Goal: Contribute content: Contribute content

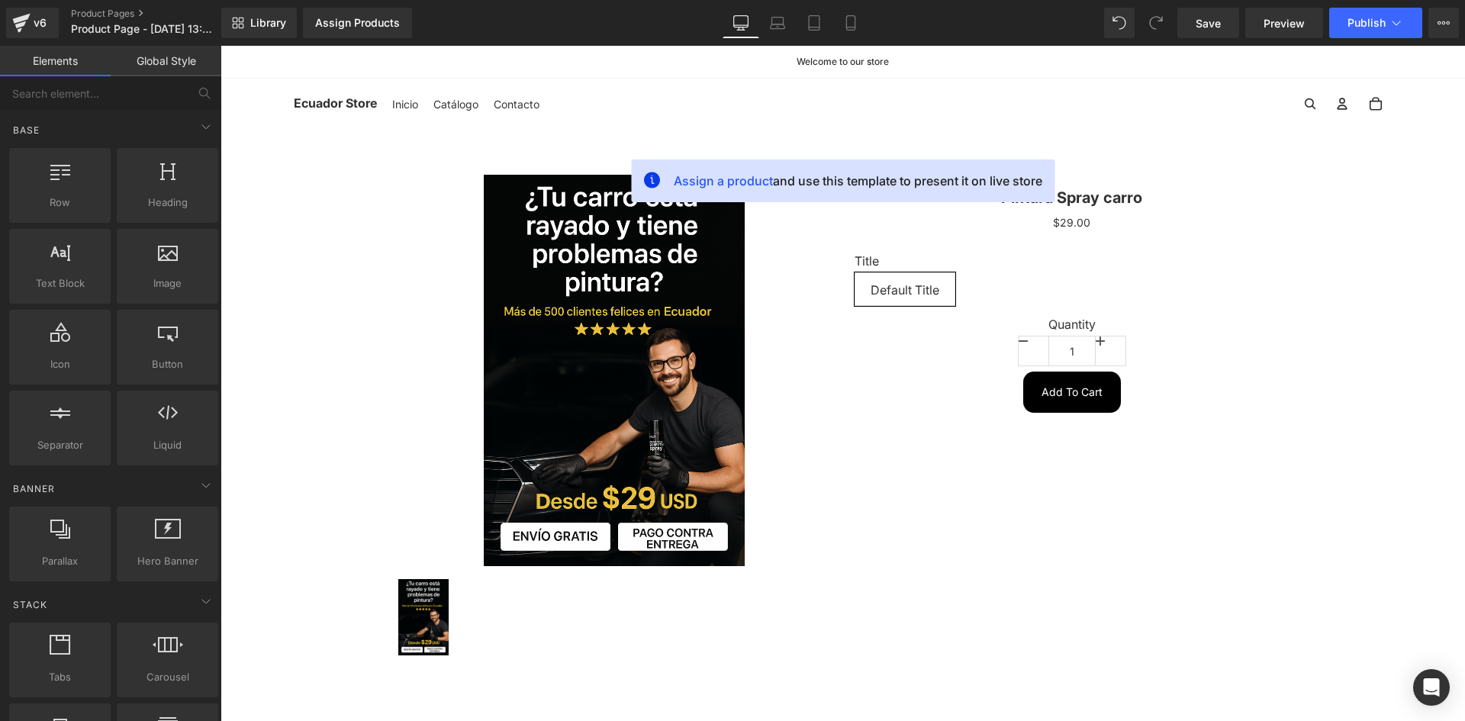
drag, startPoint x: 445, startPoint y: 21, endPoint x: 462, endPoint y: 21, distance: 17.6
click at [451, 21] on div "Assign Products Product Preview No product match your search. Please try anothe…" at bounding box center [392, 23] width 191 height 31
click at [864, 15] on link "Mobile" at bounding box center [850, 23] width 37 height 31
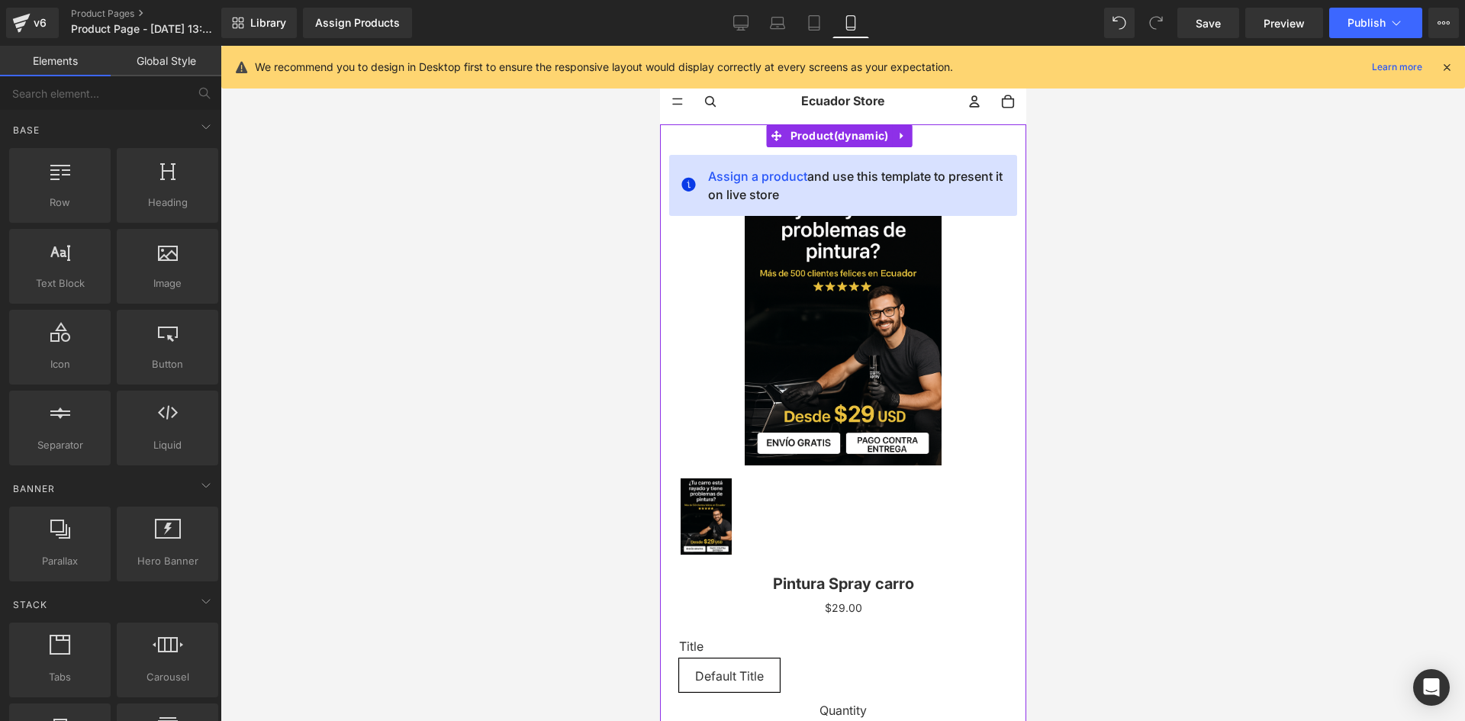
click at [891, 140] on link at bounding box center [901, 135] width 20 height 23
click at [901, 140] on link at bounding box center [911, 135] width 20 height 23
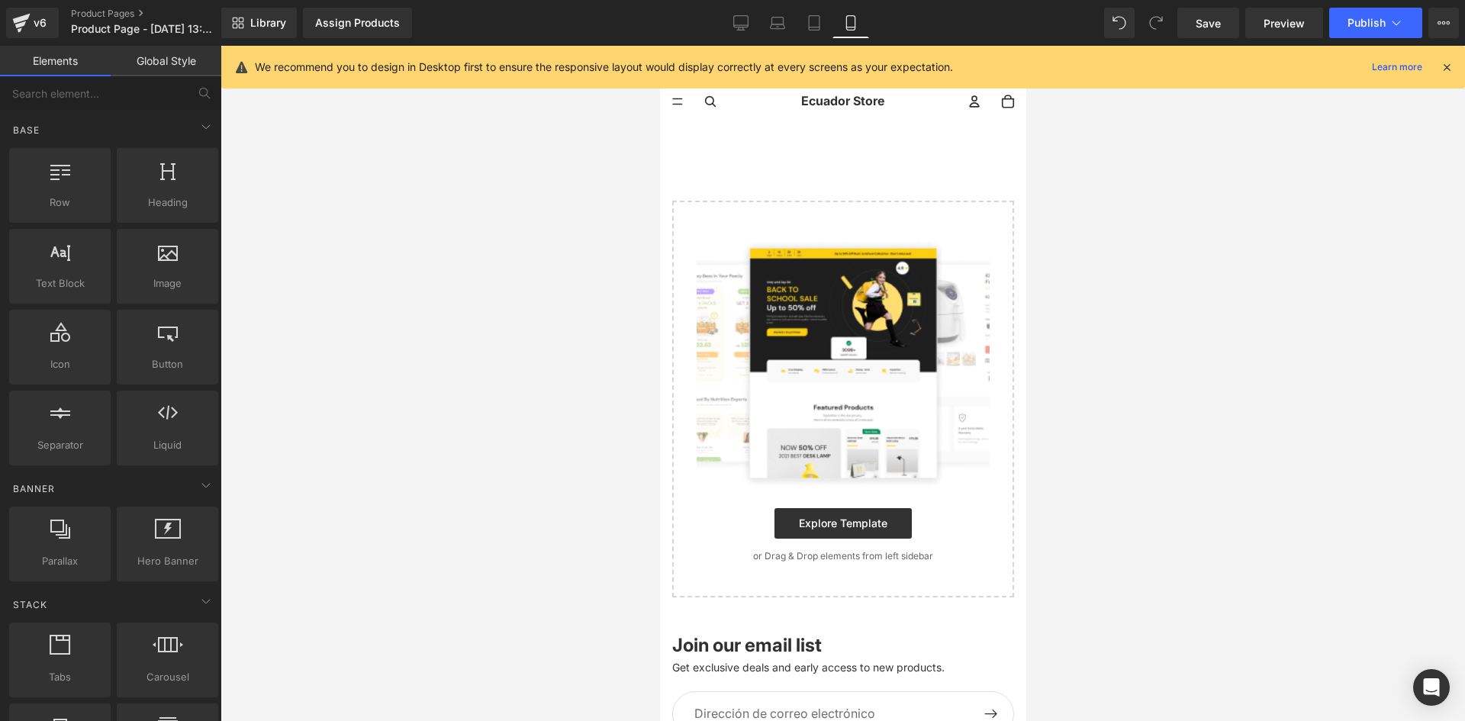
click at [1446, 69] on icon at bounding box center [1447, 67] width 14 height 14
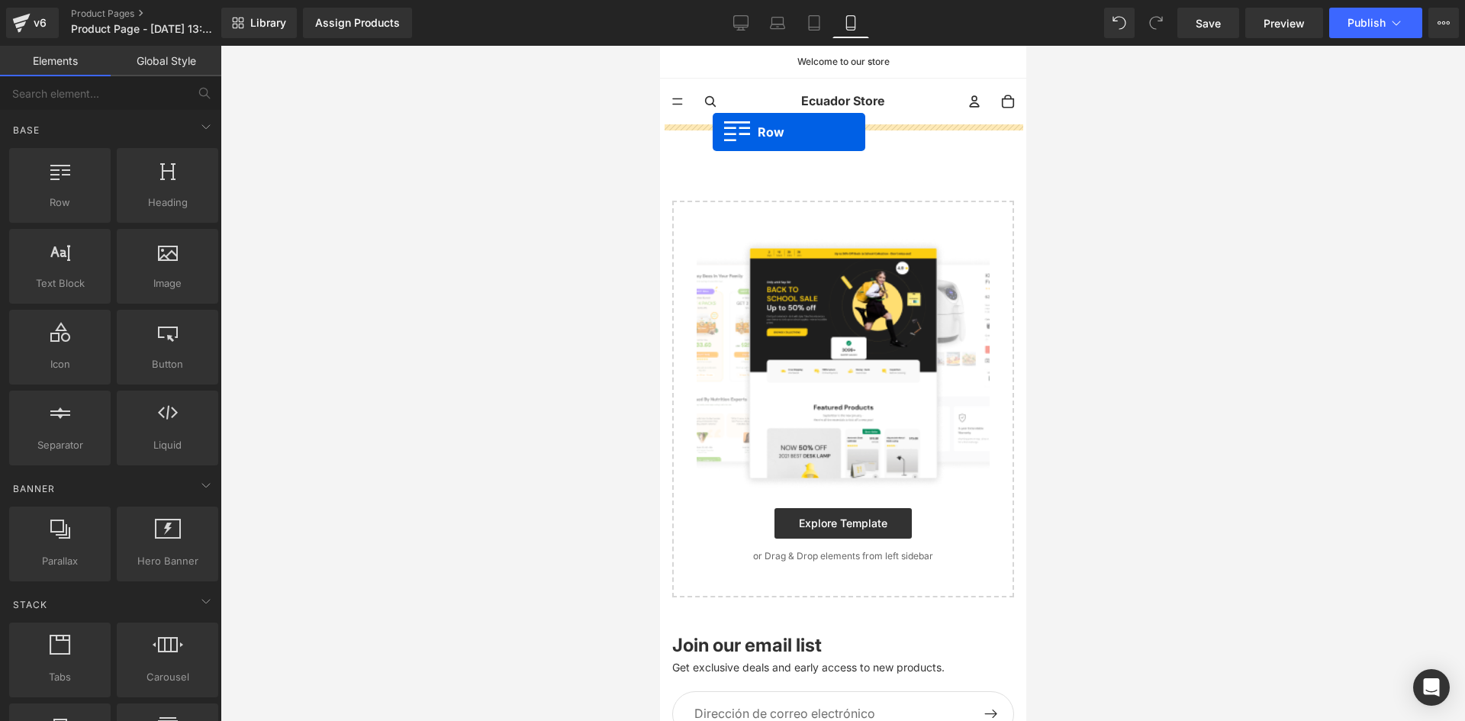
drag, startPoint x: 742, startPoint y: 243, endPoint x: 712, endPoint y: 132, distance: 115.3
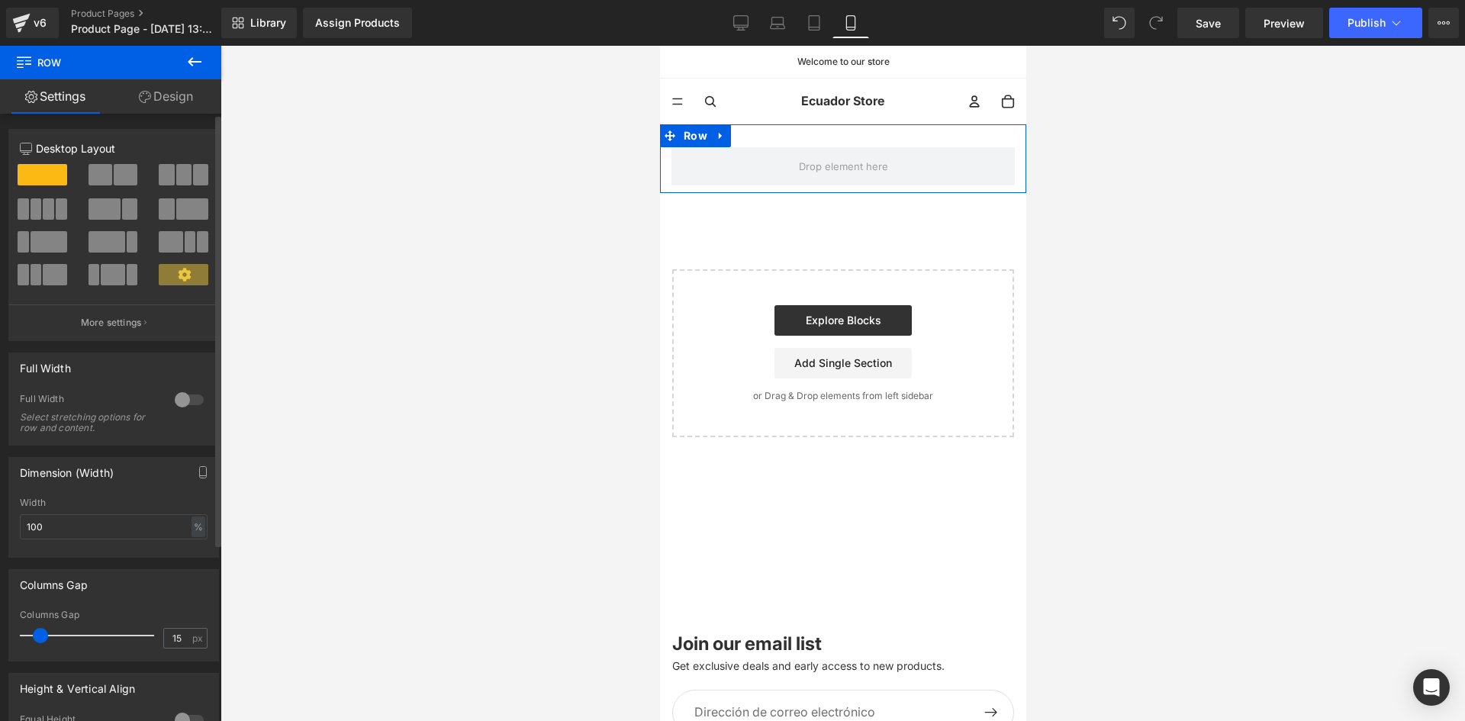
click at [175, 114] on div "12 12 12 Column Size Customizer 12 Desktop Layout Laptop Layout Tablet Layout M…" at bounding box center [114, 520] width 228 height 813
click at [175, 111] on link "Design" at bounding box center [166, 96] width 111 height 34
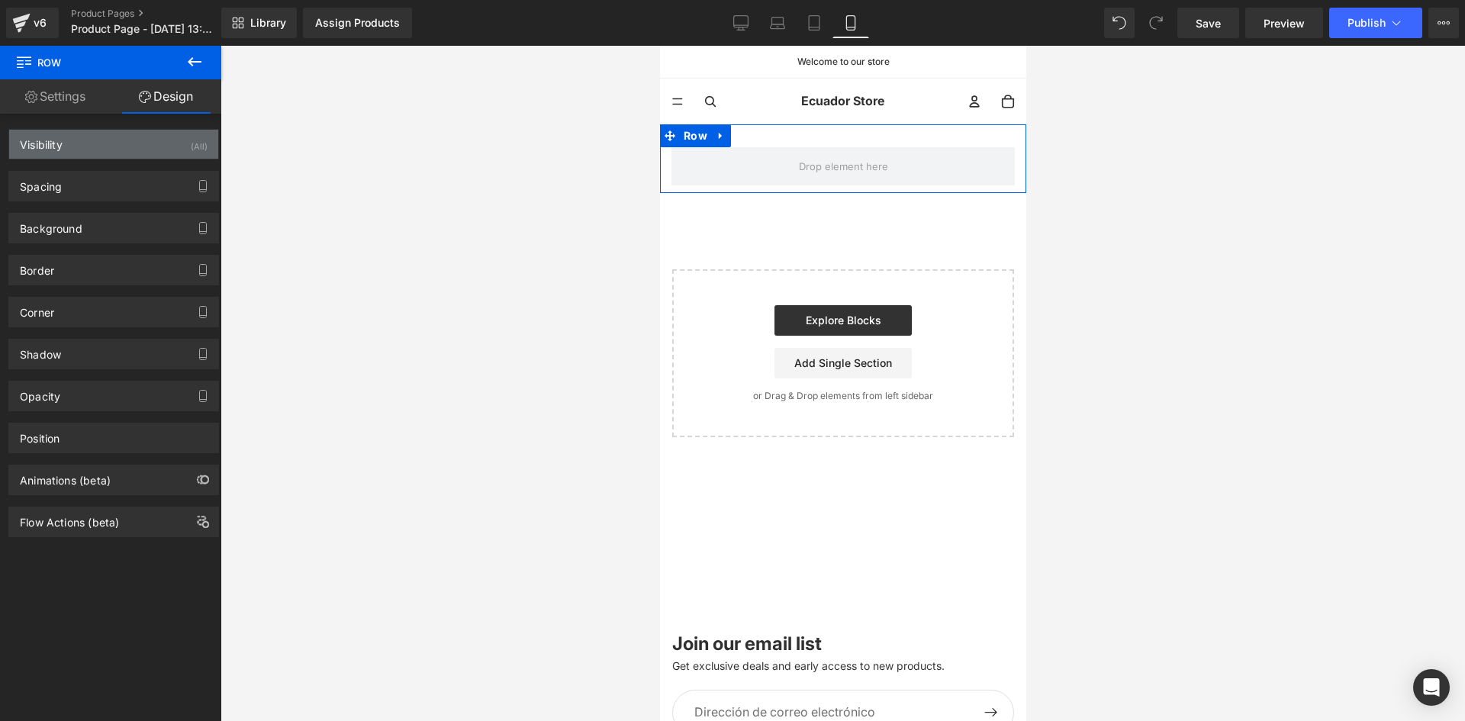
click at [191, 142] on div "(All)" at bounding box center [199, 142] width 17 height 25
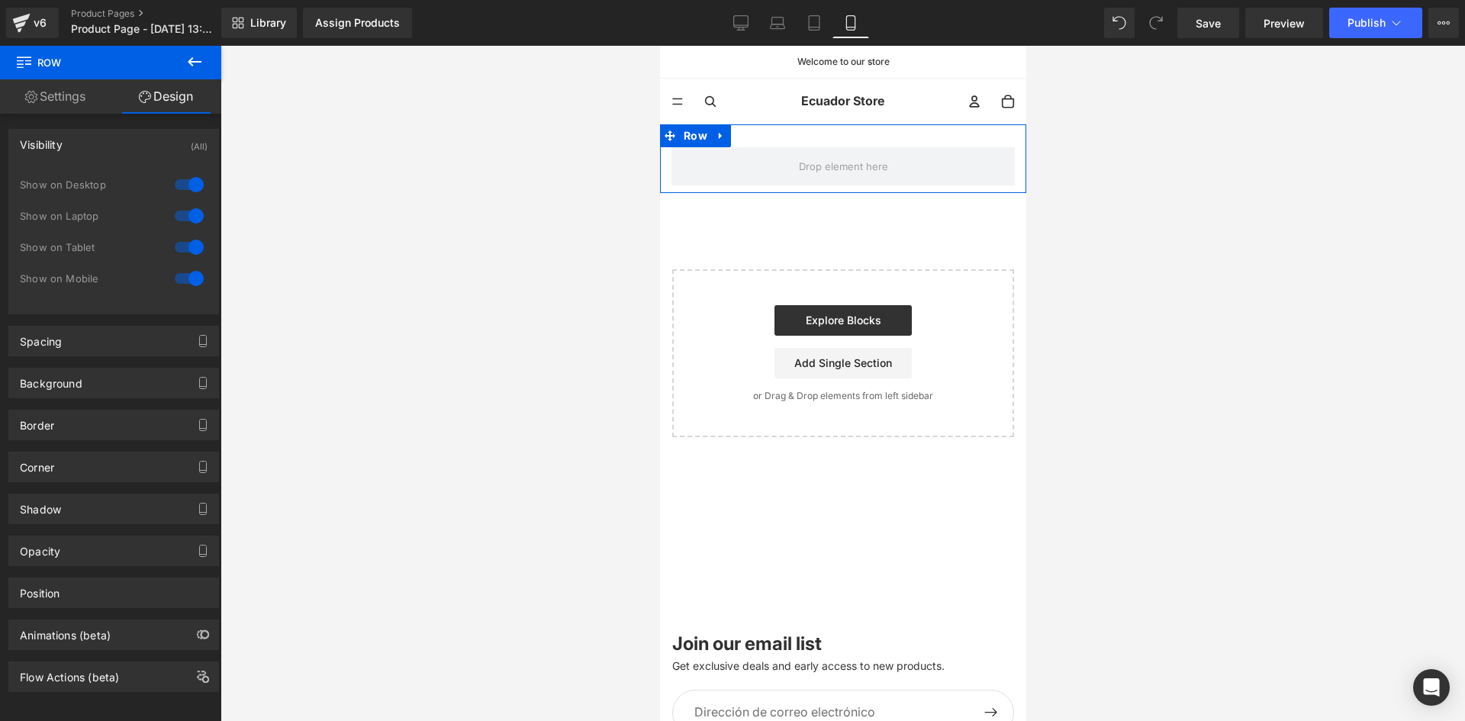
click at [195, 174] on div at bounding box center [189, 184] width 37 height 24
click at [177, 208] on div at bounding box center [189, 216] width 37 height 24
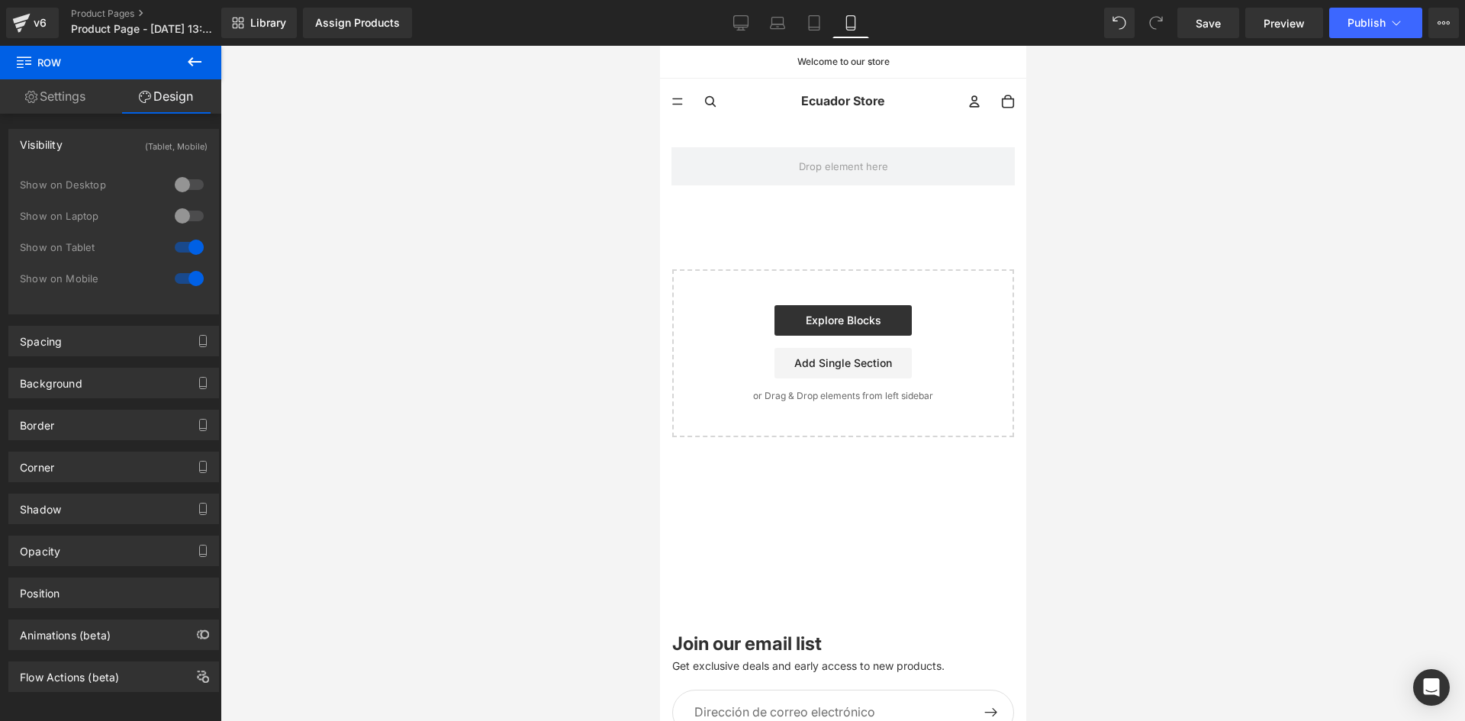
click at [177, 57] on button at bounding box center [194, 63] width 53 height 34
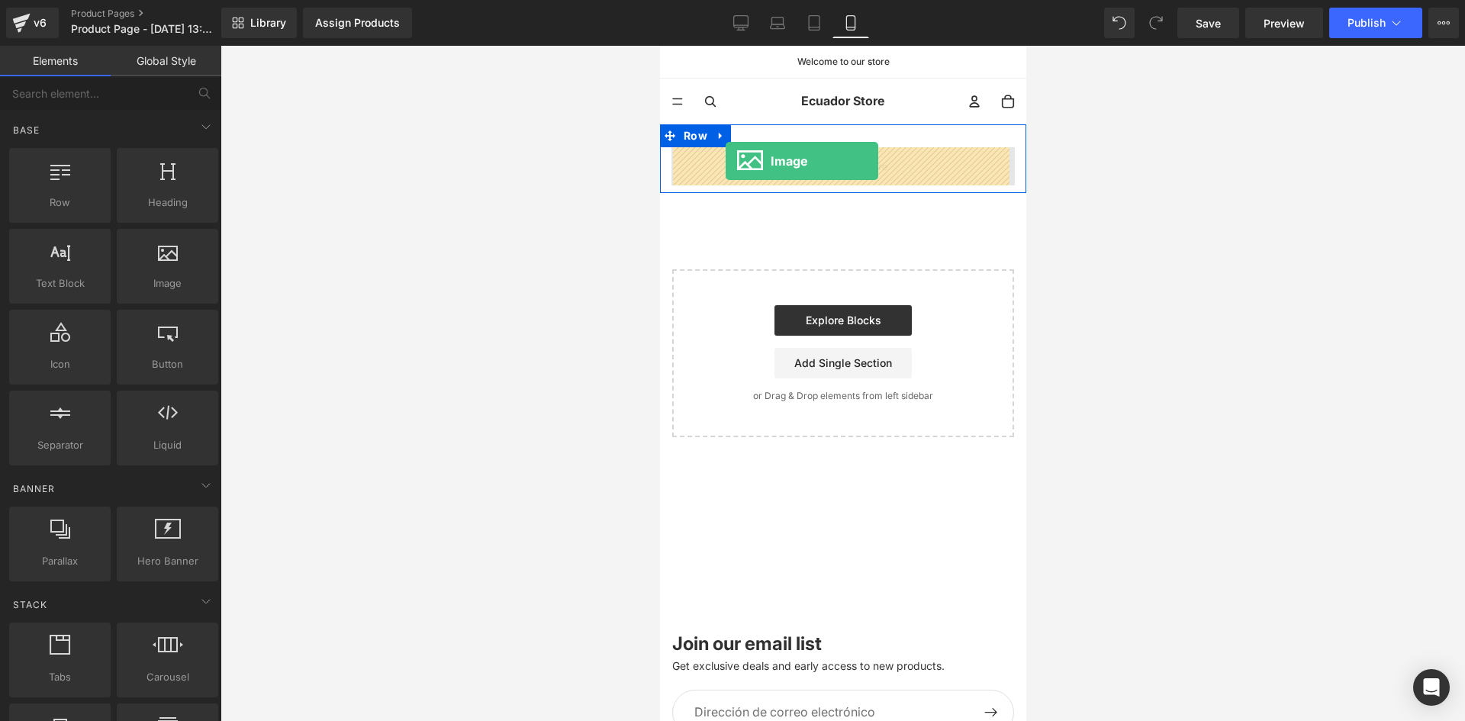
drag, startPoint x: 824, startPoint y: 312, endPoint x: 725, endPoint y: 161, distance: 180.7
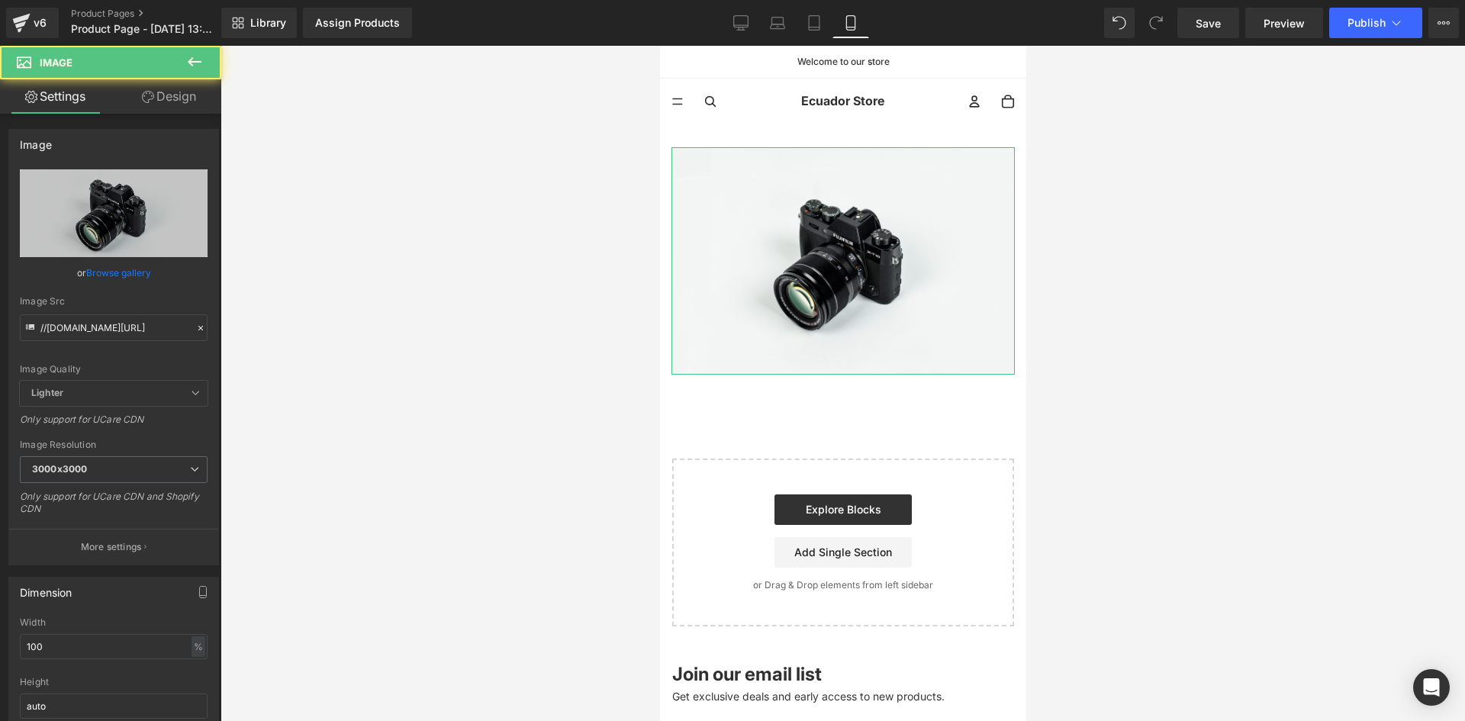
click at [167, 102] on link "Design" at bounding box center [169, 96] width 111 height 34
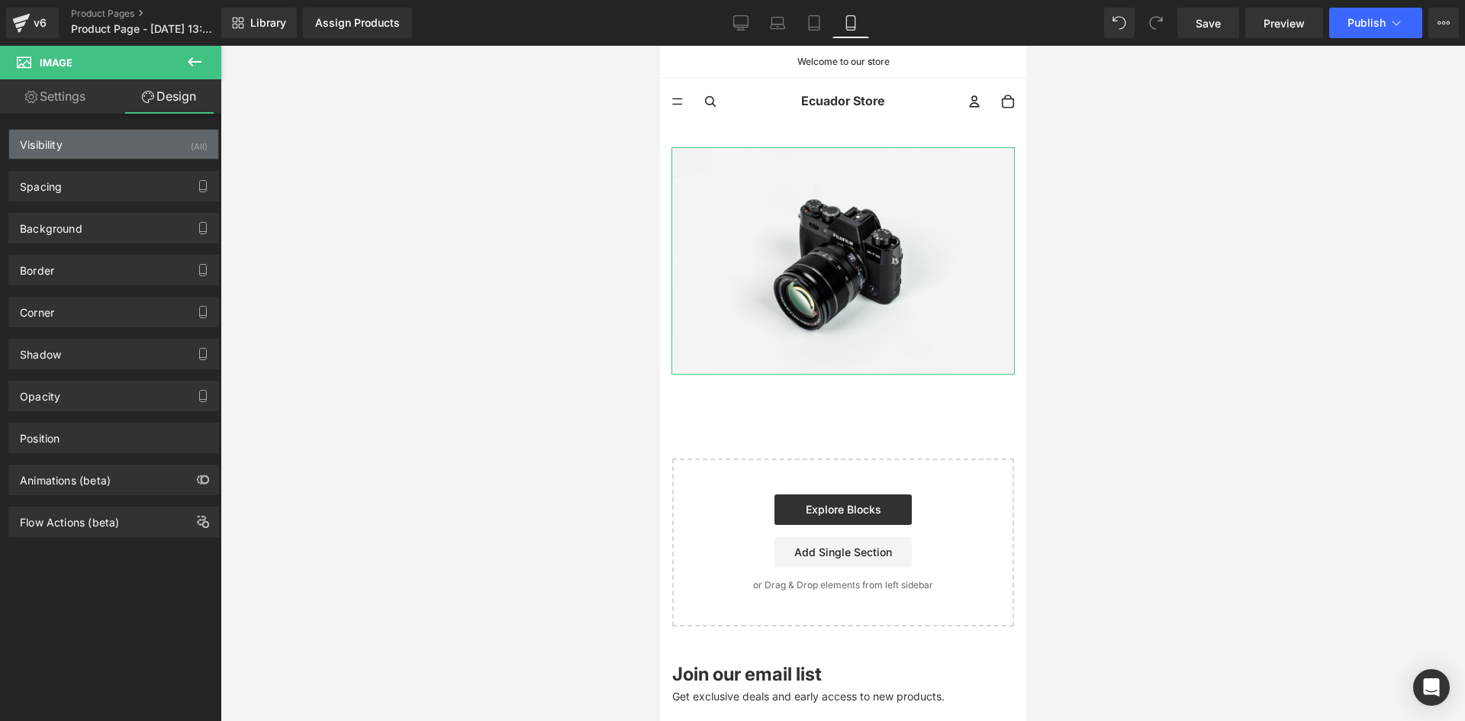
click at [171, 143] on div "Visibility (All)" at bounding box center [113, 144] width 209 height 29
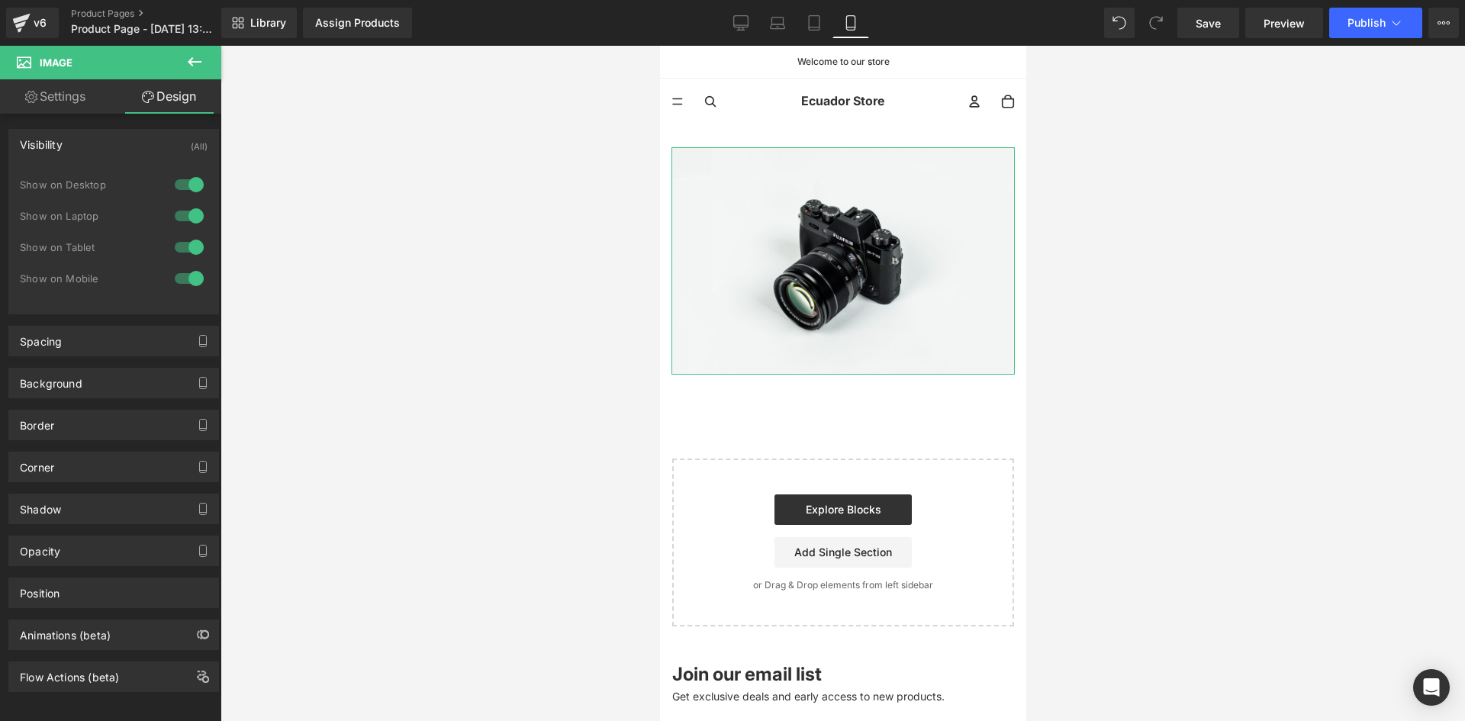
drag, startPoint x: 183, startPoint y: 175, endPoint x: 175, endPoint y: 210, distance: 35.2
click at [183, 176] on div at bounding box center [189, 184] width 37 height 24
click at [174, 217] on div at bounding box center [189, 216] width 37 height 24
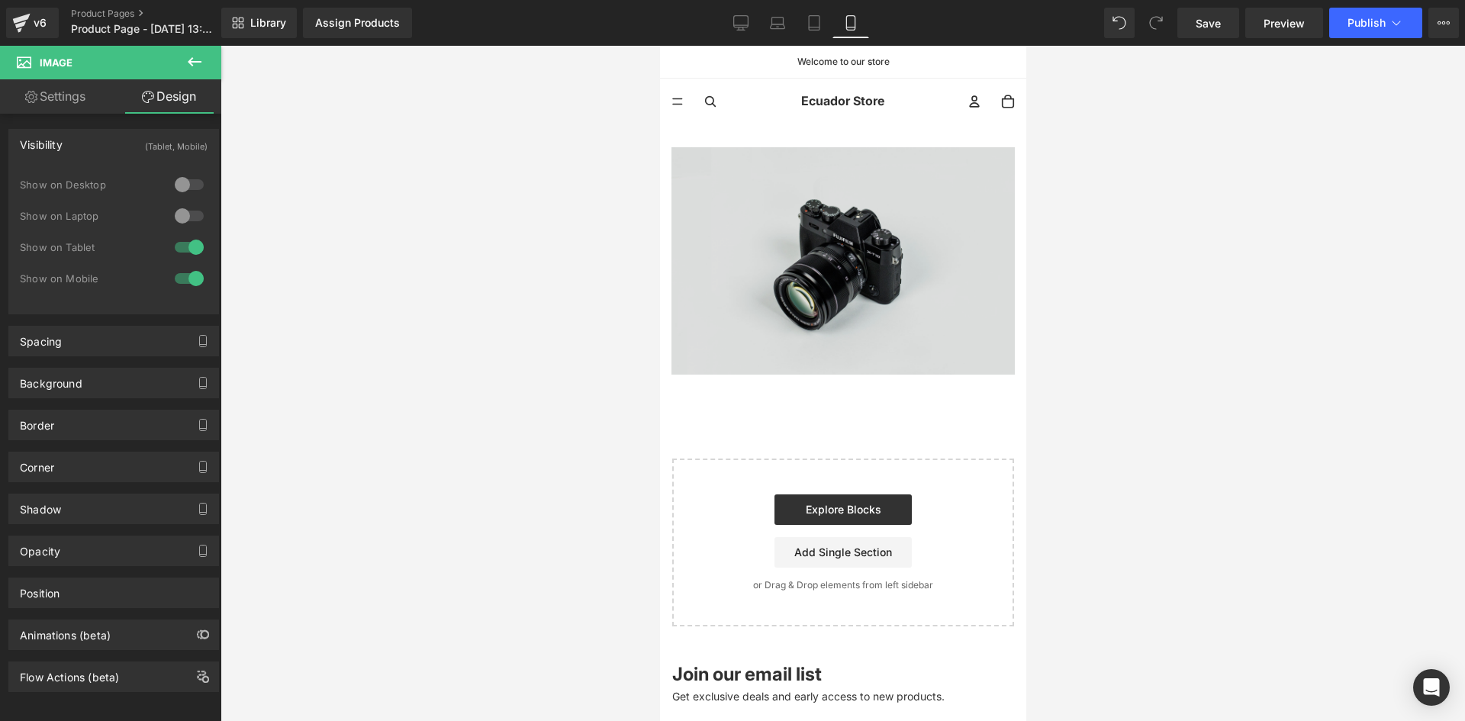
click at [803, 241] on img at bounding box center [842, 260] width 343 height 227
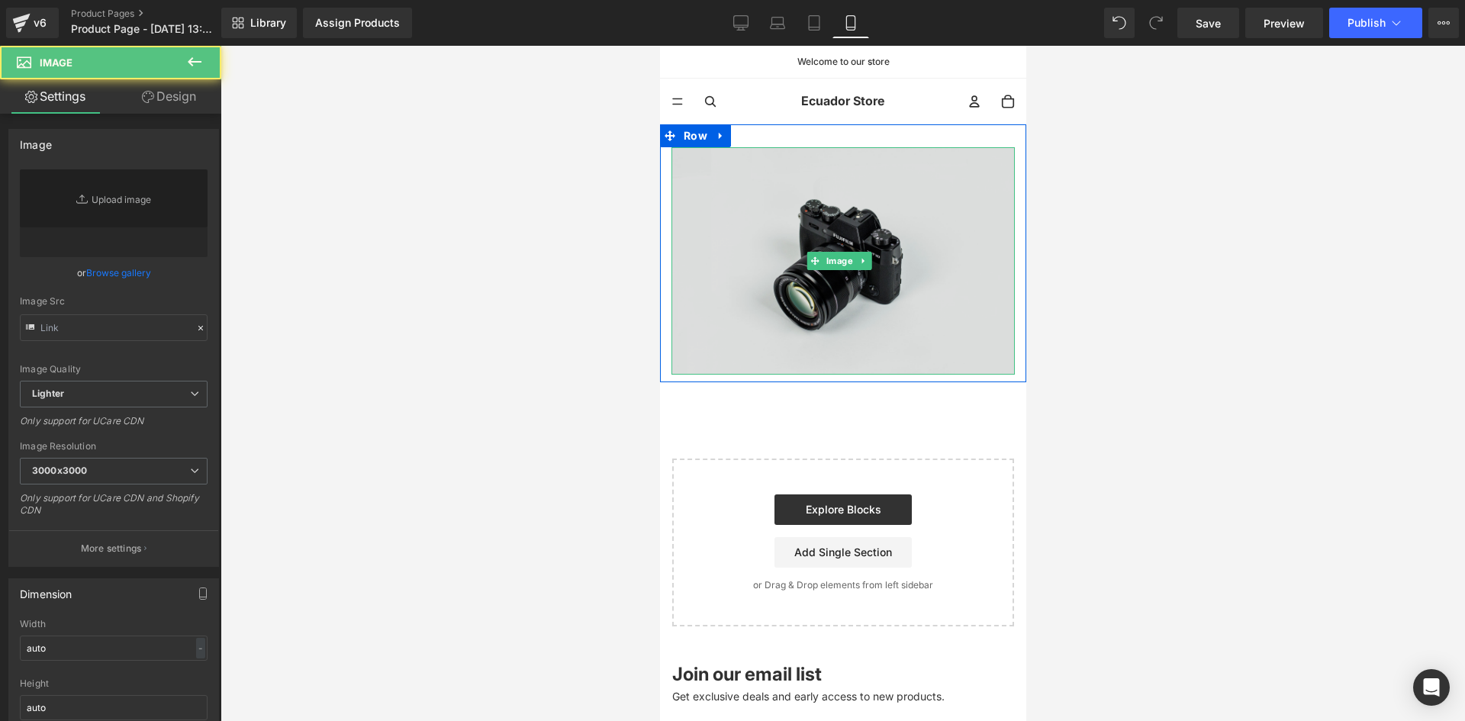
type input "//[DOMAIN_NAME][URL]"
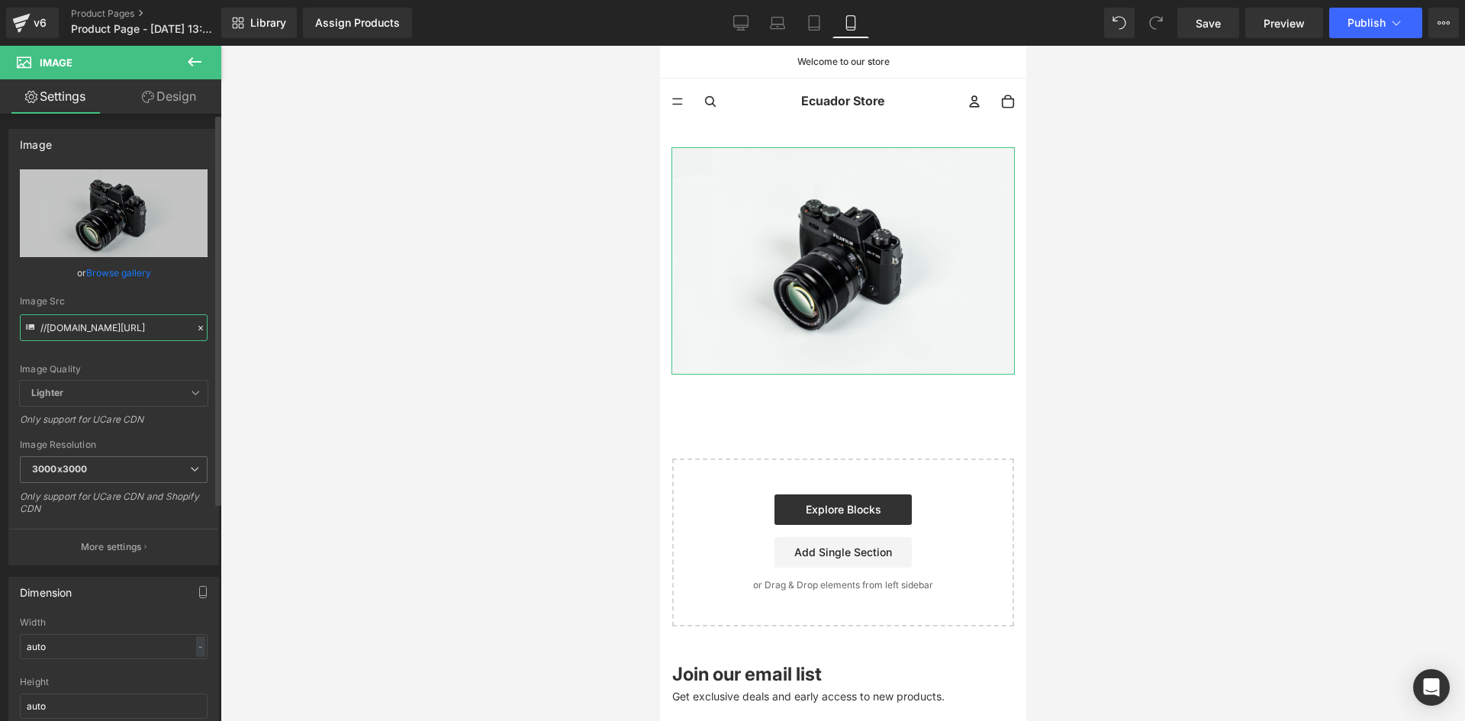
click at [106, 338] on input "//[DOMAIN_NAME][URL]" at bounding box center [114, 327] width 188 height 27
drag, startPoint x: 106, startPoint y: 338, endPoint x: 114, endPoint y: 333, distance: 8.9
click at [108, 336] on input "//[DOMAIN_NAME][URL]" at bounding box center [114, 327] width 188 height 27
paste input "[URL][DOMAIN_NAME][DATE]"
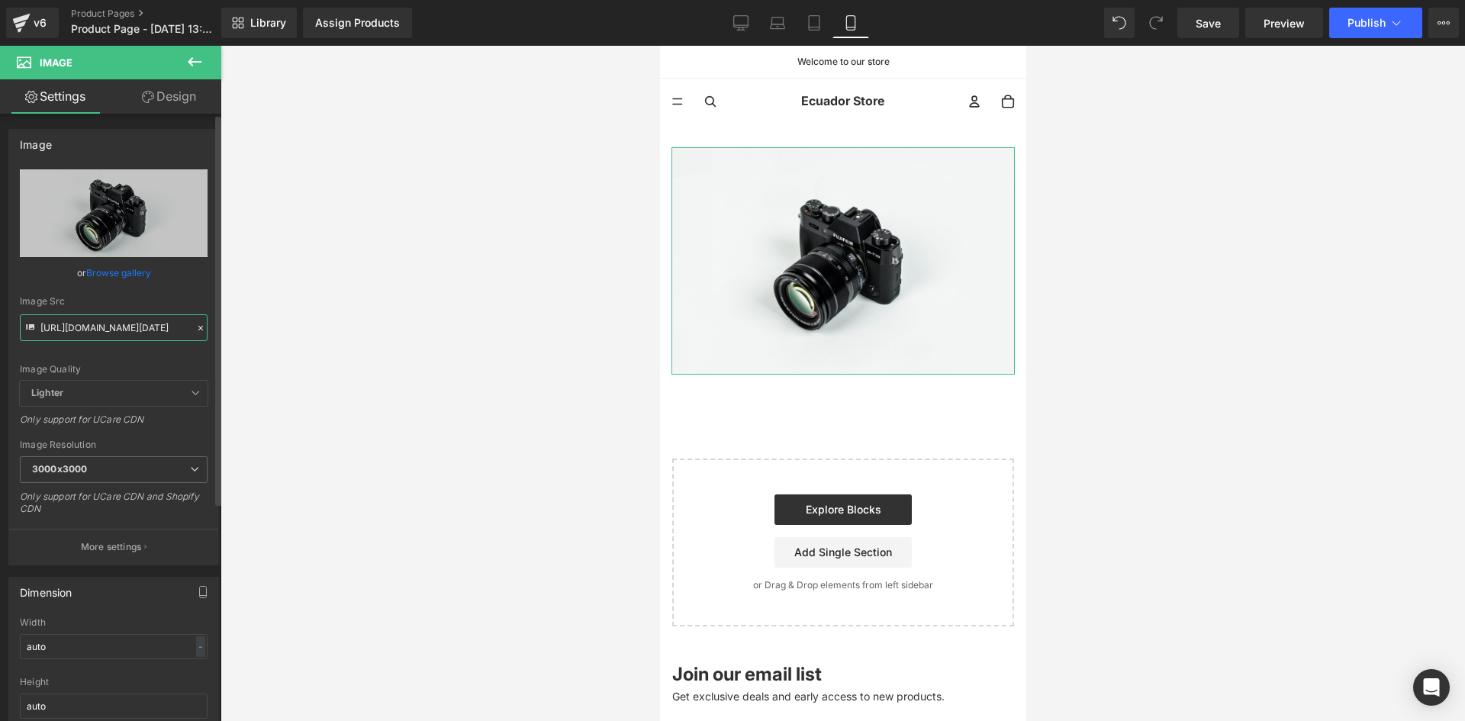
scroll to position [0, 162]
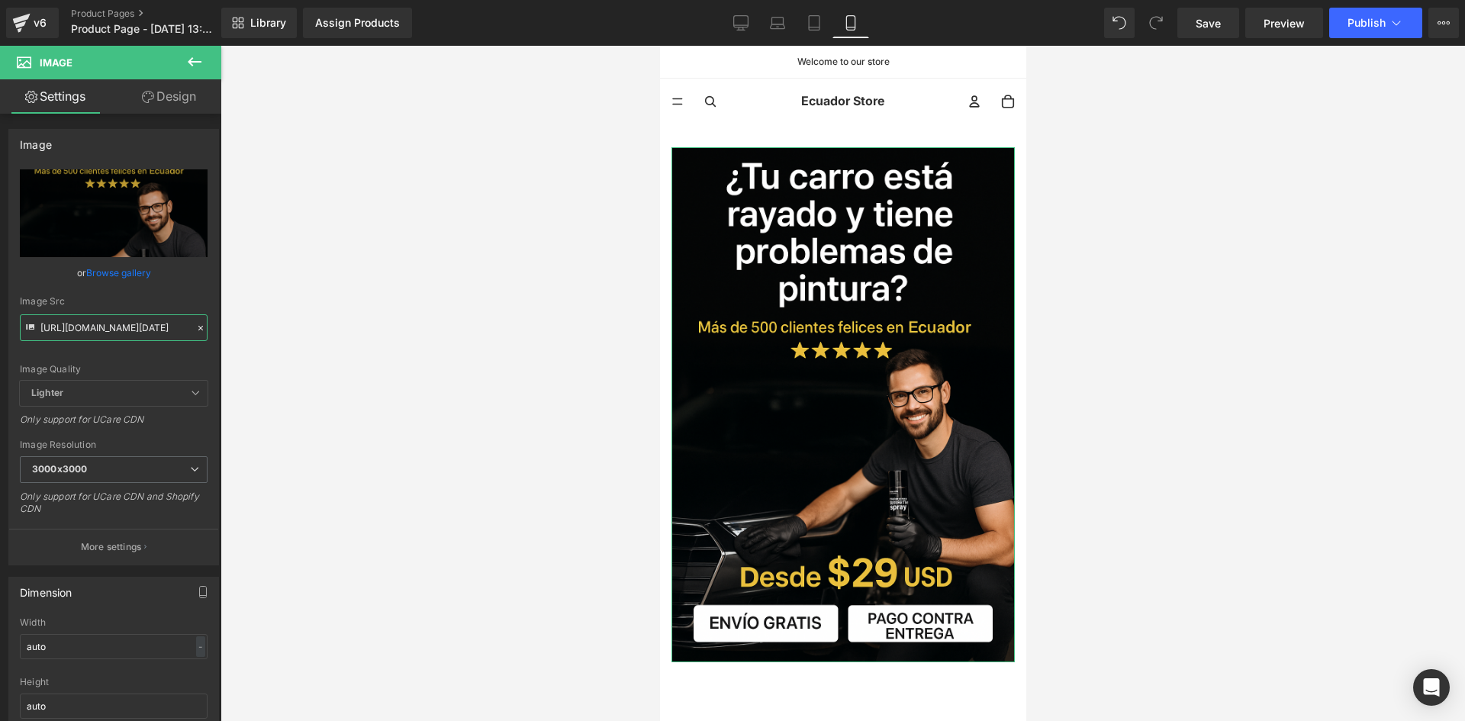
type input "[URL][DOMAIN_NAME][DATE]"
click at [177, 106] on link "Design" at bounding box center [169, 96] width 111 height 34
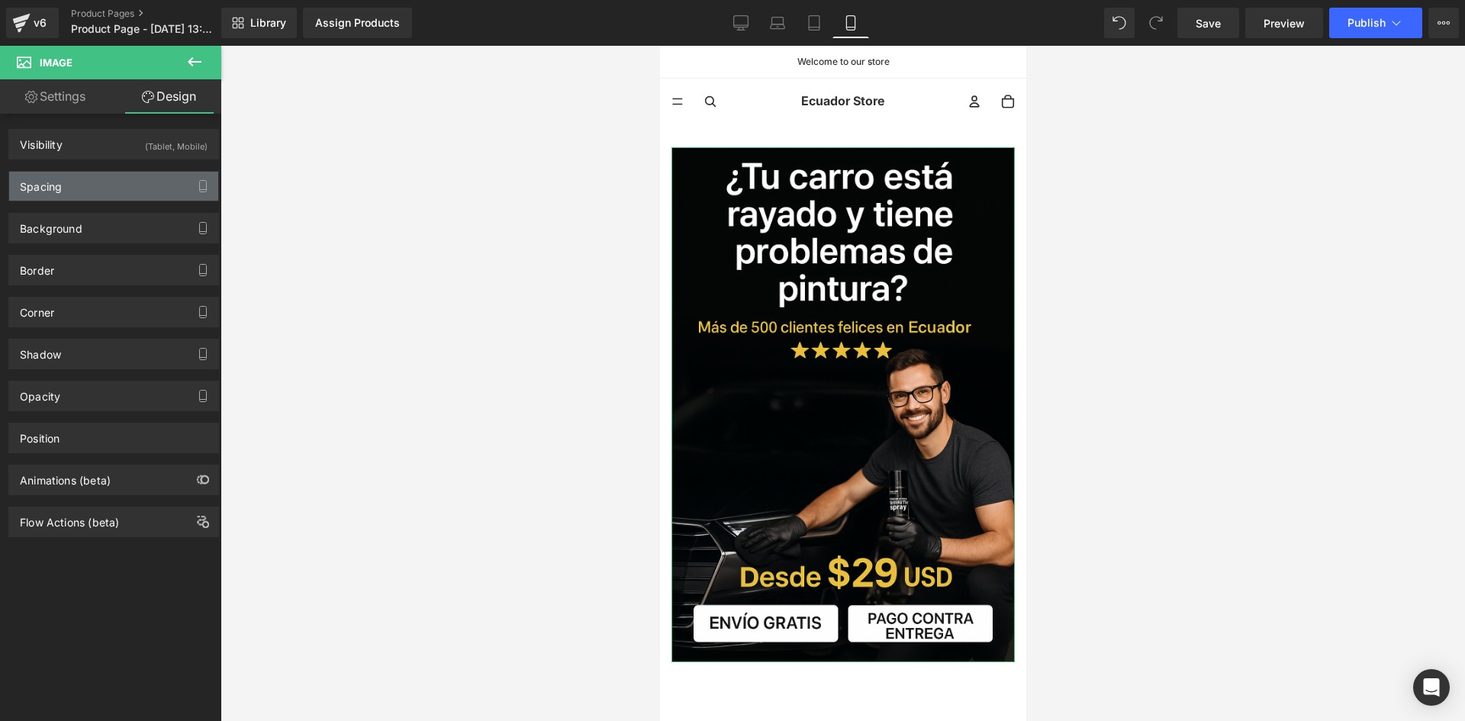
click at [124, 185] on div "Spacing" at bounding box center [113, 186] width 209 height 29
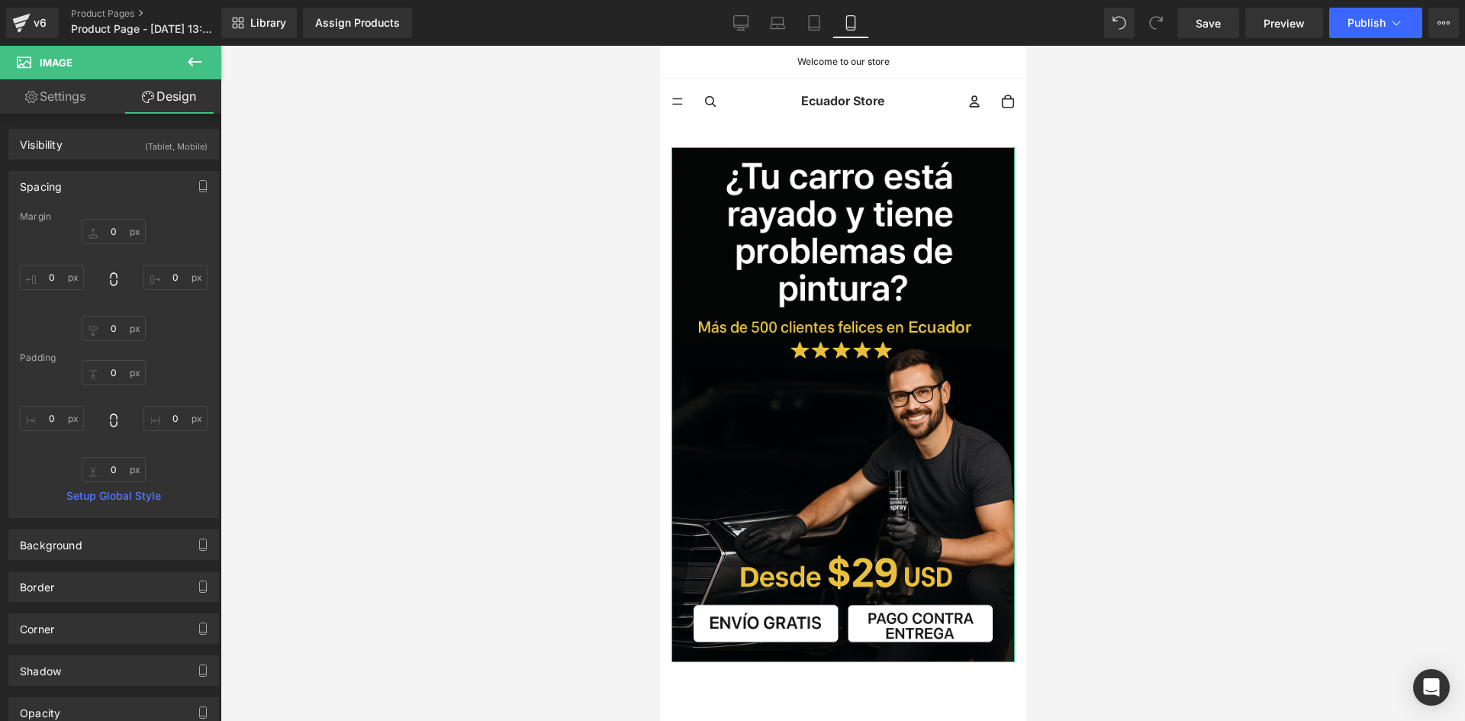
click at [122, 221] on div "Margin" at bounding box center [114, 216] width 188 height 11
click at [111, 230] on input "0" at bounding box center [114, 231] width 64 height 25
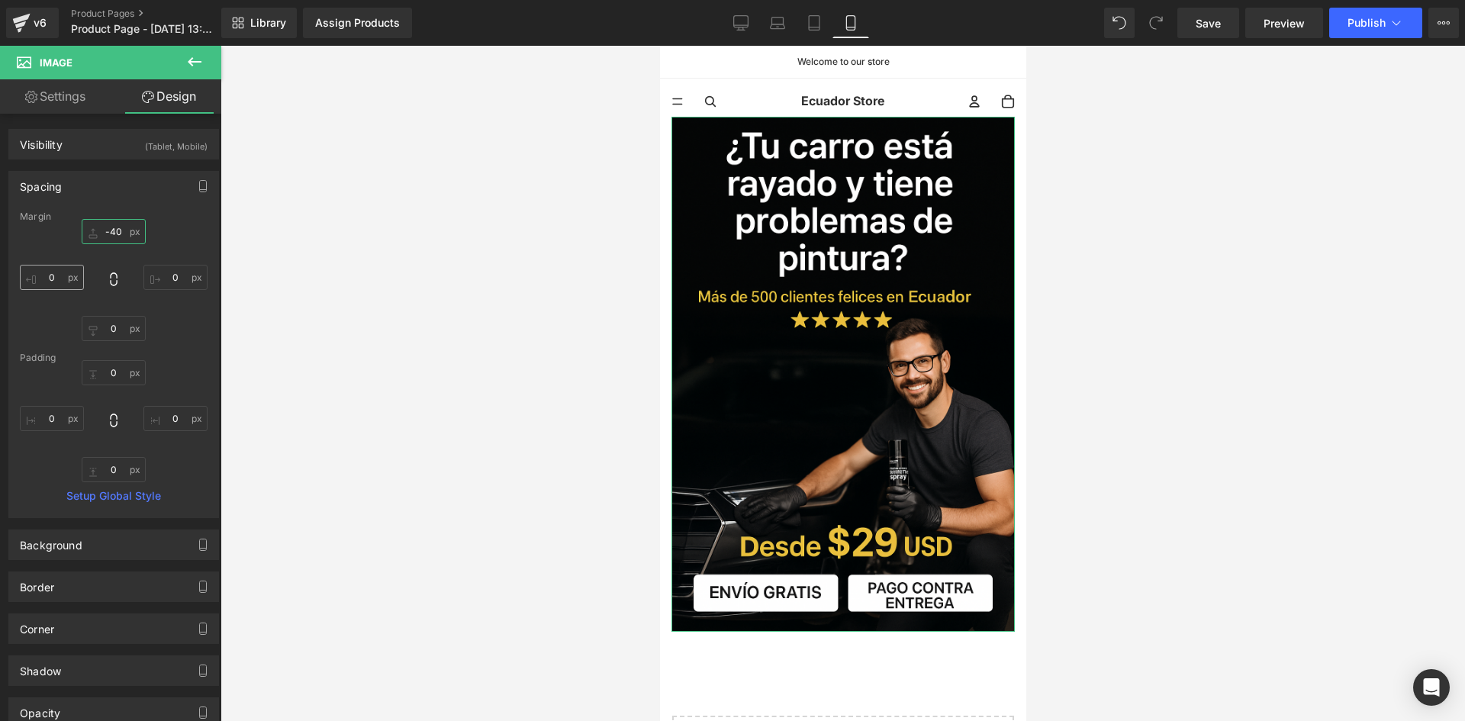
type input "-40"
click at [36, 277] on input "0" at bounding box center [52, 277] width 64 height 25
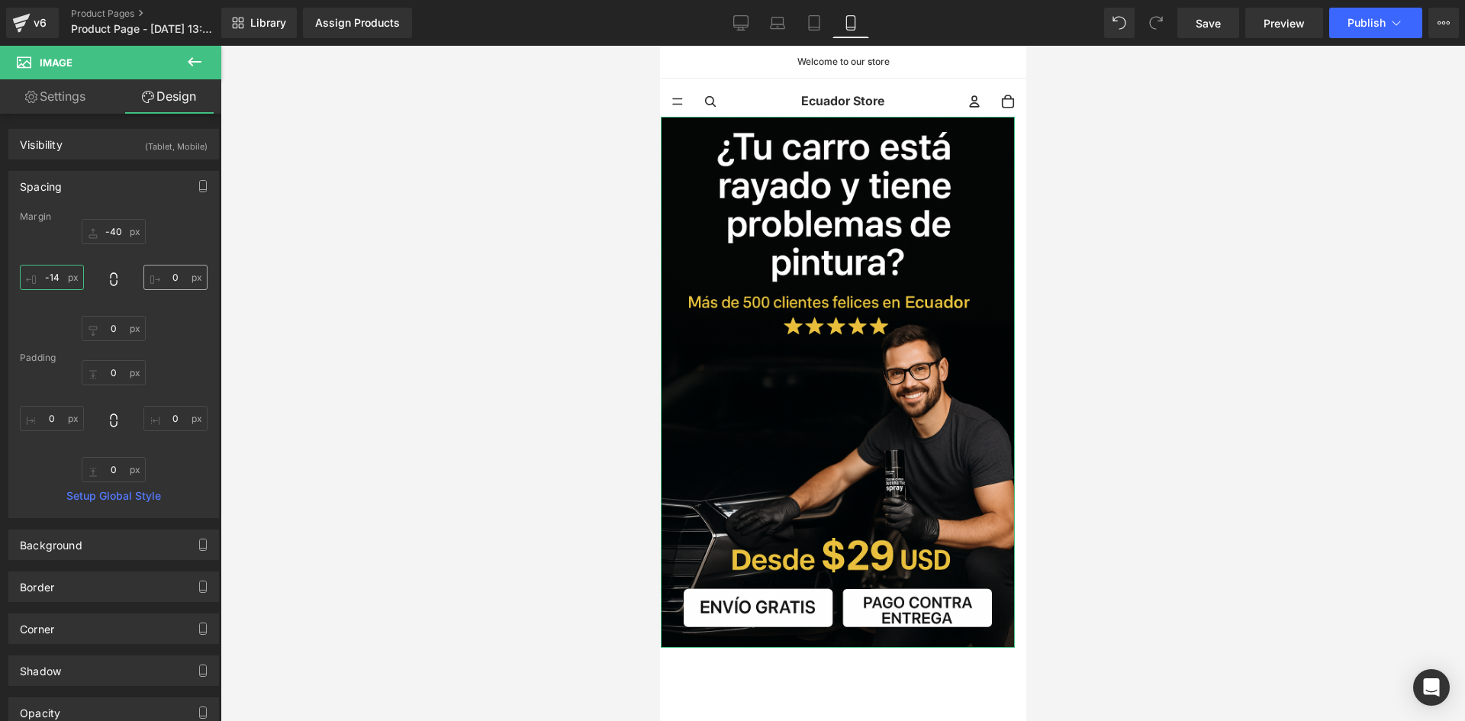
type input "-14"
click at [195, 272] on input "0" at bounding box center [175, 277] width 64 height 25
type input "."
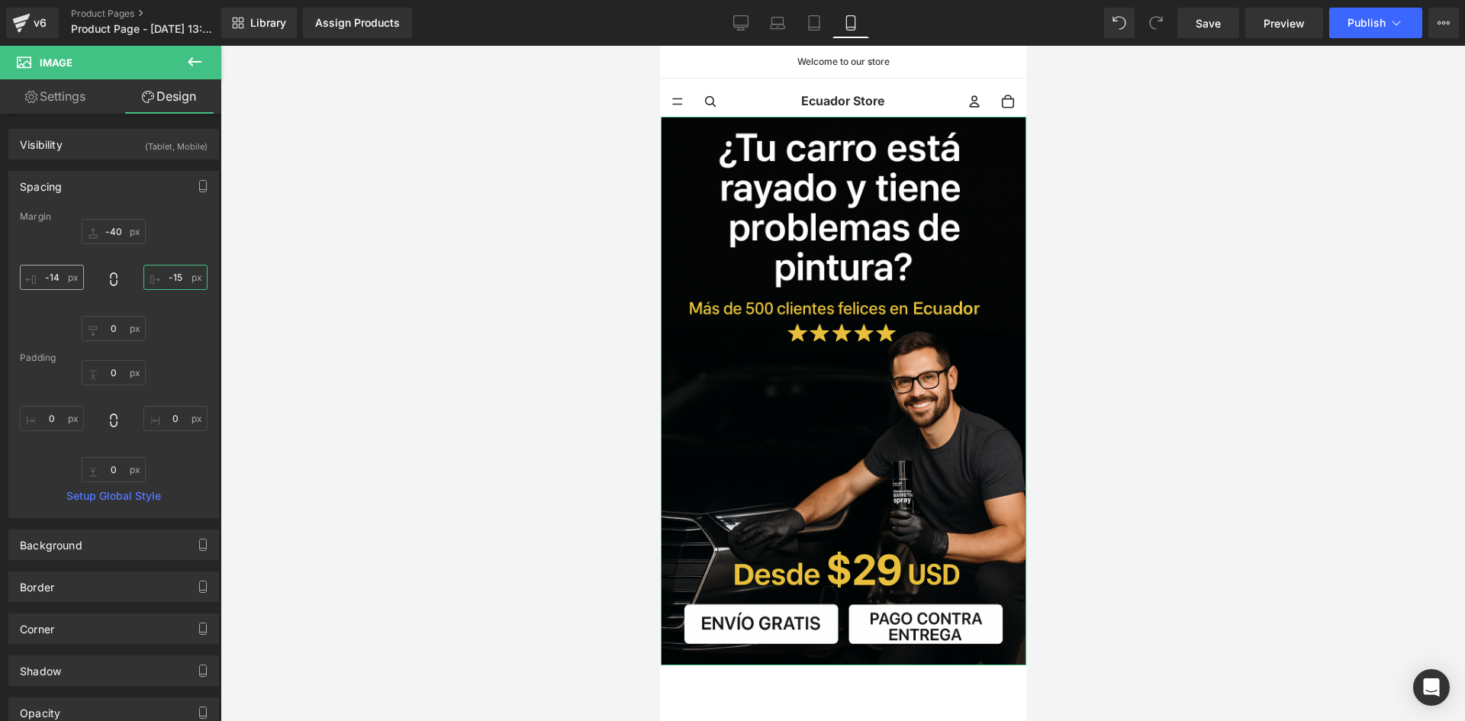
type input "-15"
click at [59, 269] on input "-14" at bounding box center [52, 277] width 64 height 25
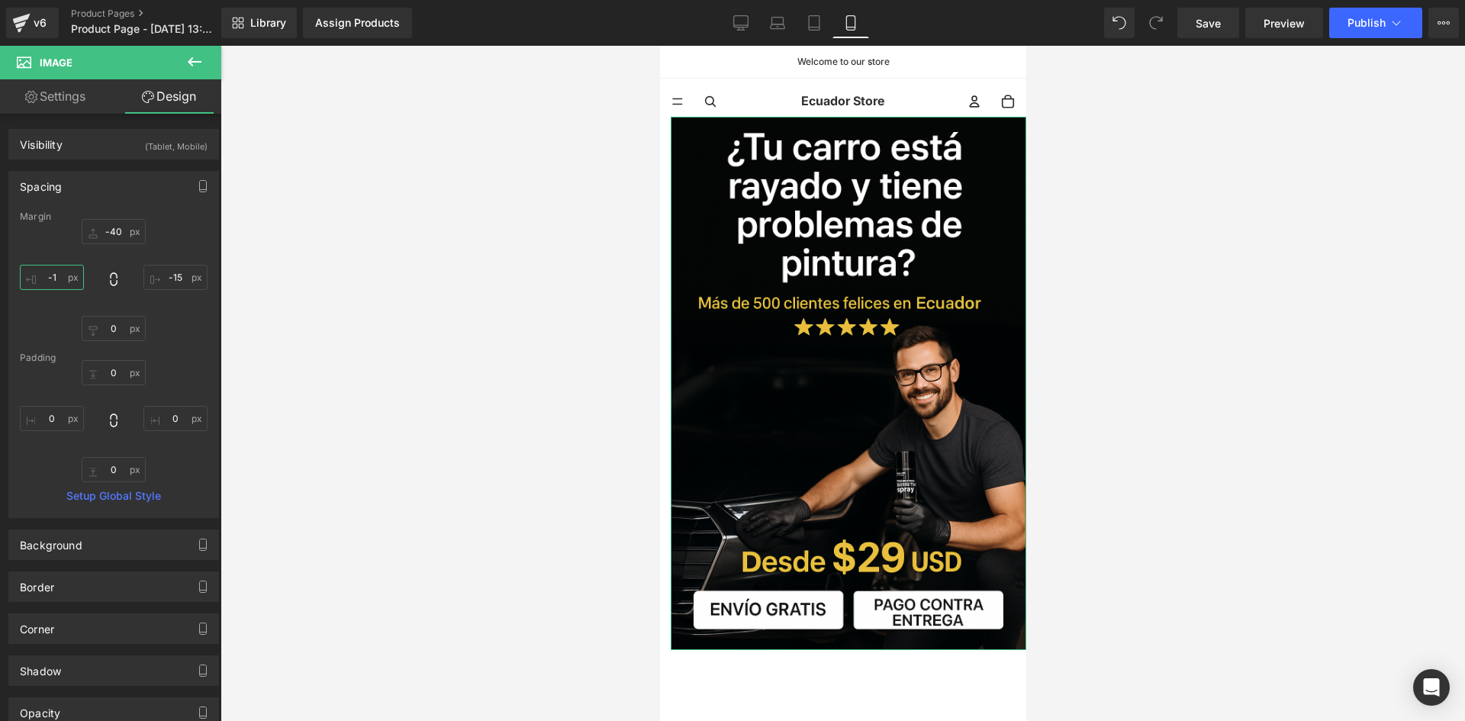
type input "-15"
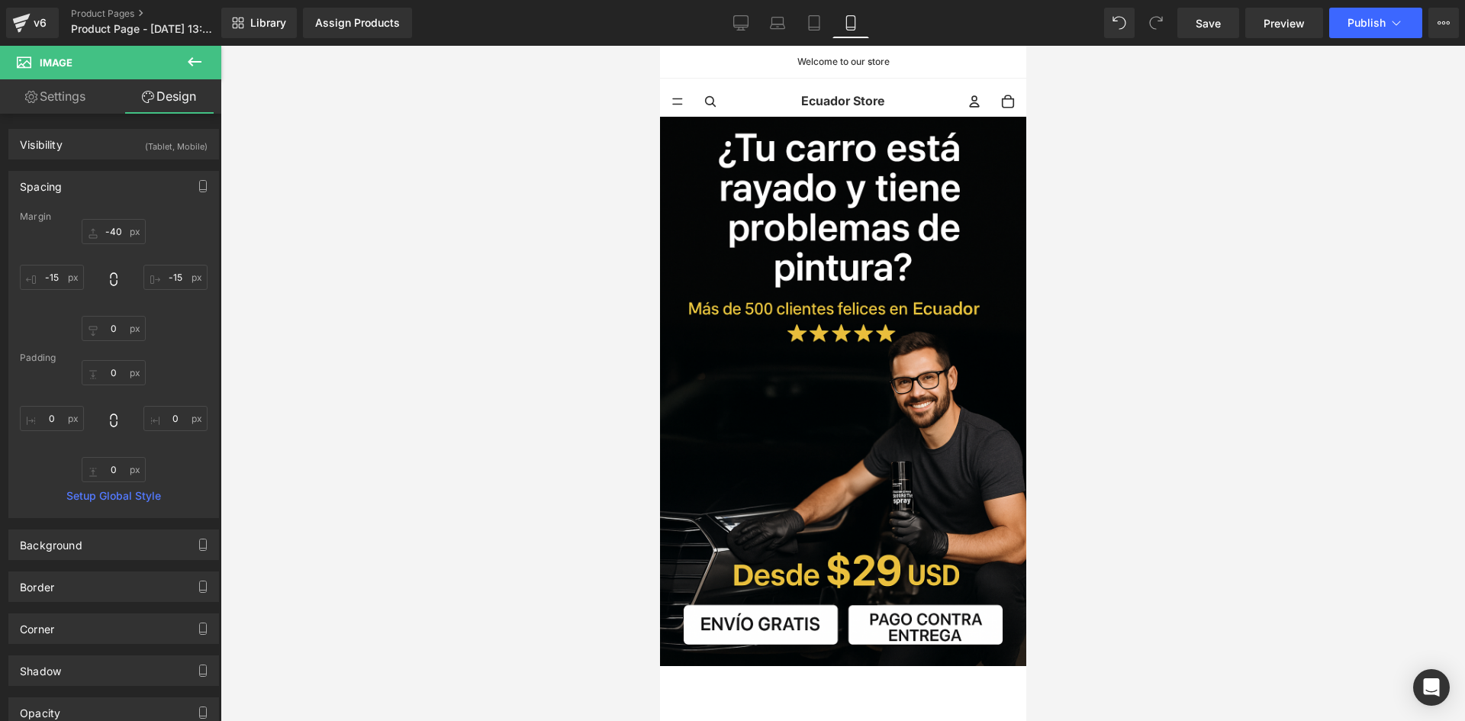
click at [577, 372] on div at bounding box center [842, 383] width 1244 height 675
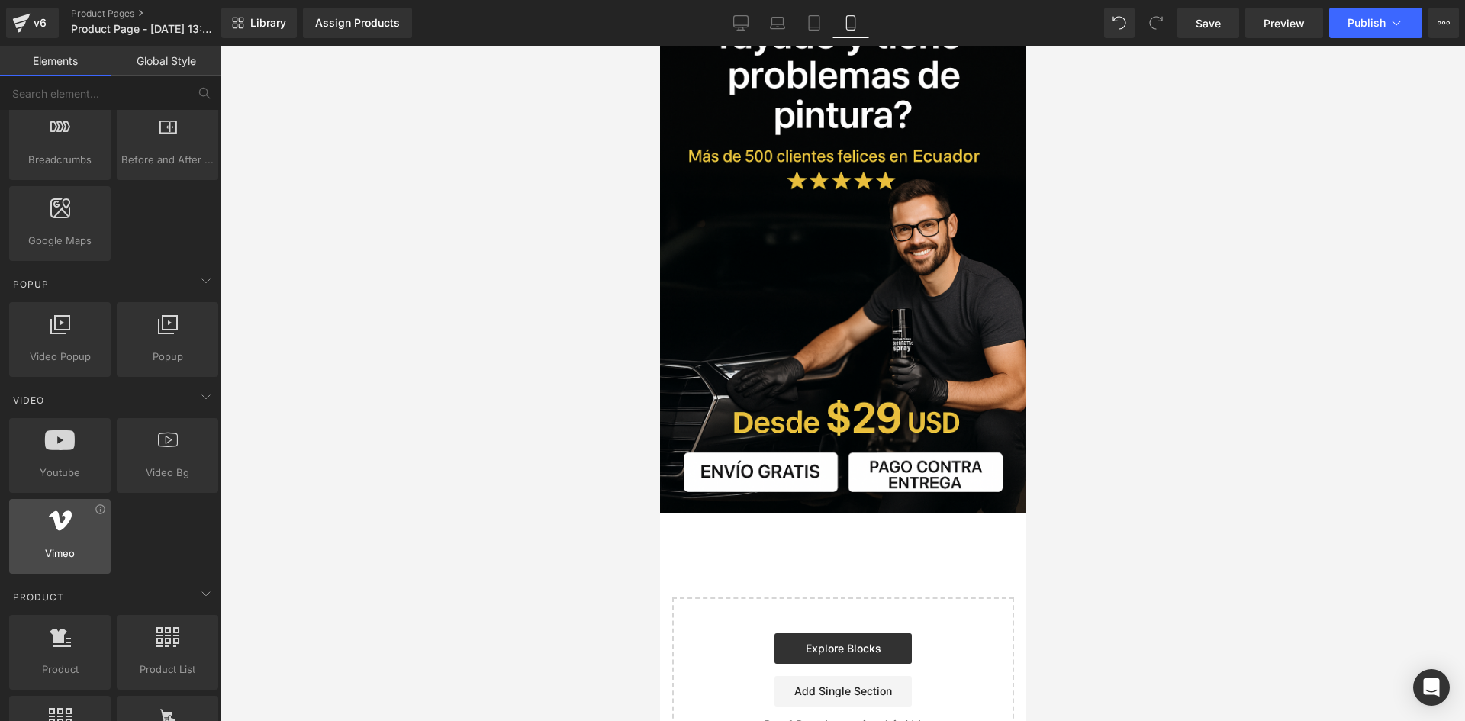
scroll to position [839, 0]
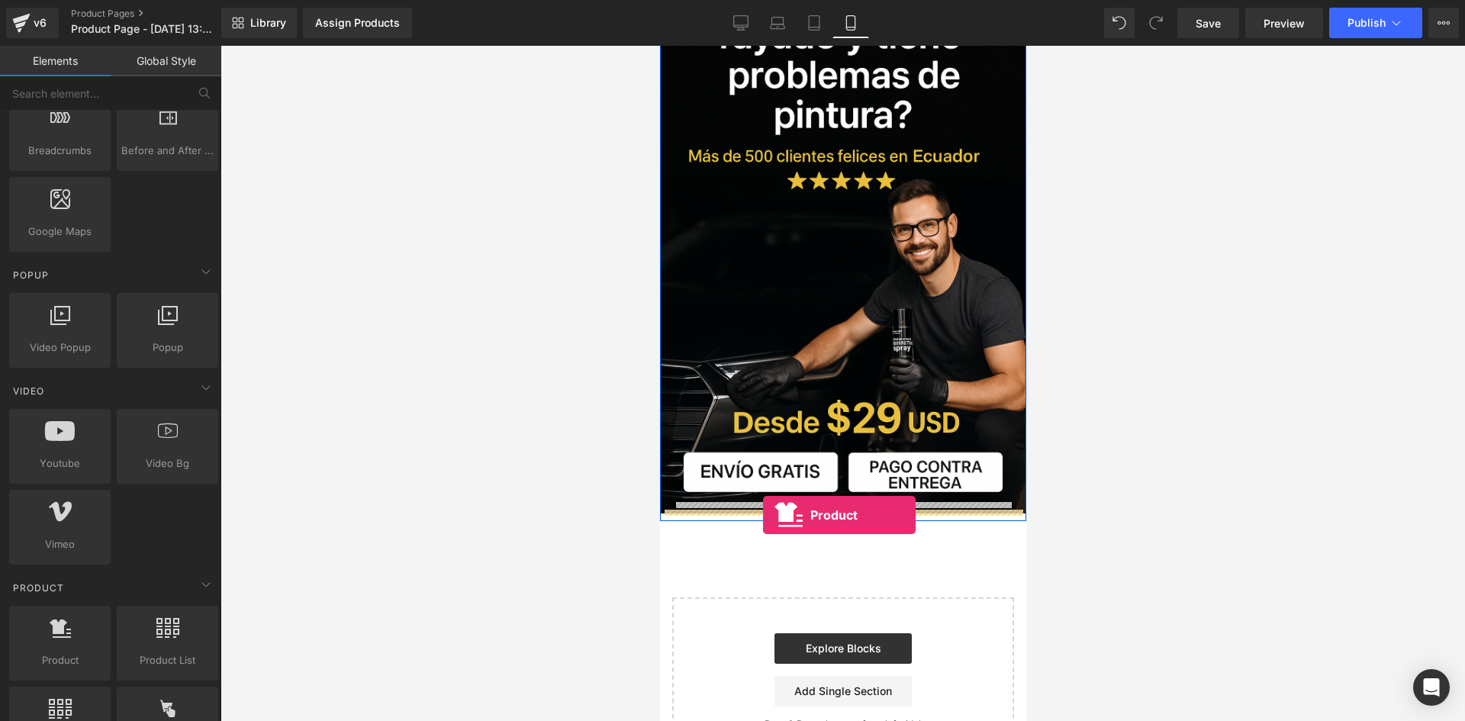
drag, startPoint x: 732, startPoint y: 676, endPoint x: 762, endPoint y: 515, distance: 163.8
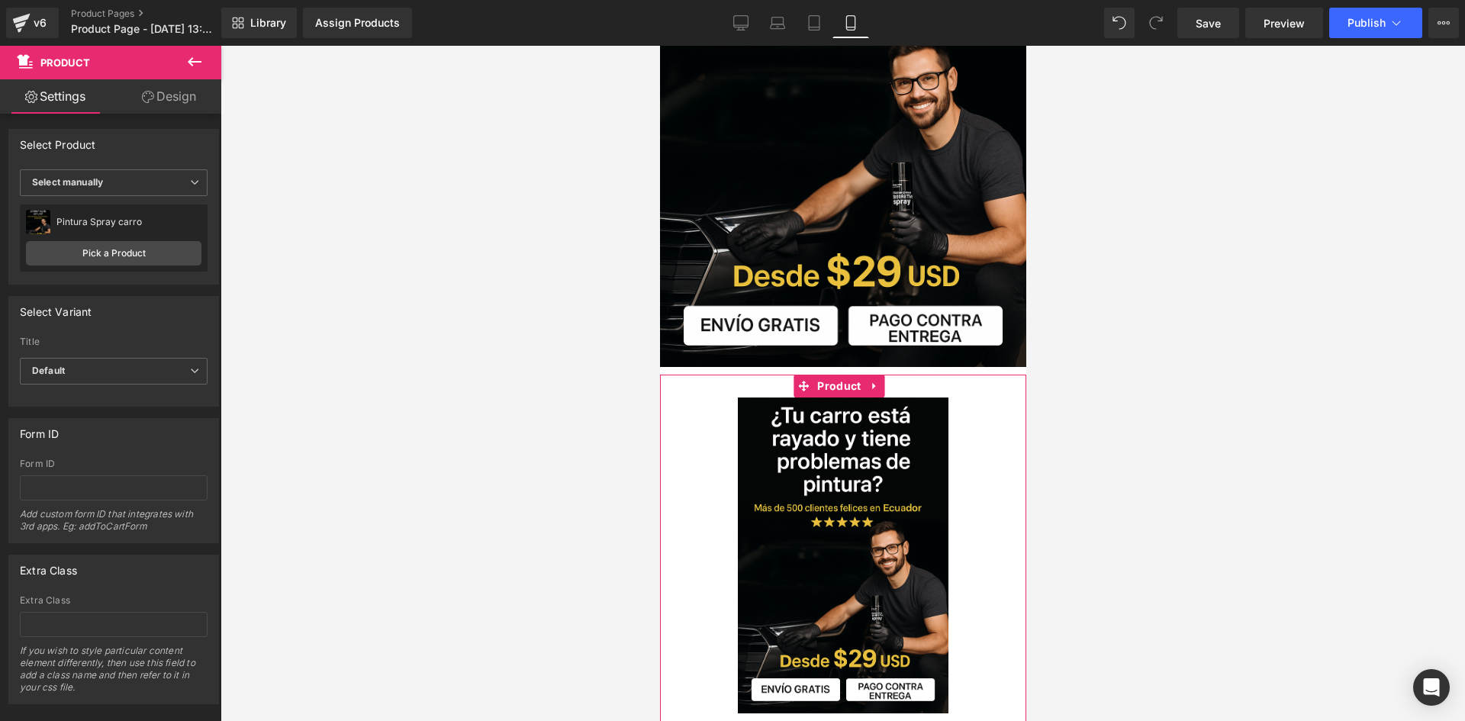
scroll to position [305, 0]
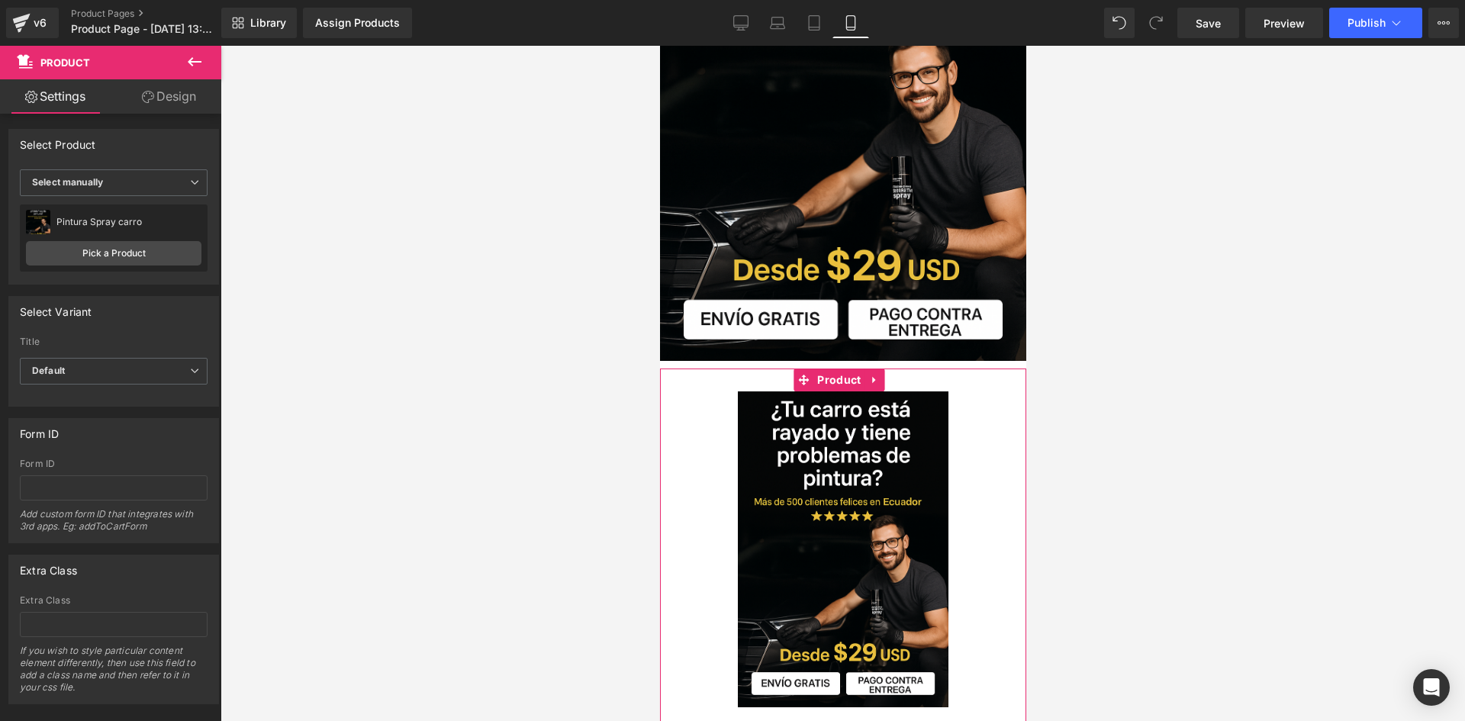
click at [754, 474] on img at bounding box center [842, 549] width 211 height 316
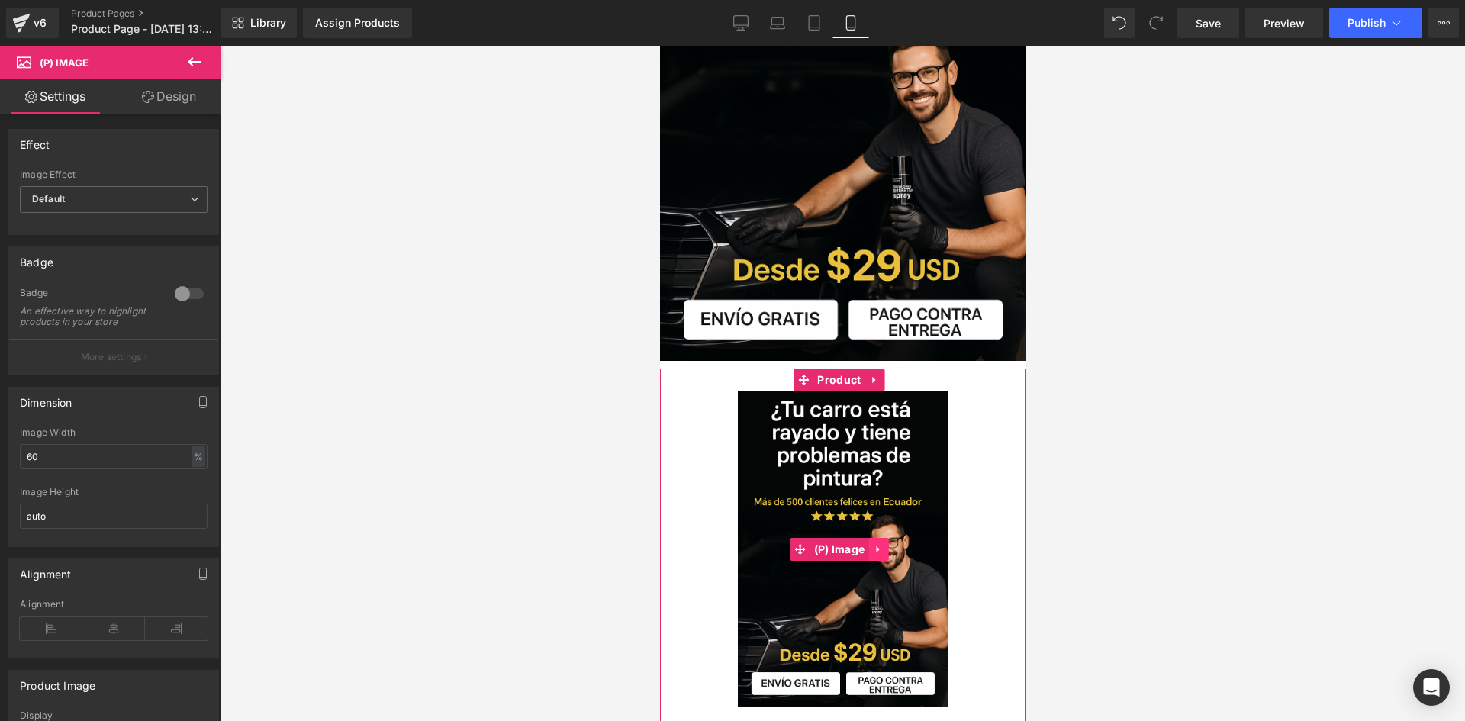
click at [870, 538] on link at bounding box center [877, 549] width 20 height 23
click at [888, 544] on icon at bounding box center [887, 549] width 11 height 11
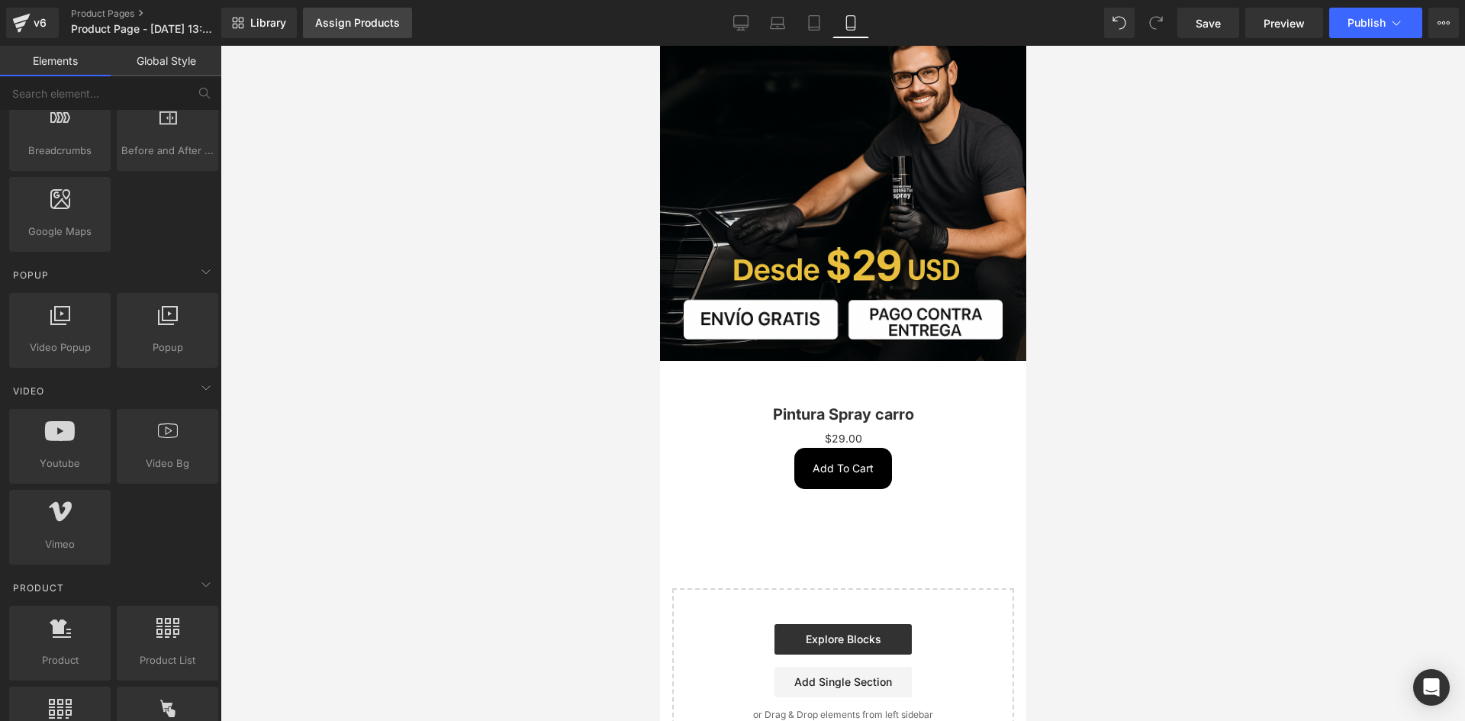
click at [363, 14] on link "Assign Products" at bounding box center [357, 23] width 109 height 31
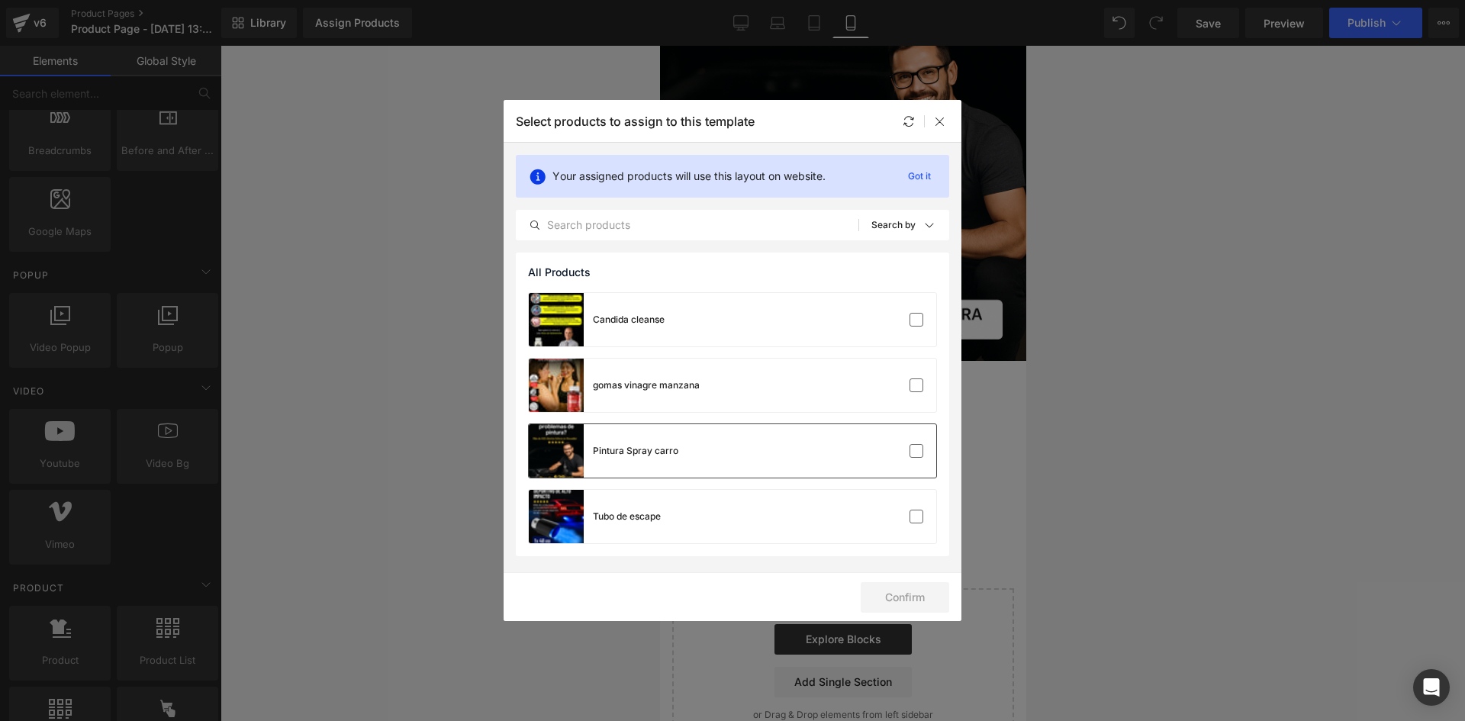
drag, startPoint x: 679, startPoint y: 452, endPoint x: 659, endPoint y: 430, distance: 29.7
click at [686, 439] on div "Pintura Spray carro" at bounding box center [732, 450] width 407 height 53
click at [909, 600] on button "Confirm" at bounding box center [905, 597] width 88 height 31
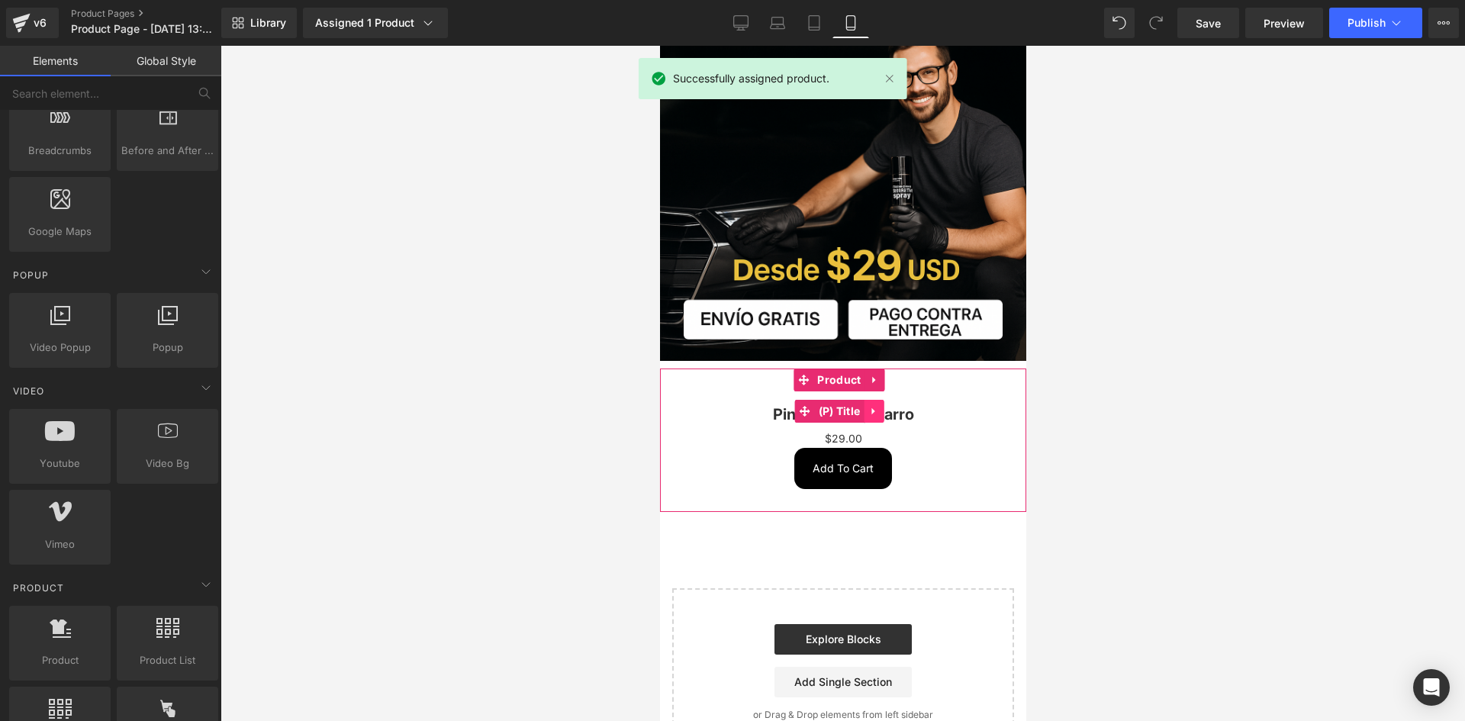
click at [877, 400] on link at bounding box center [873, 411] width 20 height 23
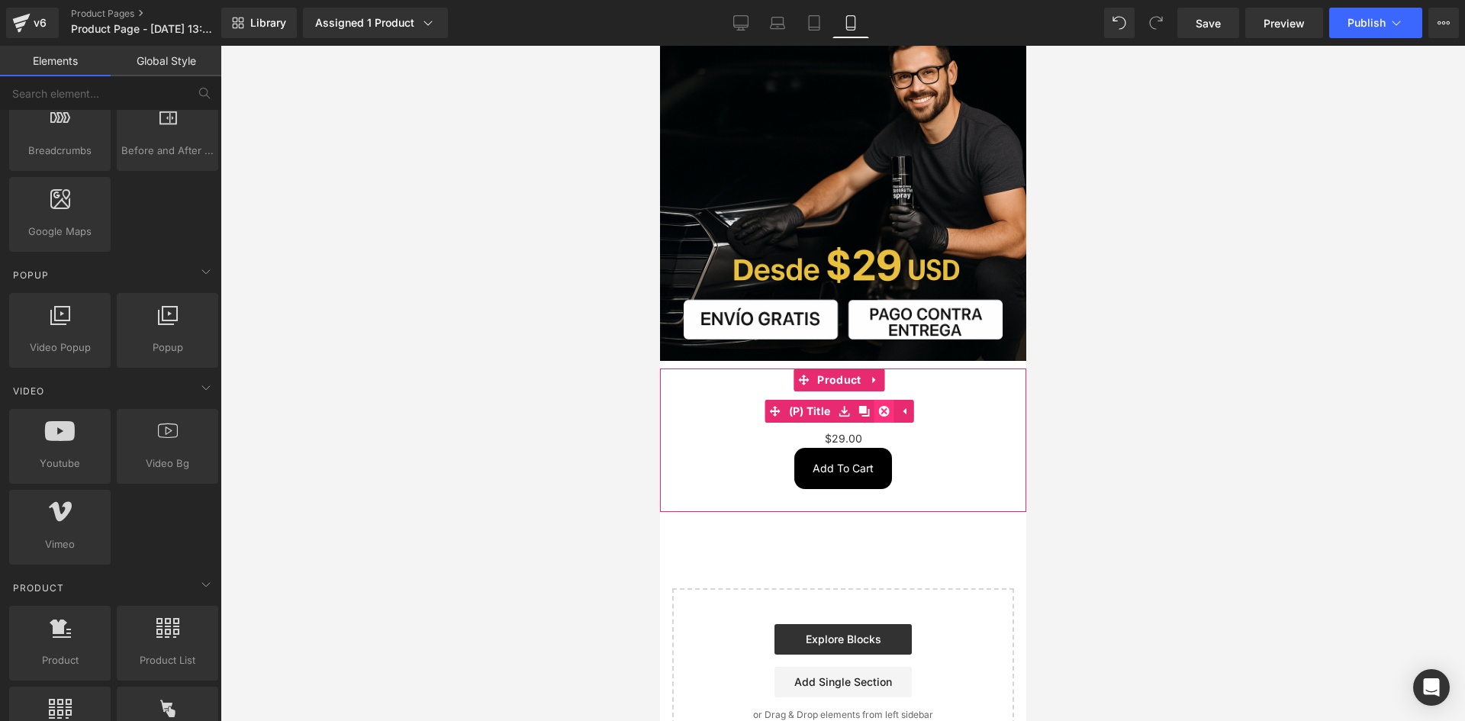
click at [874, 403] on link at bounding box center [883, 411] width 20 height 23
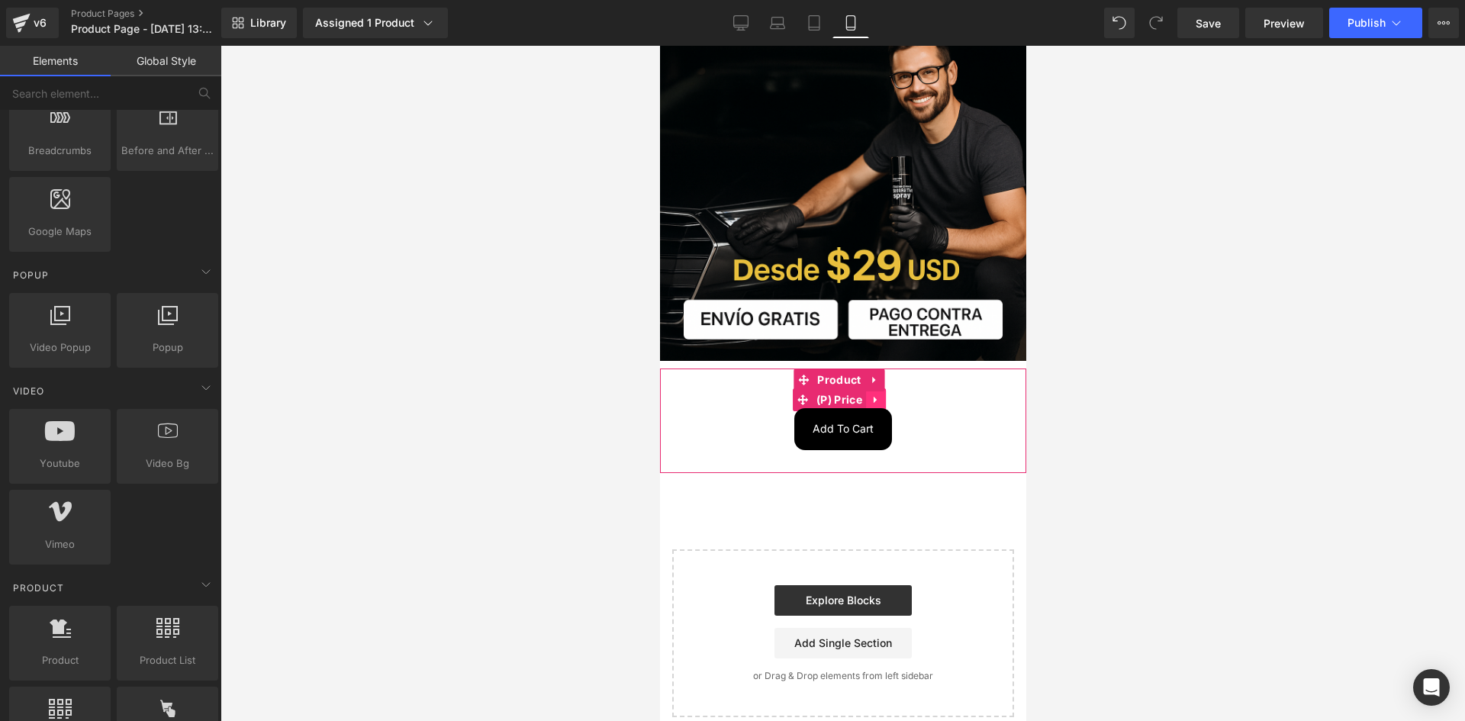
click at [878, 394] on icon at bounding box center [875, 399] width 11 height 11
drag, startPoint x: 886, startPoint y: 391, endPoint x: 852, endPoint y: 396, distance: 34.0
click at [863, 390] on li at bounding box center [865, 399] width 60 height 23
click at [884, 394] on icon at bounding box center [885, 399] width 11 height 11
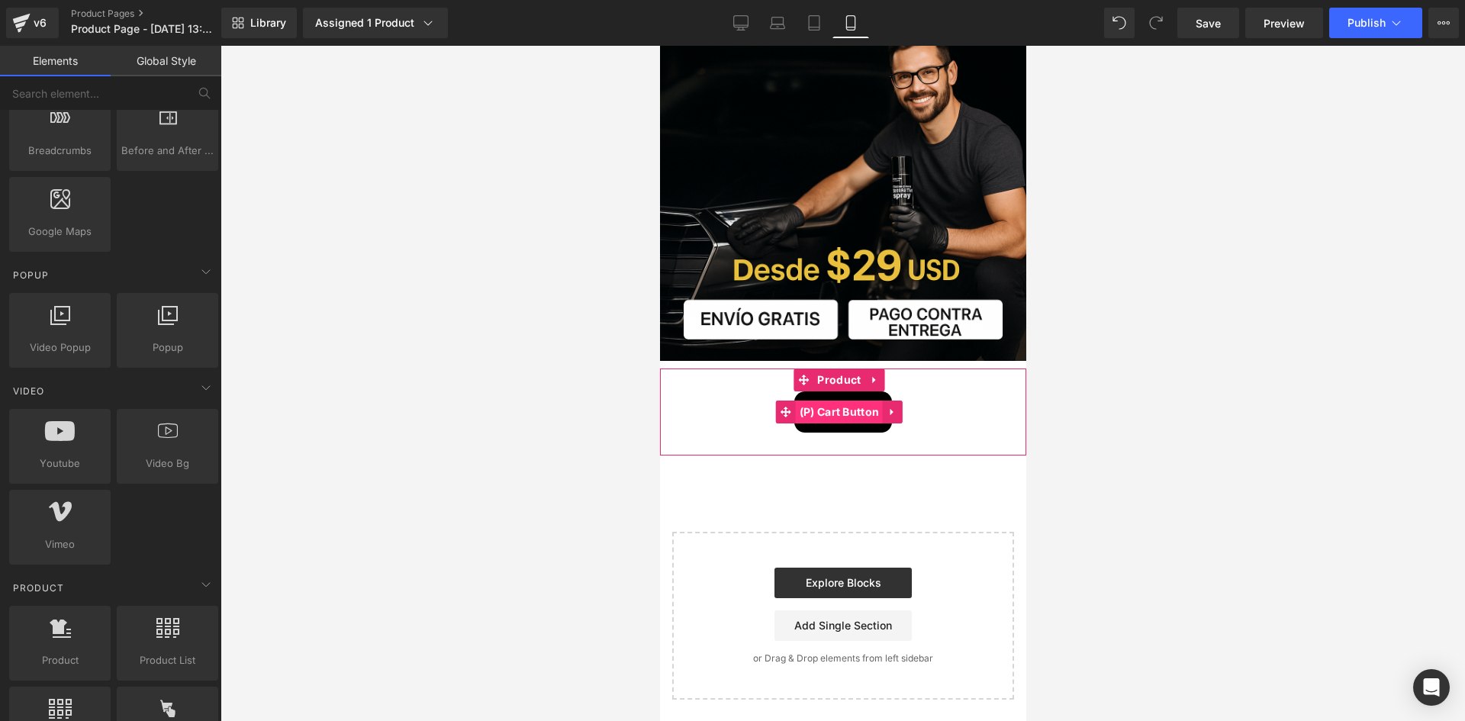
click at [825, 405] on span "(P) Cart Button" at bounding box center [839, 412] width 88 height 23
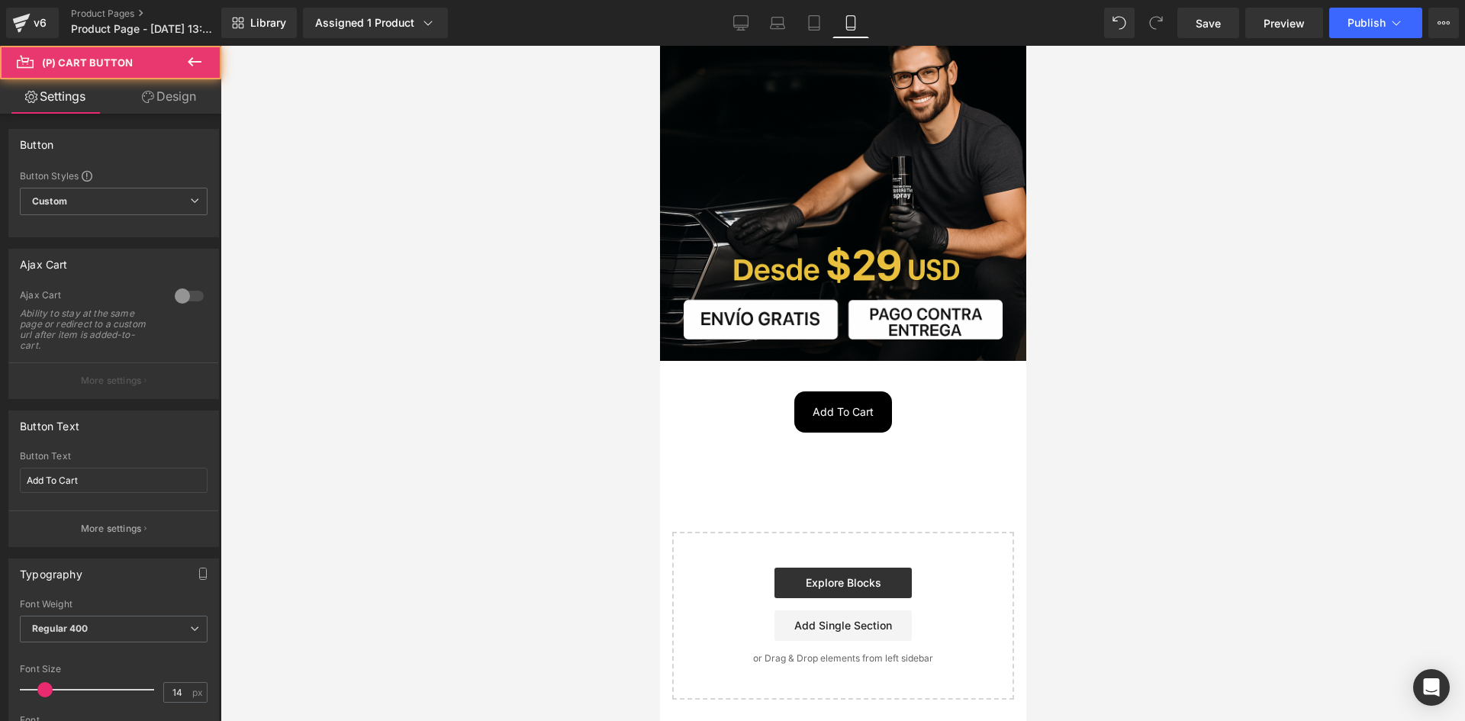
drag, startPoint x: 170, startPoint y: 97, endPoint x: 168, endPoint y: 110, distance: 13.2
click at [170, 99] on link "Design" at bounding box center [169, 96] width 111 height 34
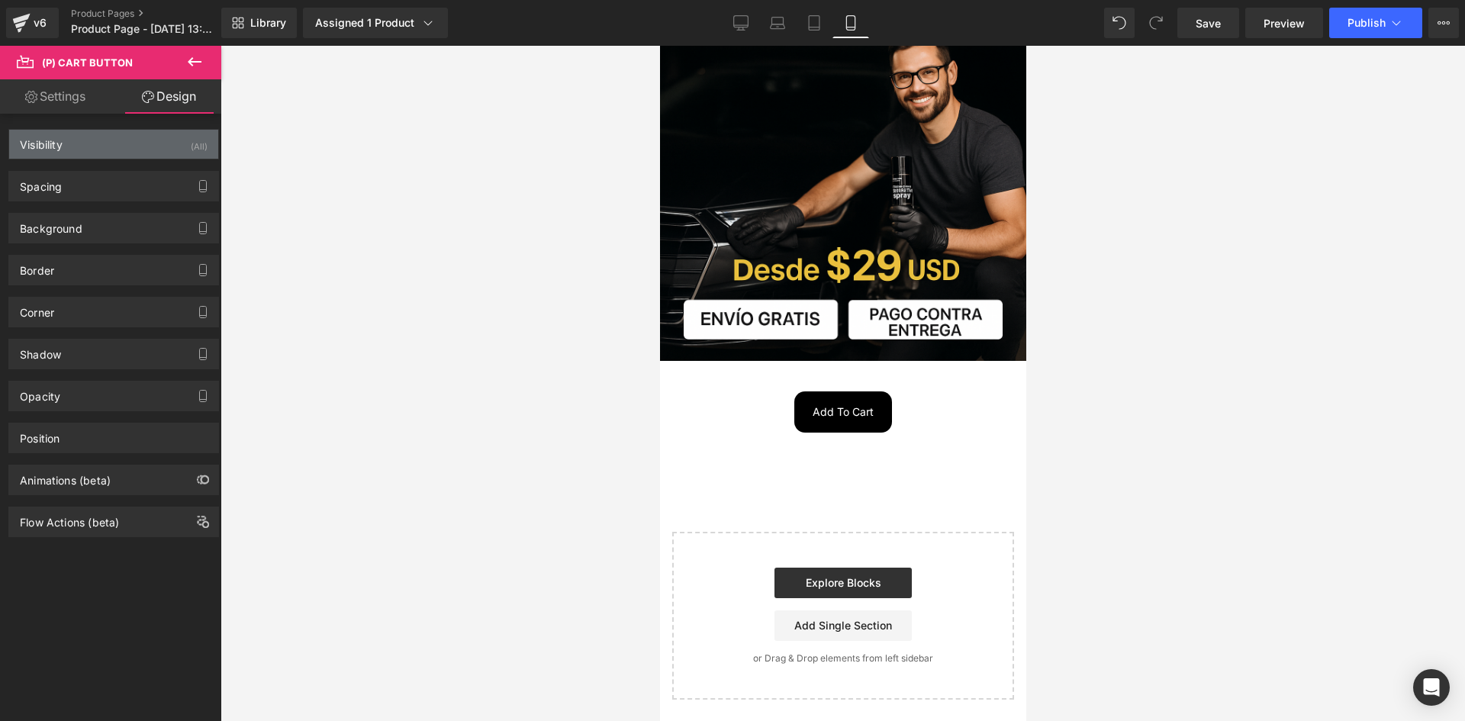
click at [166, 153] on div "Visibility (All)" at bounding box center [113, 144] width 209 height 29
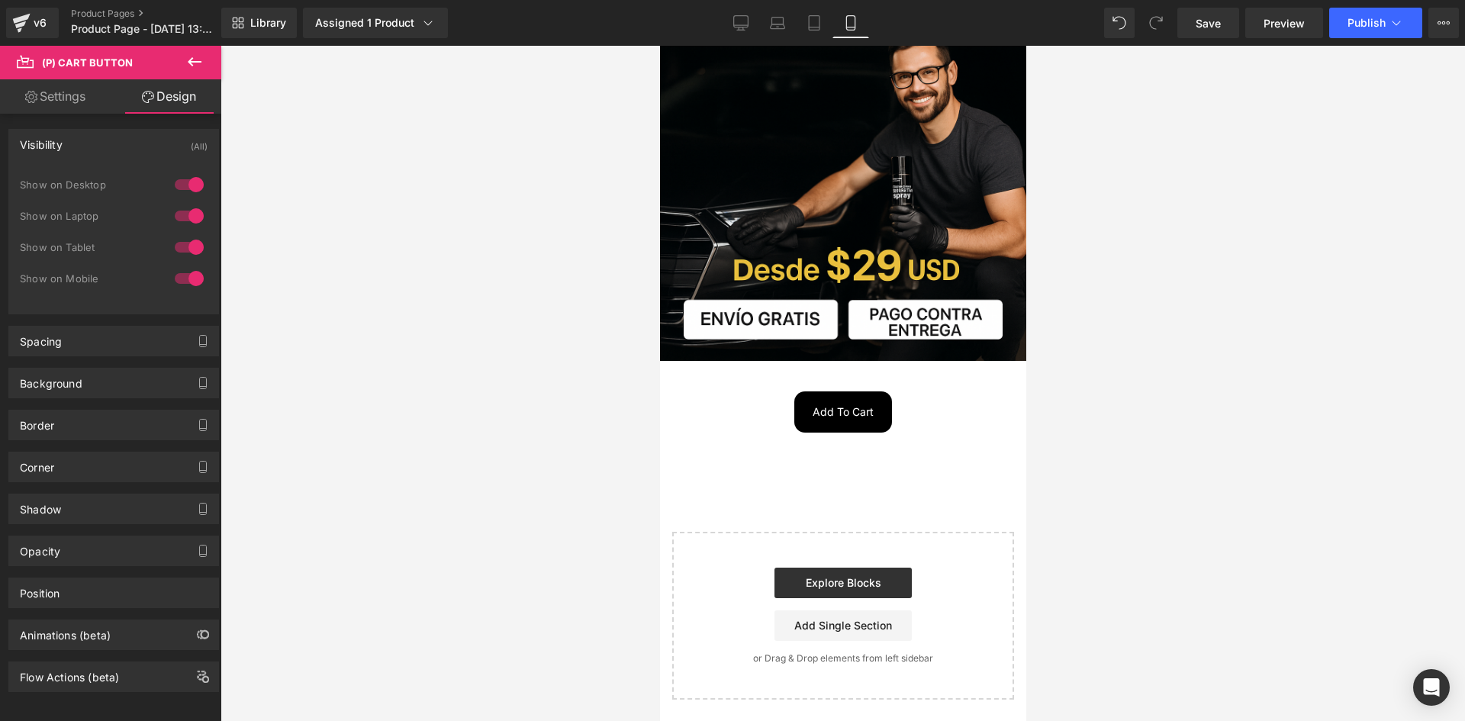
drag, startPoint x: 175, startPoint y: 175, endPoint x: 179, endPoint y: 195, distance: 20.8
click at [177, 180] on div at bounding box center [189, 184] width 37 height 24
click at [179, 203] on div "Show on Desktop" at bounding box center [114, 192] width 188 height 31
drag, startPoint x: 179, startPoint y: 207, endPoint x: 130, endPoint y: 140, distance: 82.6
click at [179, 208] on div at bounding box center [189, 216] width 37 height 24
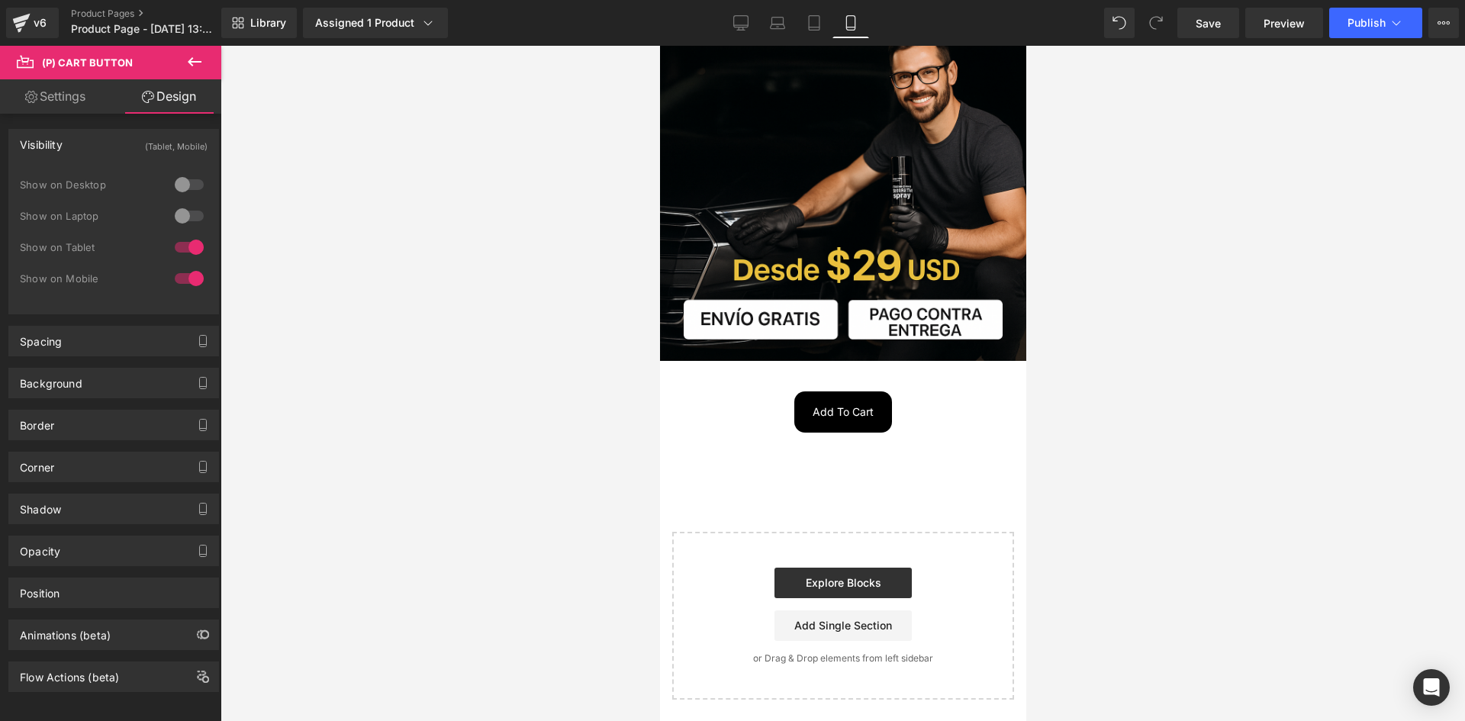
click at [46, 82] on link "Settings" at bounding box center [55, 96] width 111 height 34
type input "100"
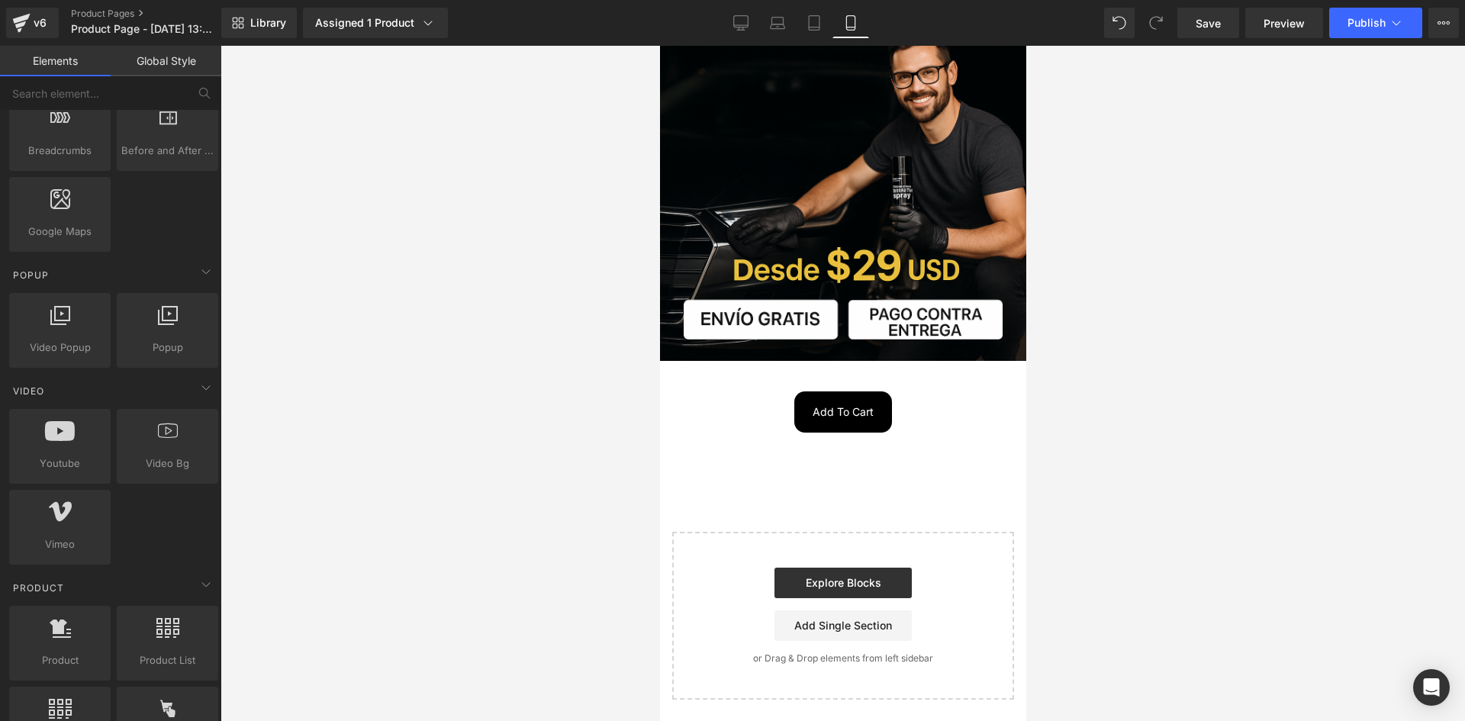
drag, startPoint x: 402, startPoint y: 375, endPoint x: 391, endPoint y: 329, distance: 47.7
click at [407, 362] on div at bounding box center [842, 383] width 1244 height 675
click at [814, 368] on link "Product" at bounding box center [828, 379] width 71 height 23
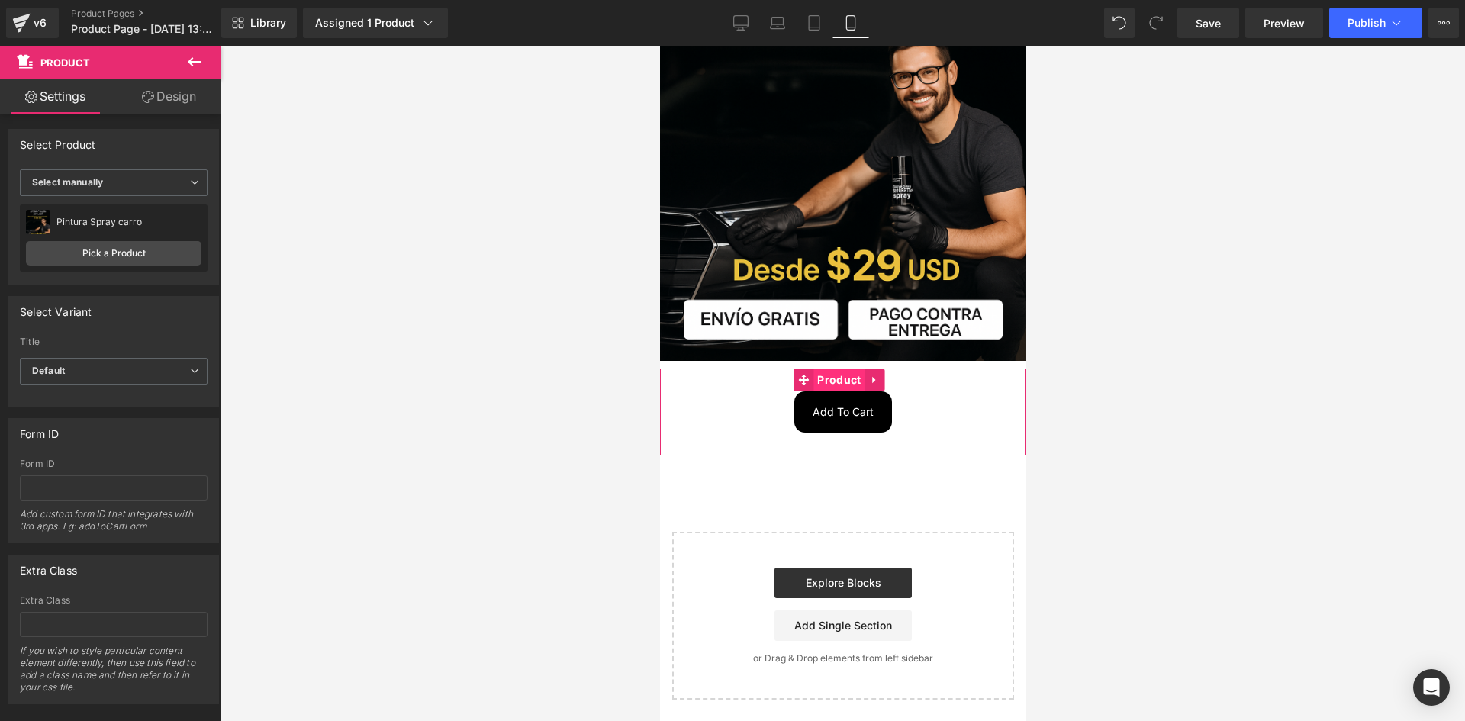
click at [843, 368] on span "Product" at bounding box center [837, 379] width 51 height 23
drag, startPoint x: 171, startPoint y: 98, endPoint x: 163, endPoint y: 134, distance: 36.7
click at [172, 98] on link "Design" at bounding box center [169, 96] width 111 height 34
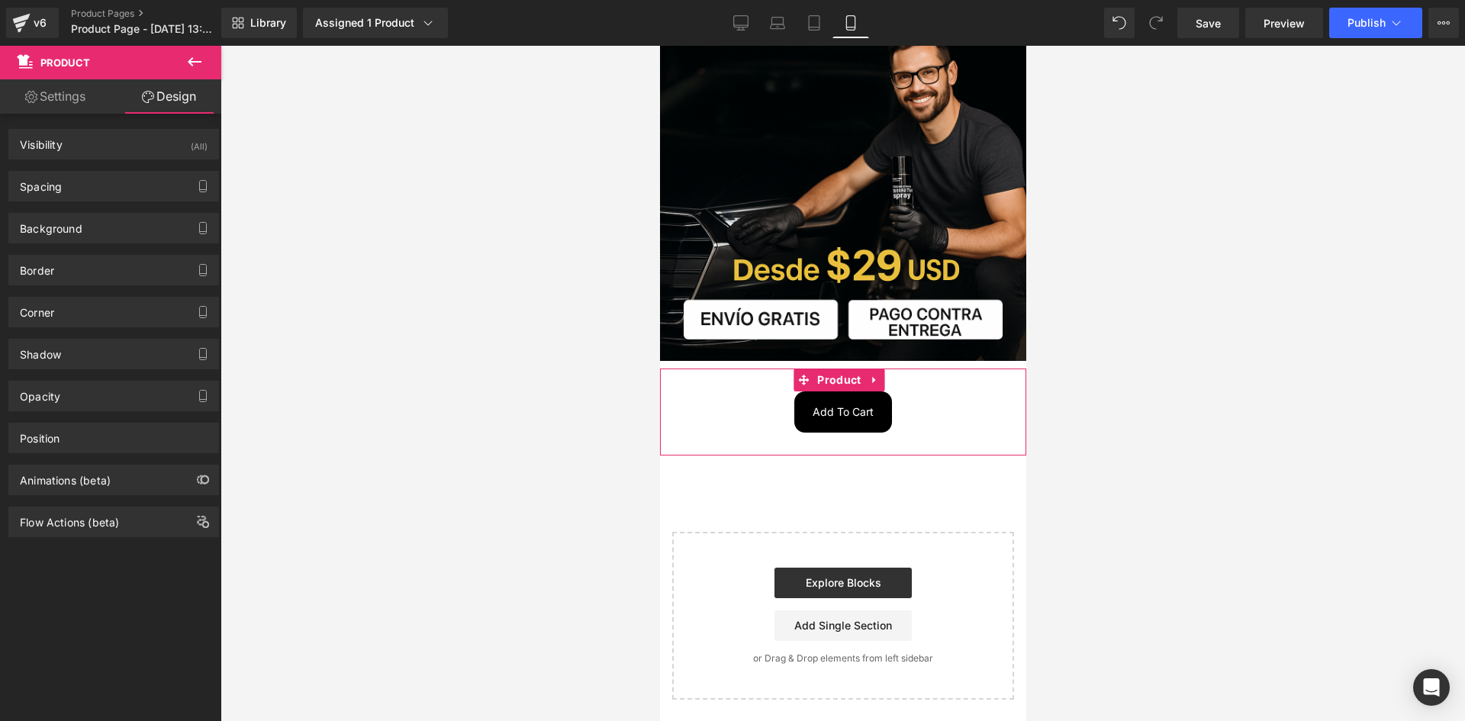
drag, startPoint x: 140, startPoint y: 151, endPoint x: 146, endPoint y: 159, distance: 10.8
click at [140, 150] on div "Visibility (All)" at bounding box center [113, 144] width 209 height 29
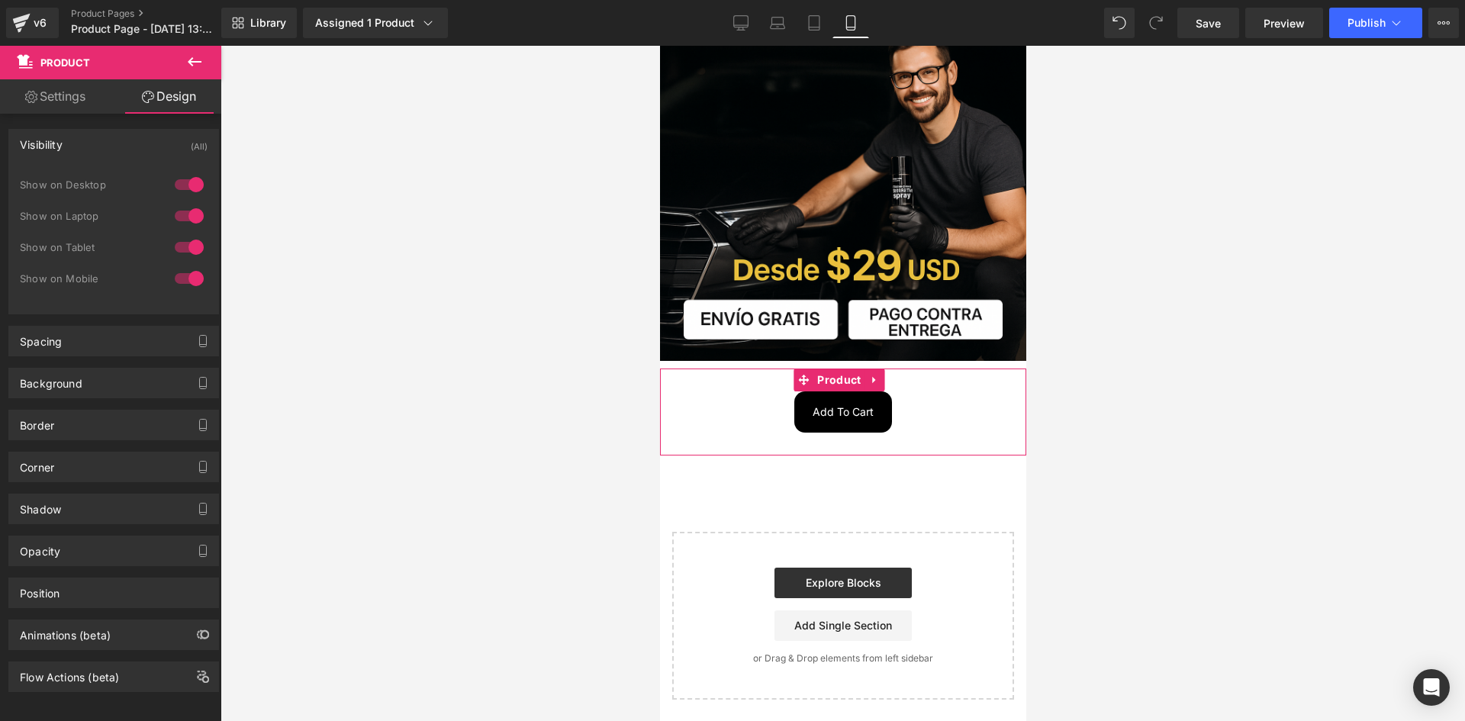
drag, startPoint x: 191, startPoint y: 190, endPoint x: 187, endPoint y: 211, distance: 20.9
click at [190, 191] on div at bounding box center [189, 184] width 37 height 24
click at [186, 211] on div at bounding box center [189, 216] width 37 height 24
click at [79, 376] on div "Background" at bounding box center [51, 378] width 63 height 21
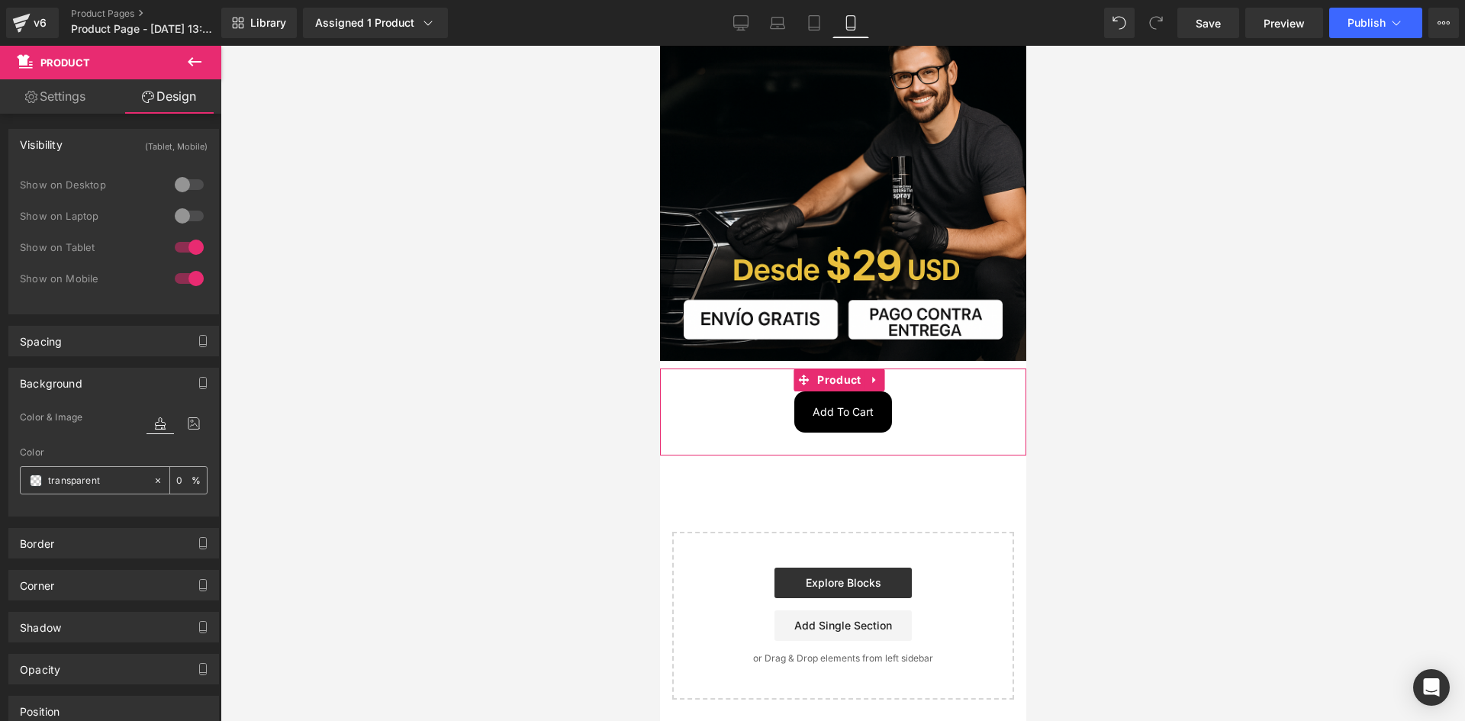
click at [65, 477] on input "transparent" at bounding box center [97, 480] width 98 height 17
type input "000"
type input "100"
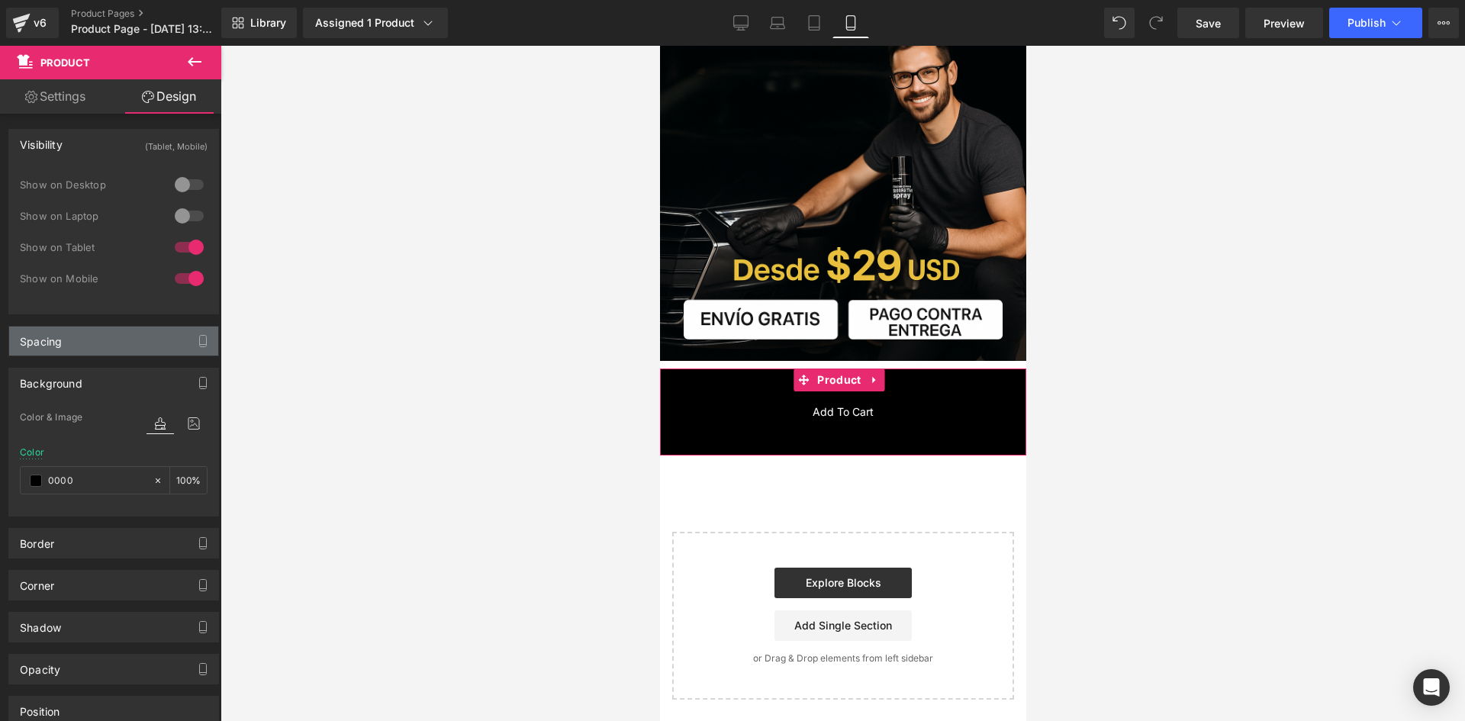
type input "0000"
click at [69, 350] on div "Spacing" at bounding box center [113, 341] width 209 height 29
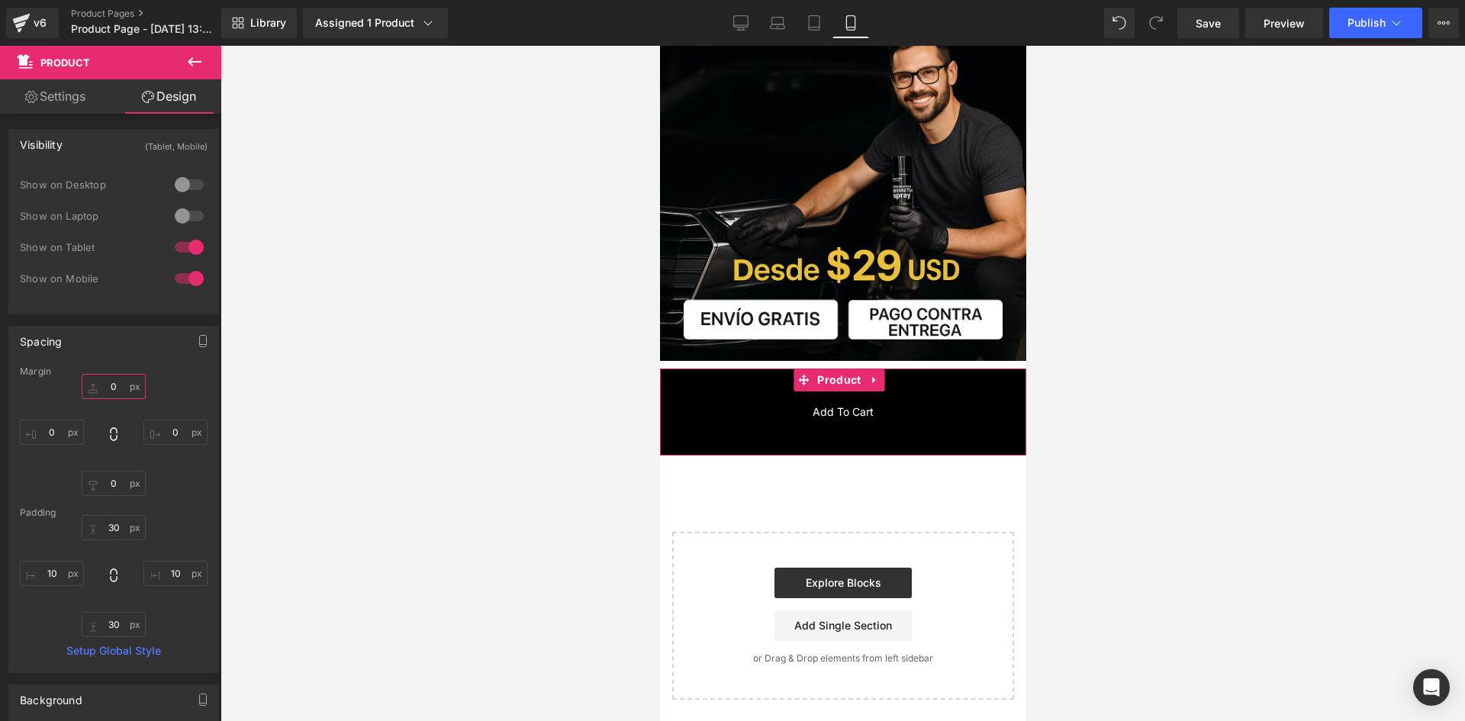
drag, startPoint x: 110, startPoint y: 388, endPoint x: 117, endPoint y: 381, distance: 9.7
click at [111, 388] on input "0" at bounding box center [114, 386] width 64 height 25
type input "-10"
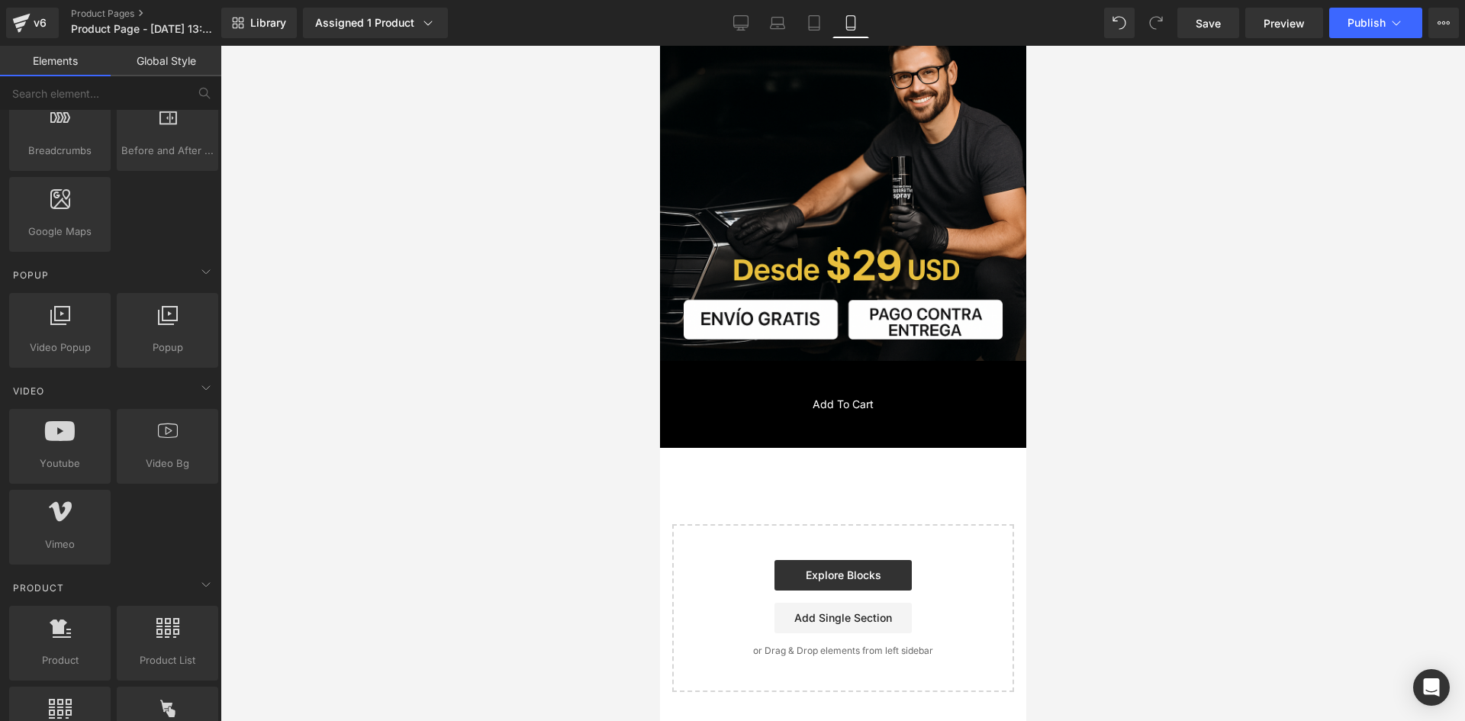
click at [361, 370] on div at bounding box center [842, 383] width 1244 height 675
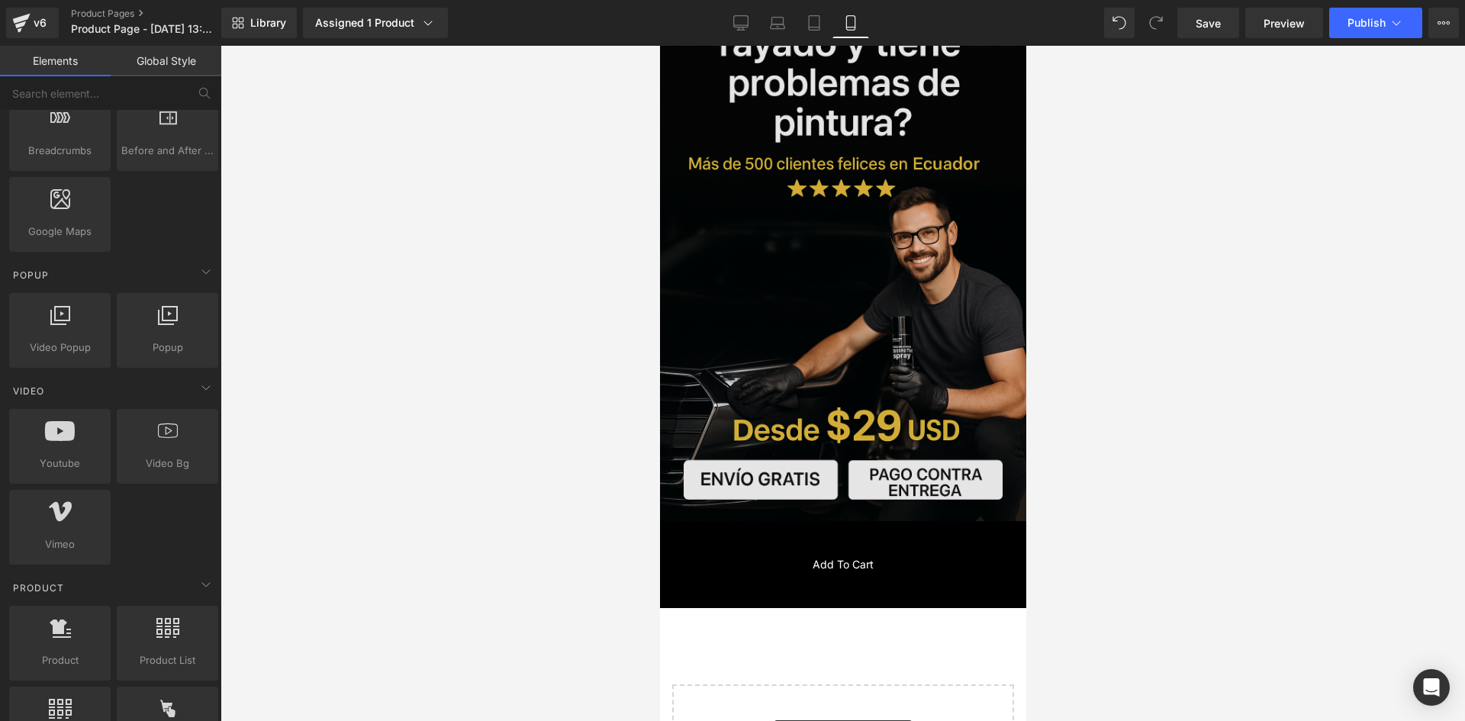
scroll to position [142, 0]
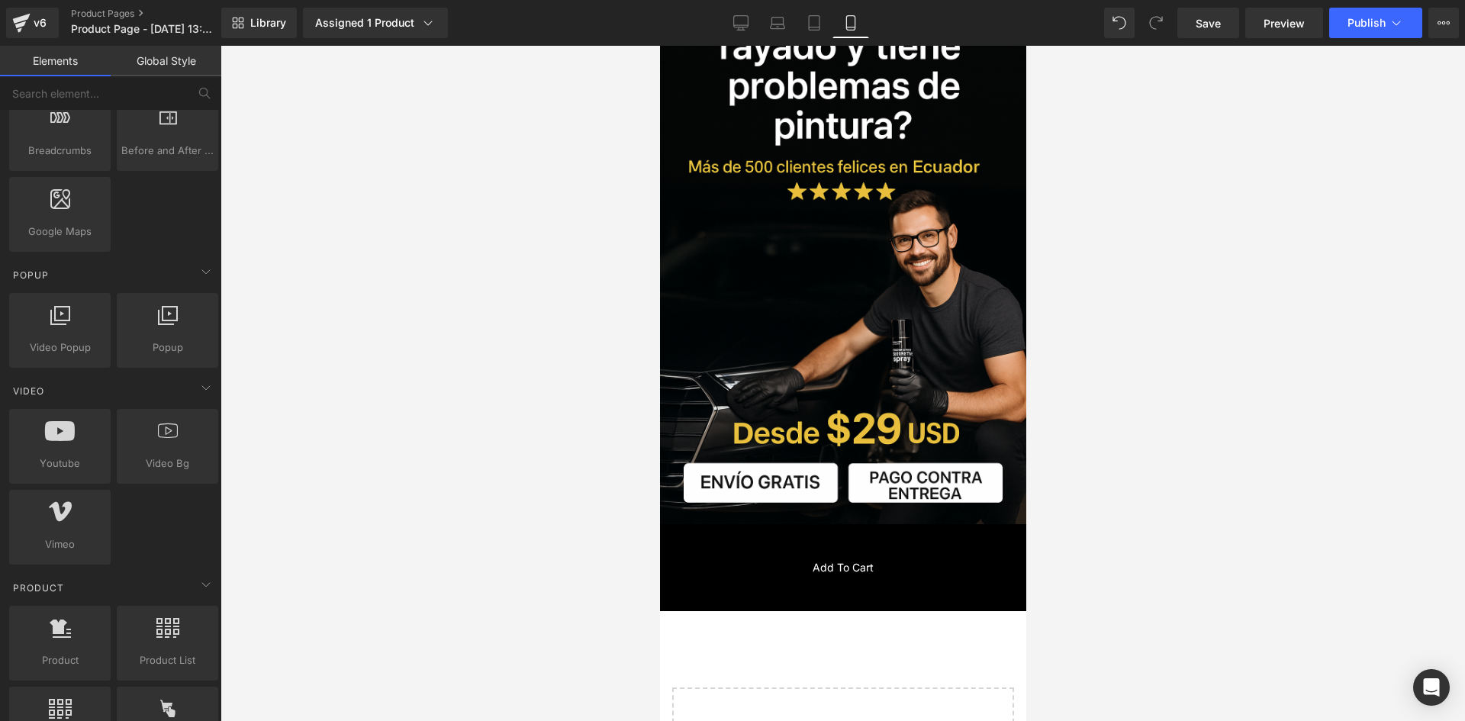
drag, startPoint x: 593, startPoint y: 577, endPoint x: 556, endPoint y: 578, distance: 36.6
click at [592, 577] on div at bounding box center [842, 383] width 1244 height 675
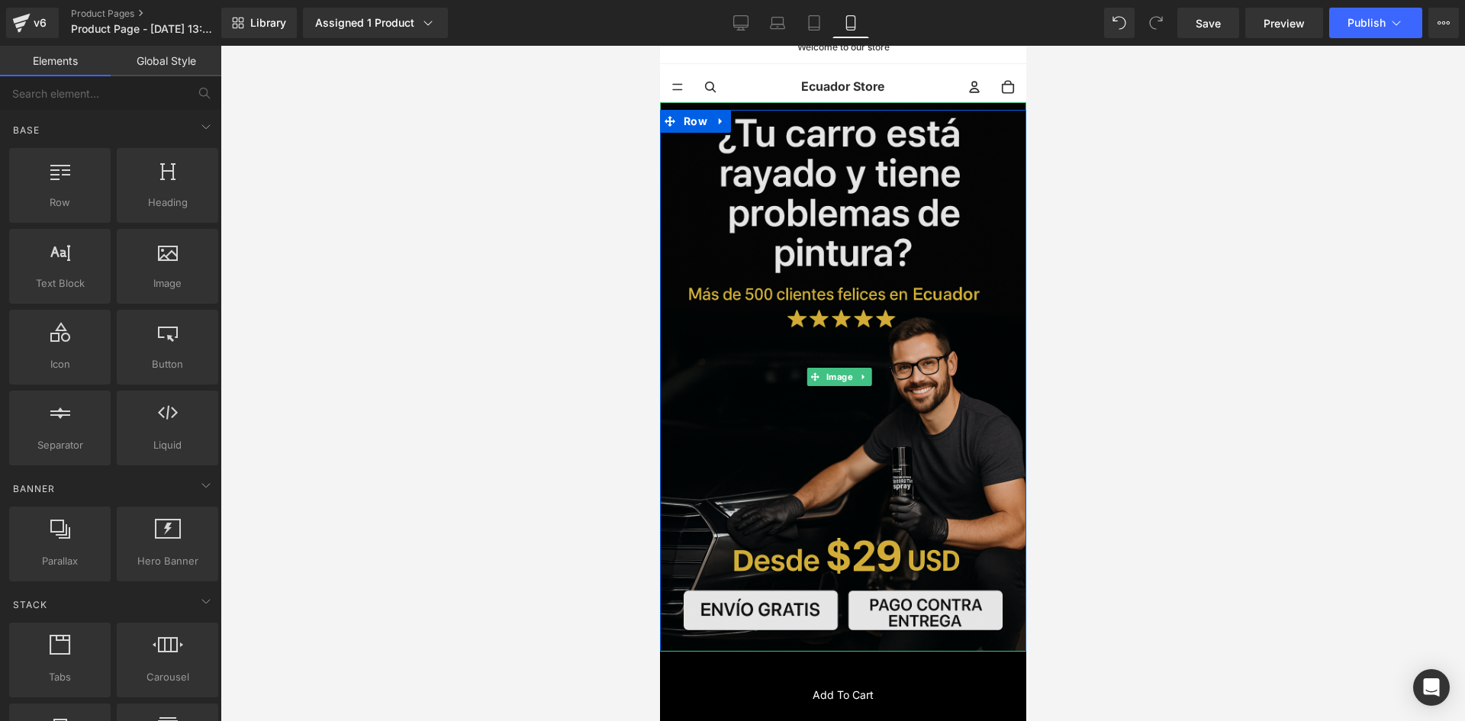
scroll to position [0, 0]
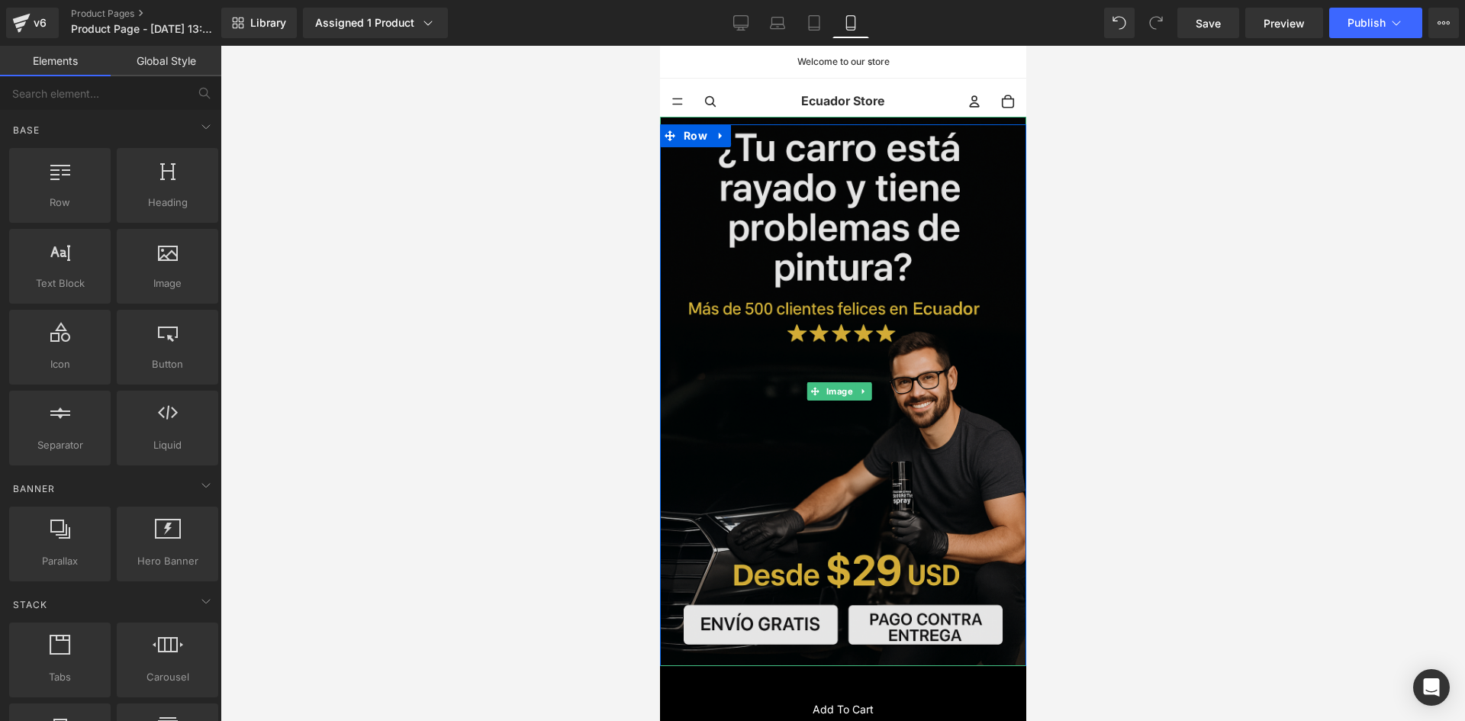
click at [793, 293] on img at bounding box center [842, 391] width 366 height 549
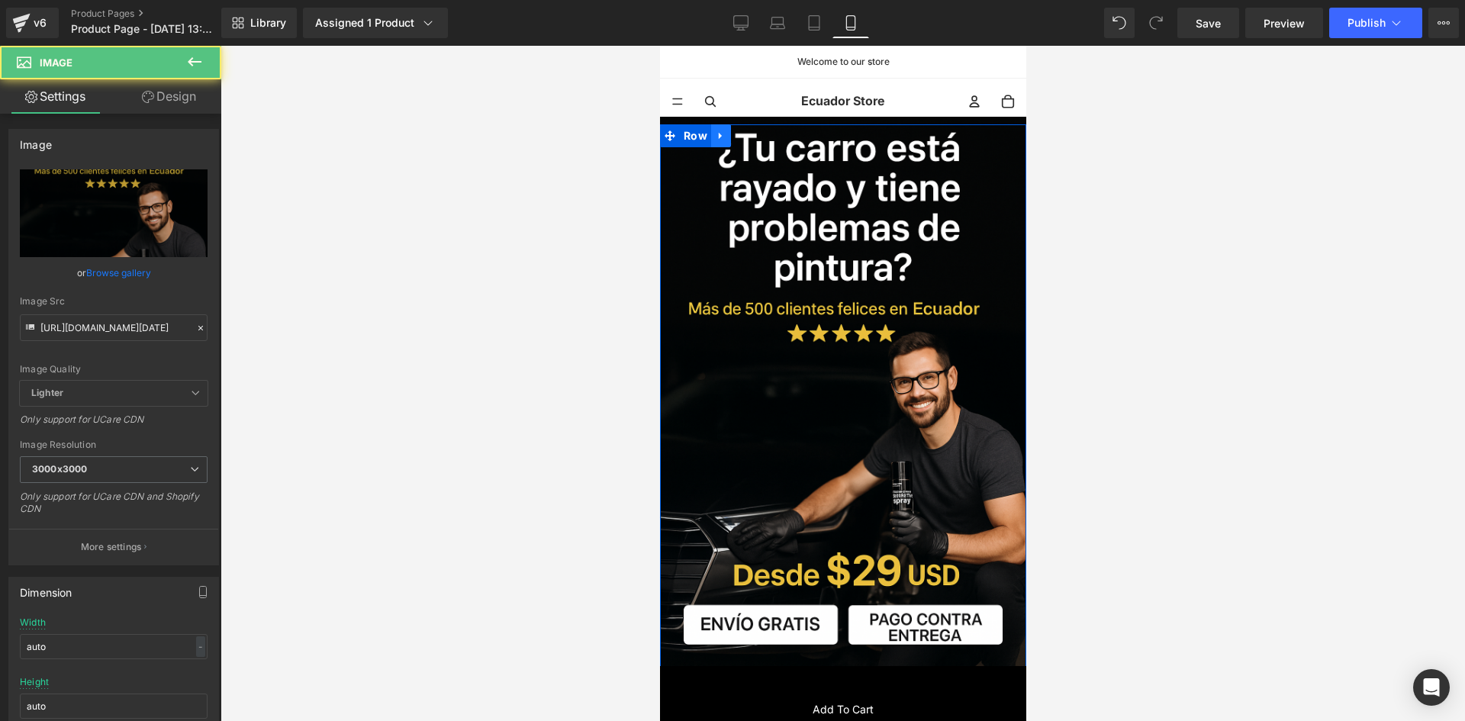
click at [715, 130] on icon at bounding box center [720, 135] width 11 height 11
click at [735, 140] on icon at bounding box center [740, 135] width 11 height 11
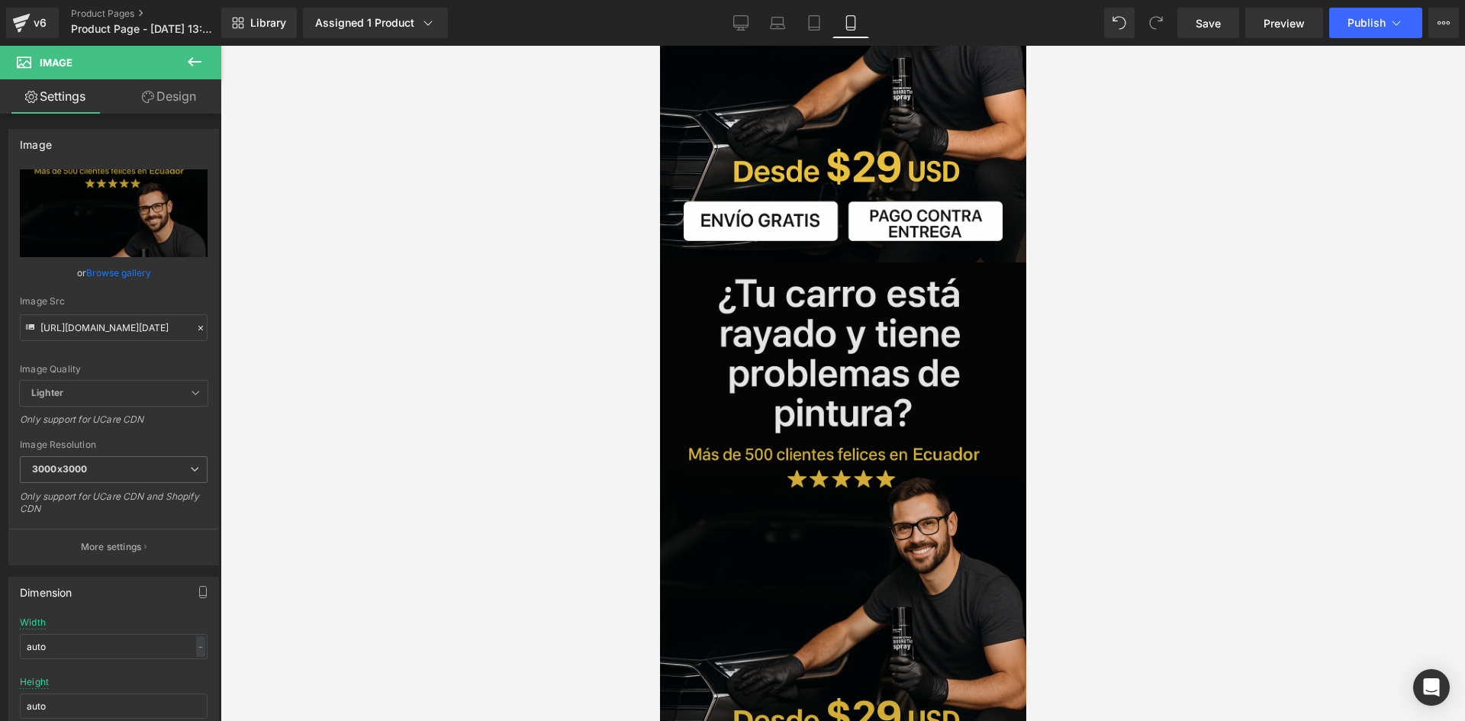
scroll to position [403, 0]
click at [807, 349] on img at bounding box center [842, 537] width 366 height 549
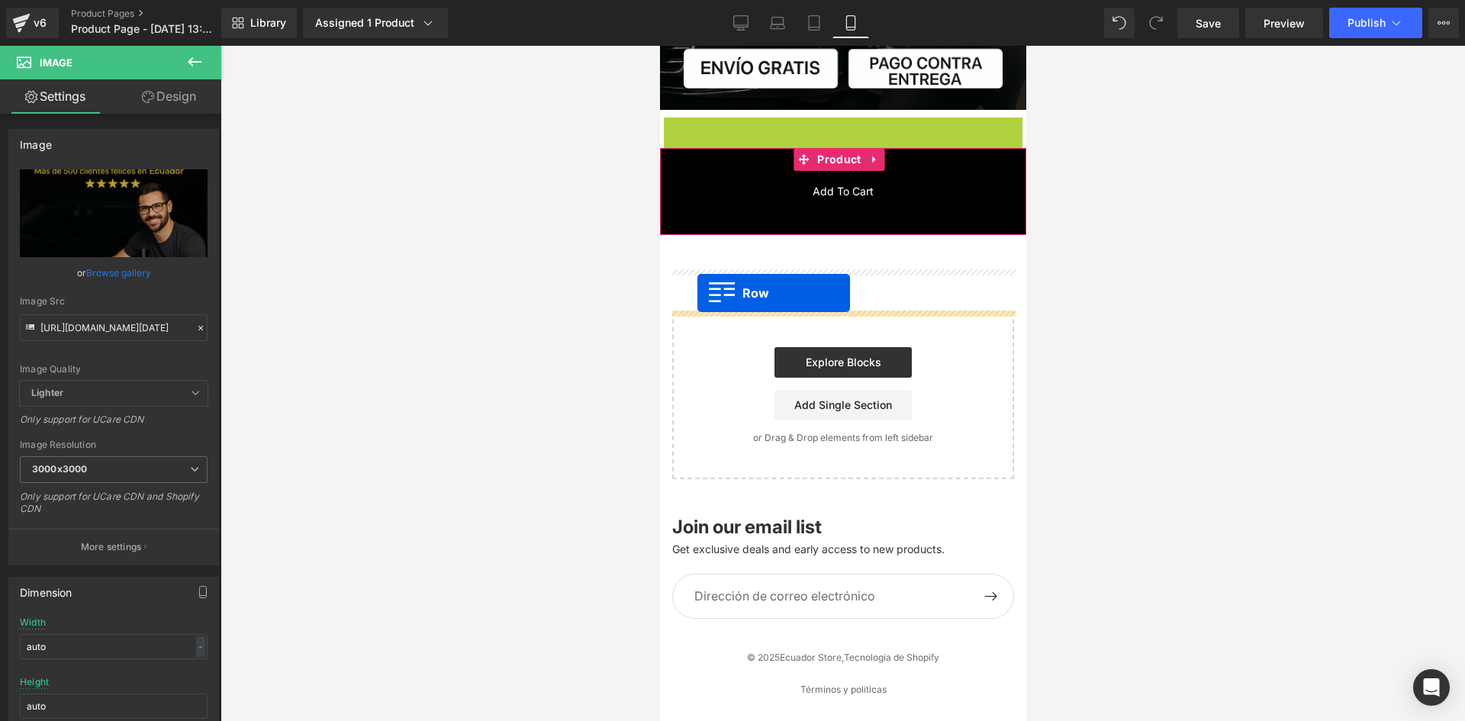
scroll to position [561, 0]
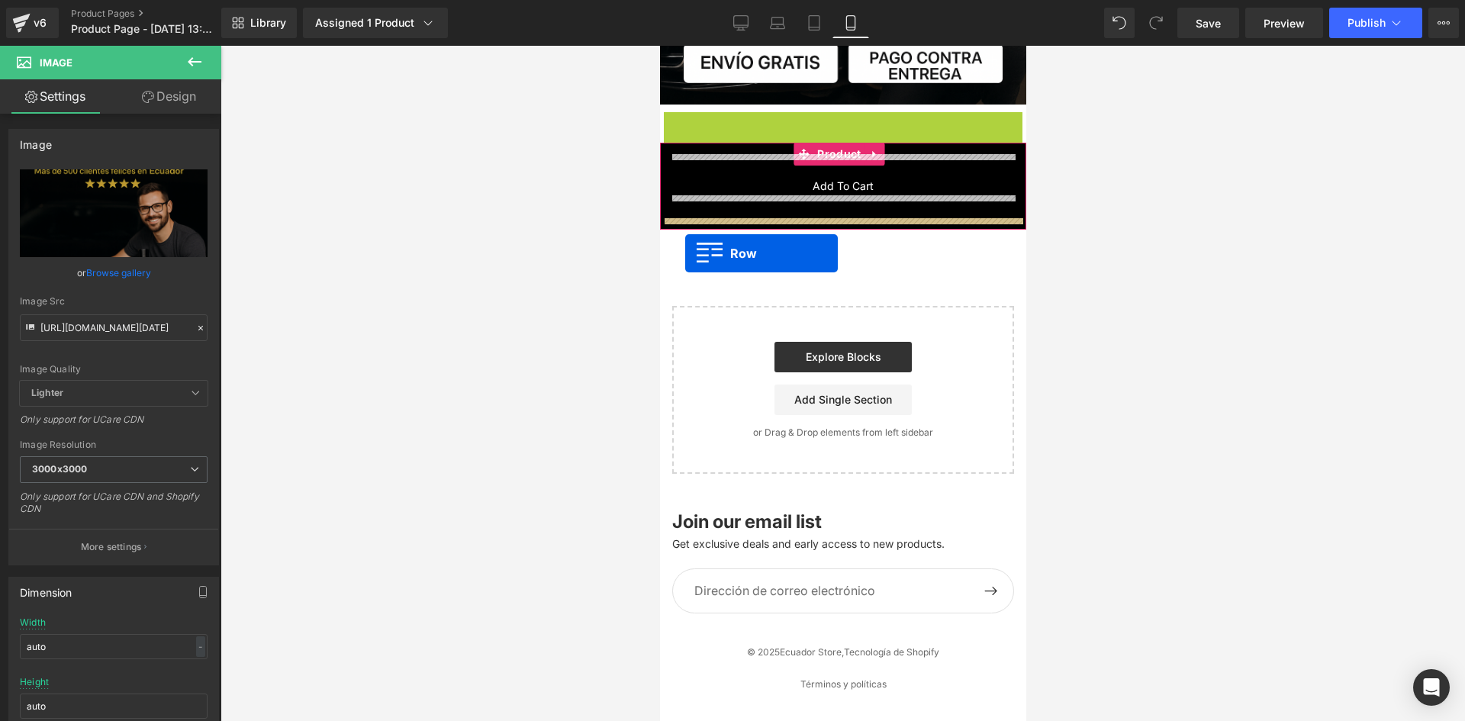
drag, startPoint x: 668, startPoint y: 272, endPoint x: 684, endPoint y: 253, distance: 25.4
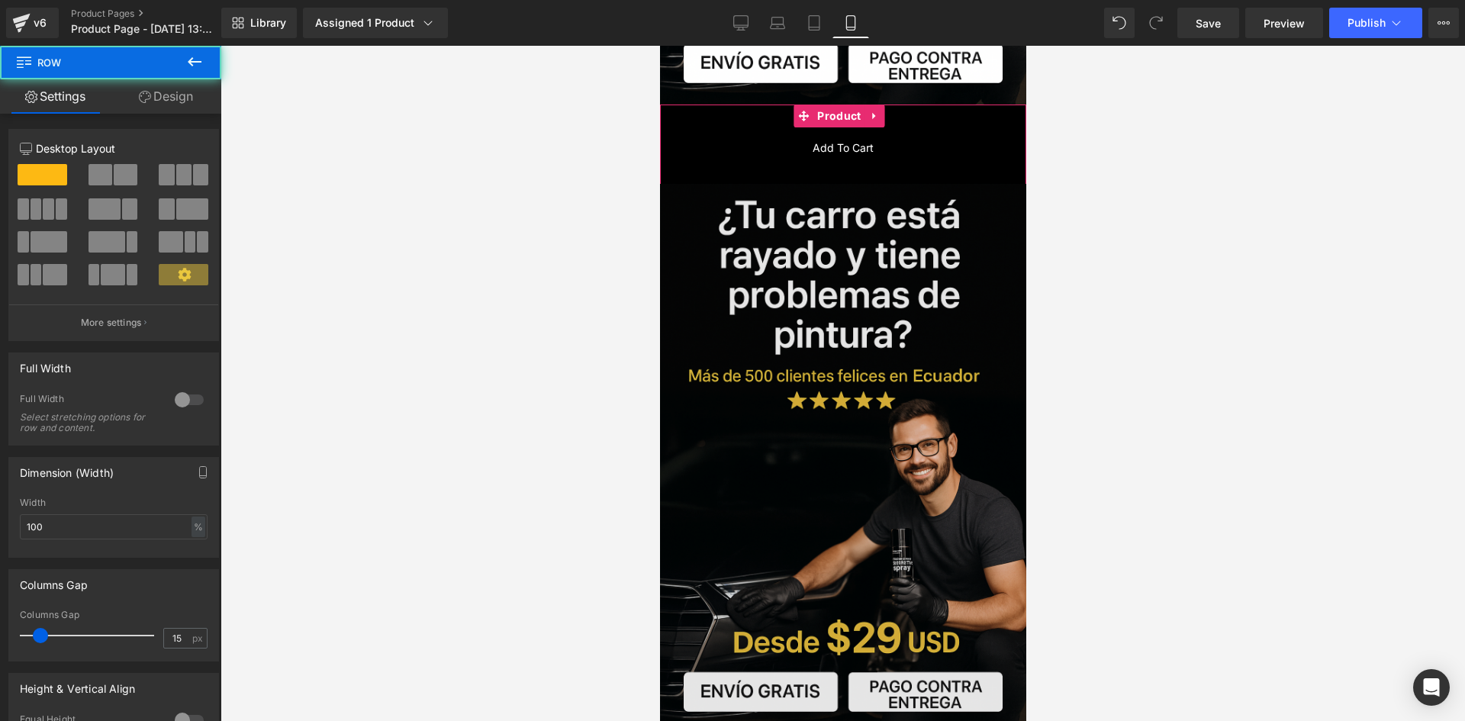
click at [774, 288] on img at bounding box center [842, 458] width 366 height 549
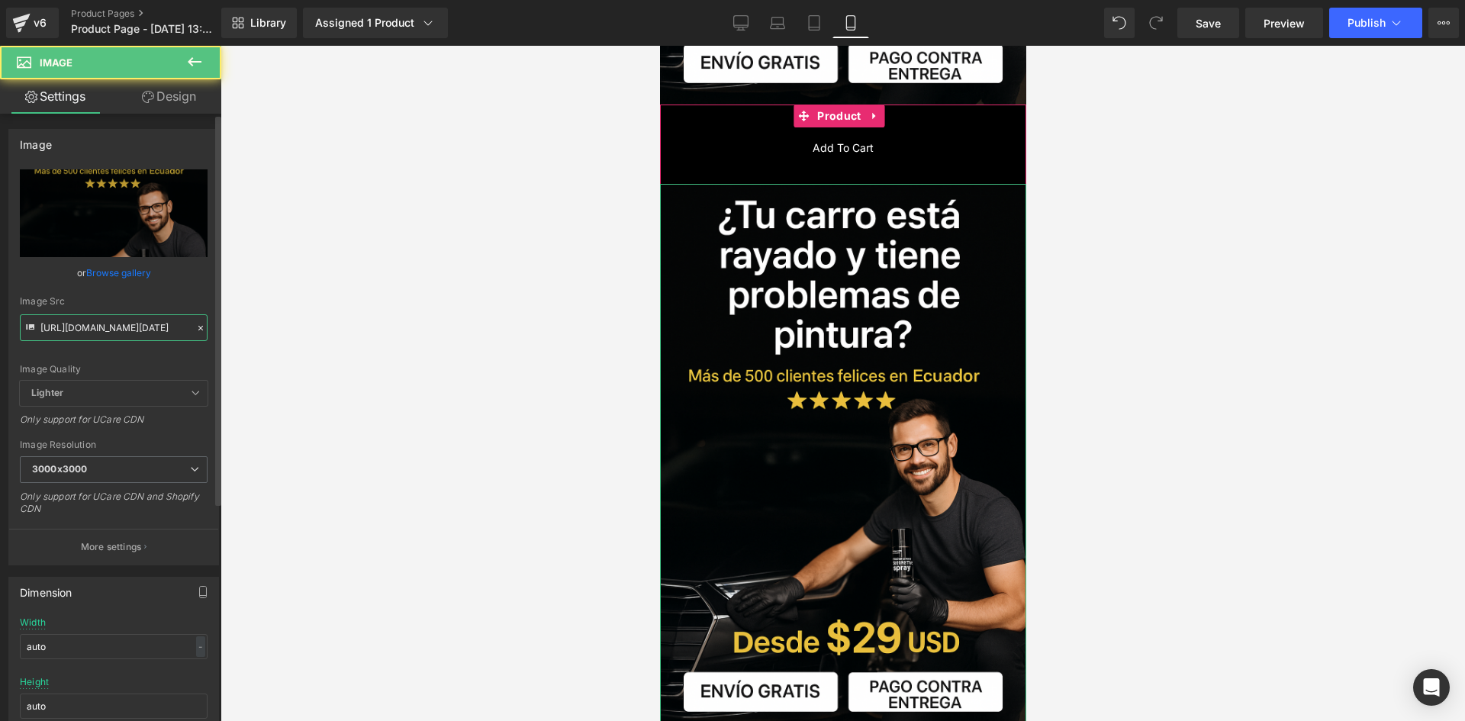
click at [132, 332] on input "[URL][DOMAIN_NAME][DATE]" at bounding box center [114, 327] width 188 height 27
drag, startPoint x: 132, startPoint y: 332, endPoint x: 140, endPoint y: 326, distance: 9.8
click at [134, 331] on input "[URL][DOMAIN_NAME][DATE]" at bounding box center [114, 327] width 188 height 27
paste input "[URL][DOMAIN_NAME][DATE]"
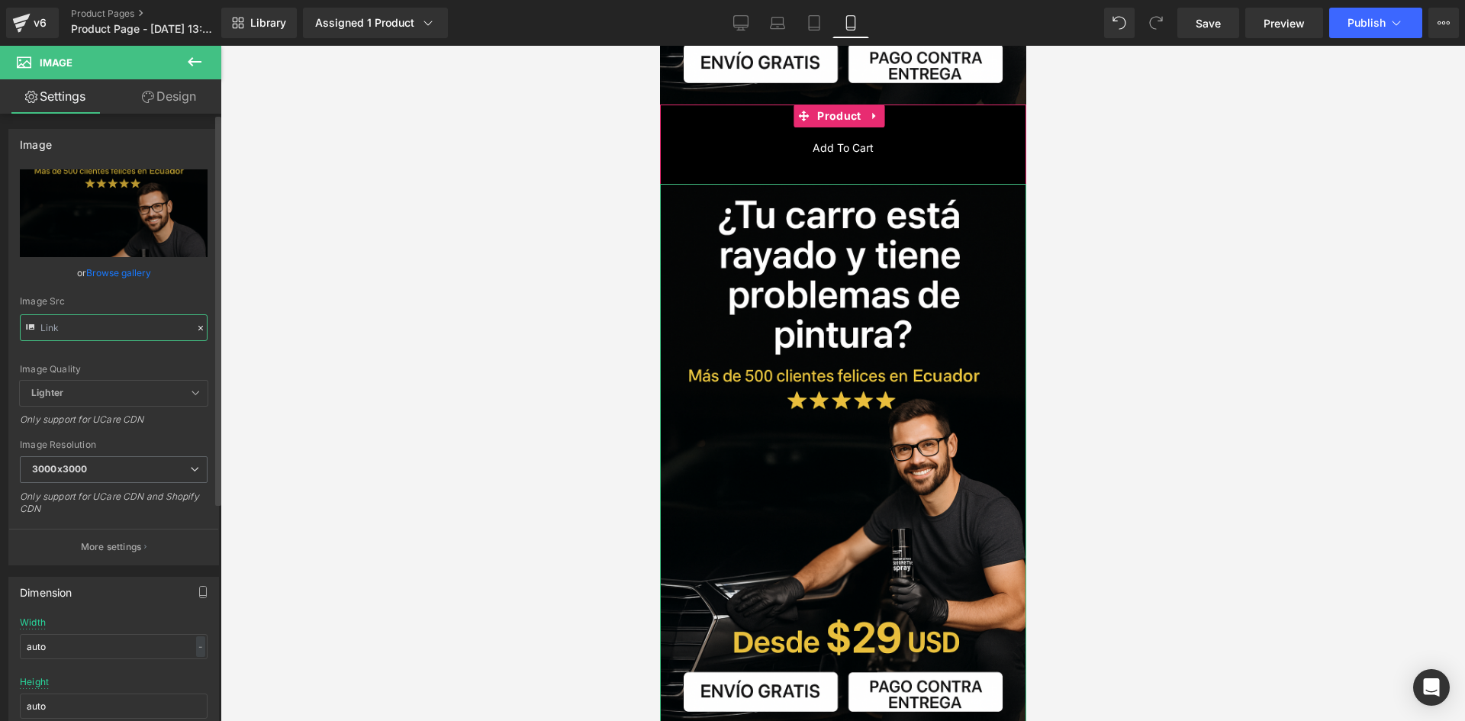
type input "[URL][DOMAIN_NAME][DATE]"
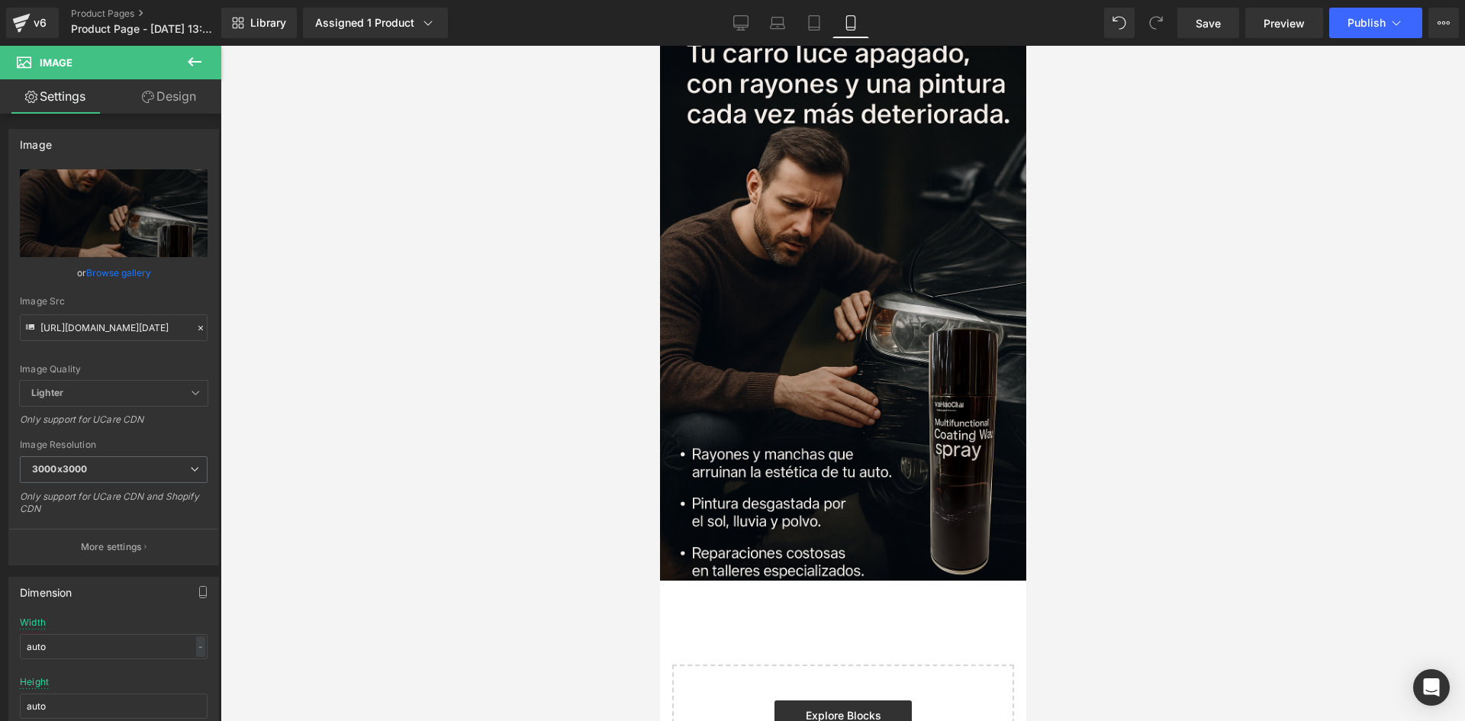
scroll to position [0, 0]
click at [367, 459] on div at bounding box center [842, 383] width 1244 height 675
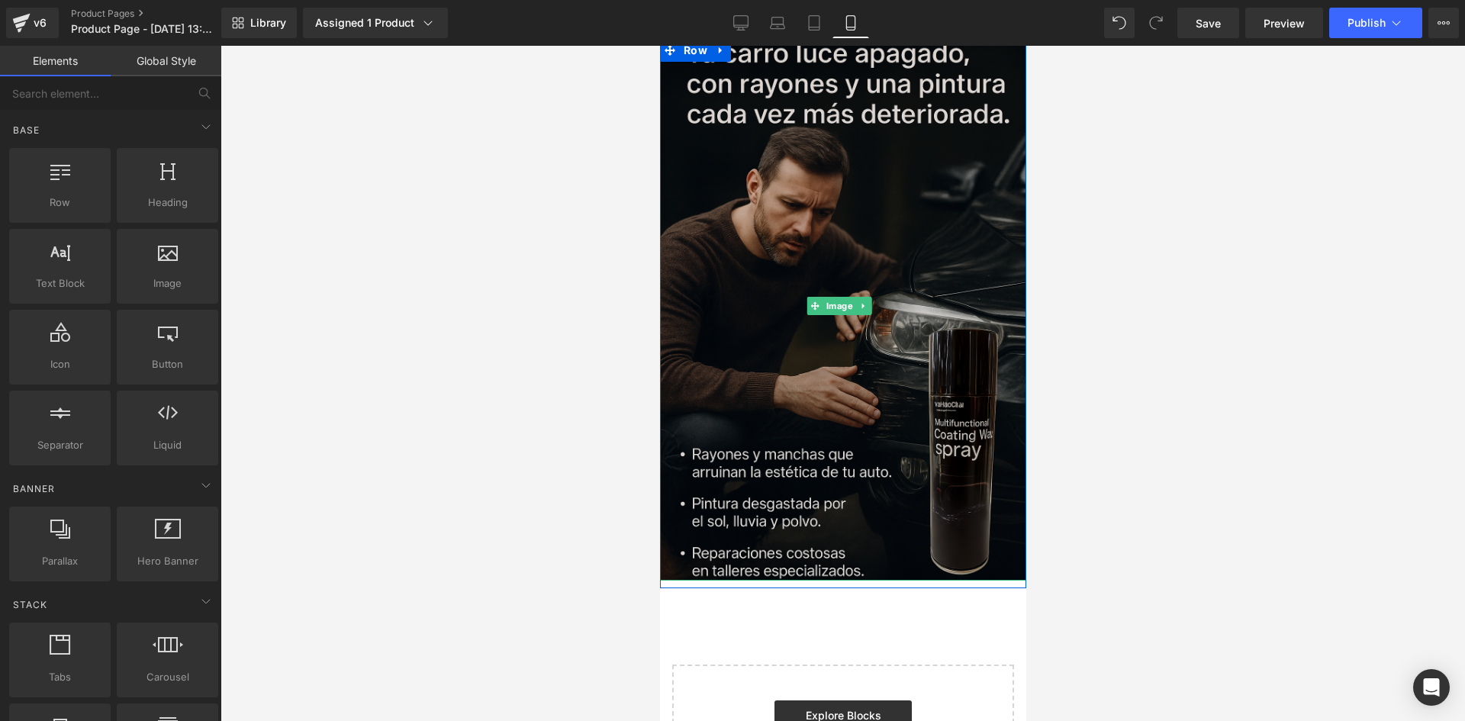
click at [807, 357] on img at bounding box center [842, 305] width 366 height 549
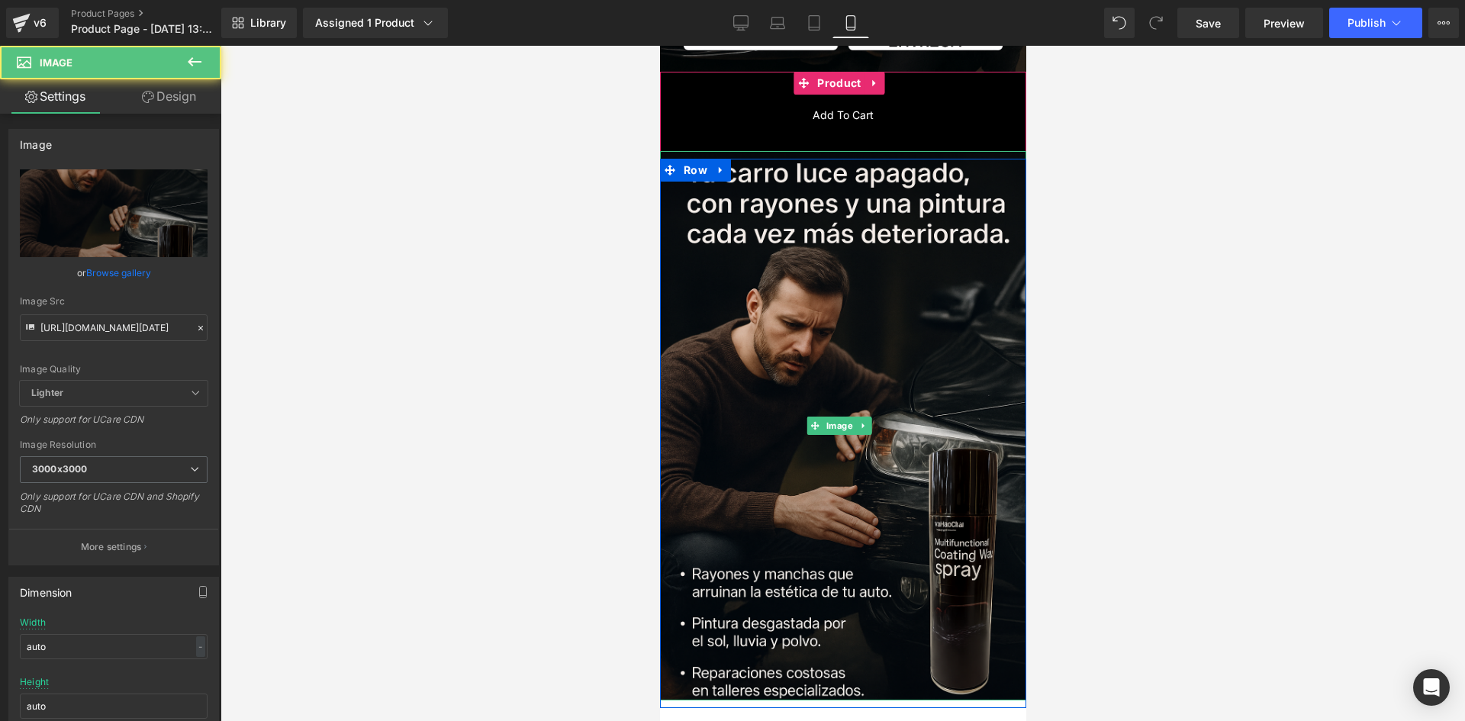
scroll to position [561, 0]
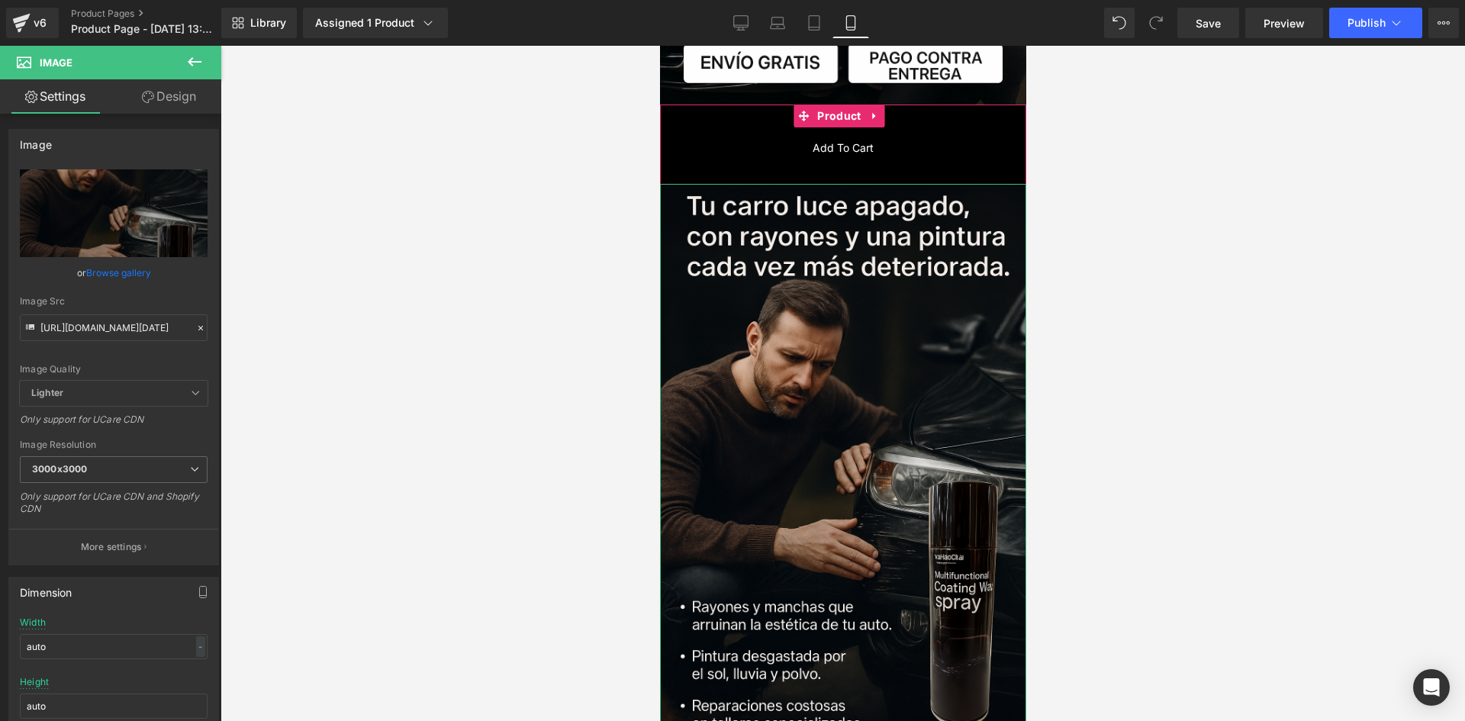
drag, startPoint x: 179, startPoint y: 96, endPoint x: 143, endPoint y: 176, distance: 87.8
click at [179, 96] on link "Design" at bounding box center [169, 96] width 111 height 34
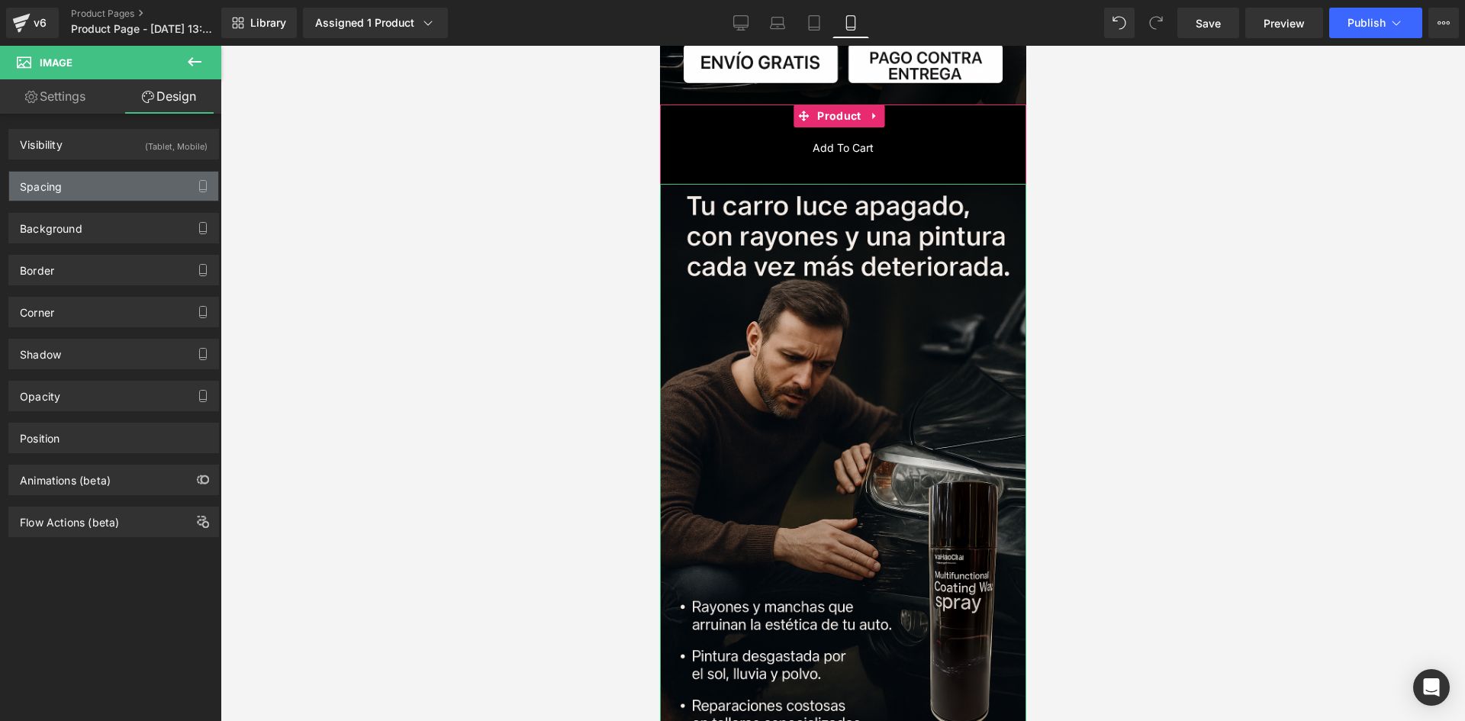
click at [142, 176] on div "Spacing" at bounding box center [113, 186] width 209 height 29
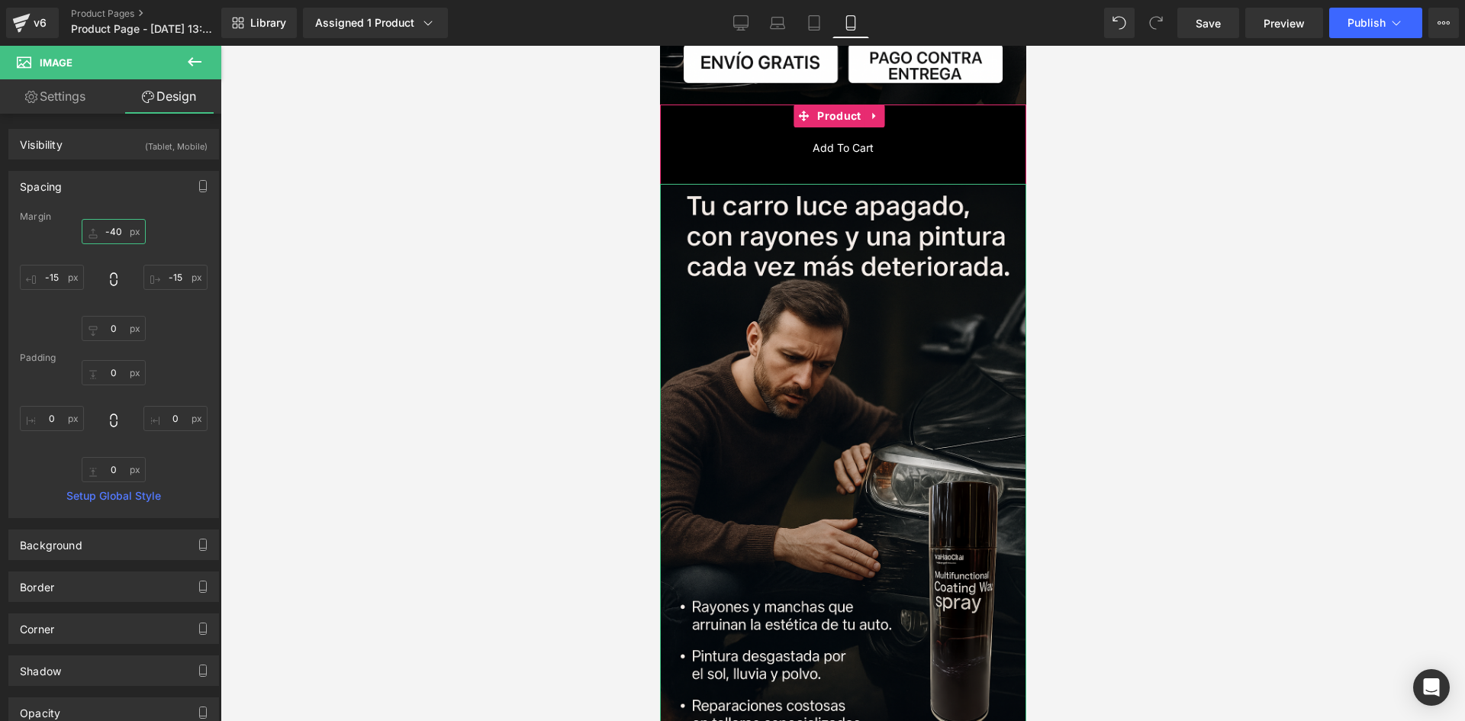
click at [127, 237] on input "-40" at bounding box center [114, 231] width 64 height 25
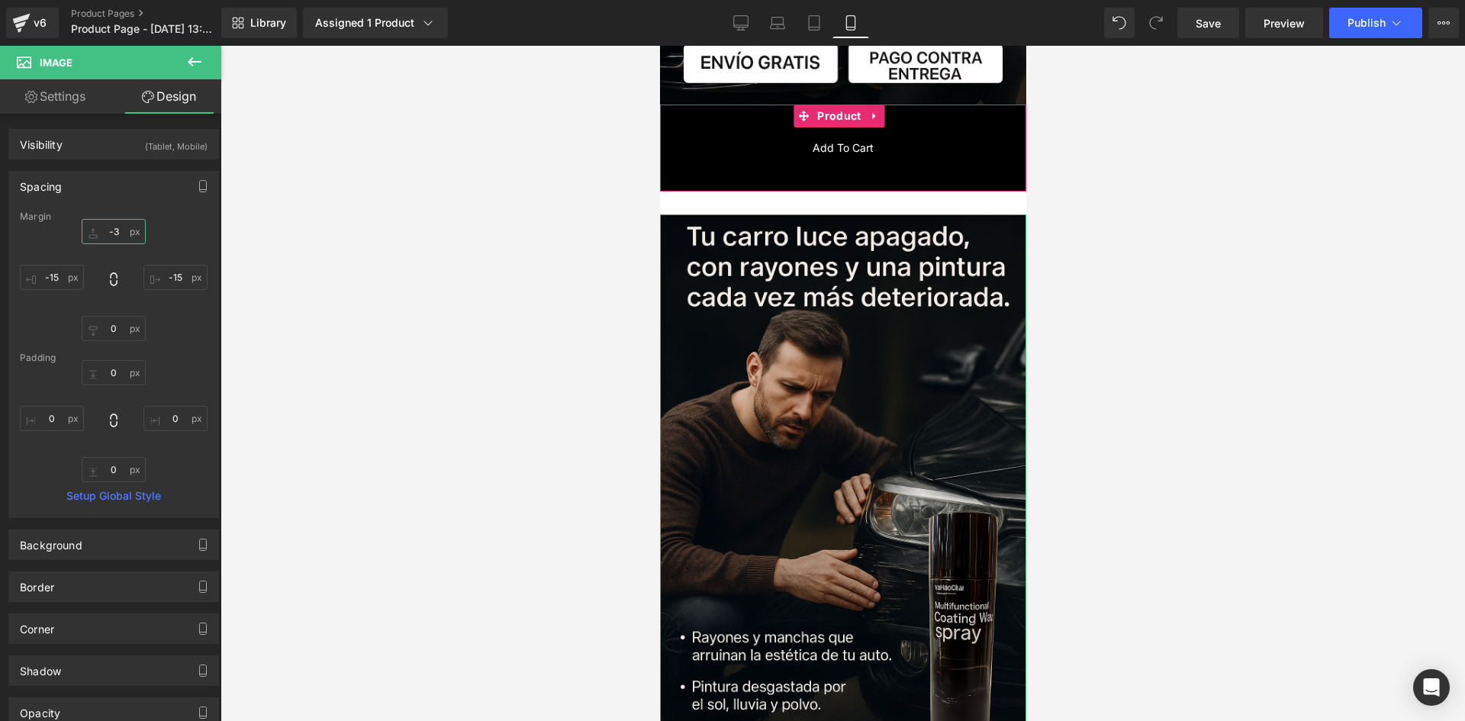
type input "-30"
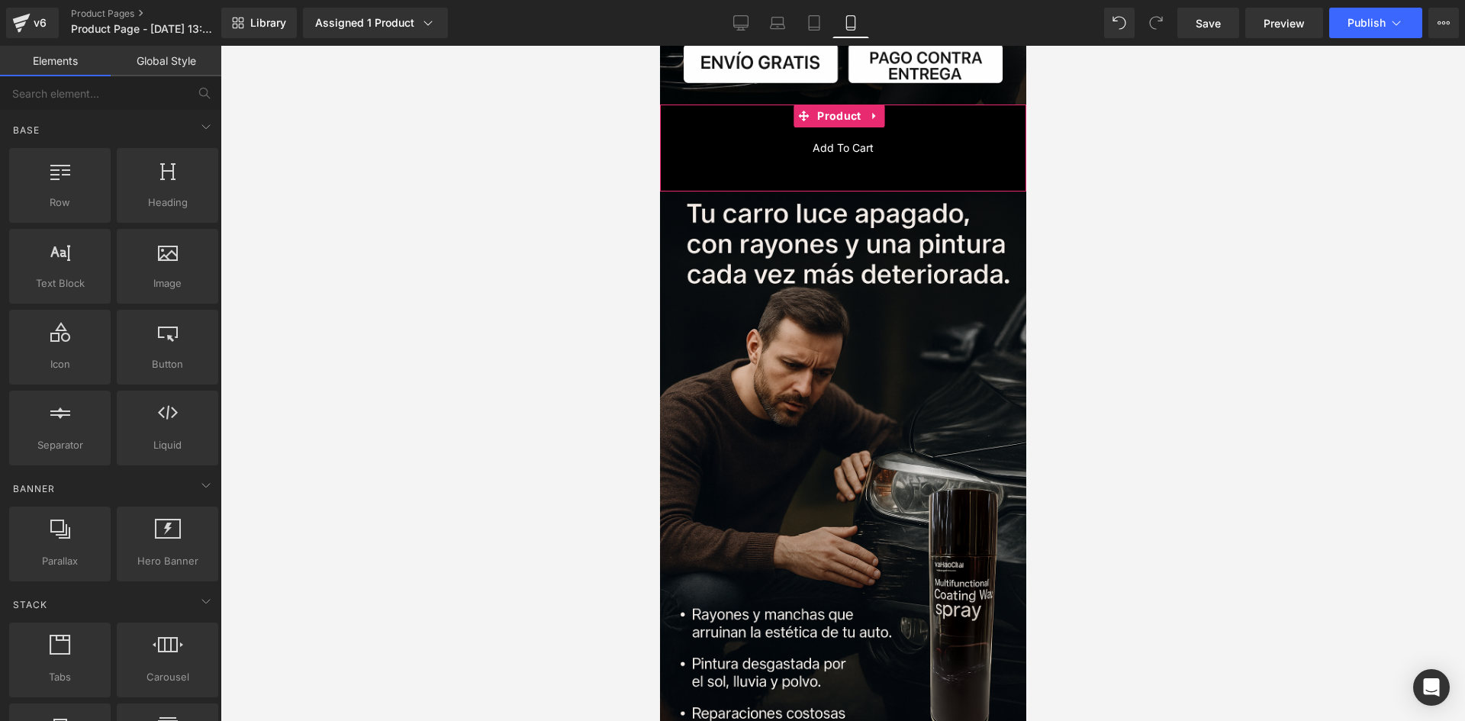
click at [419, 301] on div at bounding box center [842, 383] width 1244 height 675
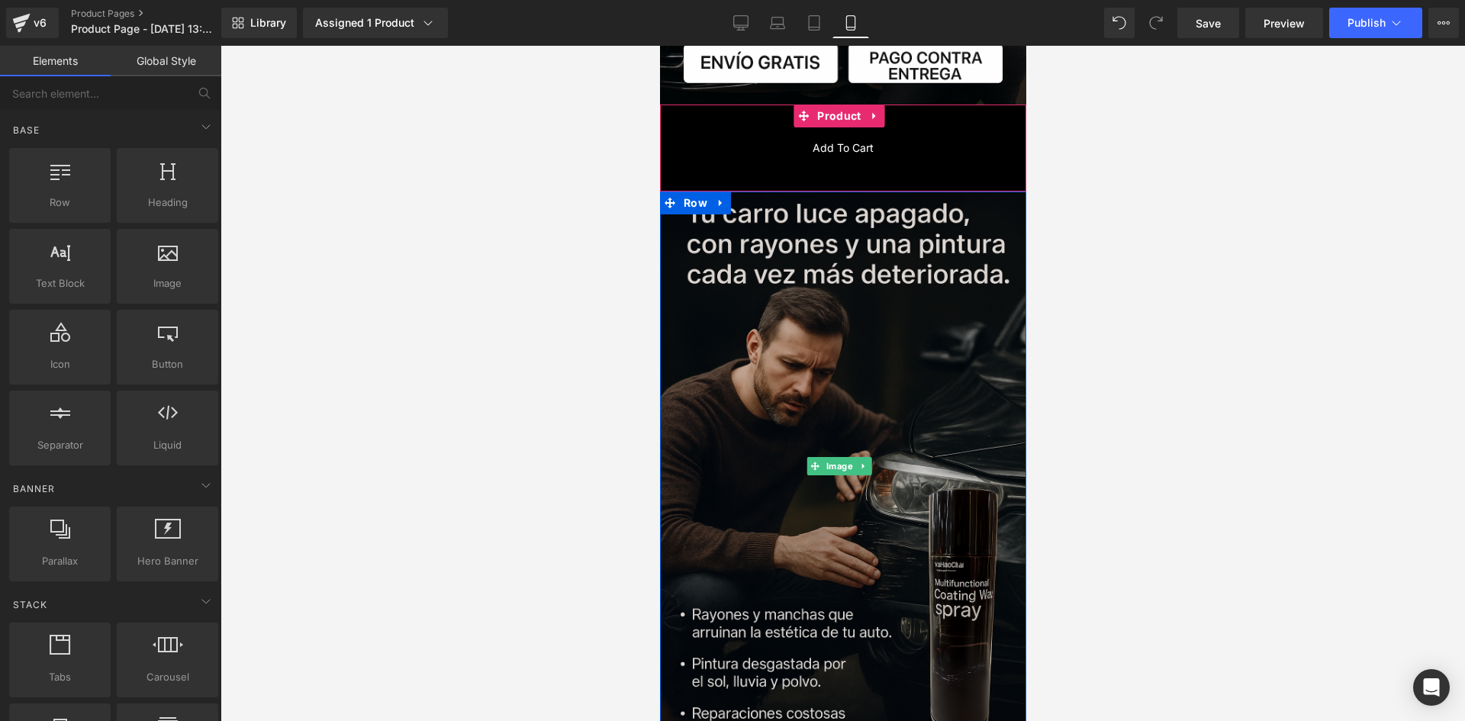
click at [712, 330] on img at bounding box center [842, 465] width 366 height 549
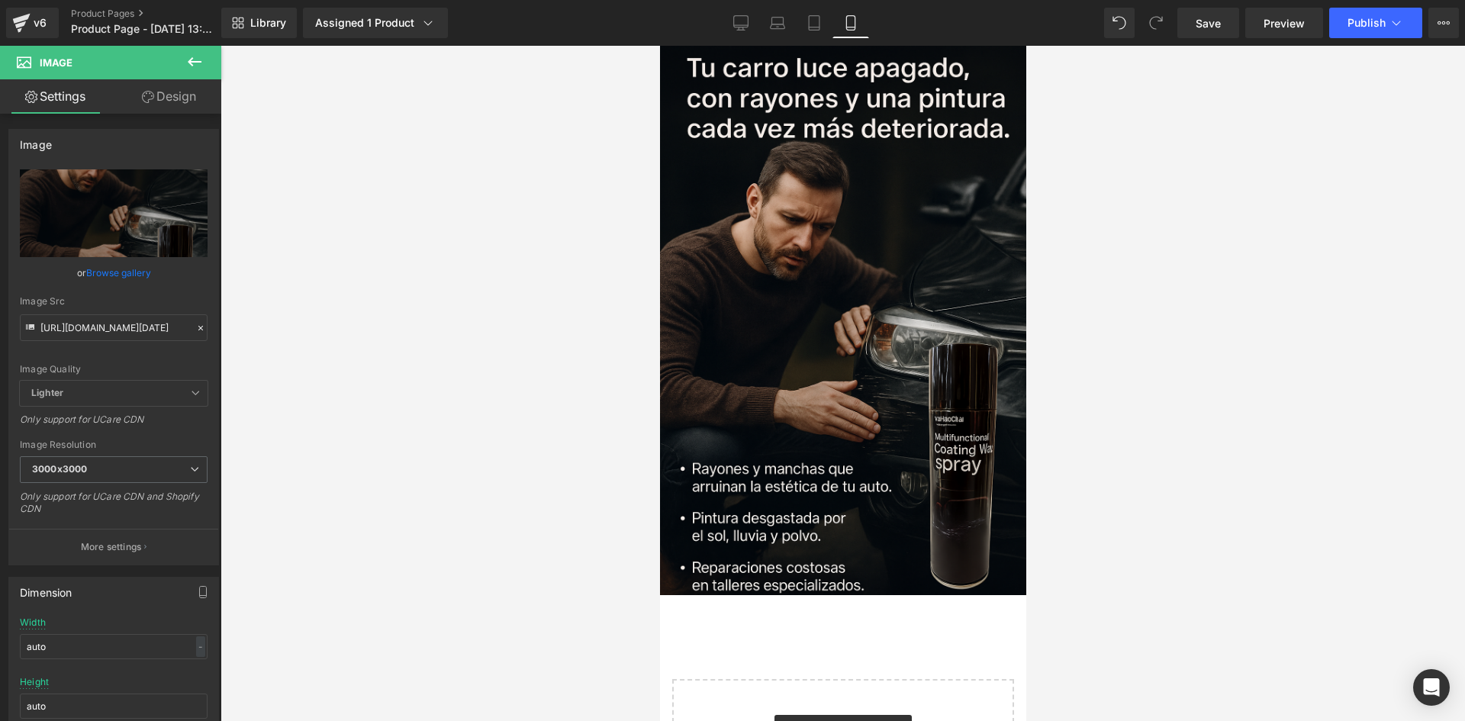
scroll to position [485, 0]
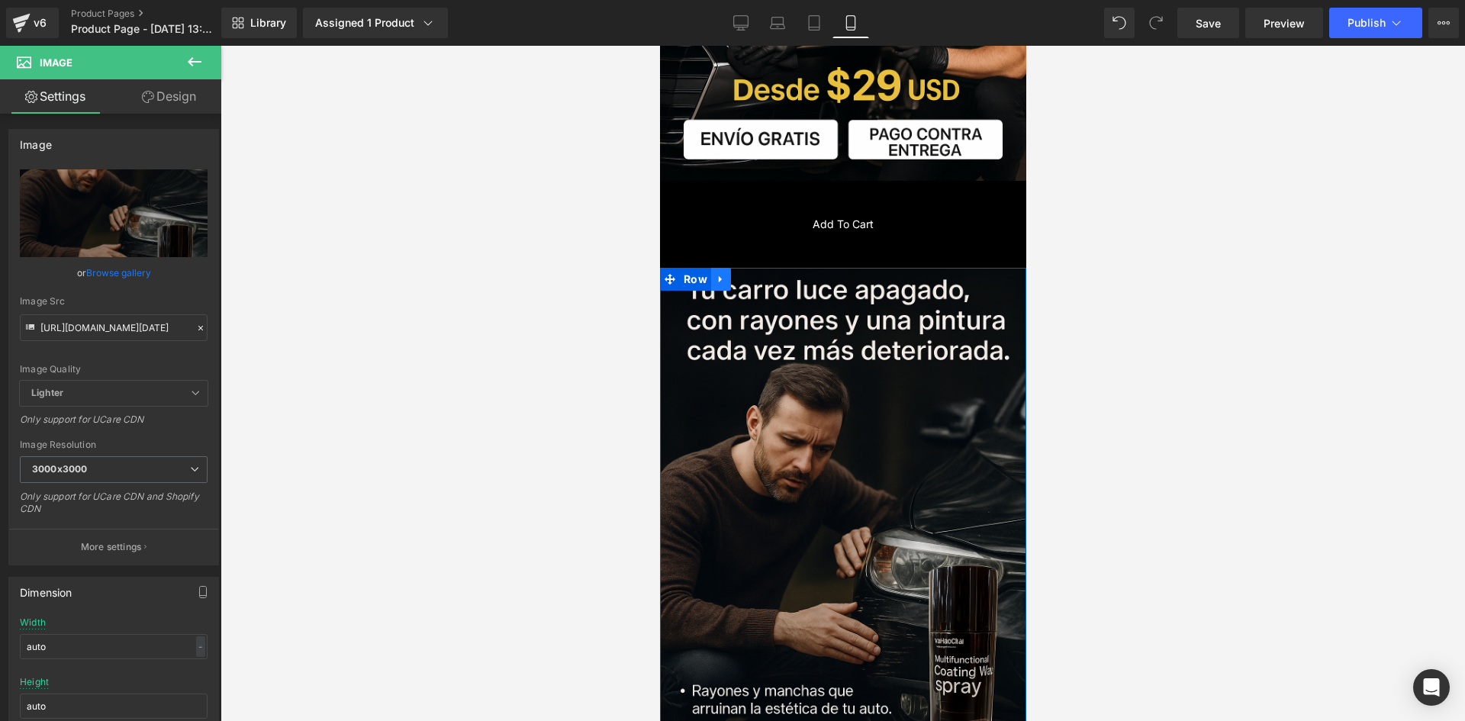
click at [712, 268] on link at bounding box center [720, 279] width 20 height 23
click at [737, 274] on icon at bounding box center [740, 279] width 11 height 11
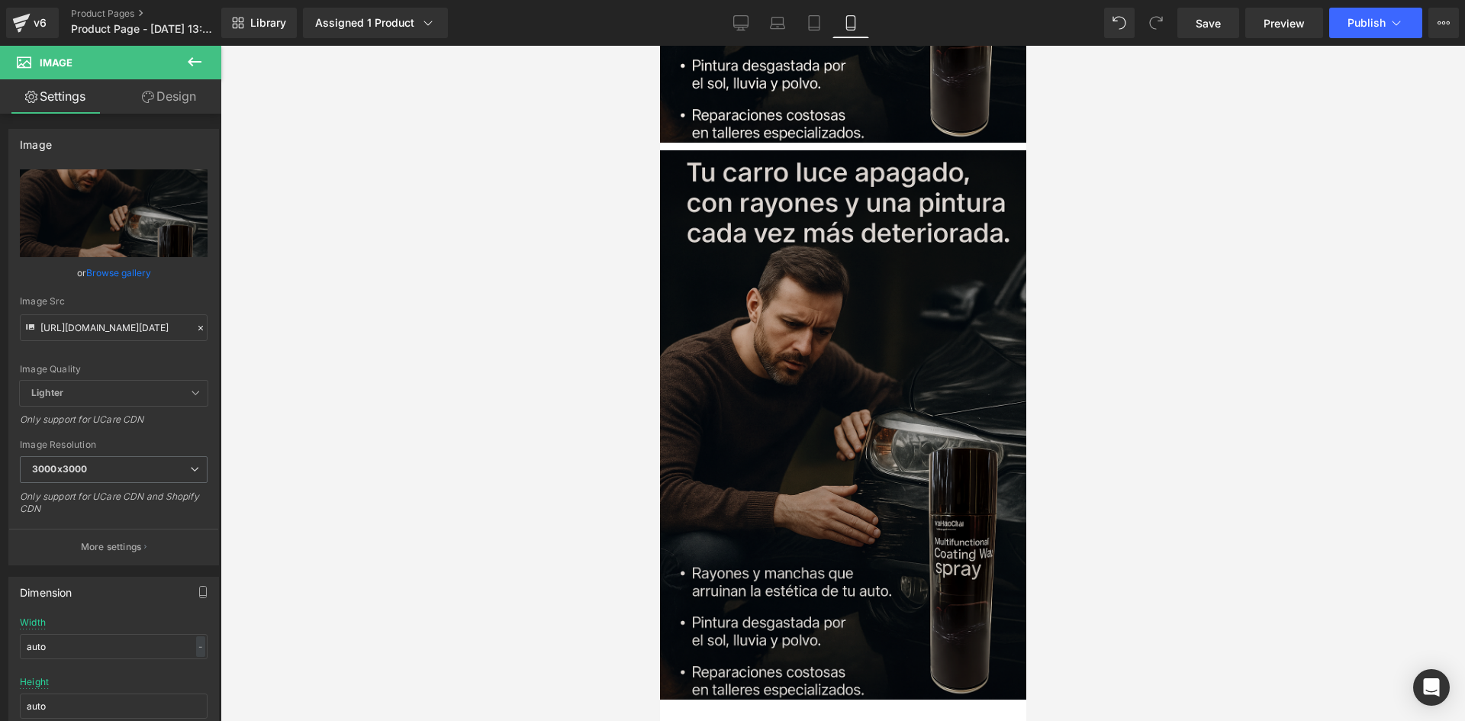
click at [836, 378] on img at bounding box center [842, 424] width 366 height 549
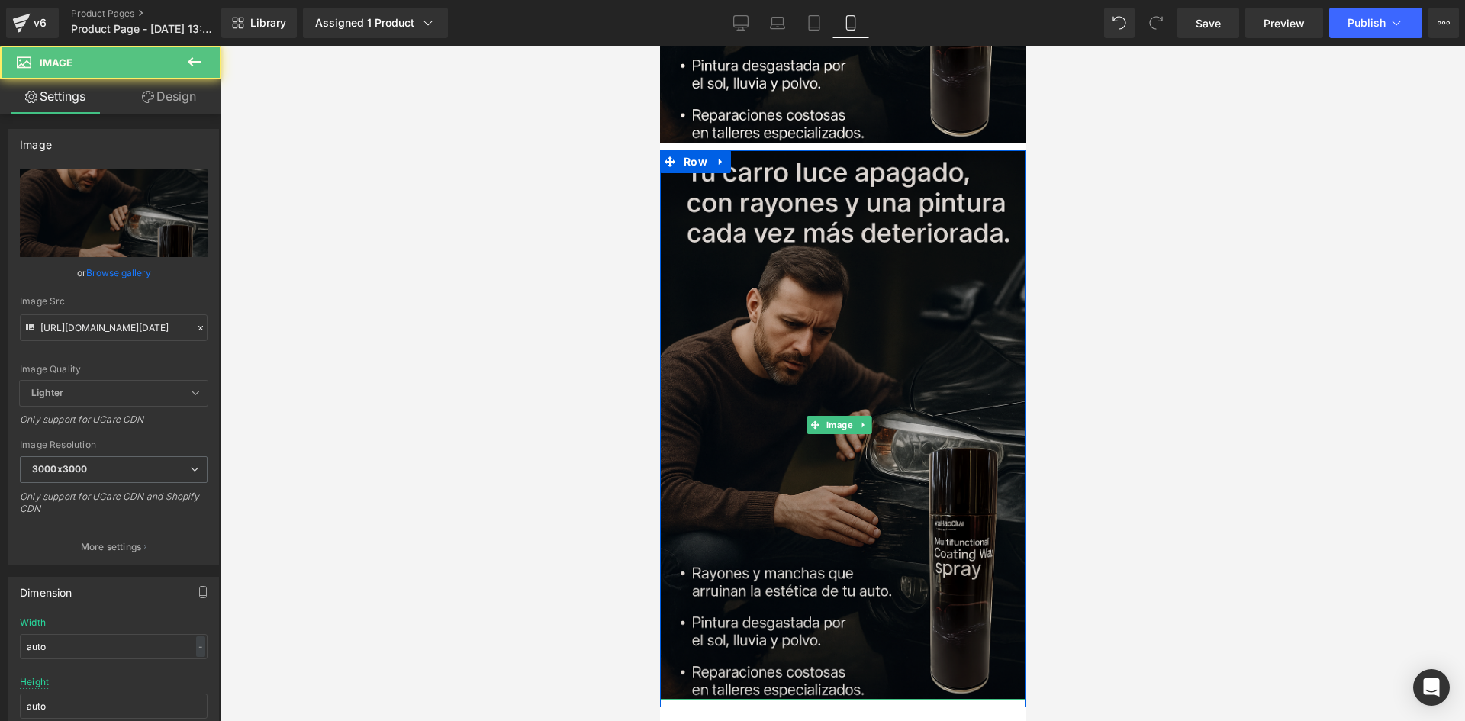
scroll to position [1180, 0]
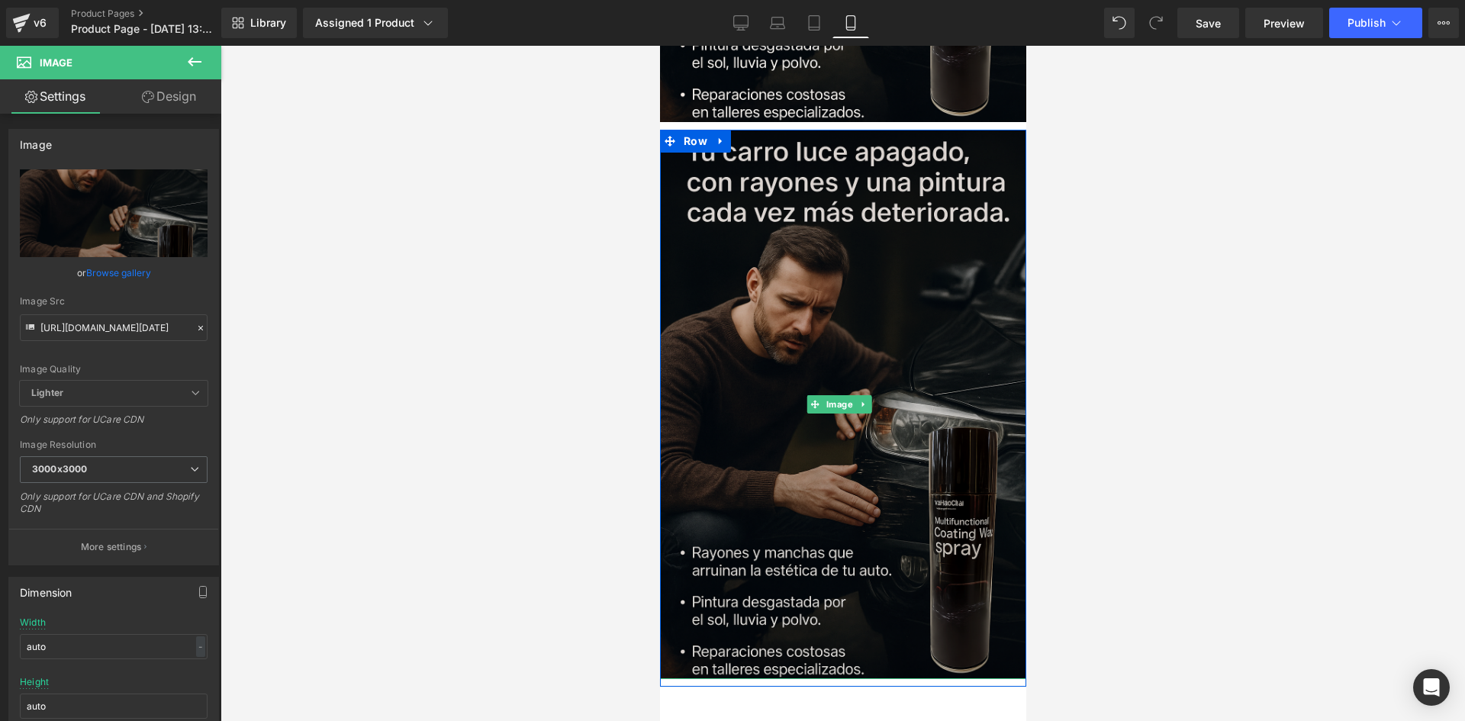
click at [1003, 316] on img at bounding box center [842, 404] width 366 height 549
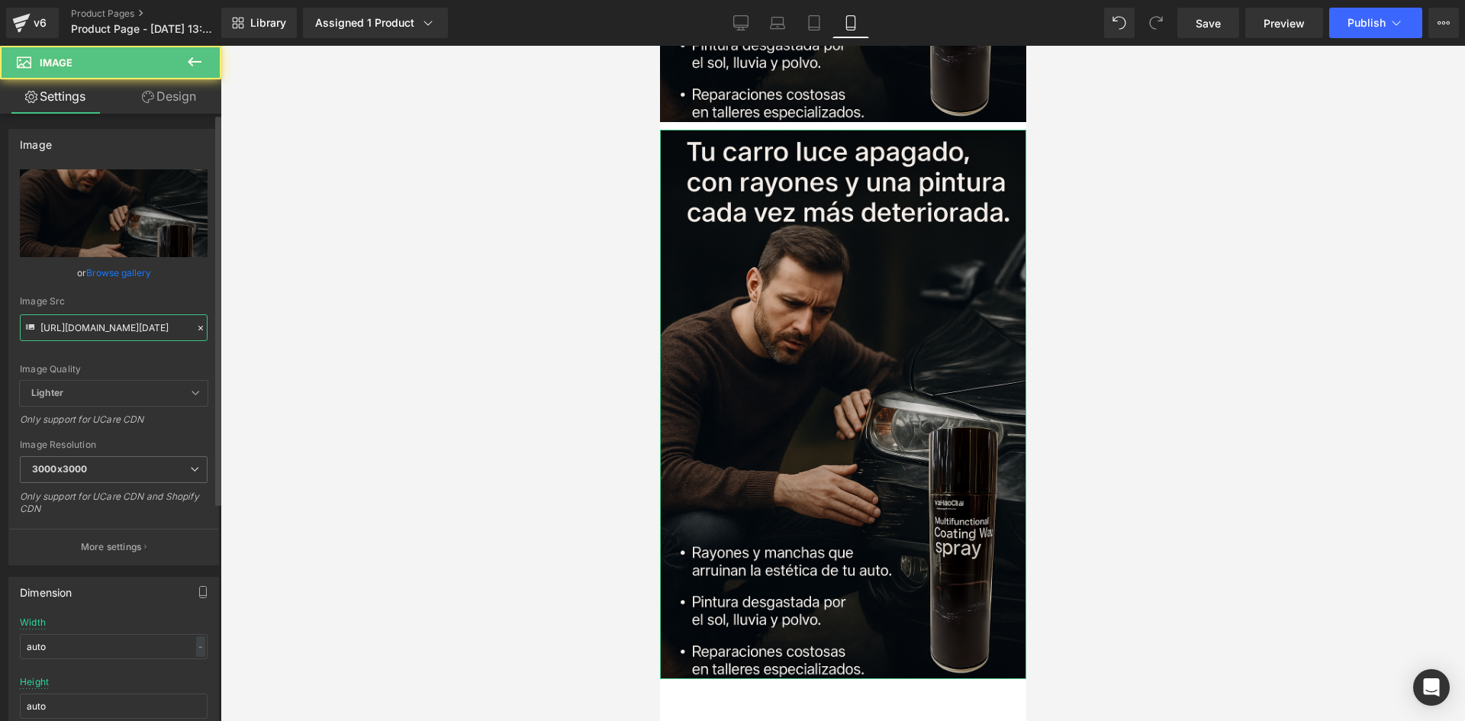
click at [133, 330] on input "[URL][DOMAIN_NAME][DATE]" at bounding box center [114, 327] width 188 height 27
click at [138, 323] on input "[URL][DOMAIN_NAME][DATE]" at bounding box center [114, 327] width 188 height 27
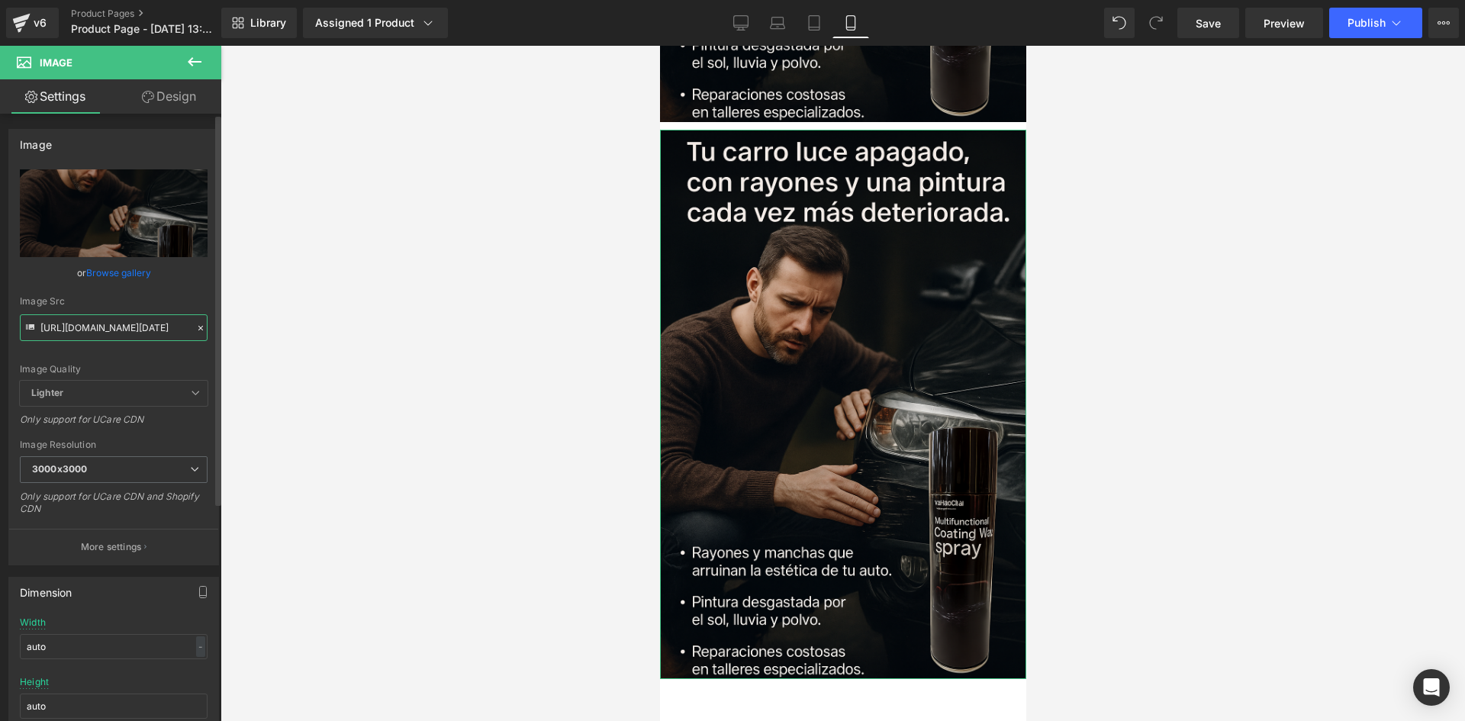
click at [138, 323] on input "[URL][DOMAIN_NAME][DATE]" at bounding box center [114, 327] width 188 height 27
paste input "[URL][DOMAIN_NAME][DATE]"
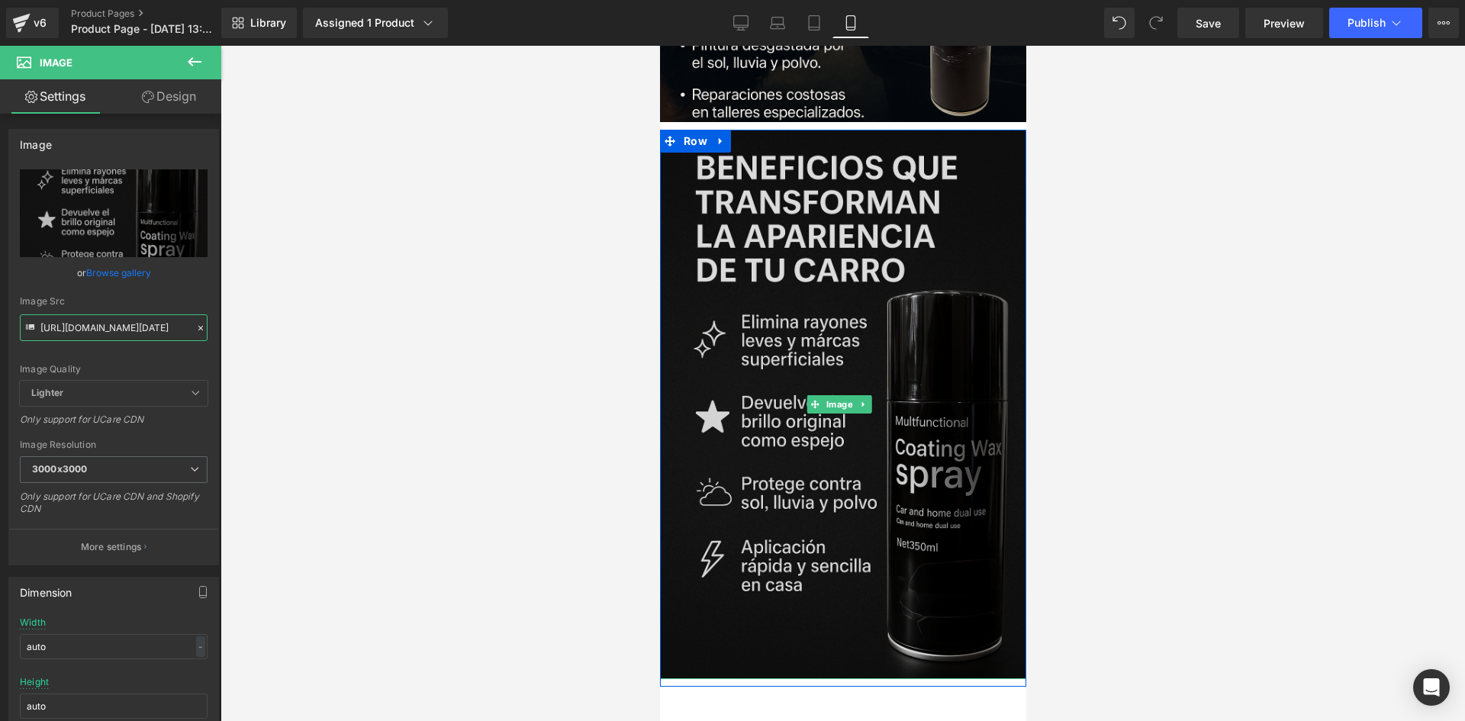
type input "[URL][DOMAIN_NAME][DATE]"
click at [774, 240] on img at bounding box center [842, 404] width 366 height 549
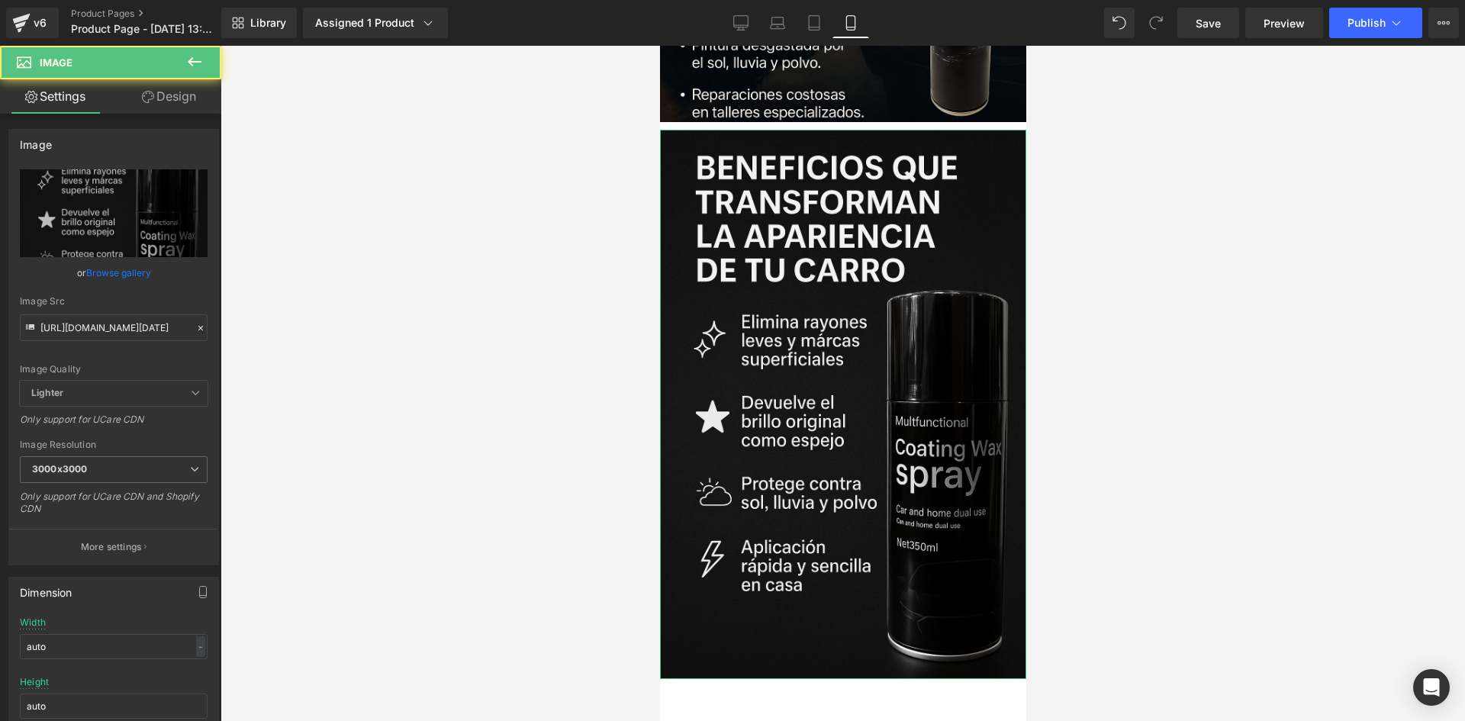
click at [155, 98] on link "Design" at bounding box center [169, 96] width 111 height 34
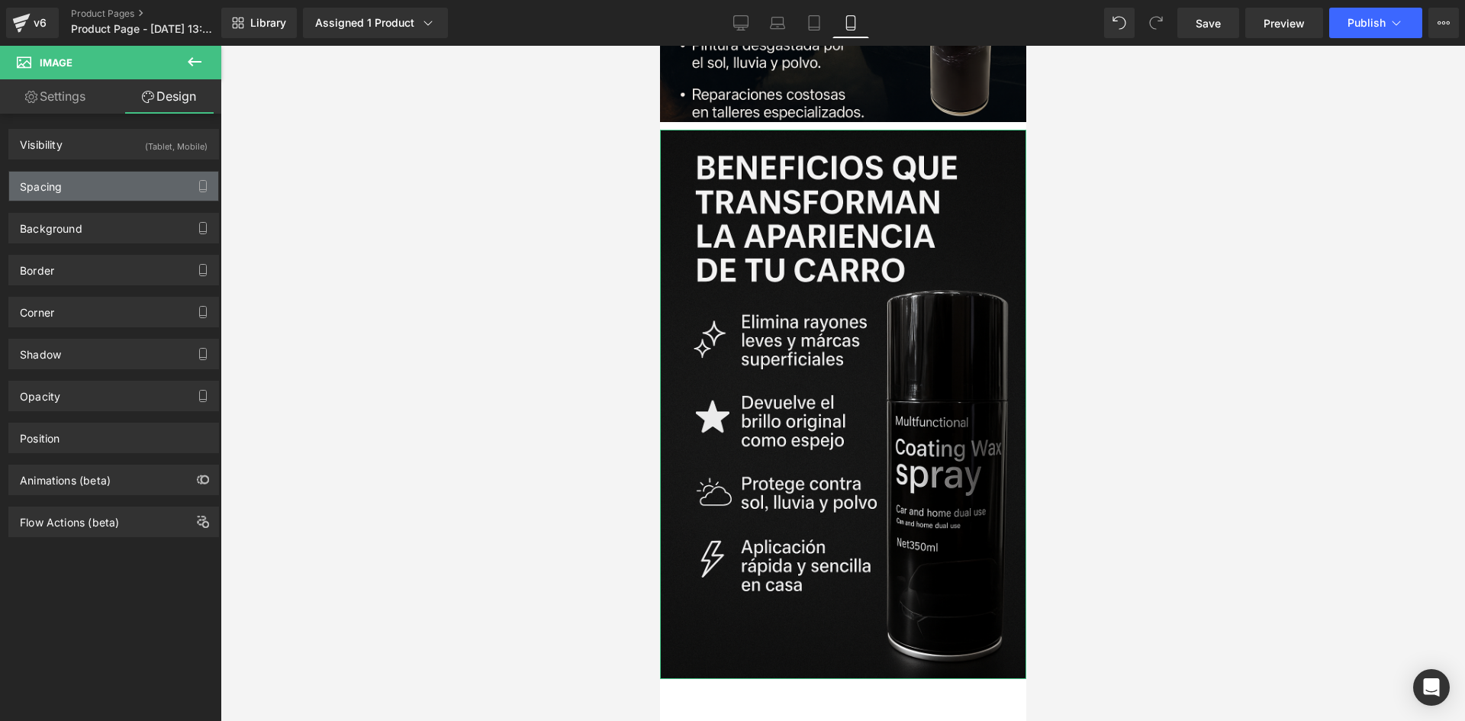
click at [101, 186] on div "Spacing" at bounding box center [113, 186] width 209 height 29
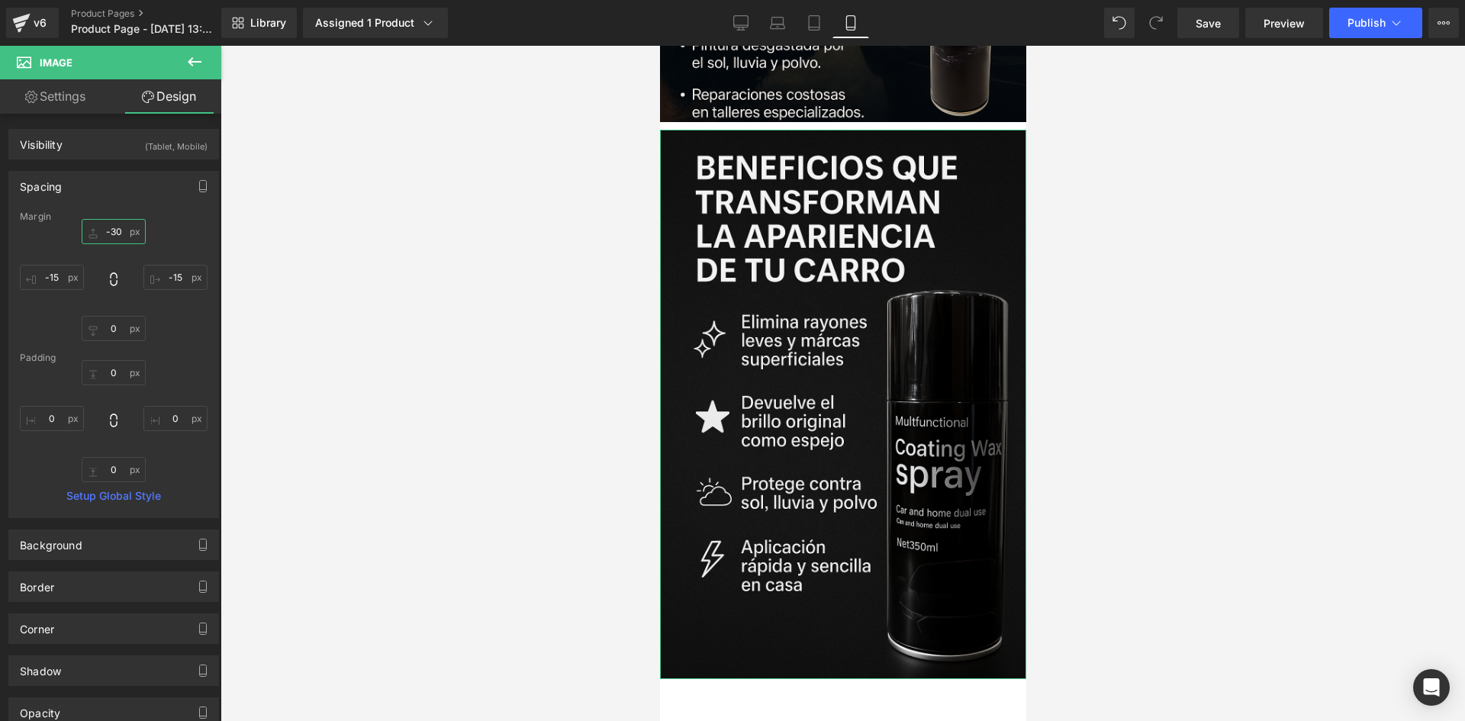
click at [112, 241] on input "-30" at bounding box center [114, 231] width 64 height 25
click at [114, 231] on input "-30" at bounding box center [114, 231] width 64 height 25
type input "-40"
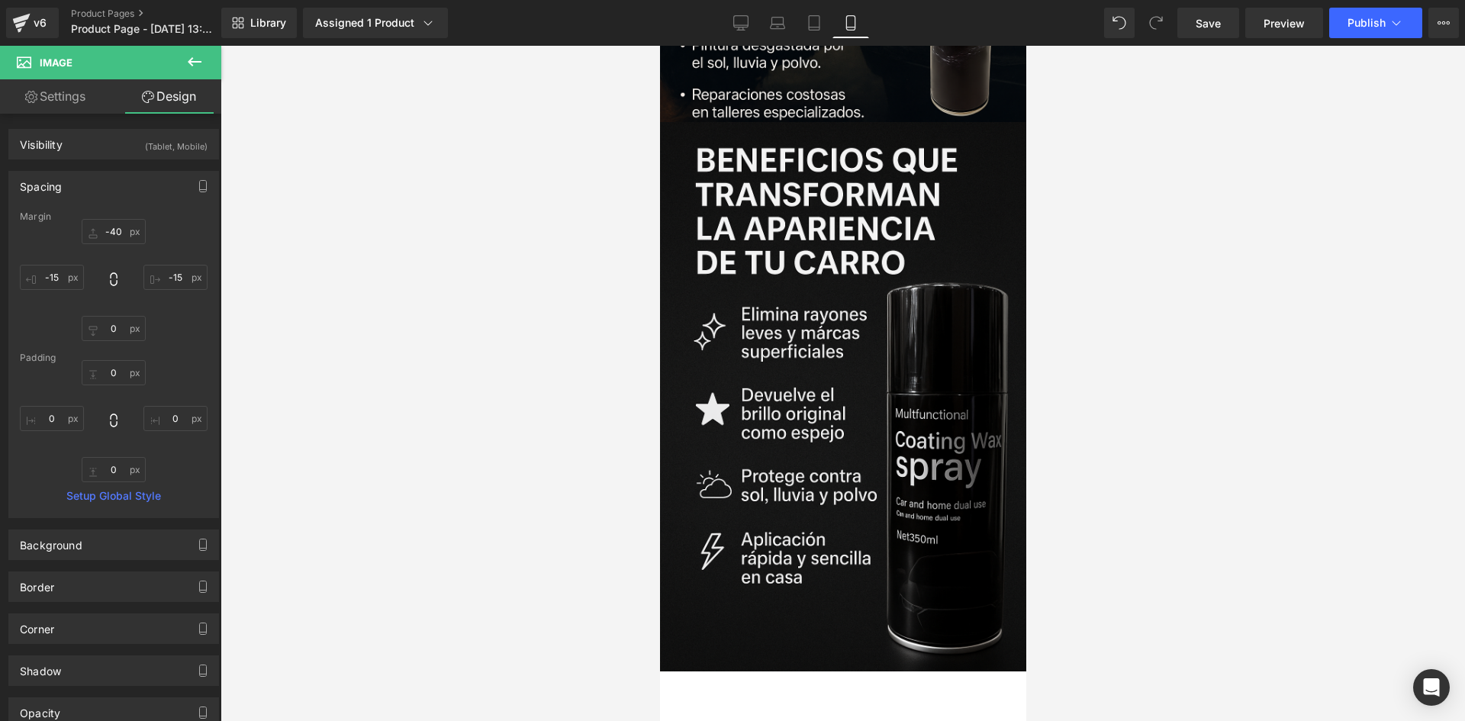
click at [573, 257] on div at bounding box center [842, 383] width 1244 height 675
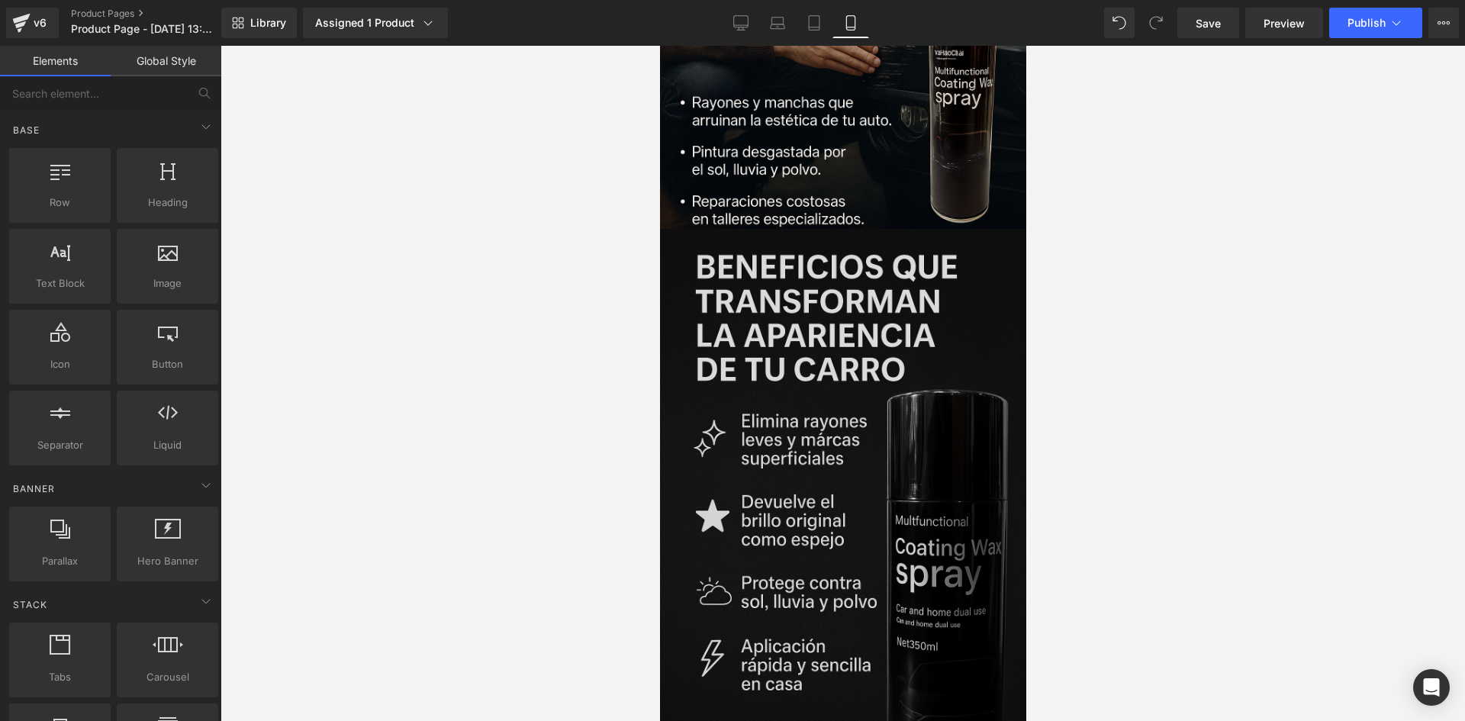
scroll to position [1180, 0]
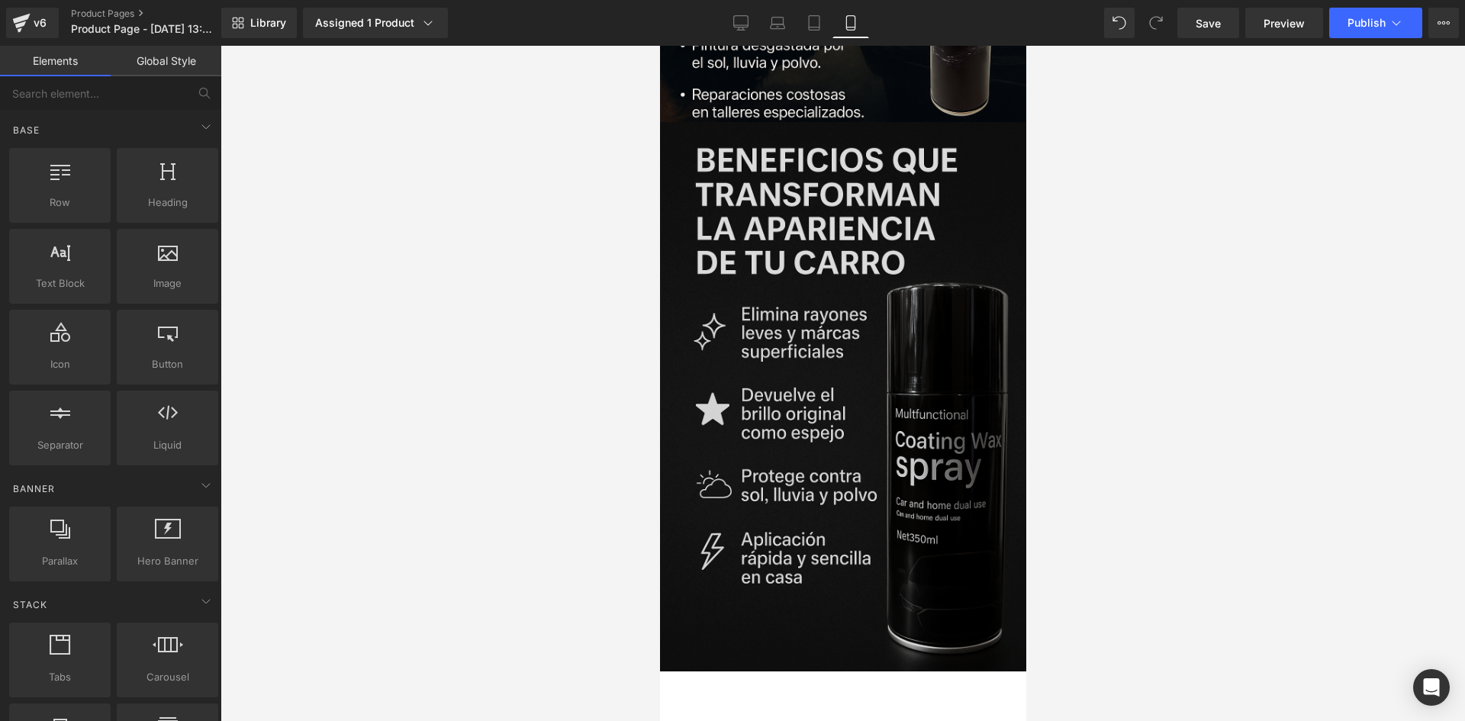
click at [841, 280] on img at bounding box center [842, 396] width 366 height 549
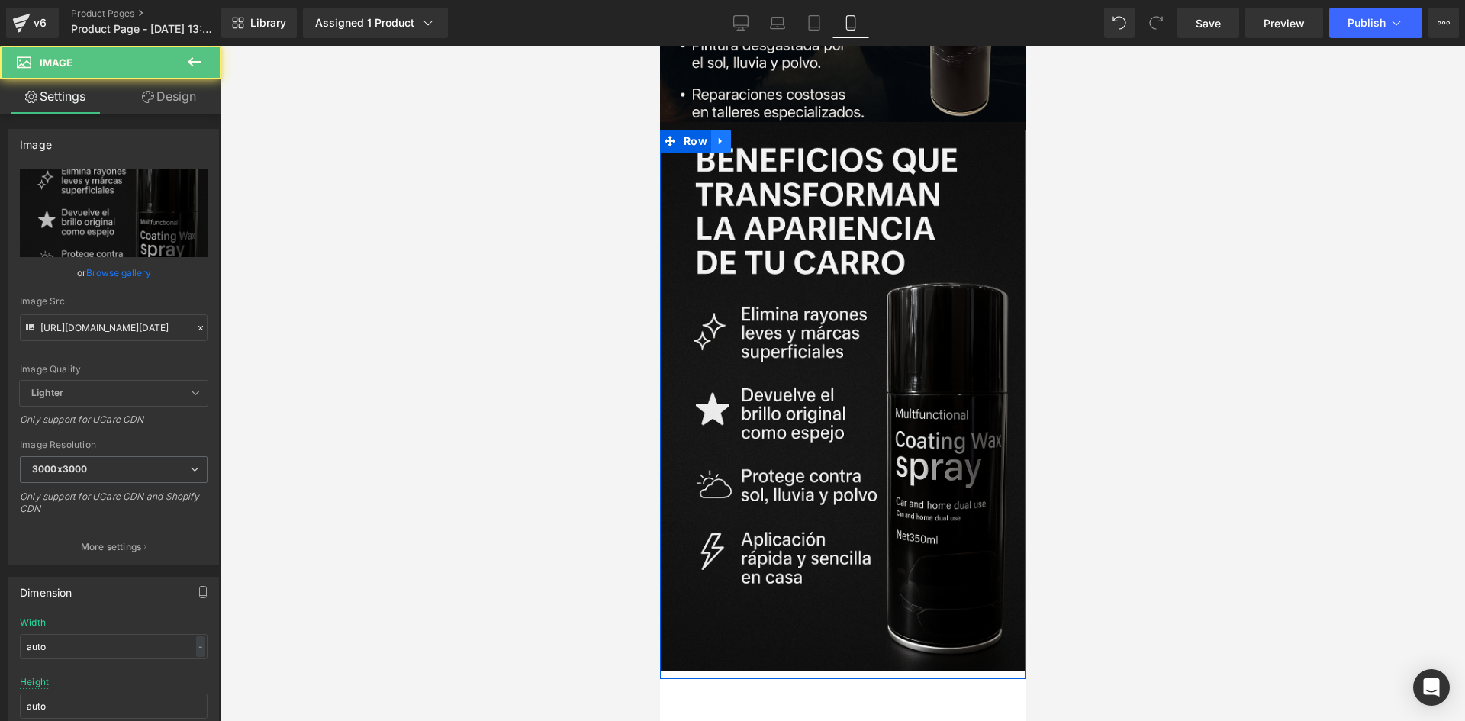
click at [722, 136] on icon at bounding box center [720, 141] width 11 height 11
click at [741, 136] on icon at bounding box center [740, 141] width 11 height 11
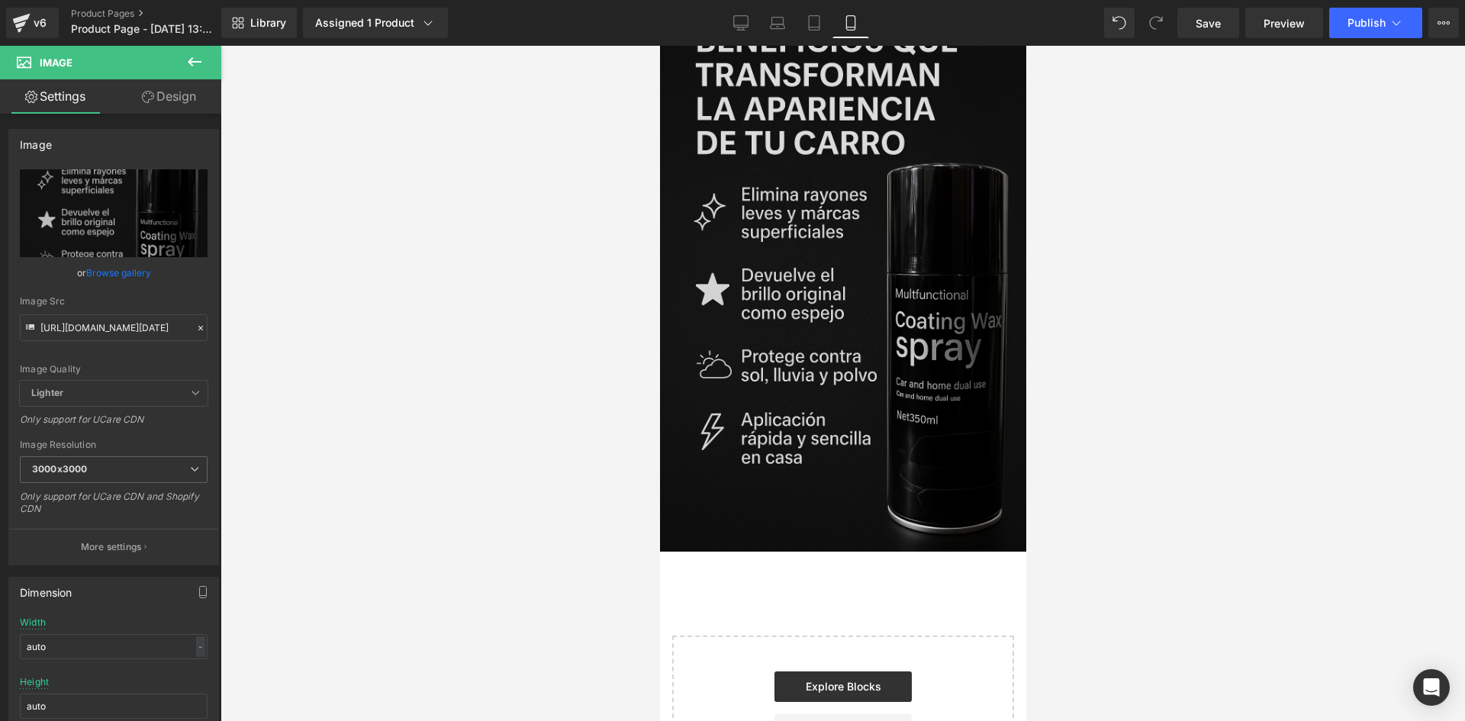
scroll to position [1999, 0]
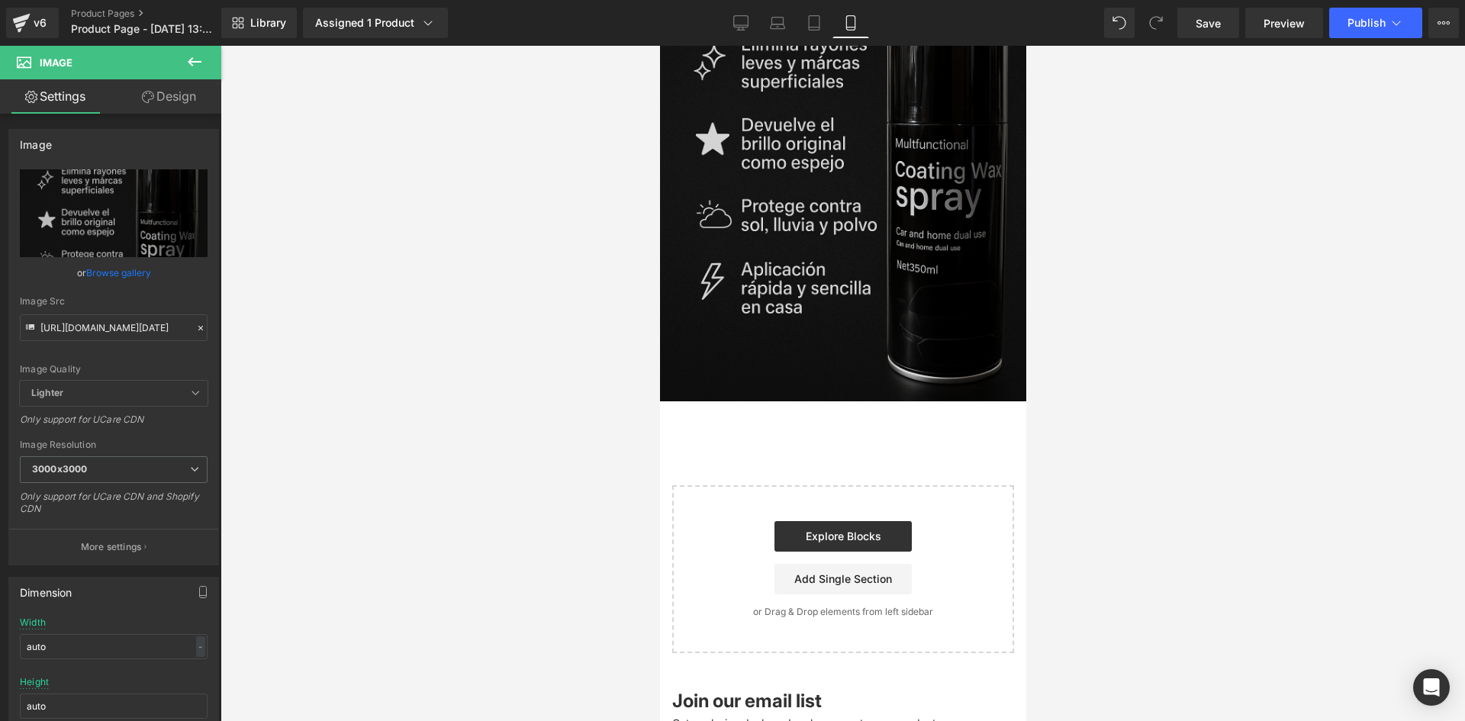
click at [858, 169] on img at bounding box center [842, 126] width 366 height 549
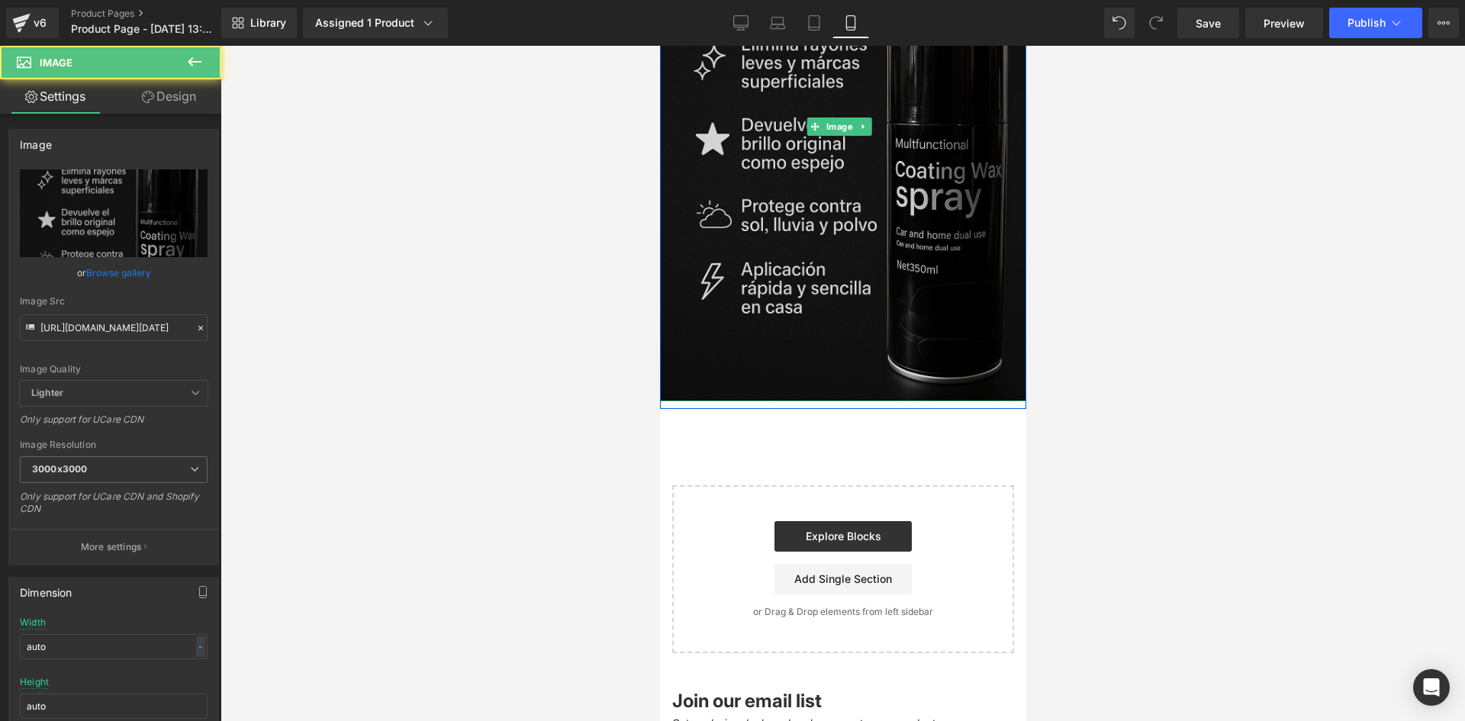
click at [749, 272] on img at bounding box center [842, 126] width 366 height 549
click at [90, 336] on input "[URL][DOMAIN_NAME][DATE]" at bounding box center [114, 327] width 188 height 27
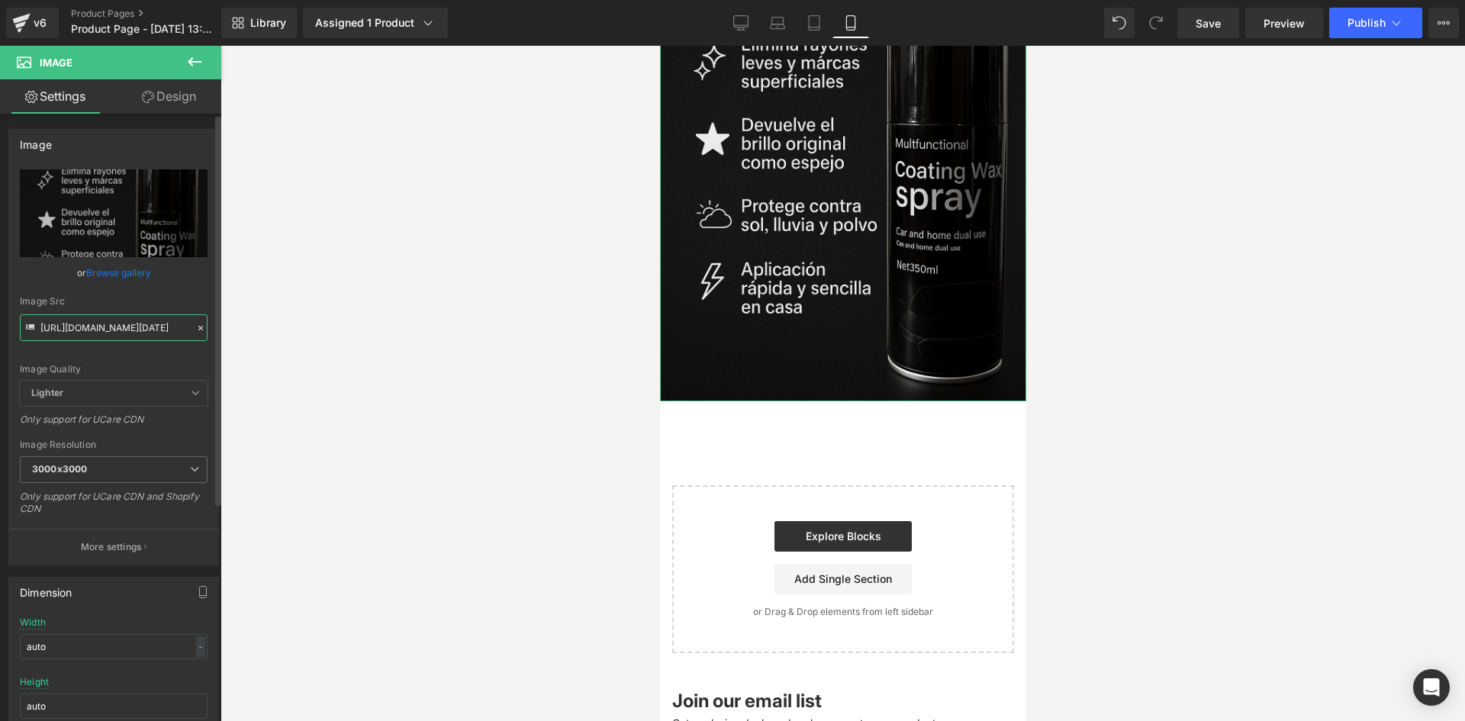
click at [89, 336] on input "[URL][DOMAIN_NAME][DATE]" at bounding box center [114, 327] width 188 height 27
paste input "[URL][DOMAIN_NAME][DATE]"
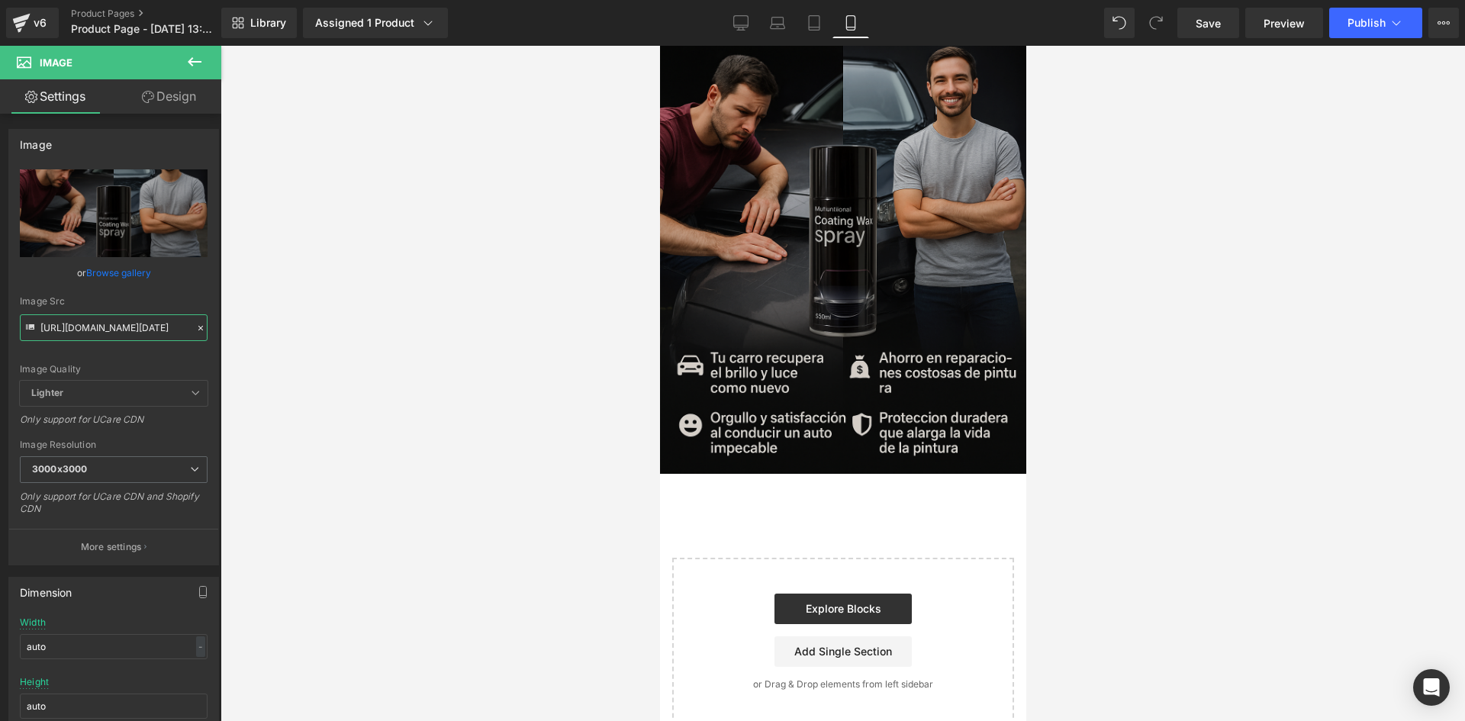
scroll to position [1771, 0]
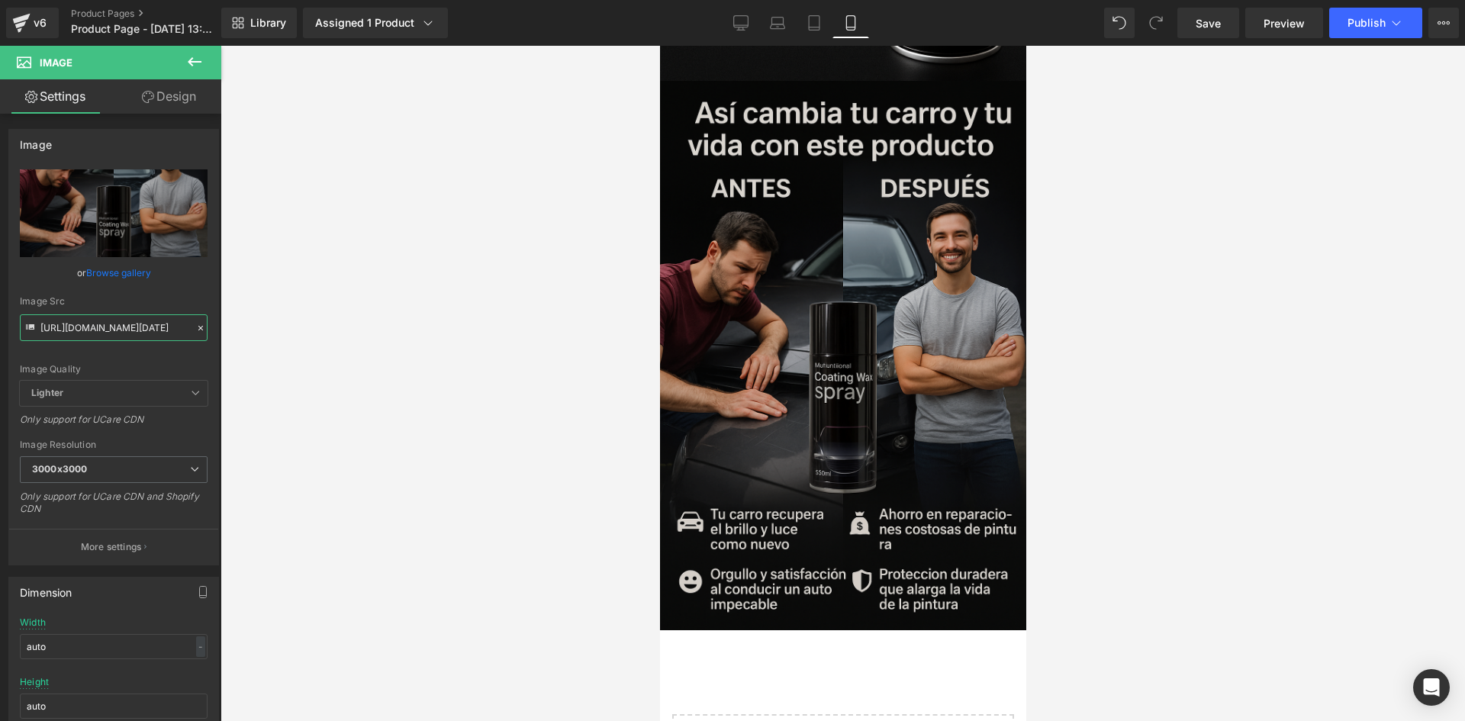
type input "[URL][DOMAIN_NAME][DATE]"
click at [904, 259] on img at bounding box center [842, 355] width 366 height 549
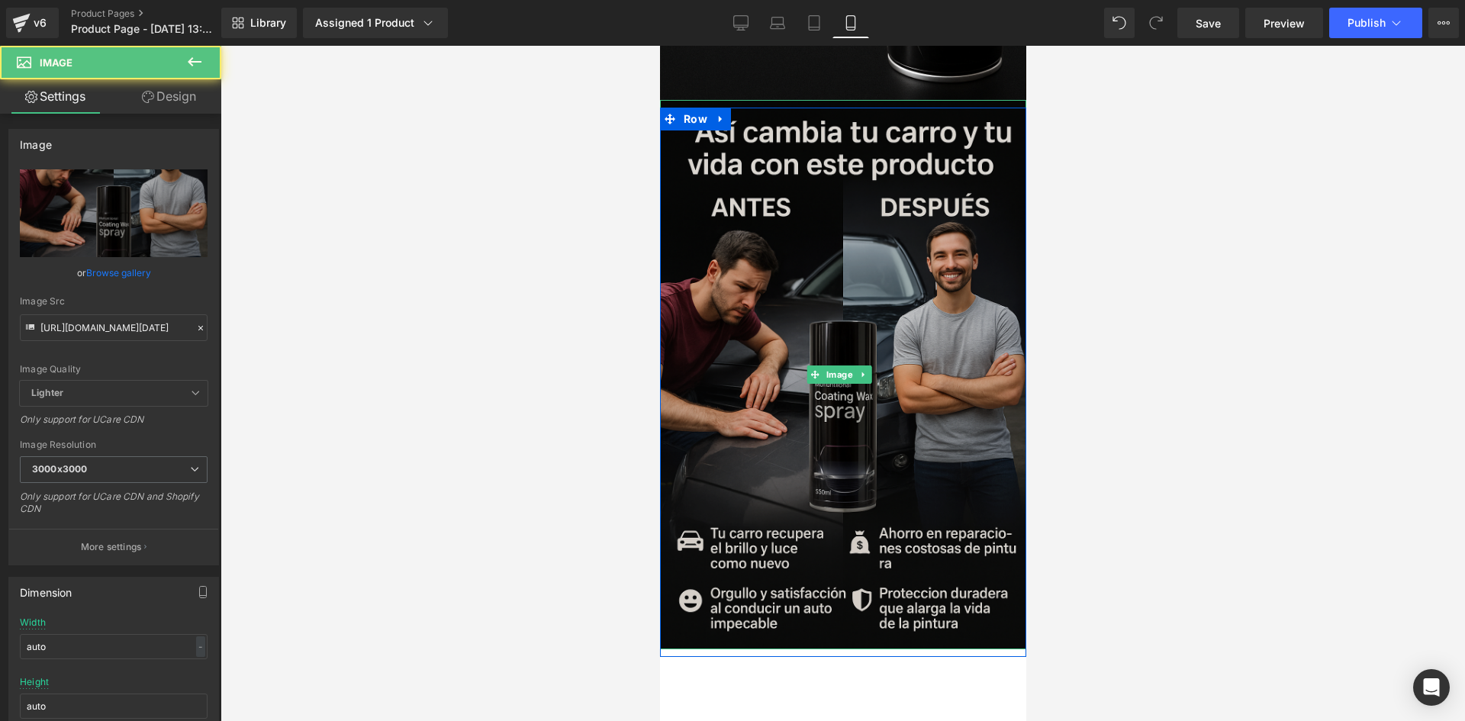
scroll to position [1694, 0]
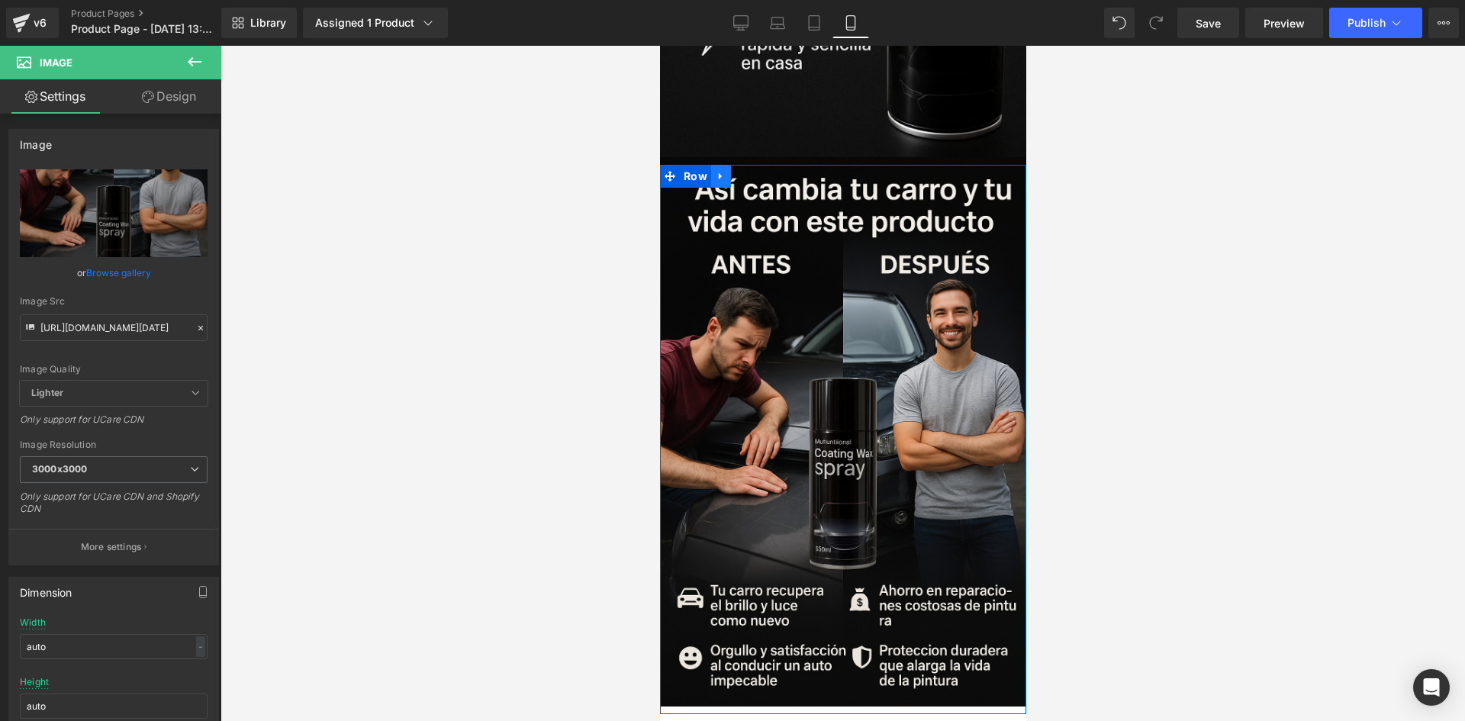
click at [723, 165] on link at bounding box center [720, 176] width 20 height 23
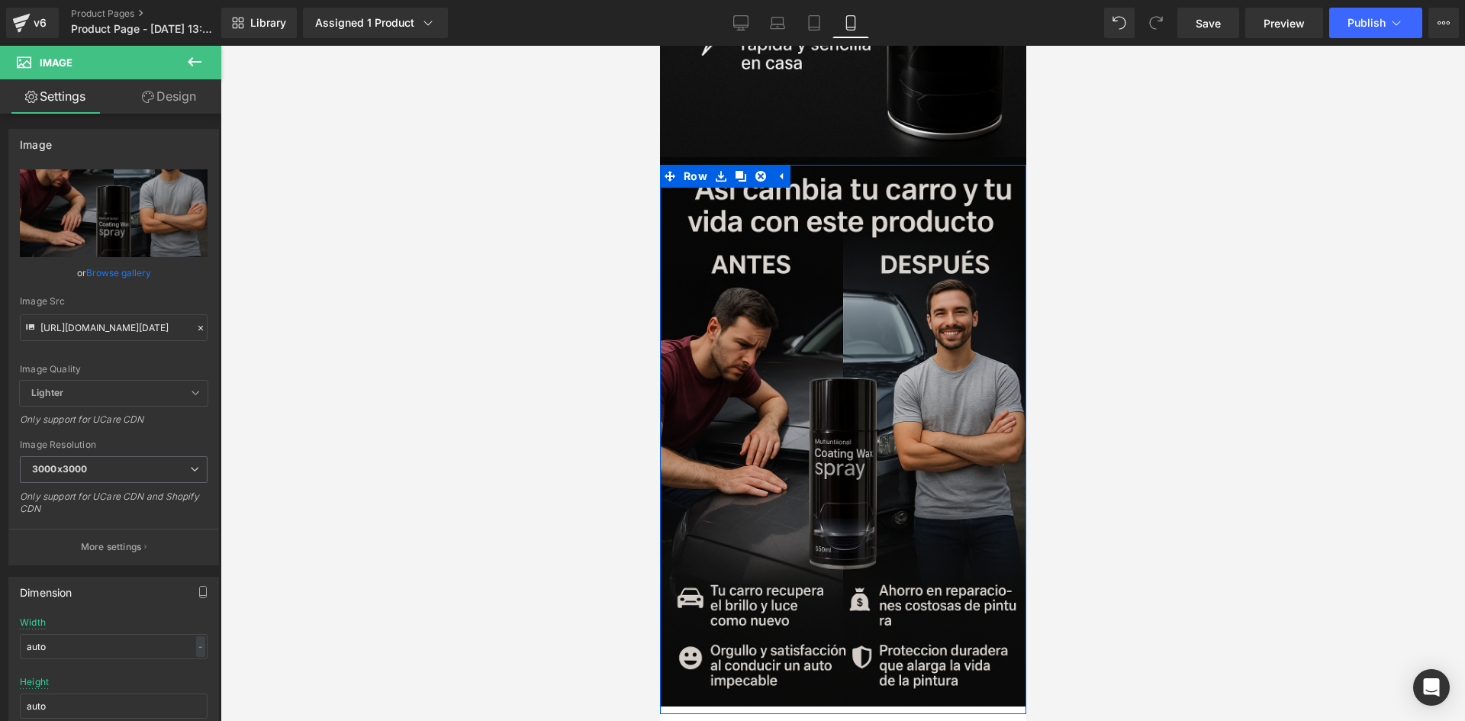
drag, startPoint x: 738, startPoint y: 147, endPoint x: 697, endPoint y: 183, distance: 54.6
click at [737, 165] on link at bounding box center [740, 176] width 20 height 23
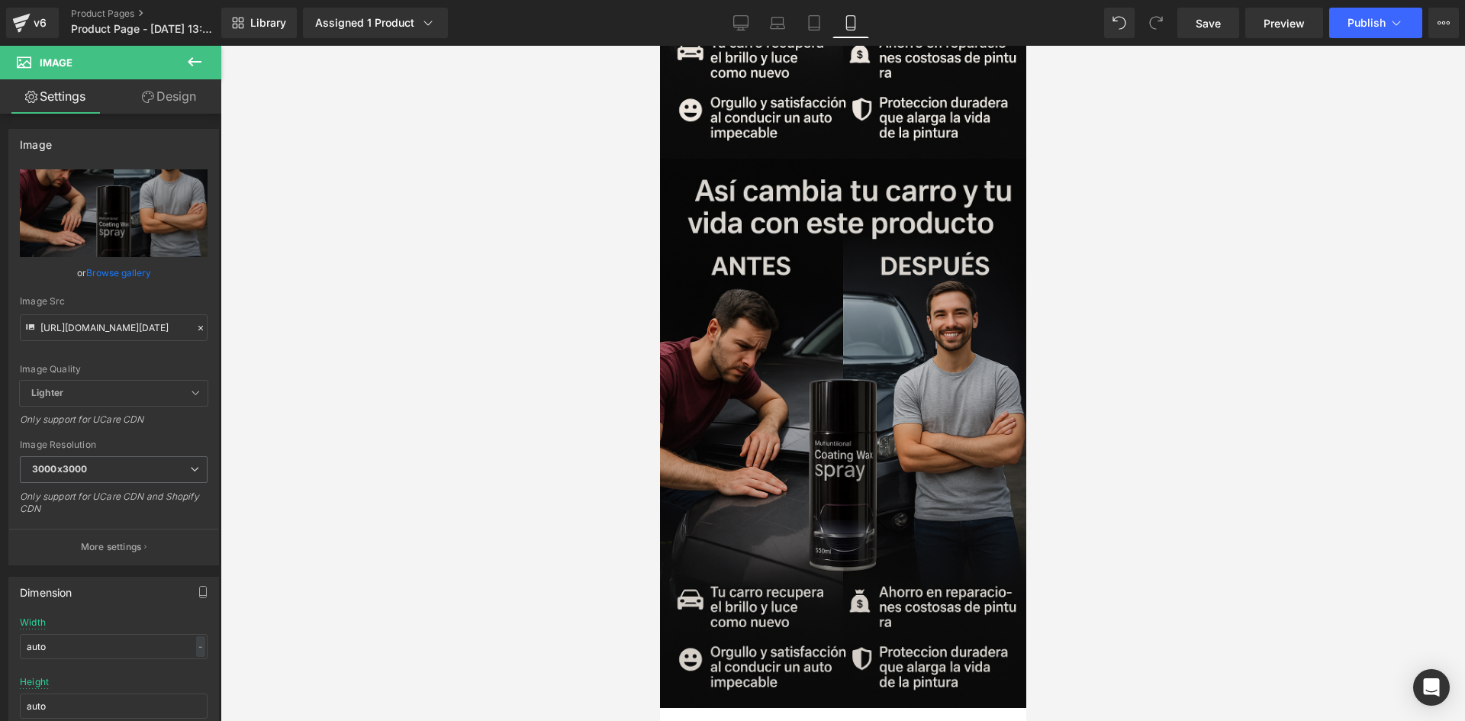
scroll to position [2256, 0]
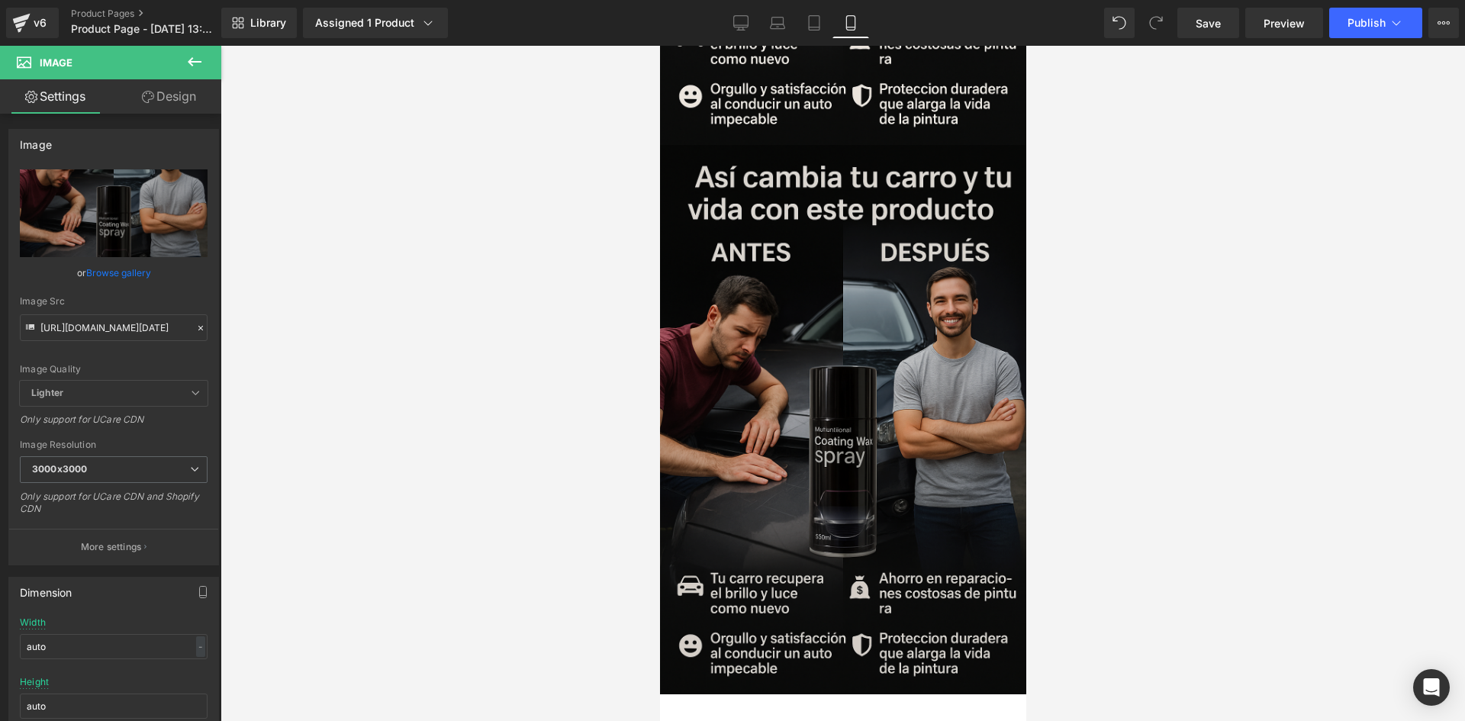
click at [919, 353] on img at bounding box center [842, 419] width 366 height 549
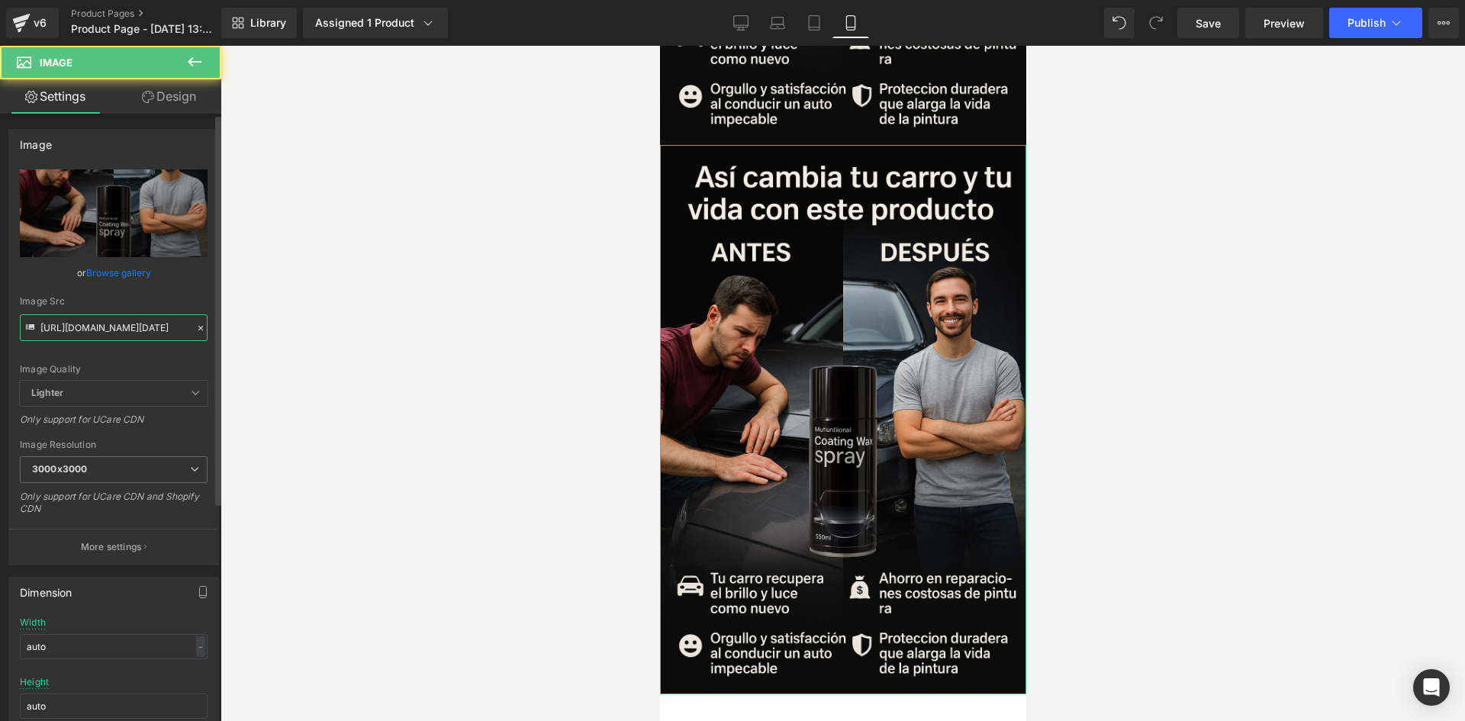
click at [94, 331] on input "[URL][DOMAIN_NAME][DATE]" at bounding box center [114, 327] width 188 height 27
paste input "[URL][DOMAIN_NAME][DATE]"
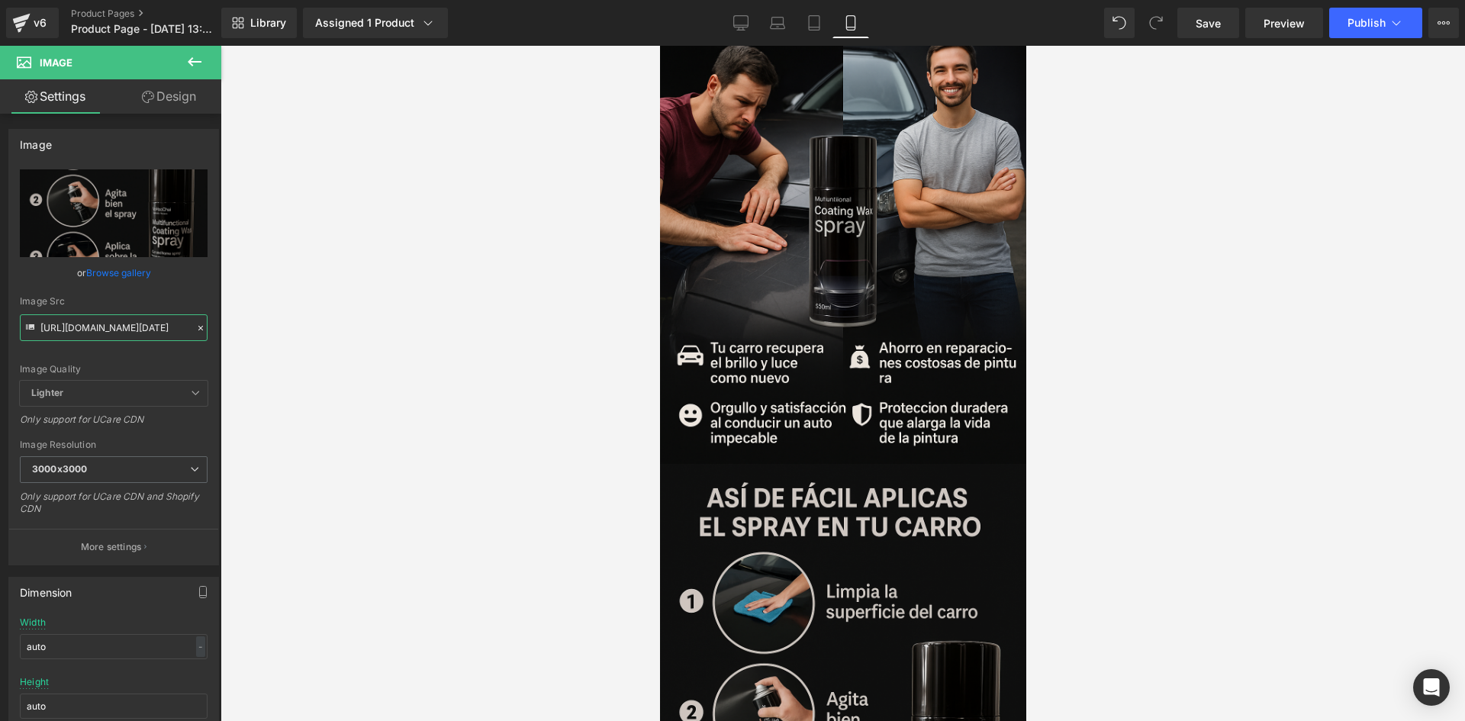
scroll to position [2441, 0]
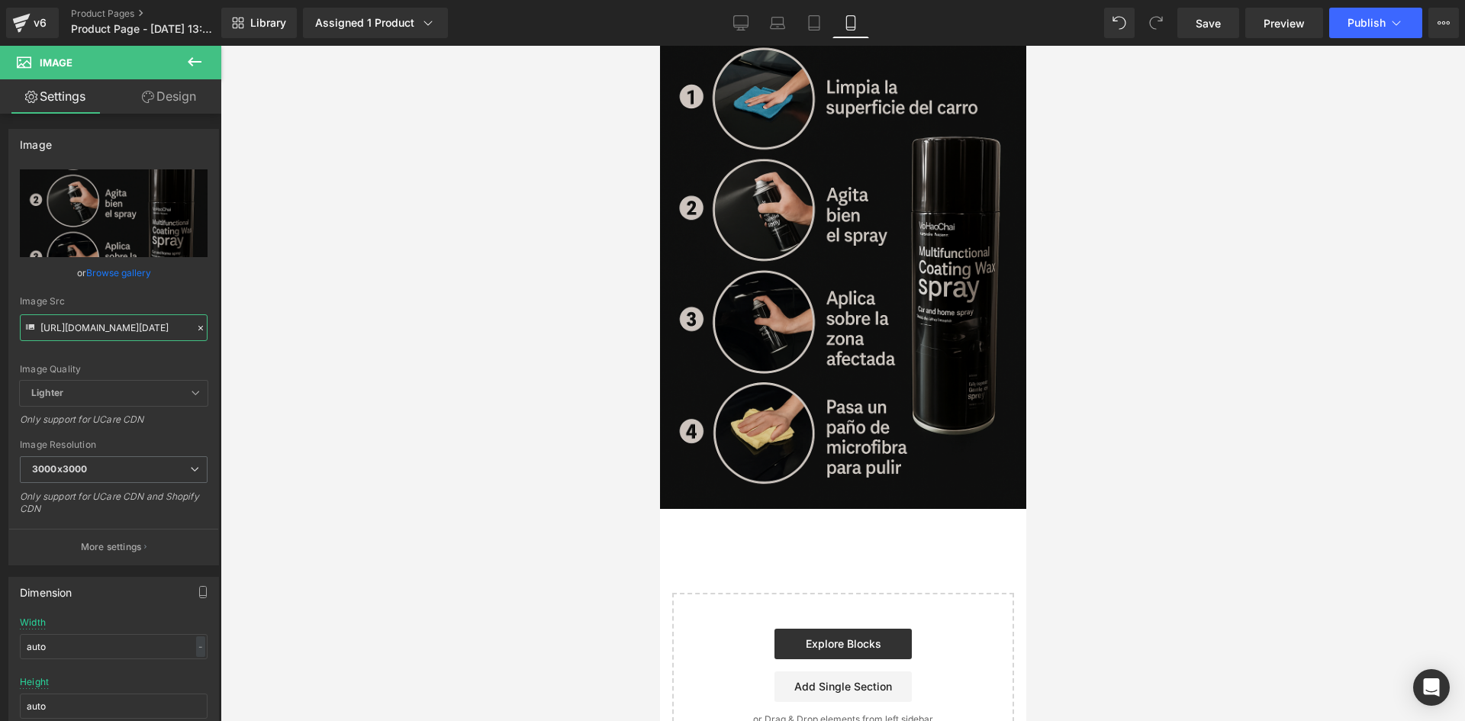
type input "[URL][DOMAIN_NAME][DATE]"
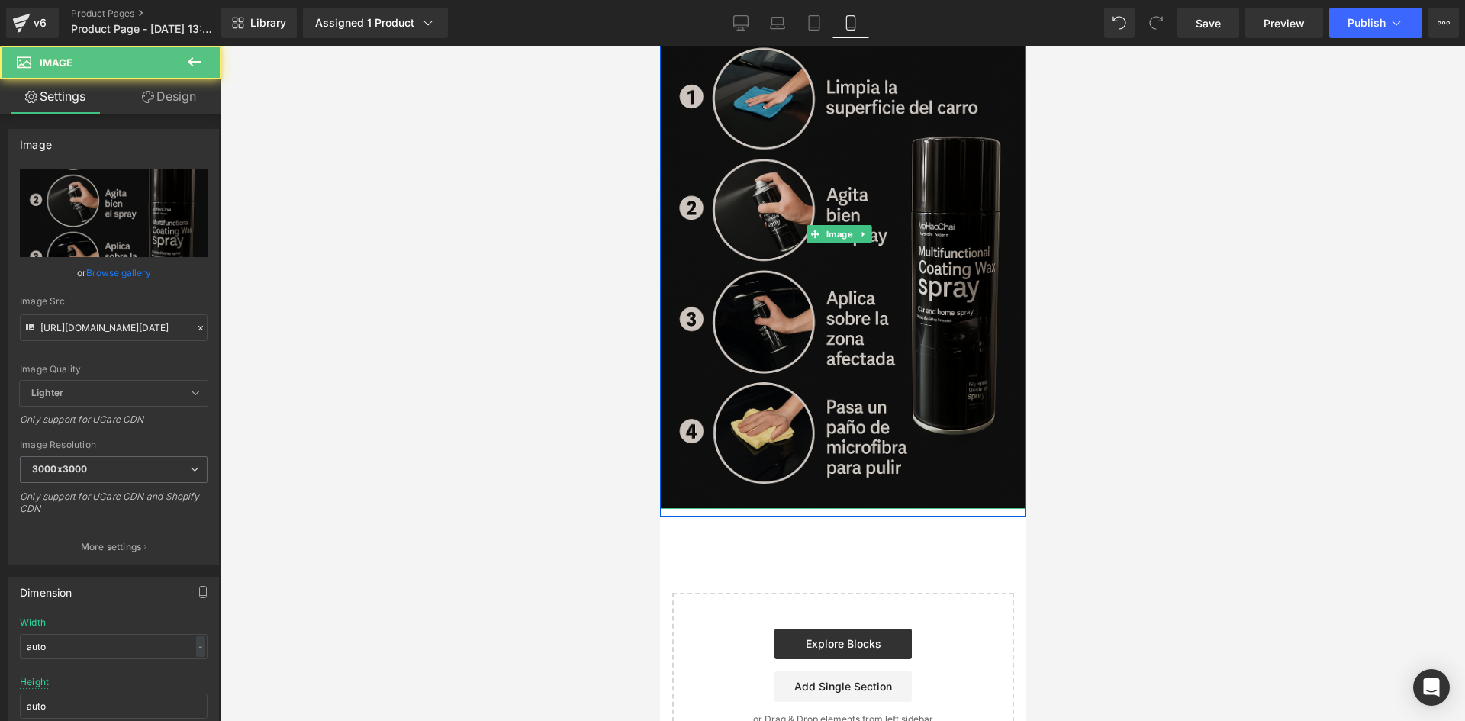
click at [883, 276] on img at bounding box center [842, 234] width 366 height 549
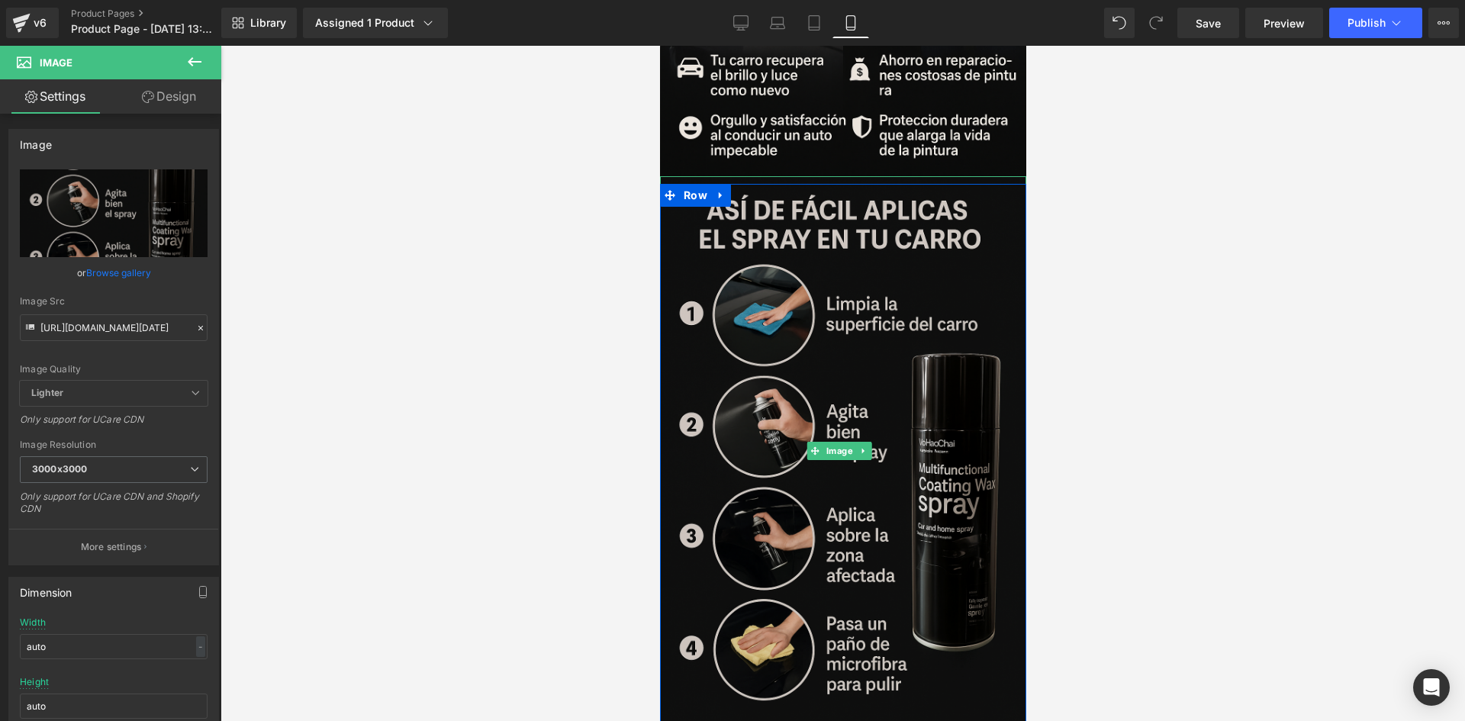
scroll to position [2212, 0]
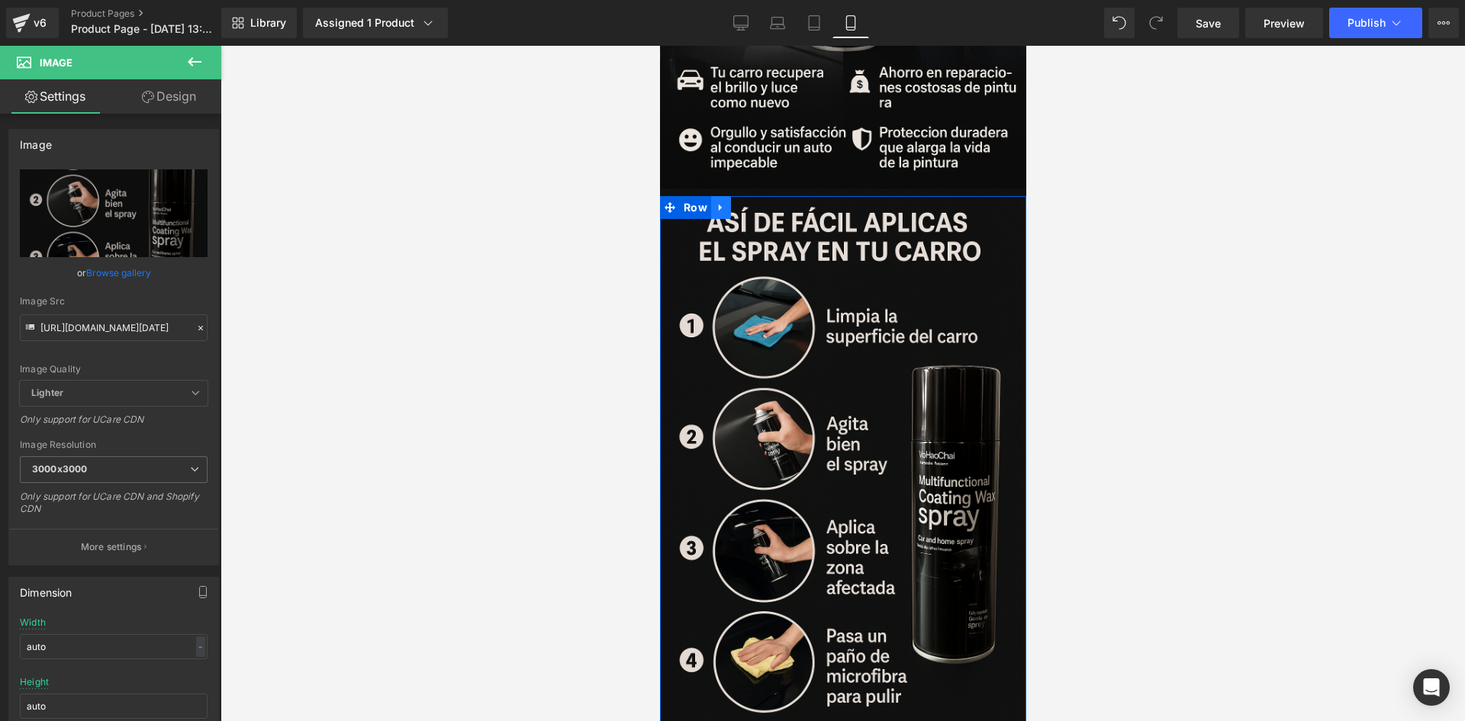
click at [724, 196] on link at bounding box center [720, 207] width 20 height 23
click at [737, 202] on icon at bounding box center [740, 207] width 11 height 11
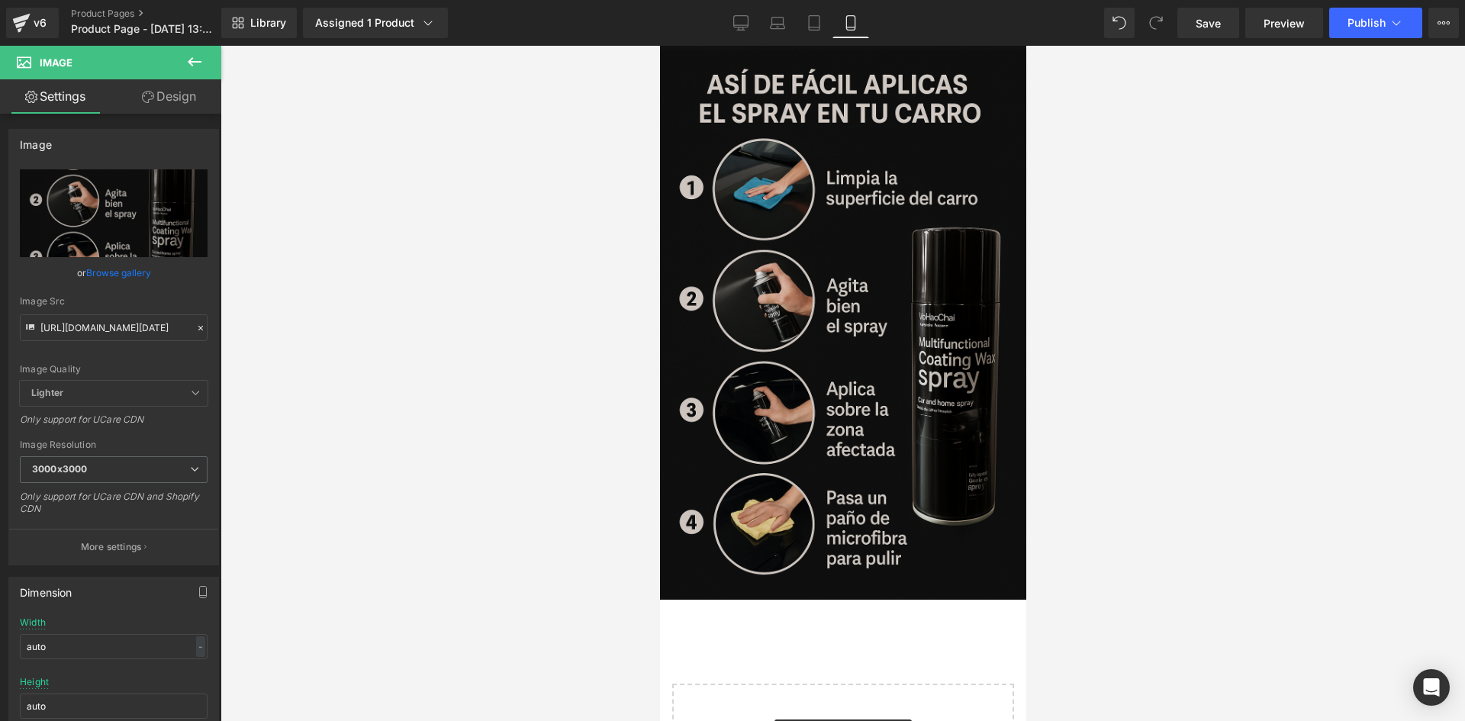
click at [801, 285] on img at bounding box center [842, 324] width 366 height 549
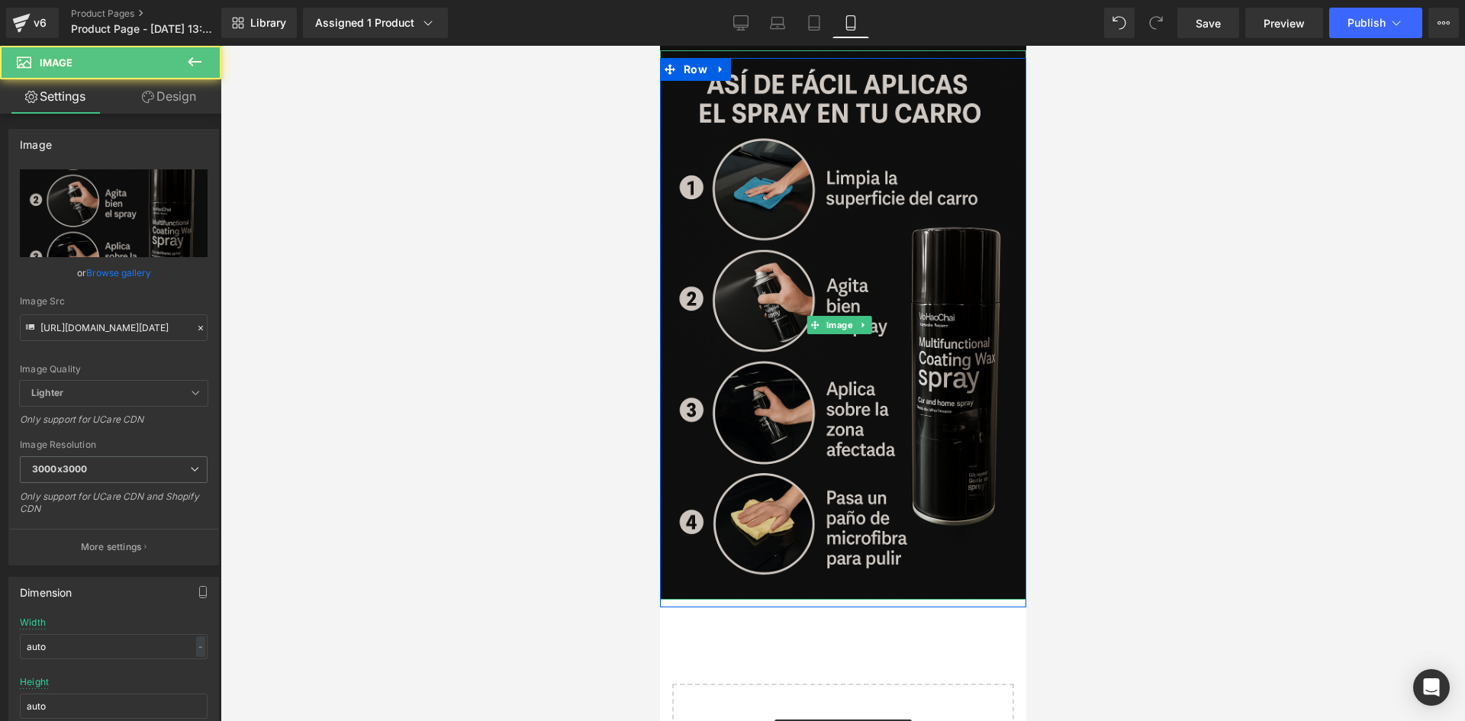
scroll to position [2794, 0]
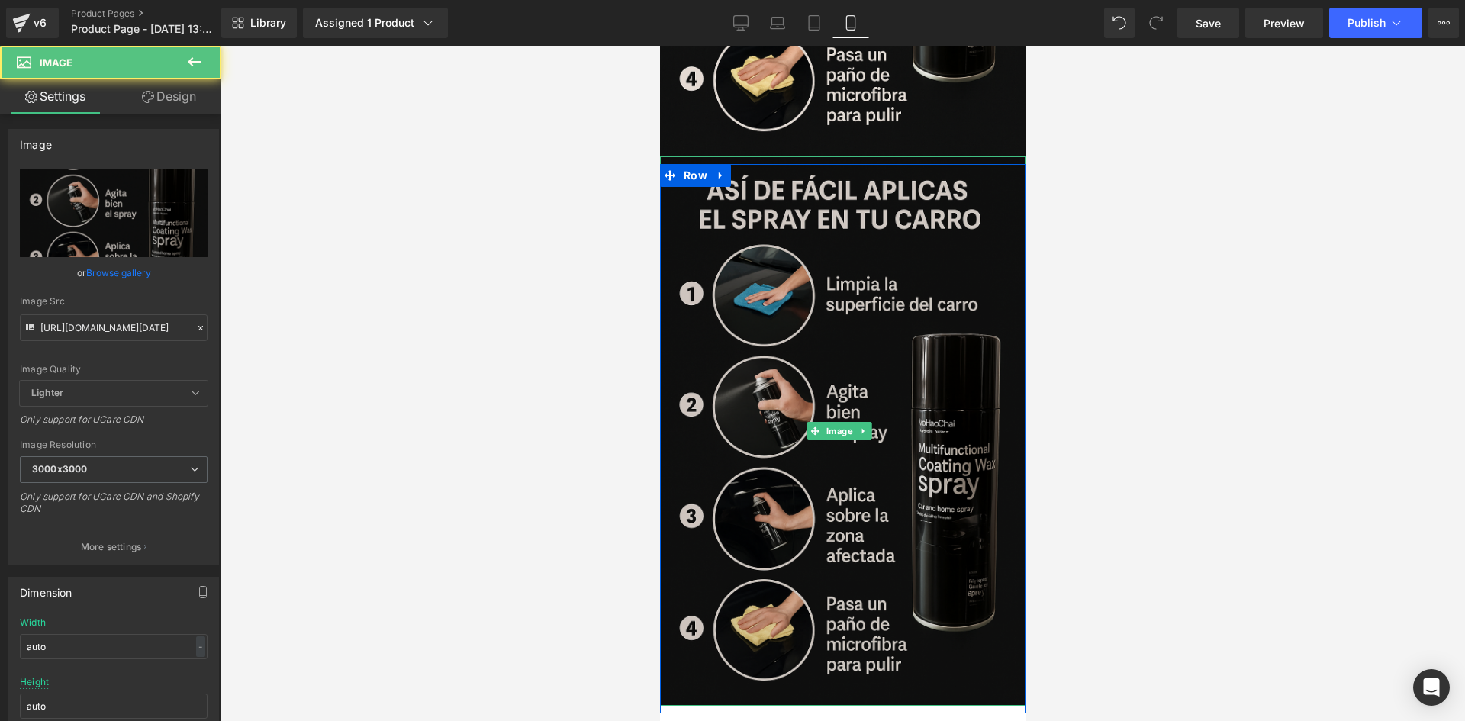
click at [907, 368] on img at bounding box center [842, 430] width 366 height 549
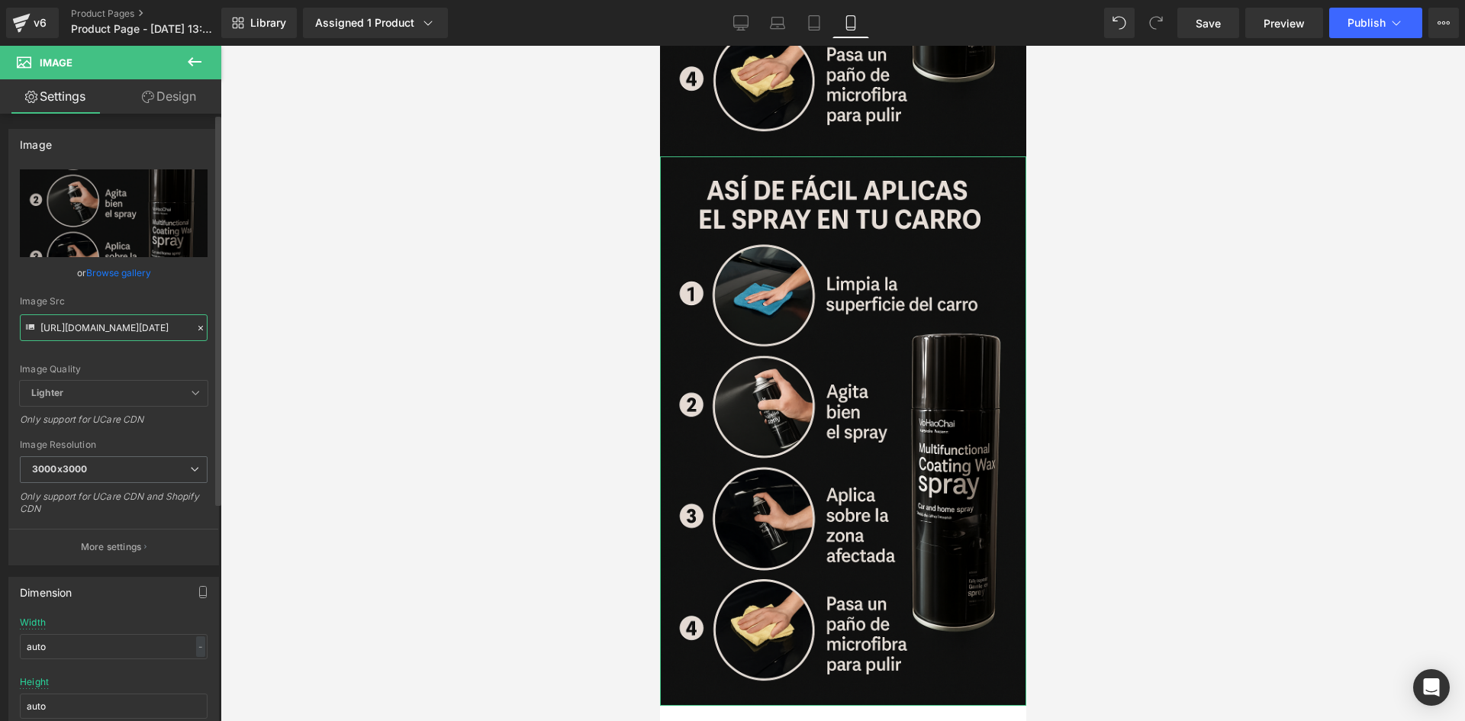
click at [85, 329] on input "[URL][DOMAIN_NAME][DATE]" at bounding box center [114, 327] width 188 height 27
paste input "[URL][DOMAIN_NAME][DATE]"
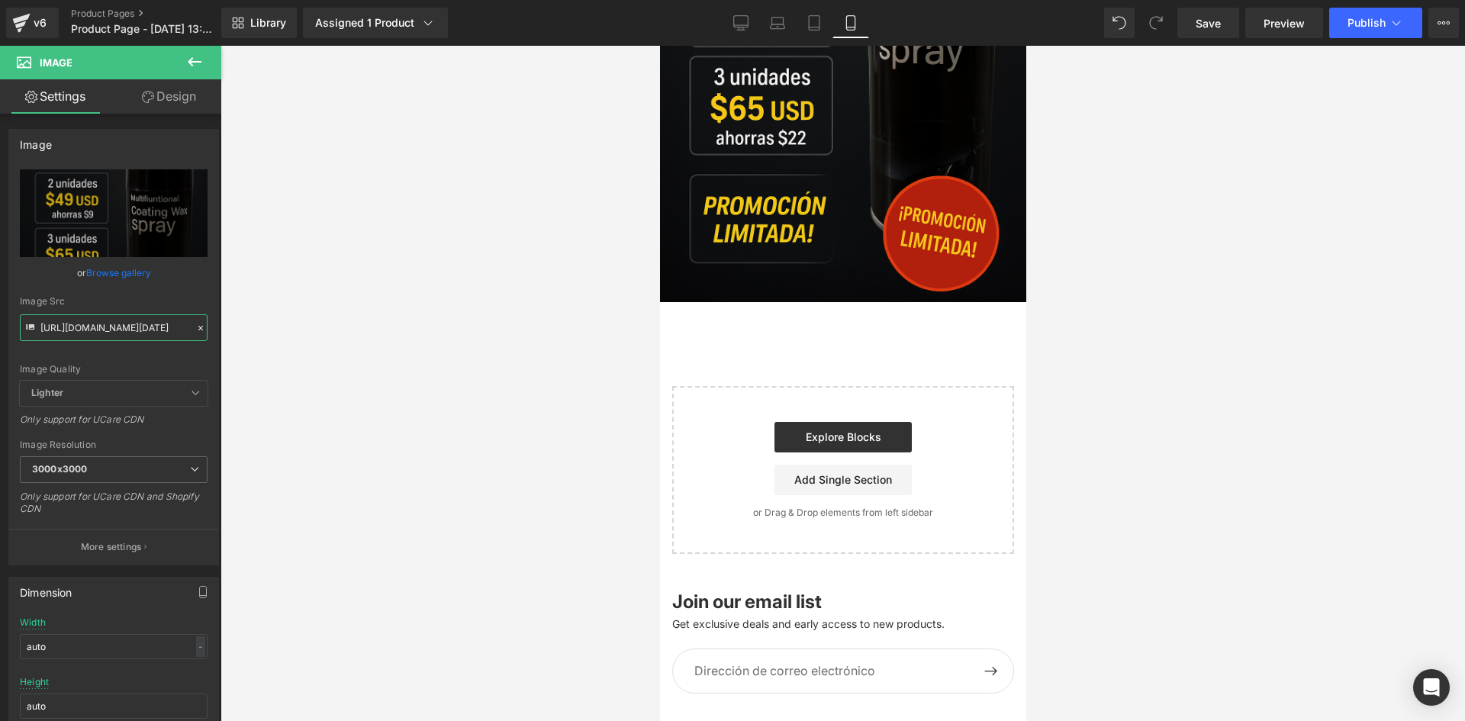
scroll to position [3220, 0]
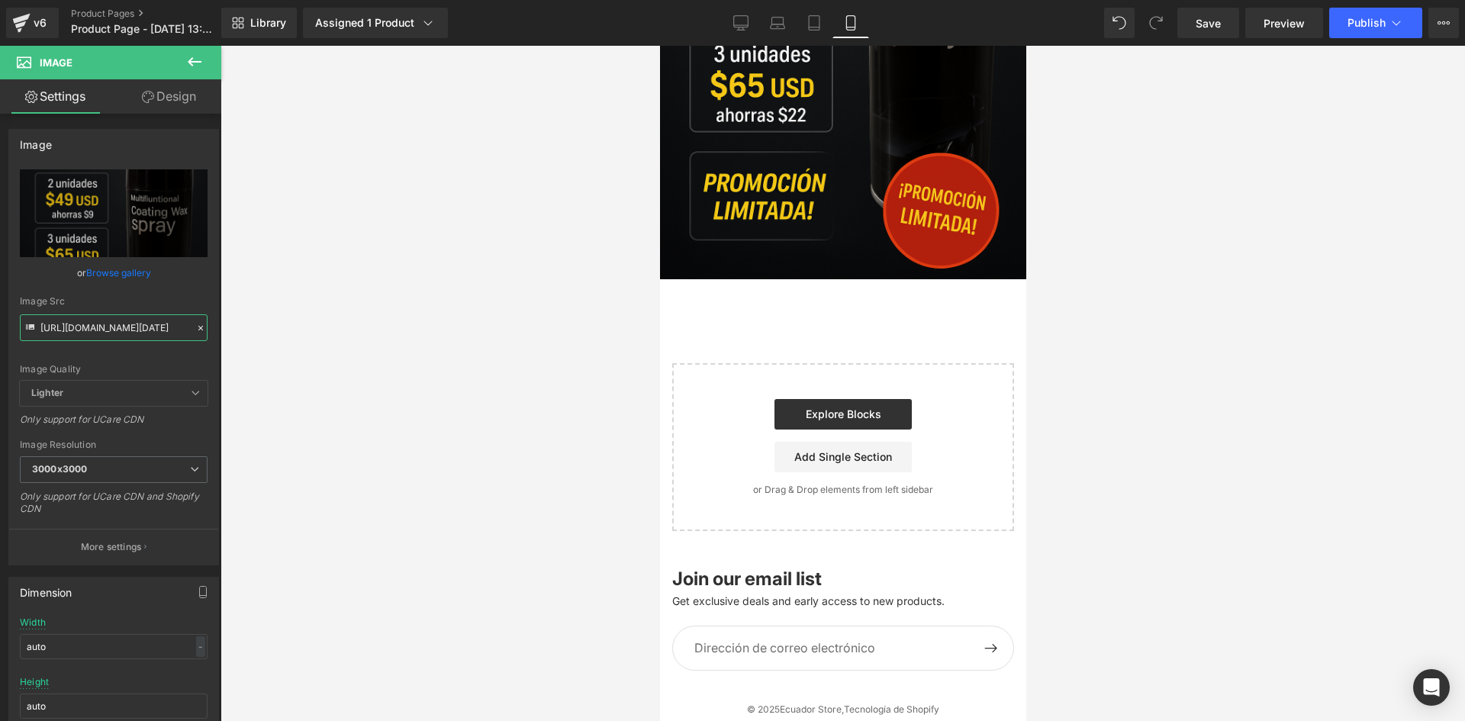
type input "[URL][DOMAIN_NAME][DATE]"
click at [183, 63] on button at bounding box center [194, 63] width 53 height 34
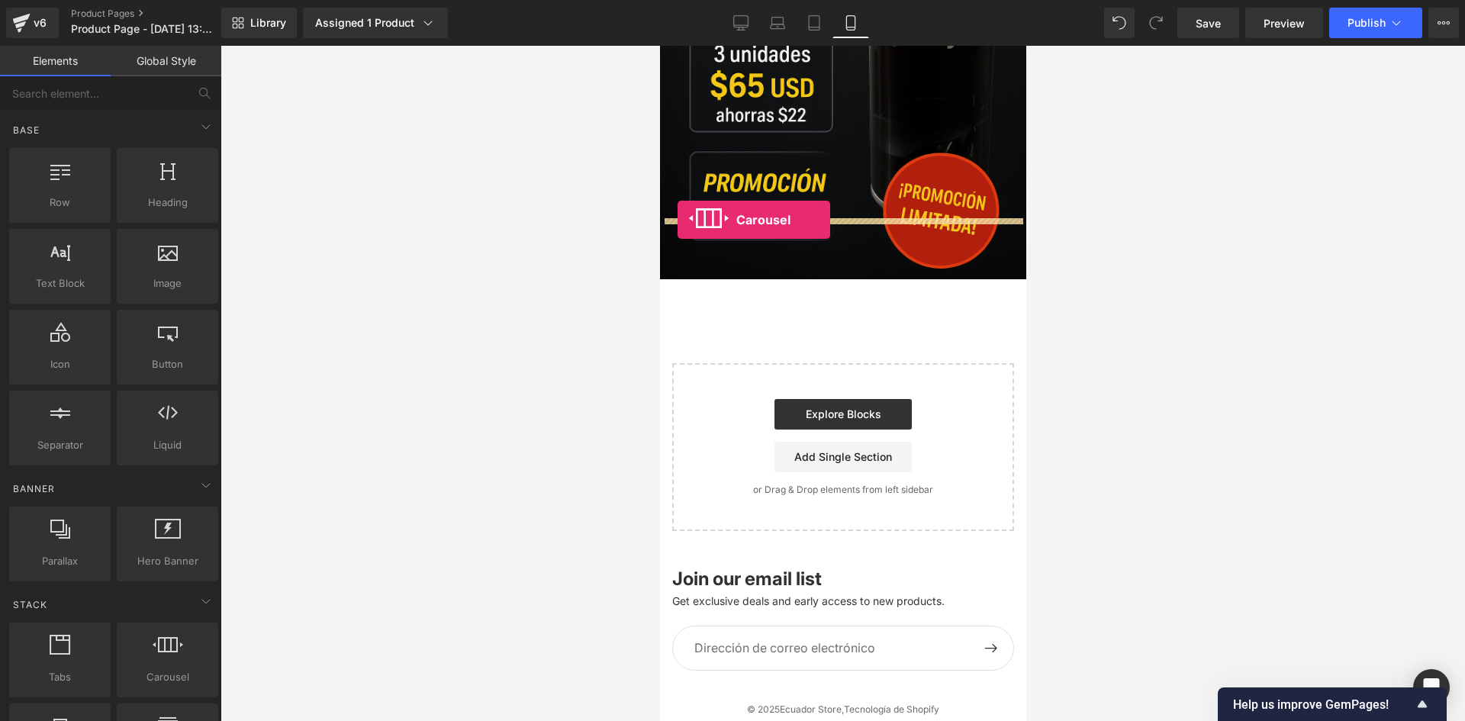
drag, startPoint x: 852, startPoint y: 703, endPoint x: 677, endPoint y: 220, distance: 513.8
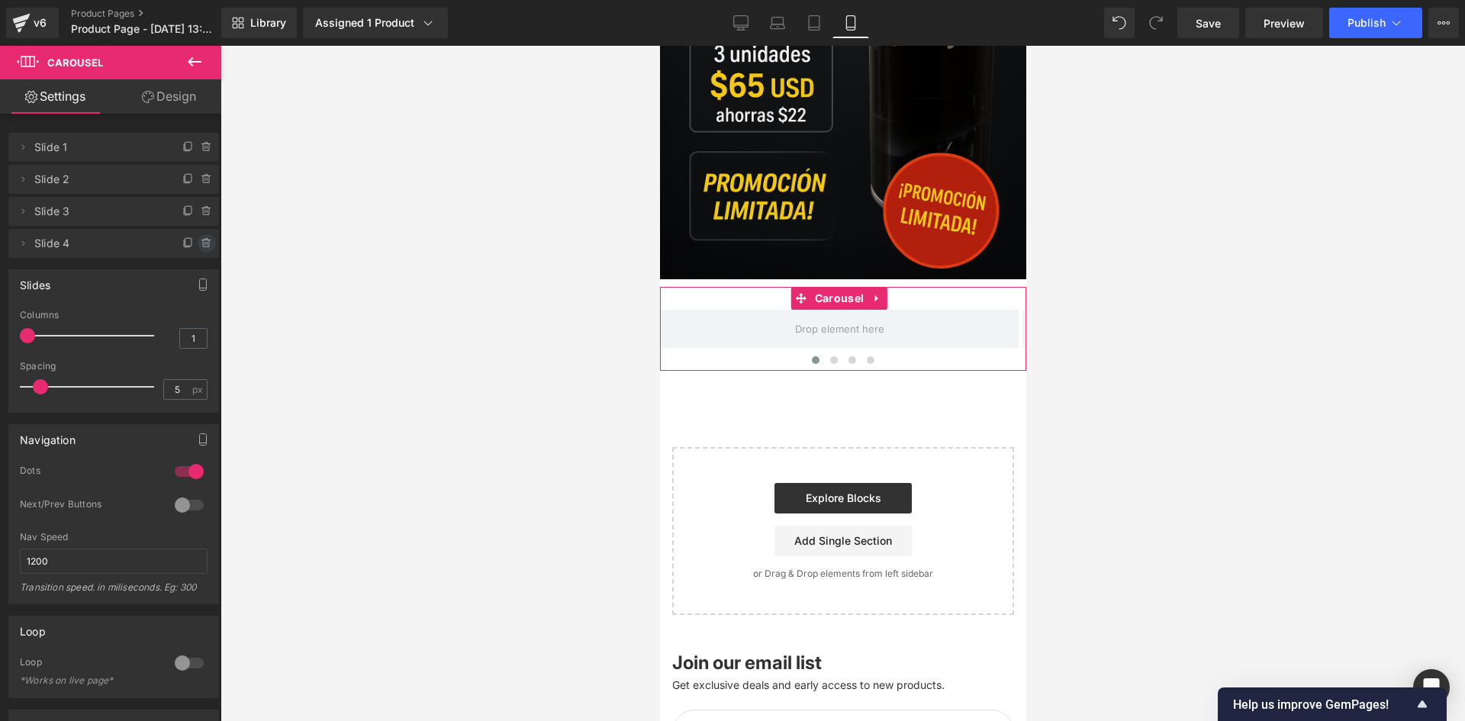
click at [207, 242] on icon at bounding box center [207, 243] width 0 height 3
click at [152, 96] on icon at bounding box center [148, 97] width 12 height 12
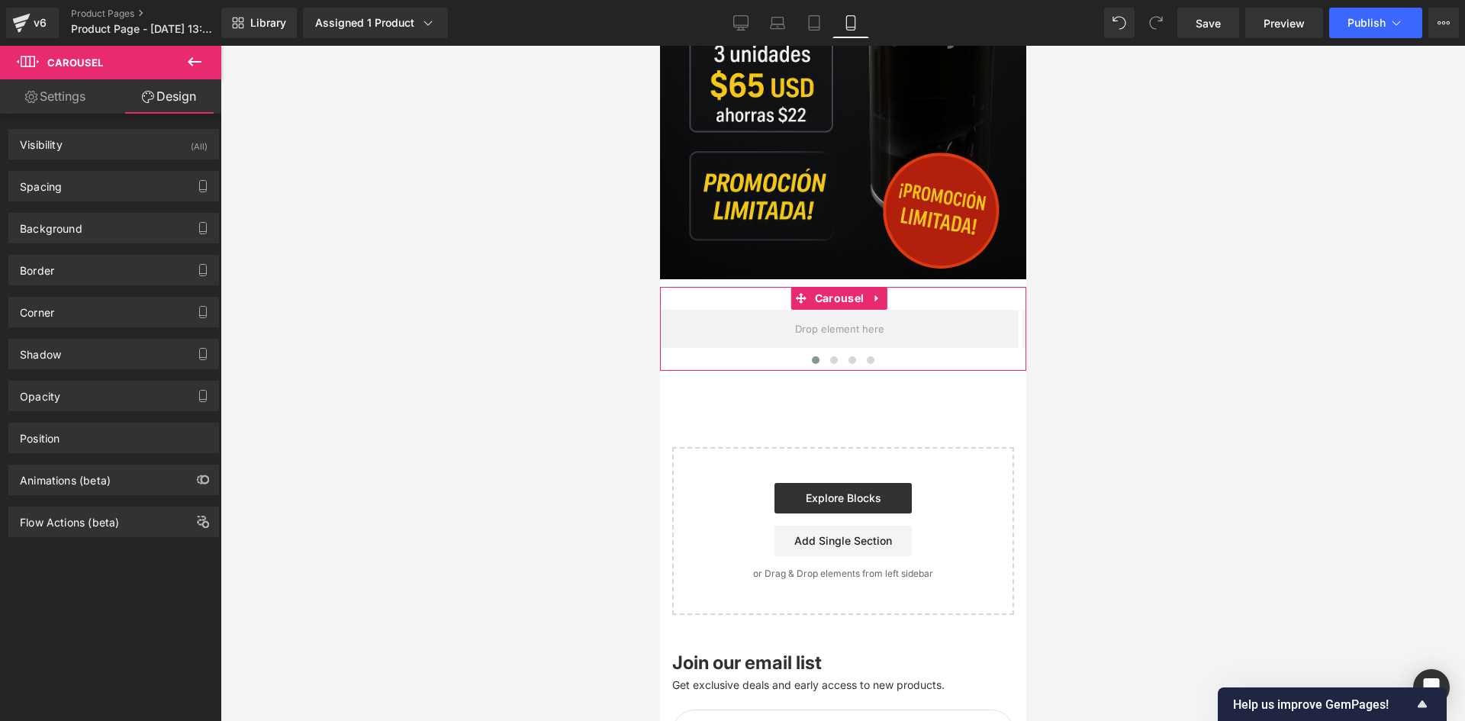
click at [80, 96] on link "Settings" at bounding box center [55, 96] width 111 height 34
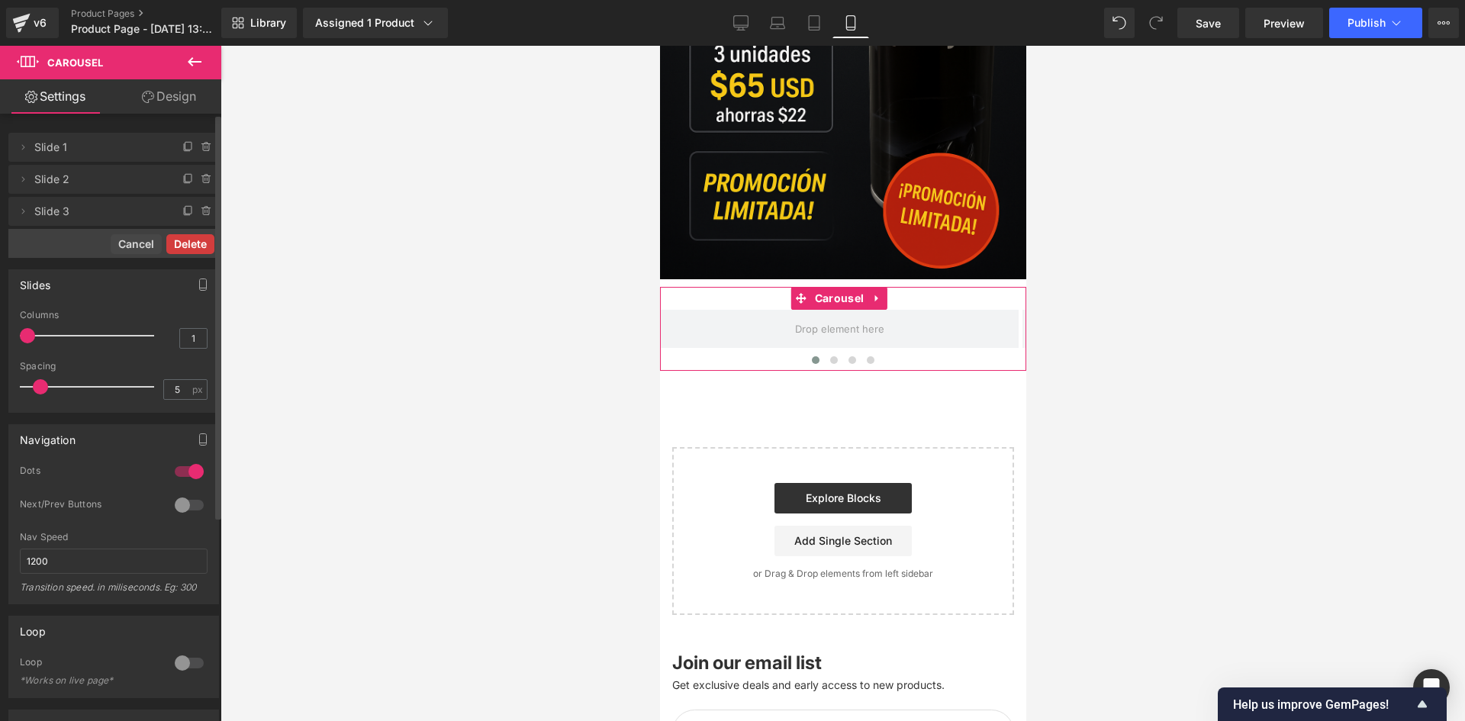
click at [184, 246] on button "Delete" at bounding box center [190, 244] width 48 height 20
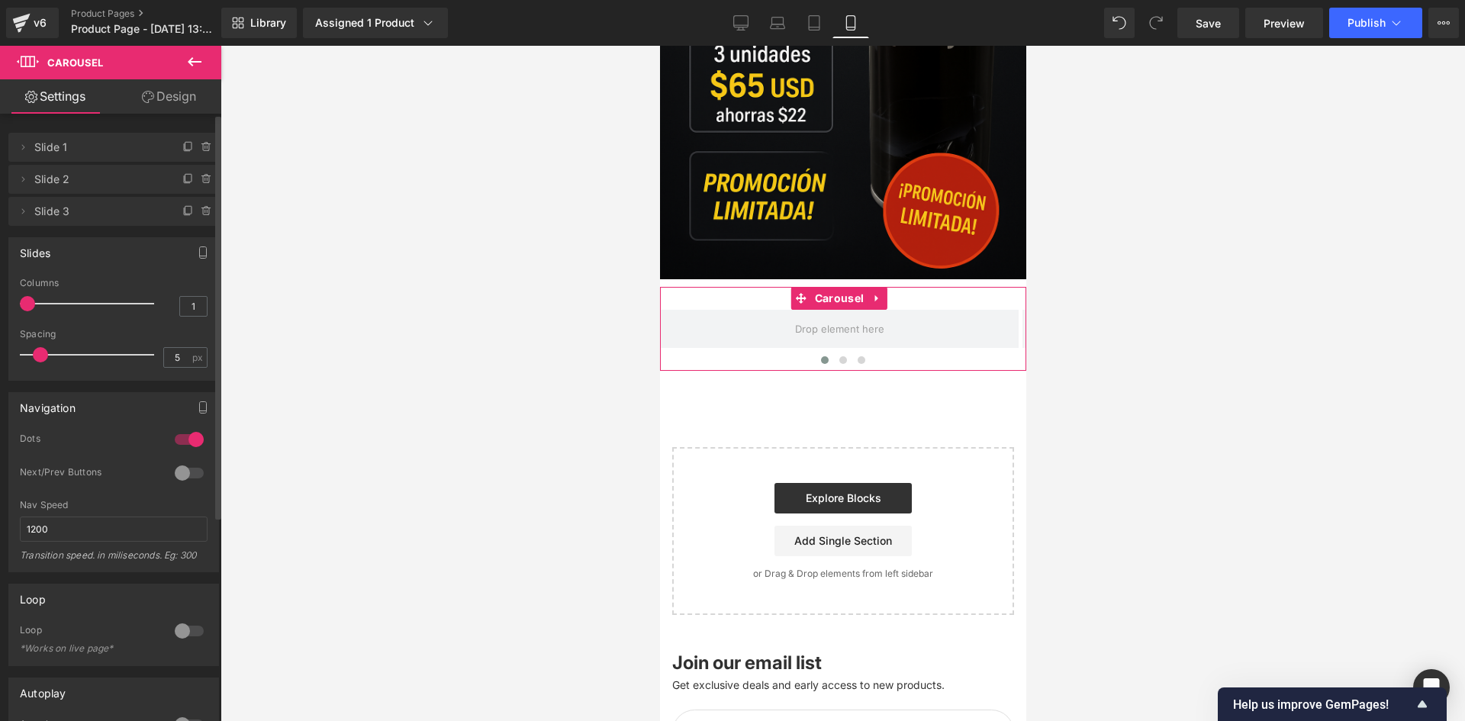
click at [164, 101] on link "Design" at bounding box center [169, 96] width 111 height 34
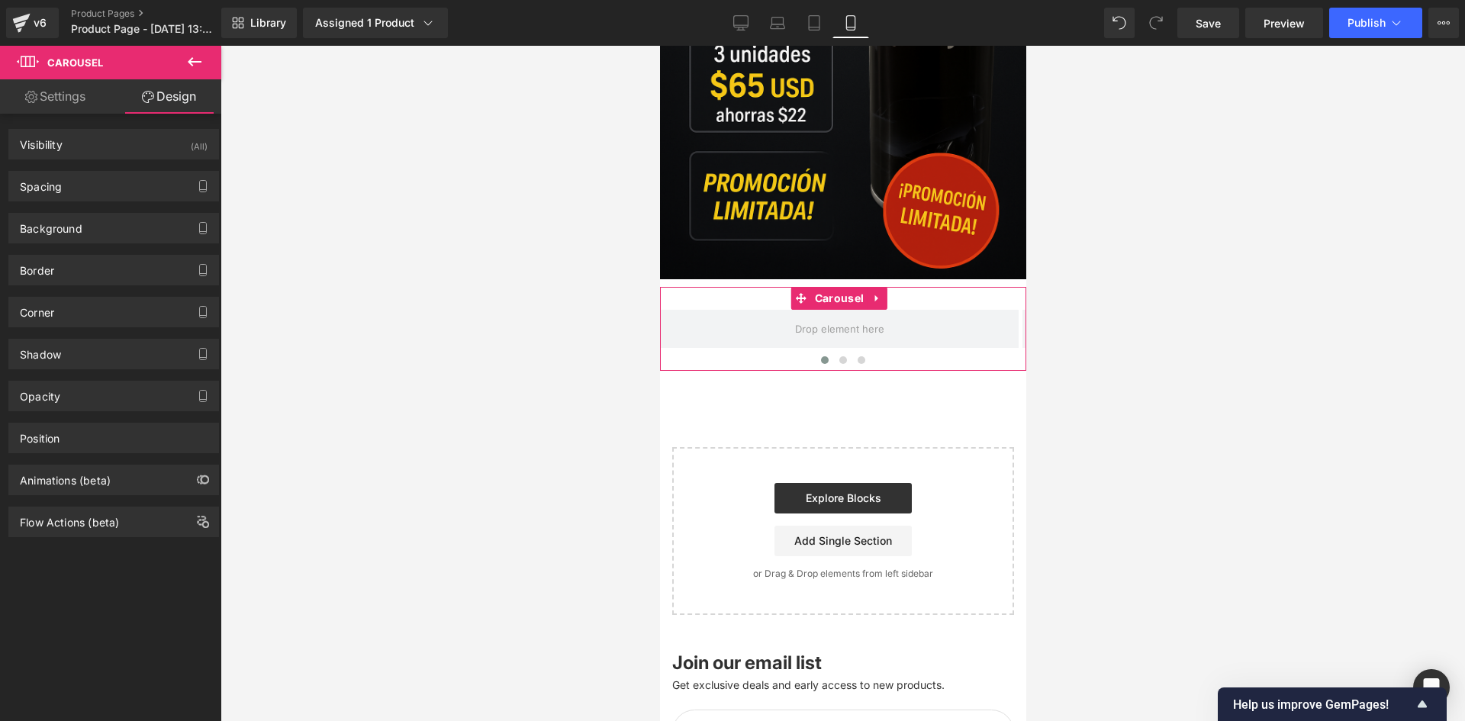
type input "0"
click at [183, 140] on div "Visibility (All)" at bounding box center [113, 144] width 209 height 29
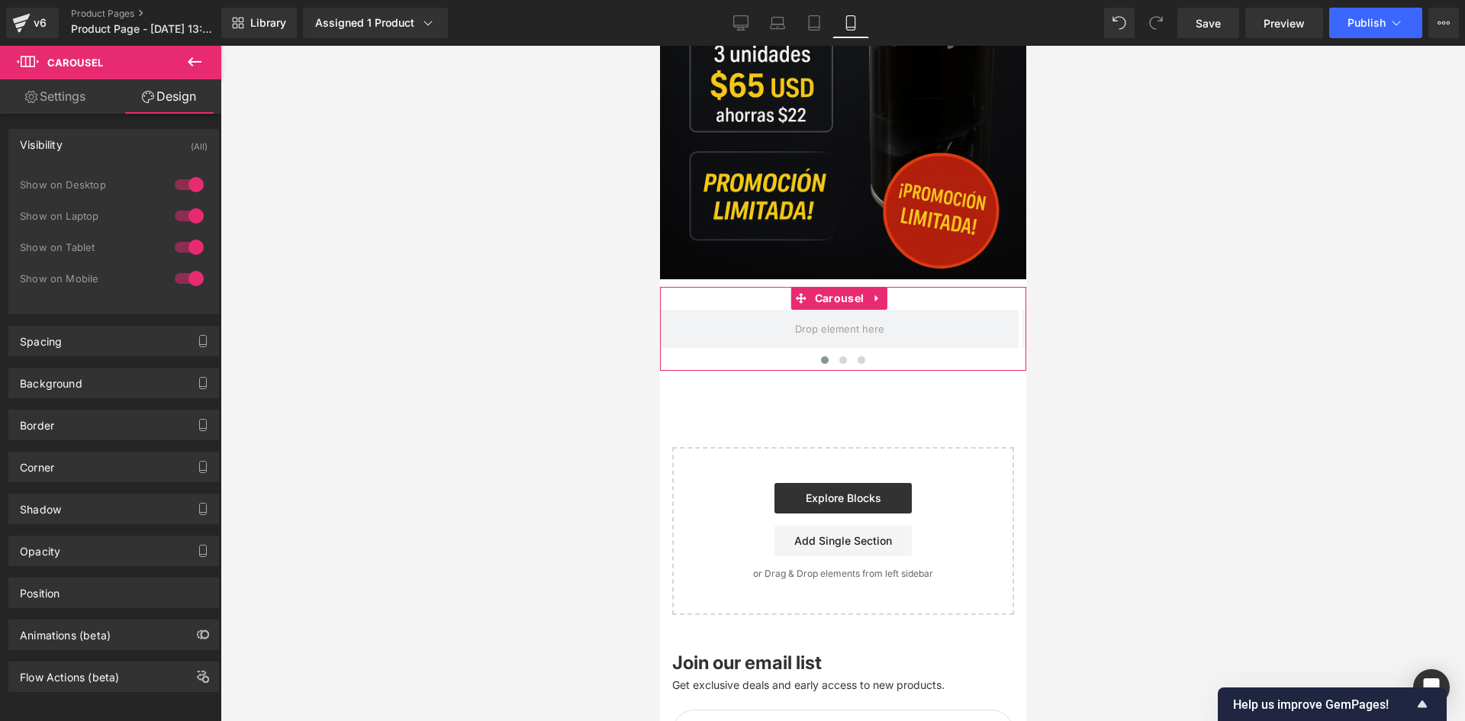
drag, startPoint x: 191, startPoint y: 186, endPoint x: 181, endPoint y: 224, distance: 39.4
click at [189, 191] on div at bounding box center [189, 184] width 37 height 24
click at [180, 226] on div at bounding box center [189, 216] width 37 height 24
click at [121, 382] on div "Background" at bounding box center [113, 382] width 209 height 29
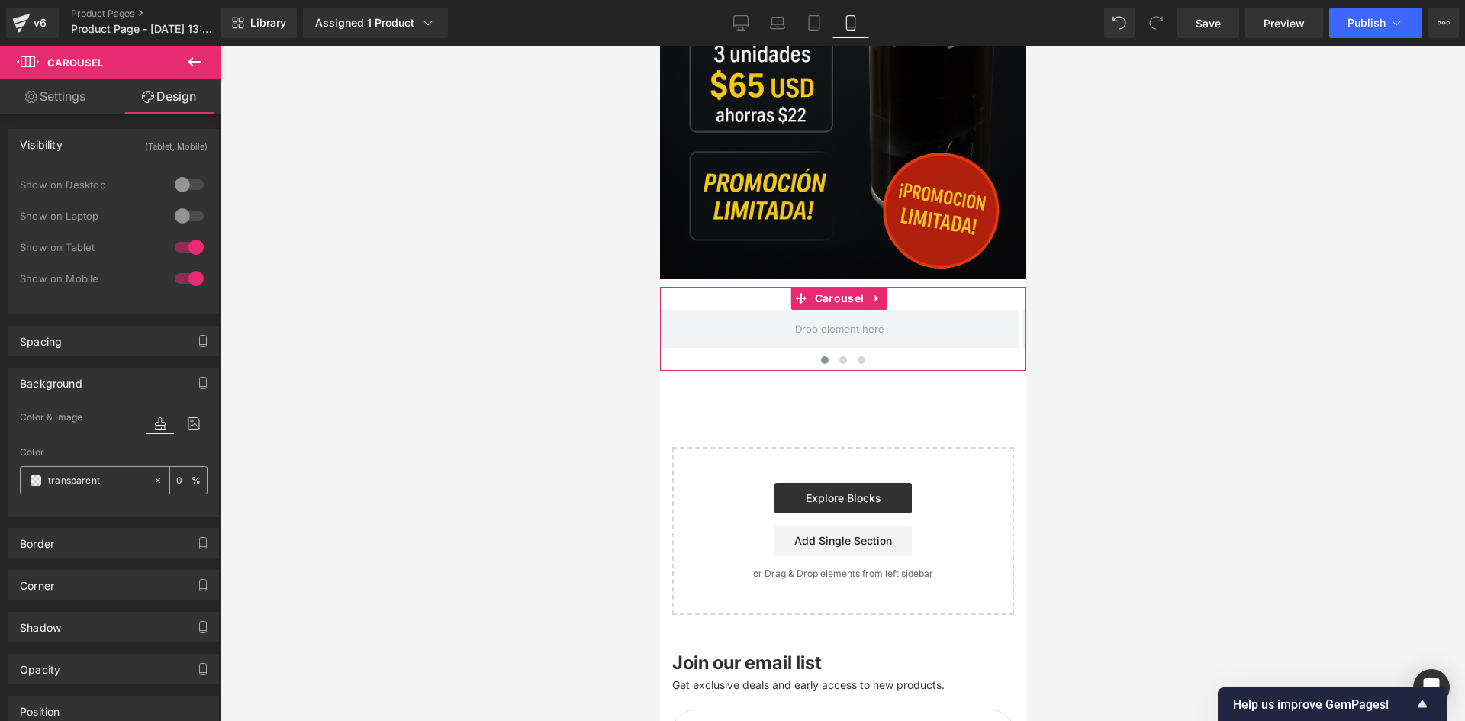
click at [56, 484] on input "transparent" at bounding box center [97, 480] width 98 height 17
type input "000"
type input "100"
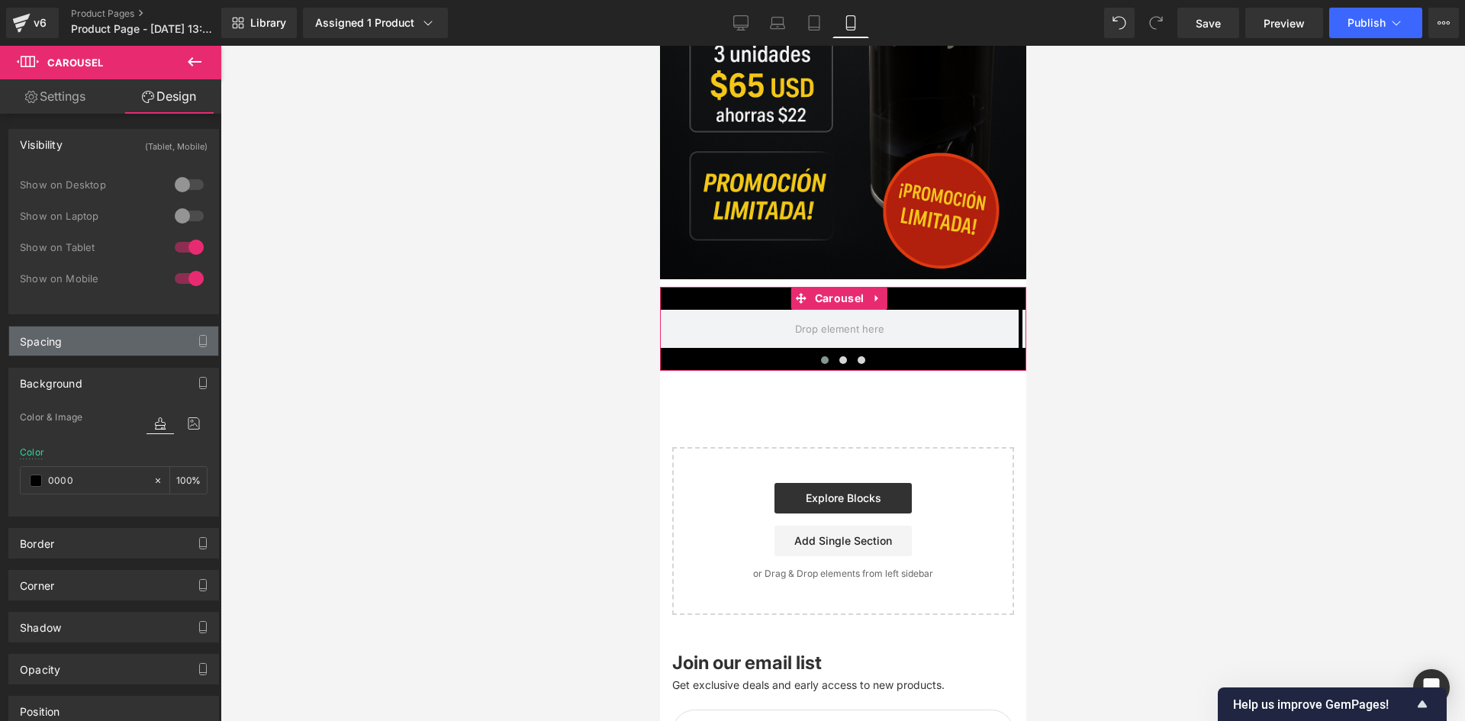
type input "0000"
click at [76, 346] on div "Spacing" at bounding box center [113, 341] width 209 height 29
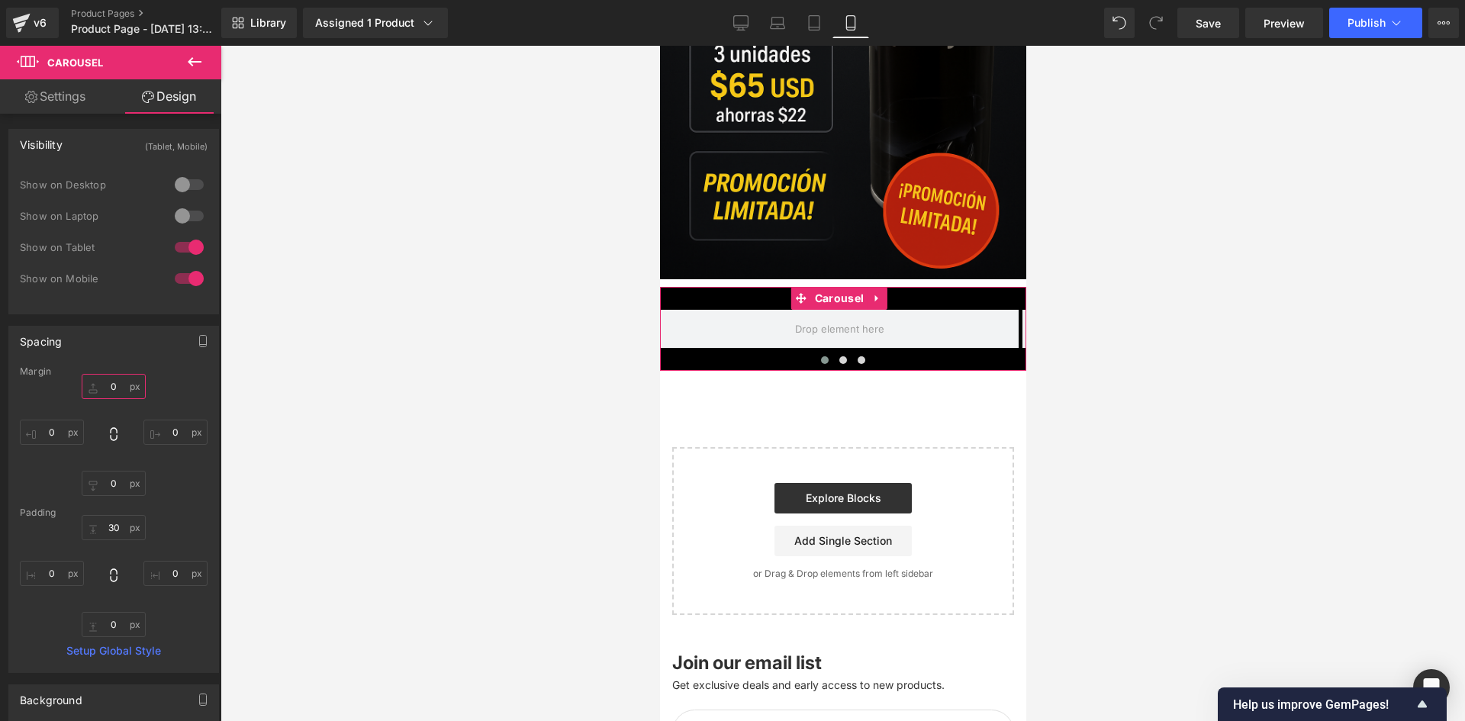
click at [102, 388] on input "0" at bounding box center [114, 386] width 64 height 25
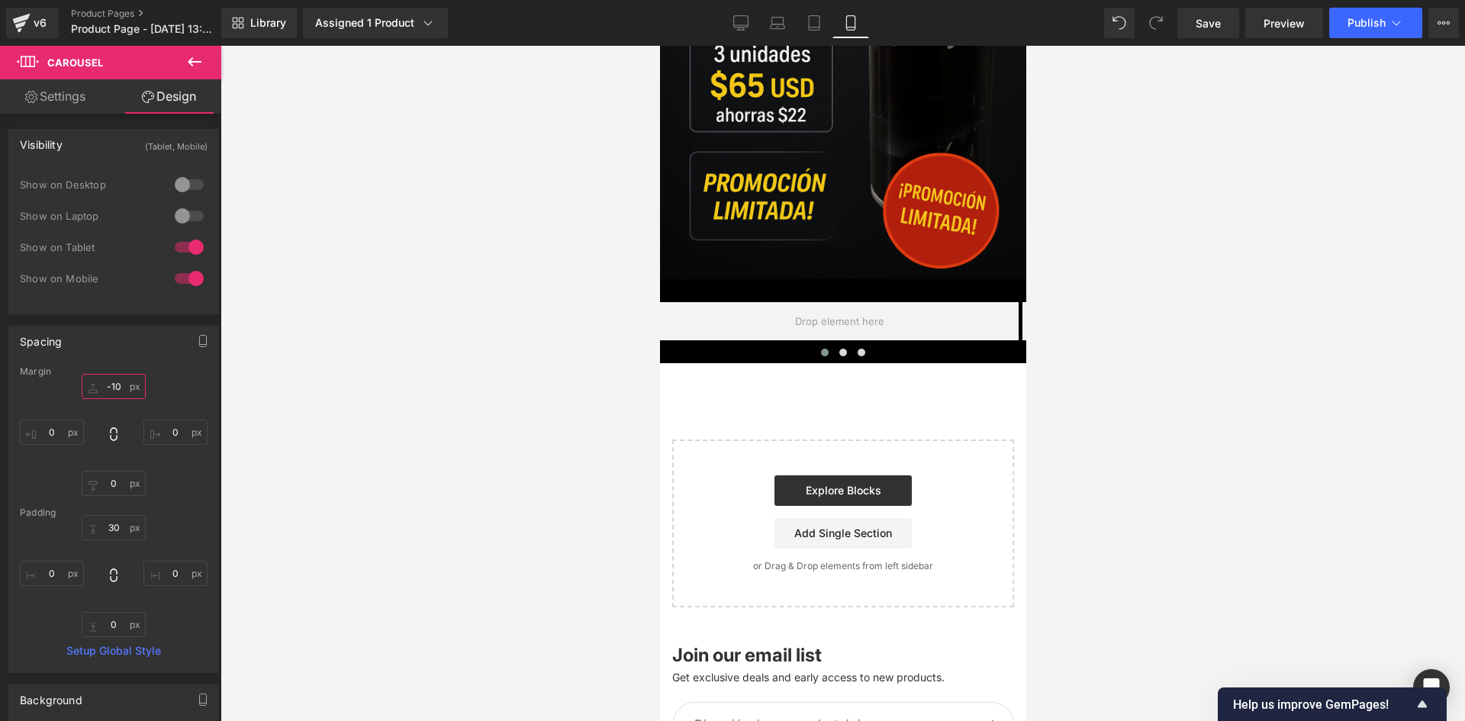
type input "-10"
click at [205, 54] on button at bounding box center [194, 63] width 53 height 34
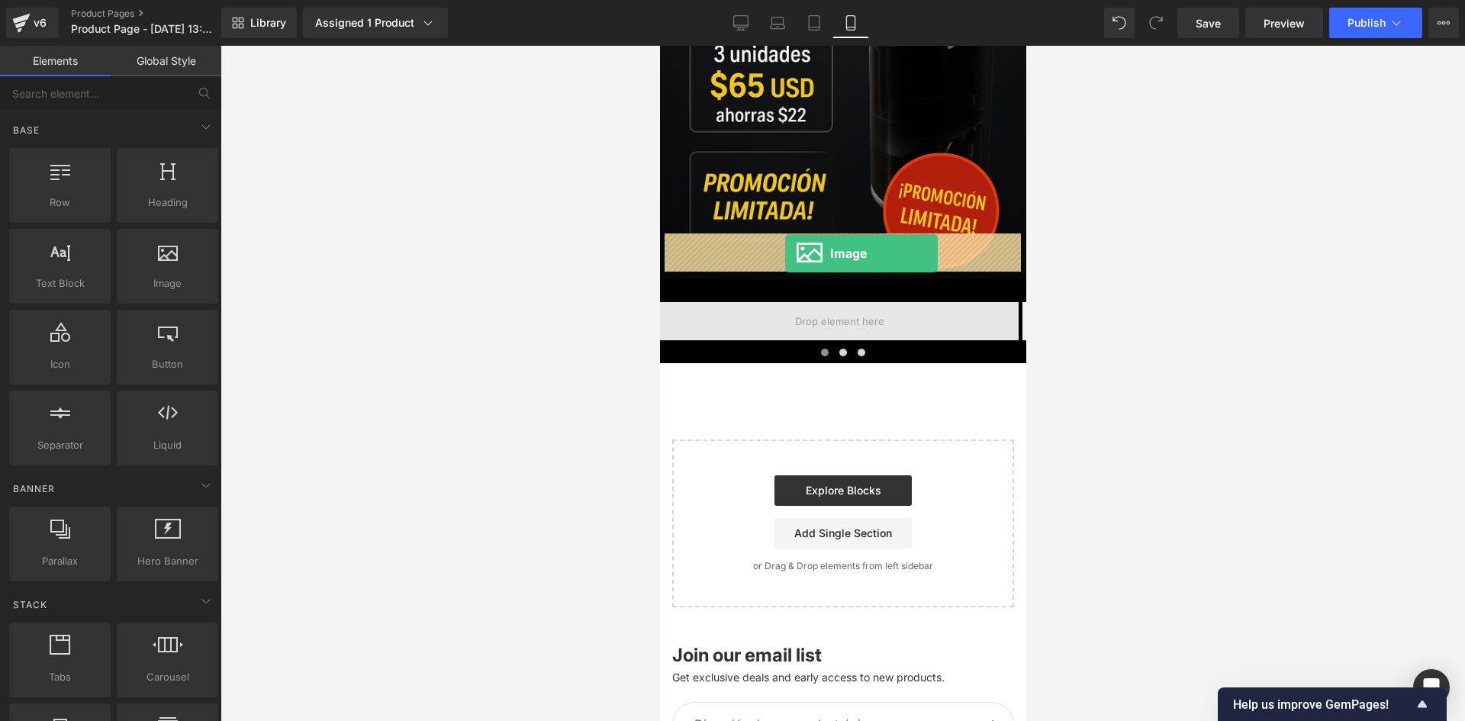
drag, startPoint x: 836, startPoint y: 333, endPoint x: 784, endPoint y: 253, distance: 94.8
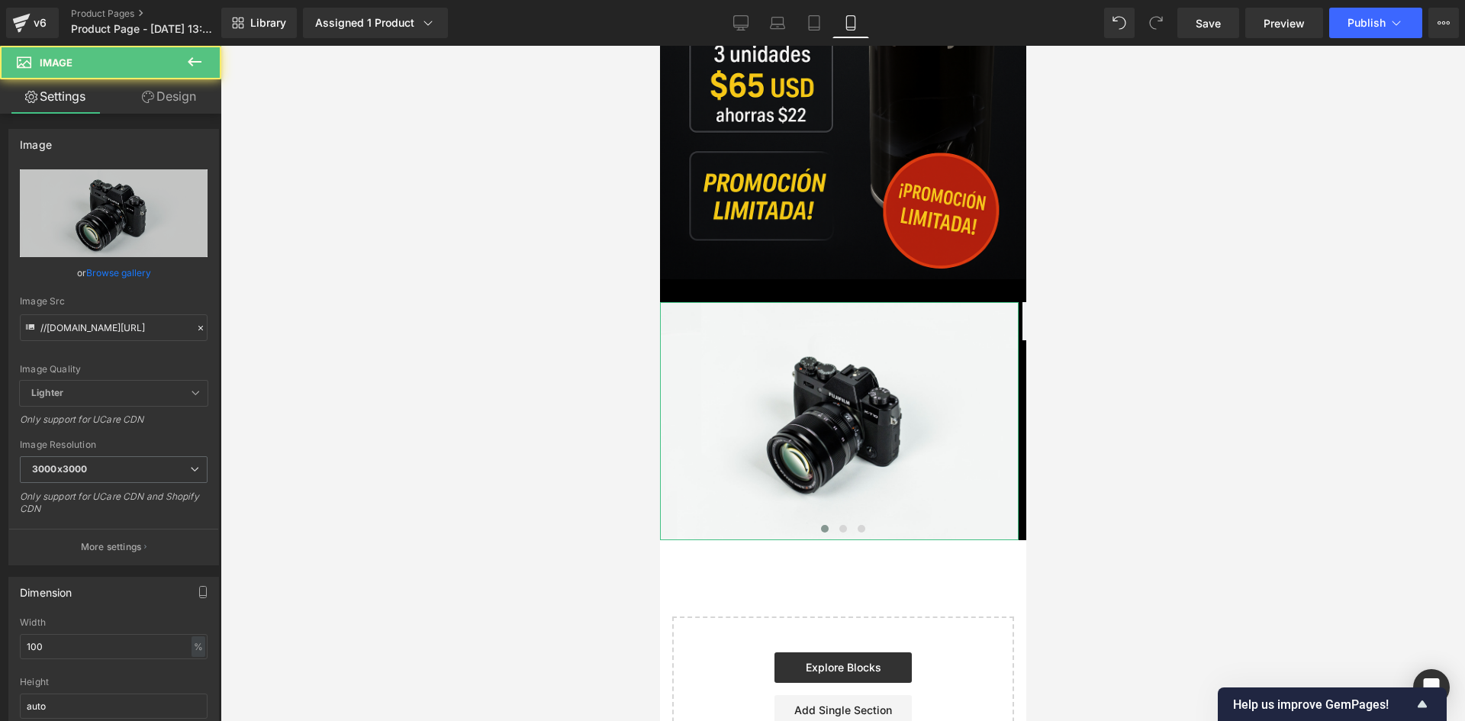
click at [174, 105] on link "Design" at bounding box center [169, 96] width 111 height 34
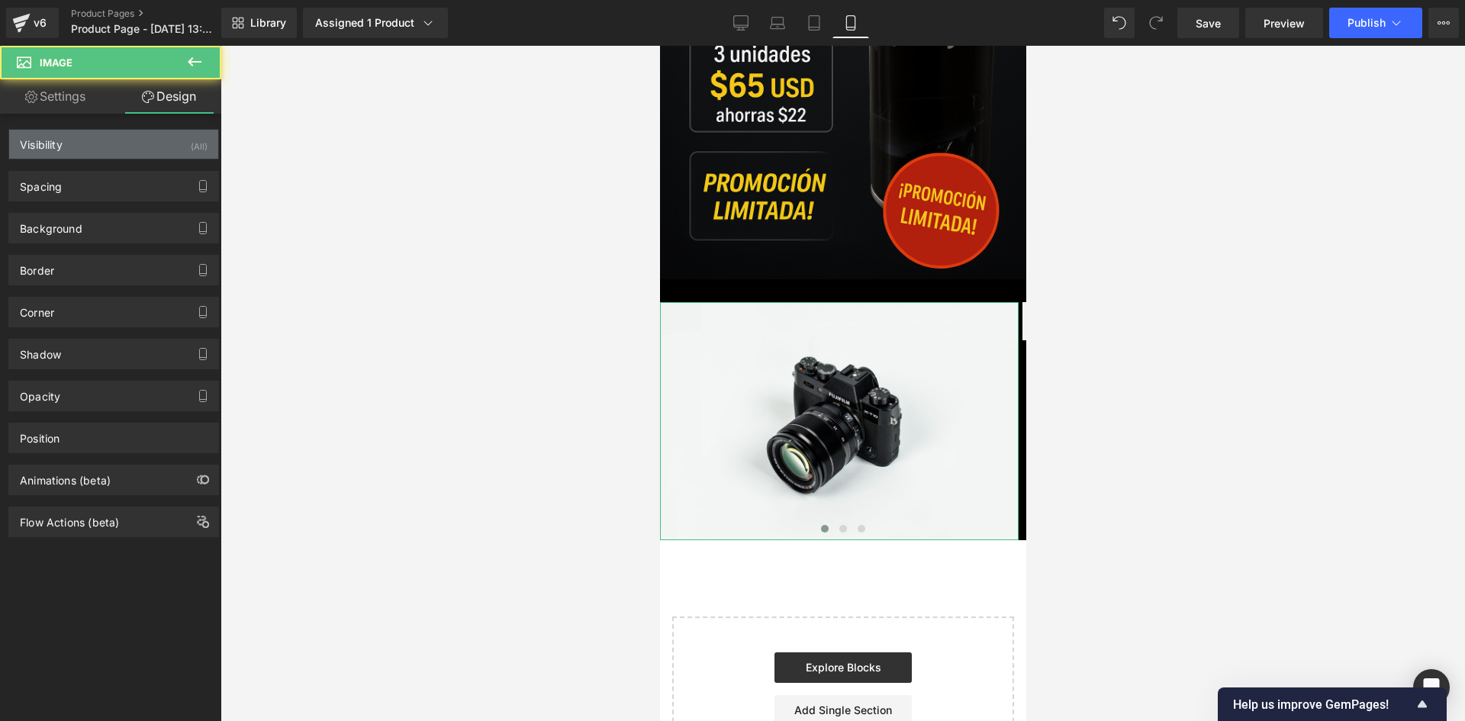
click at [175, 142] on div "Visibility (All)" at bounding box center [113, 144] width 209 height 29
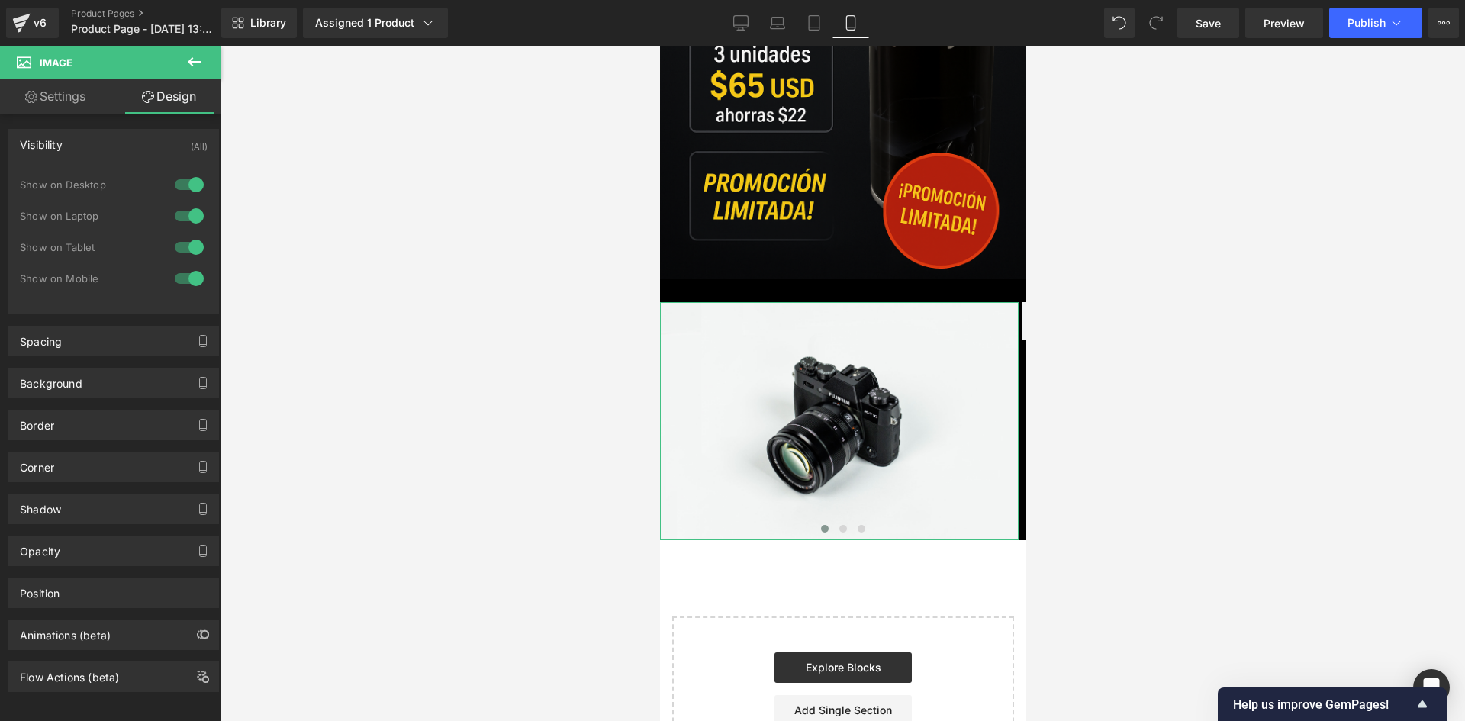
click at [188, 185] on div at bounding box center [189, 184] width 37 height 24
click at [185, 215] on div at bounding box center [189, 216] width 37 height 24
click at [825, 413] on span "Image" at bounding box center [838, 422] width 33 height 18
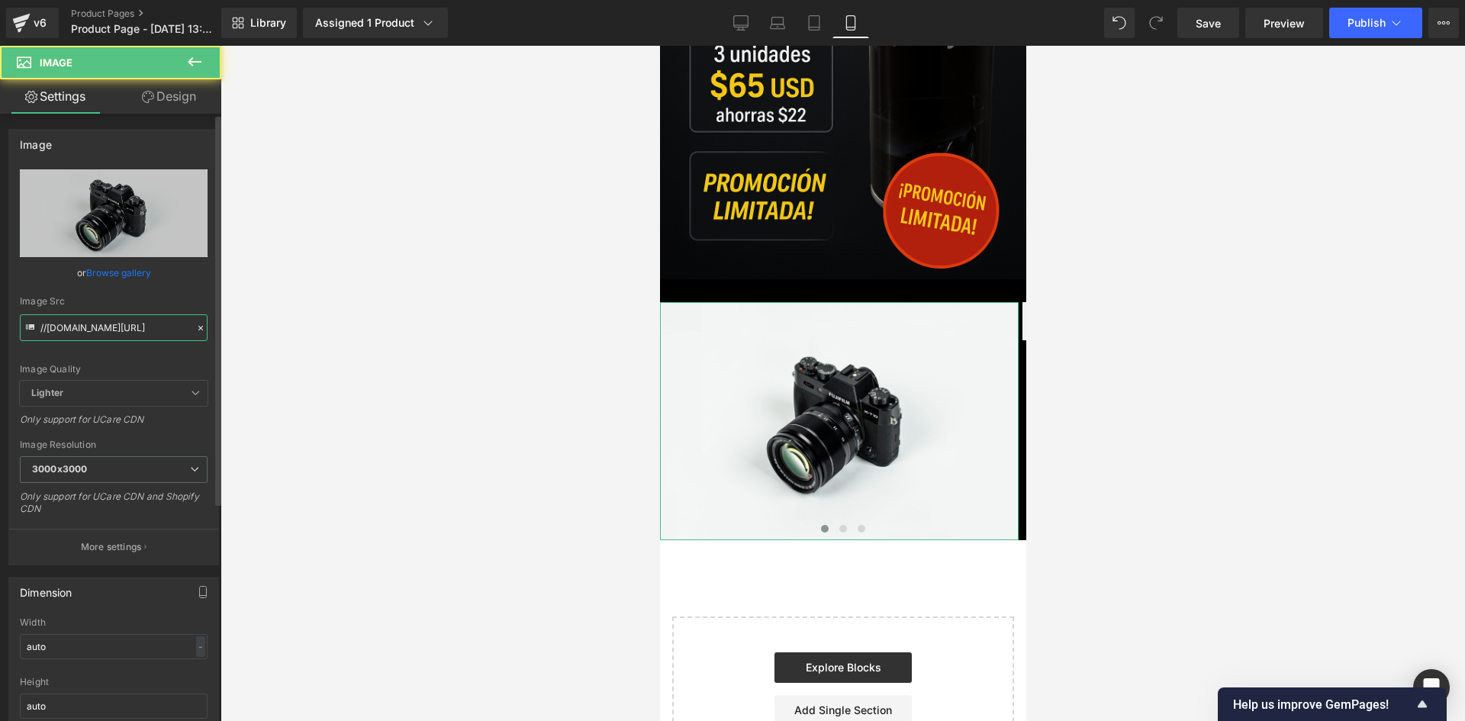
click at [139, 323] on input "//[DOMAIN_NAME][URL]" at bounding box center [114, 327] width 188 height 27
paste input "[URL][DOMAIN_NAME]"
type input "[URL][DOMAIN_NAME]"
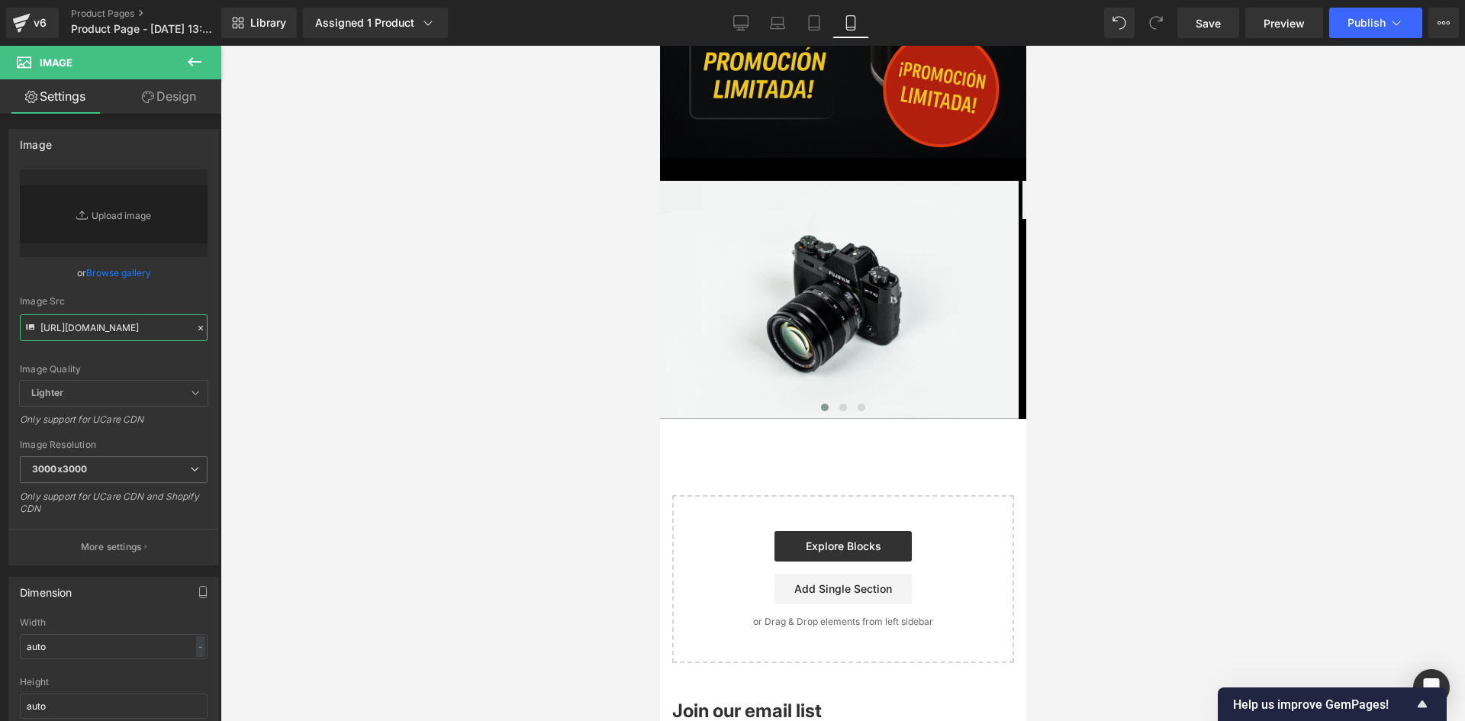
scroll to position [3525, 0]
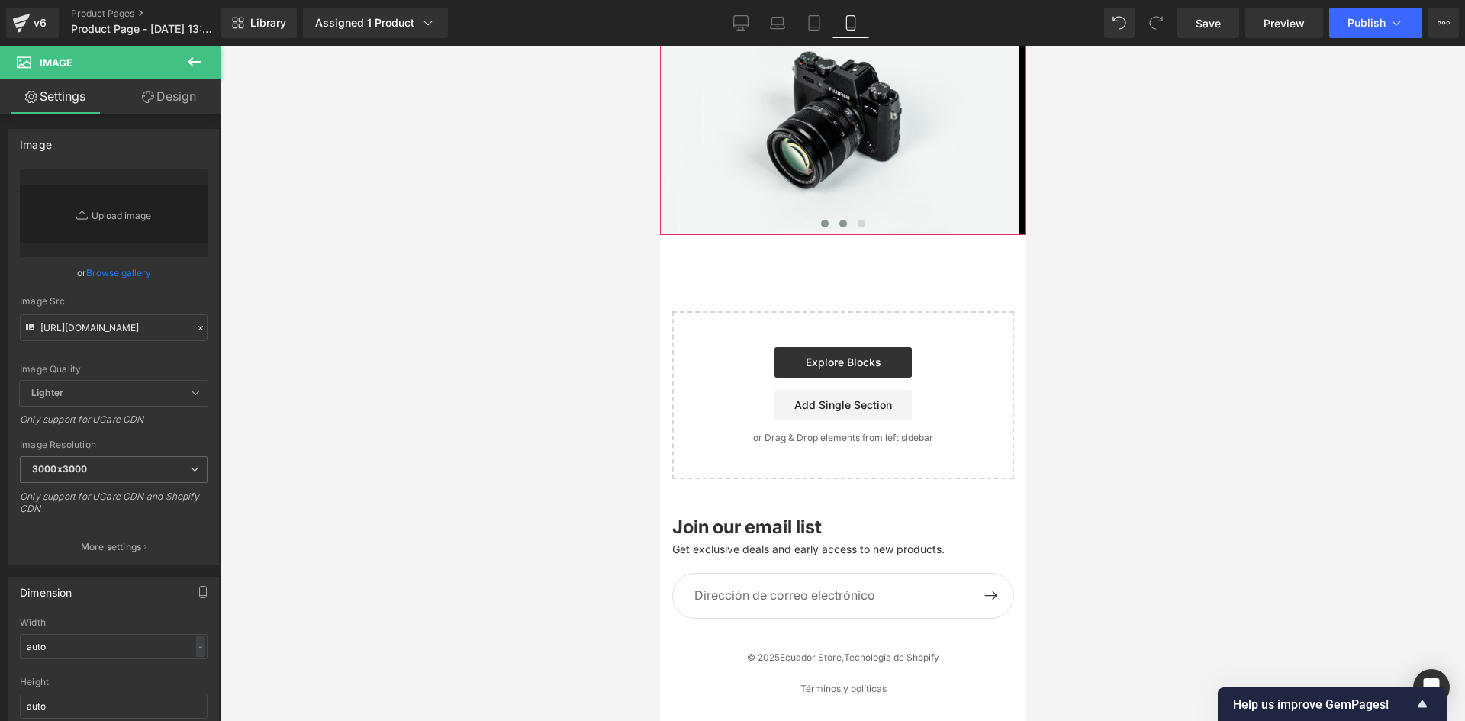
click at [839, 231] on button at bounding box center [842, 223] width 18 height 15
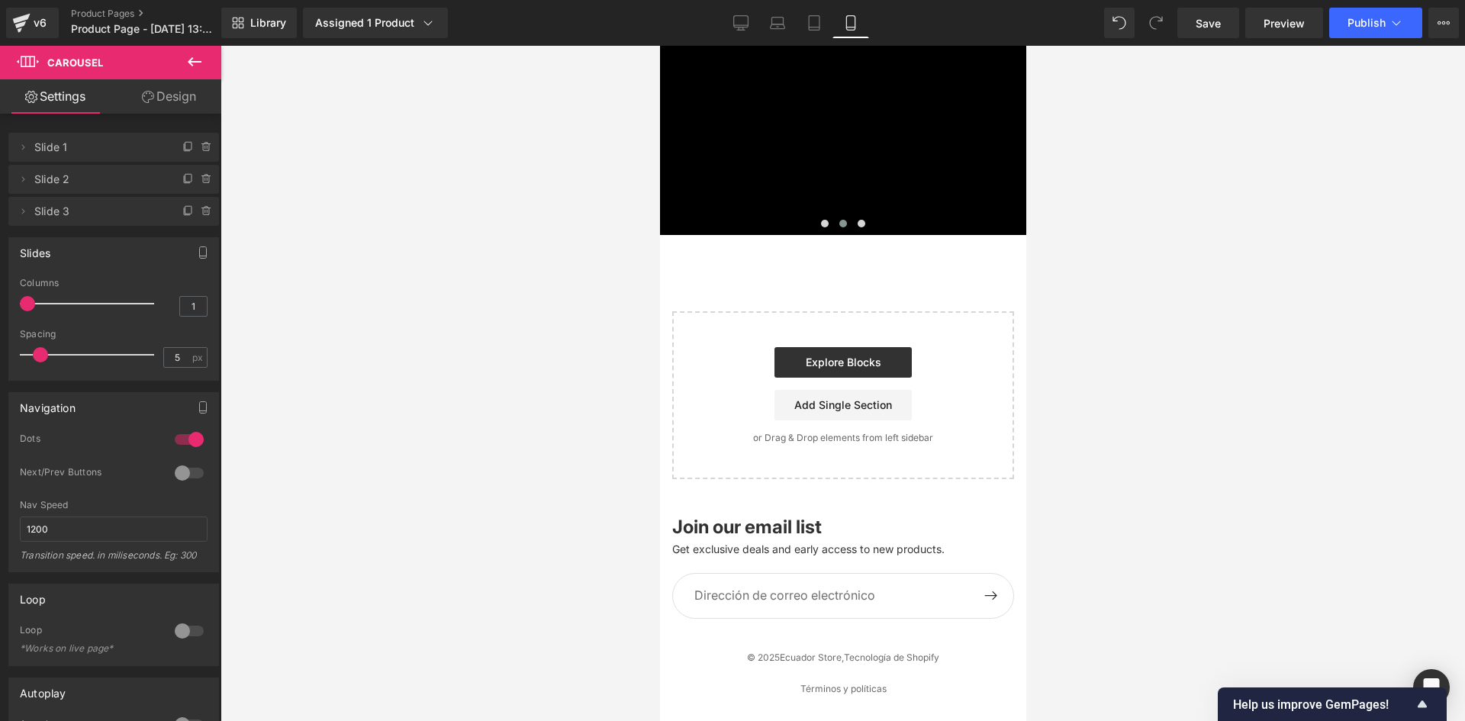
click at [214, 60] on button at bounding box center [194, 63] width 53 height 34
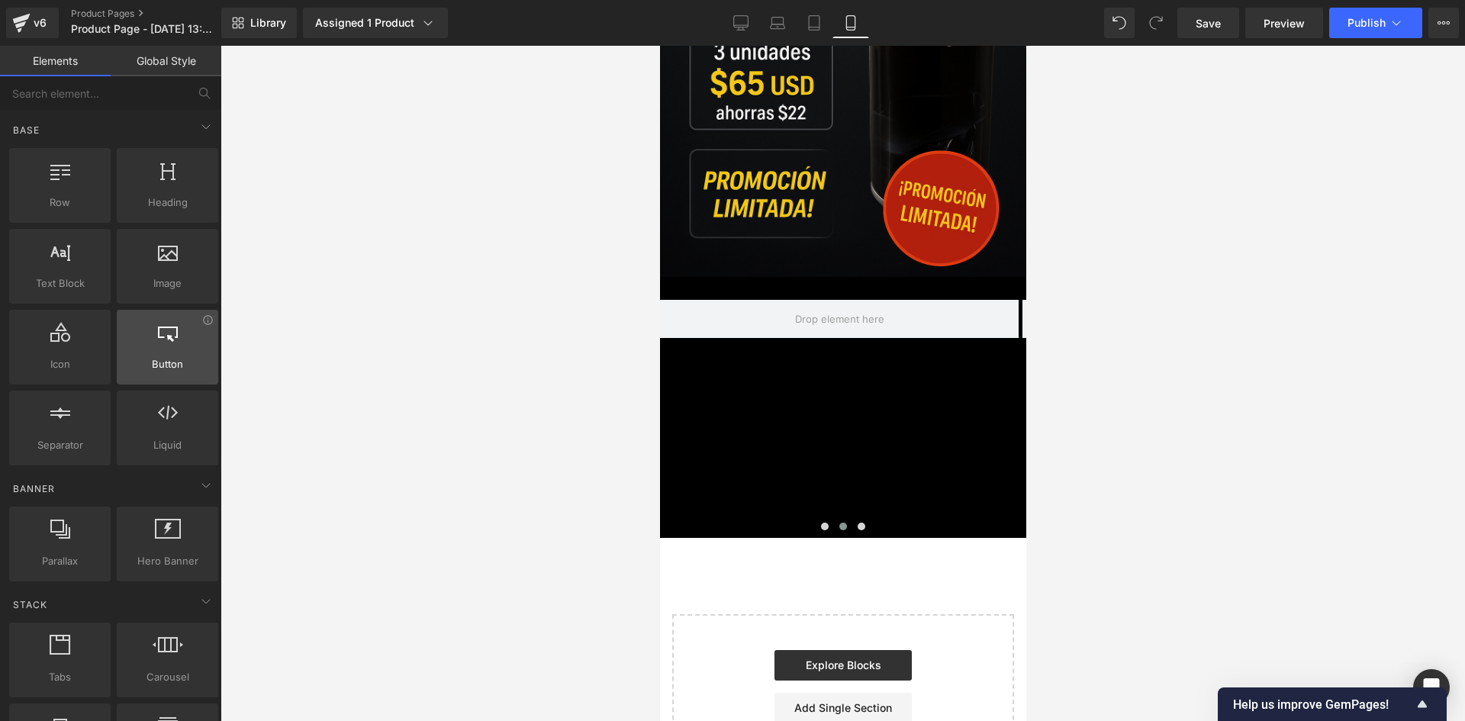
scroll to position [3220, 0]
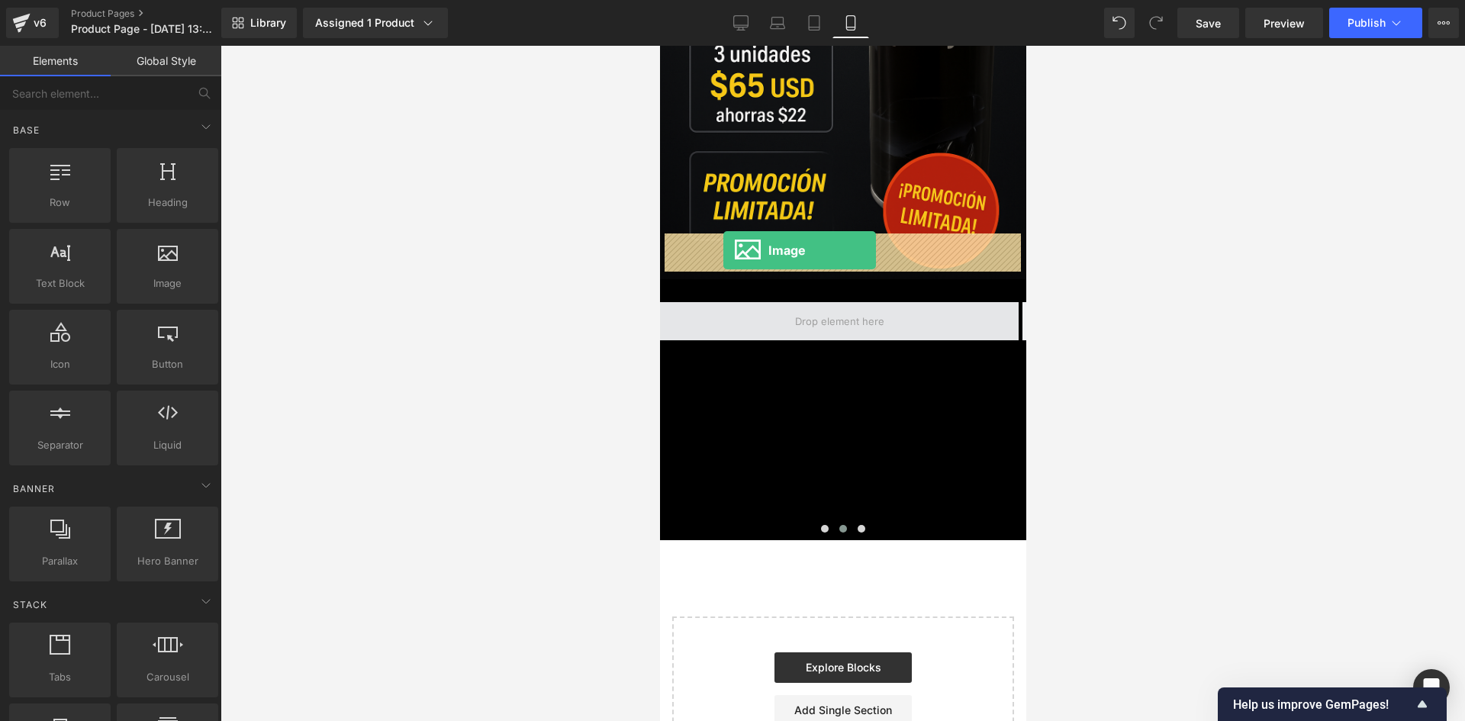
drag, startPoint x: 831, startPoint y: 314, endPoint x: 722, endPoint y: 250, distance: 125.5
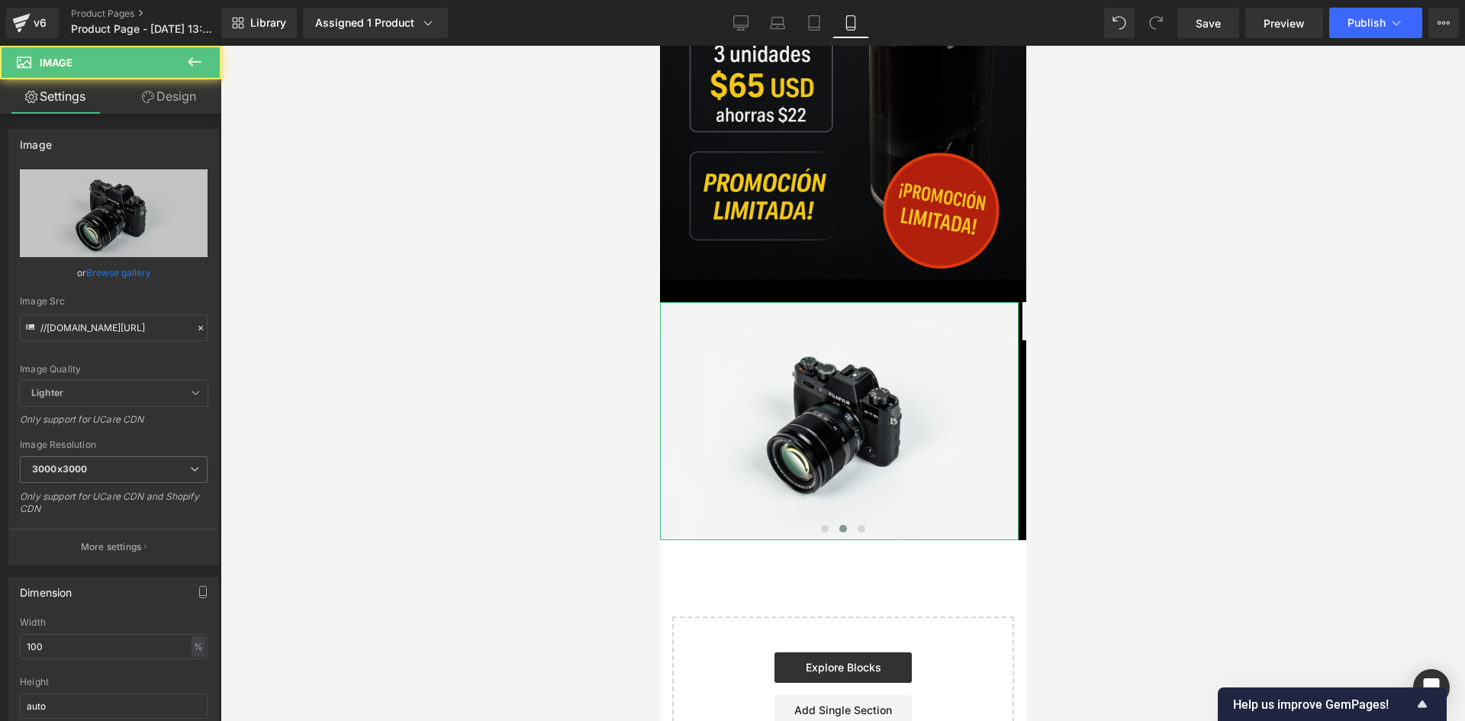
click at [179, 99] on link "Design" at bounding box center [169, 96] width 111 height 34
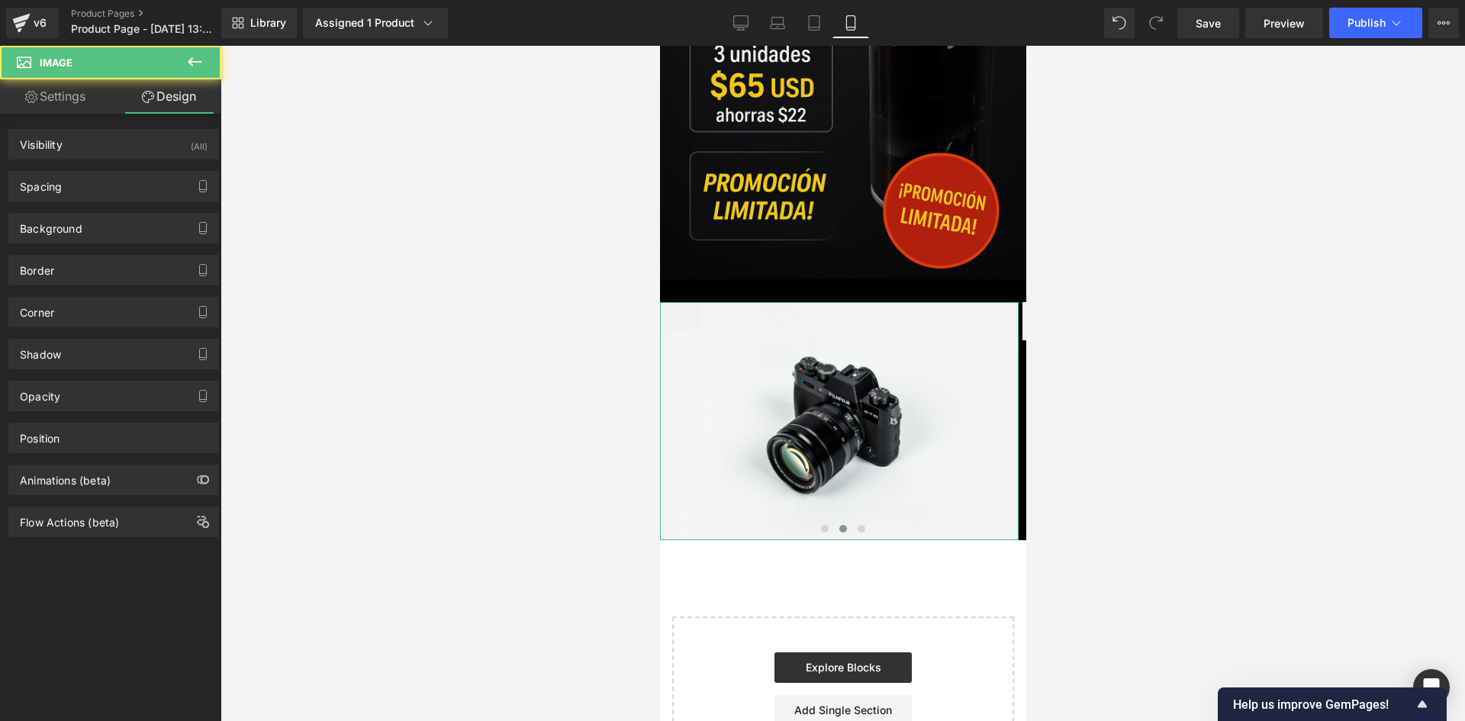
click at [162, 161] on div "Spacing [GEOGRAPHIC_DATA] 0px 0 0px 0 0px 0 0px 0 [GEOGRAPHIC_DATA] 0px 0 0px 0…" at bounding box center [114, 180] width 228 height 42
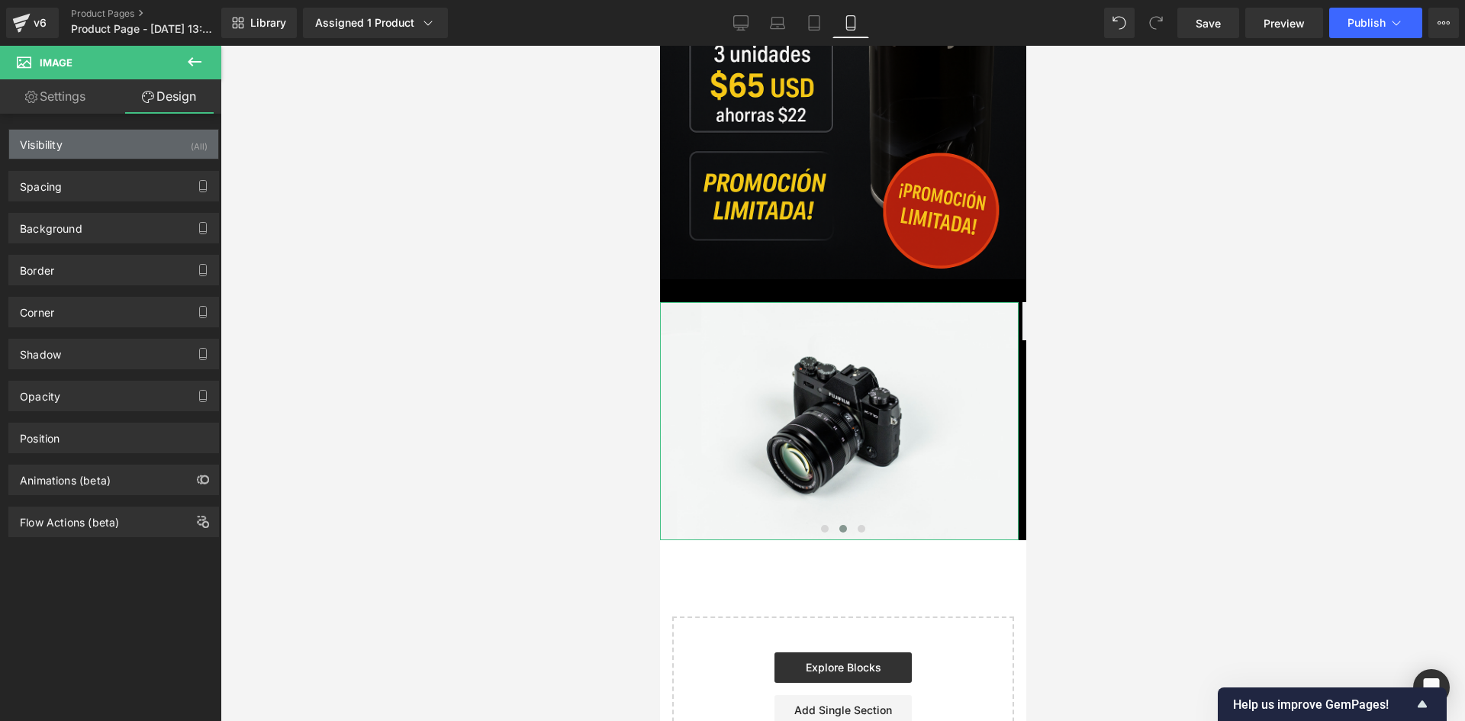
click at [179, 134] on div "Visibility (All)" at bounding box center [113, 144] width 209 height 29
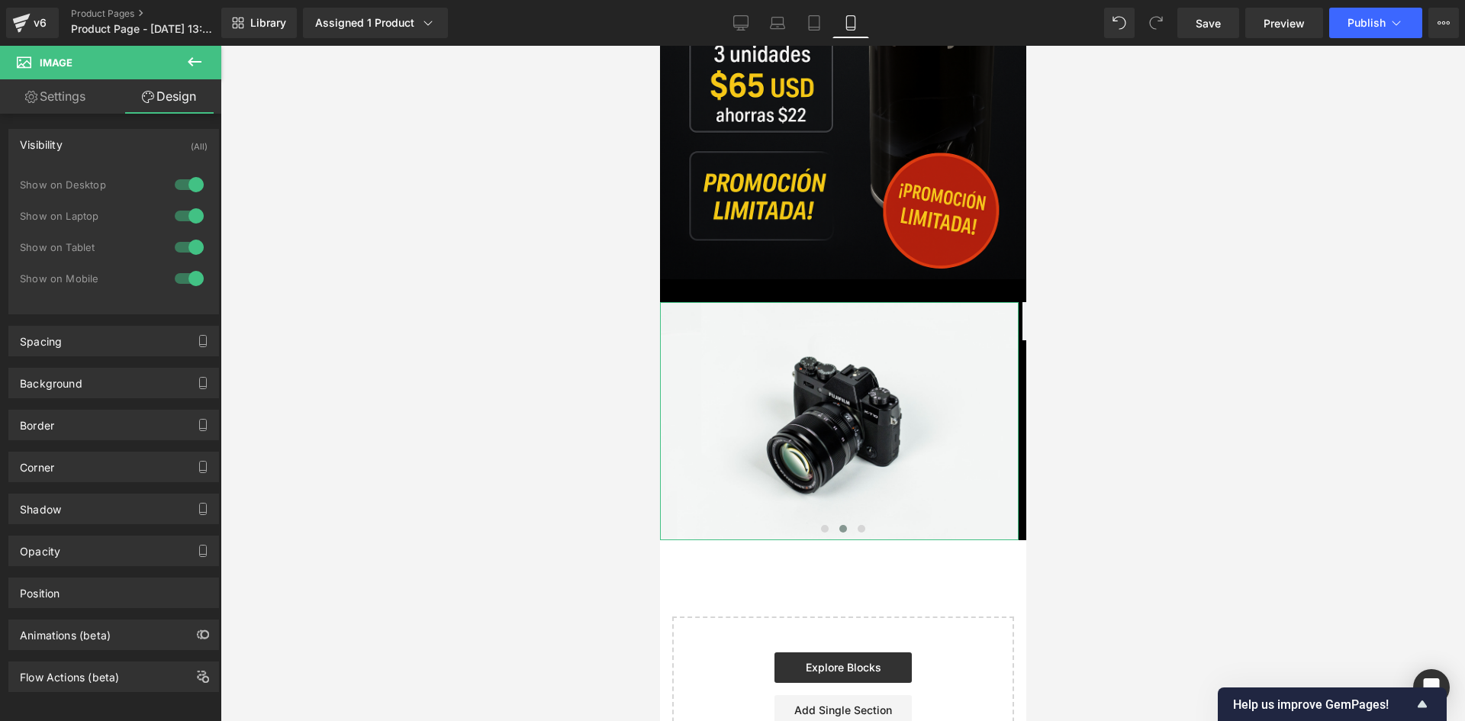
click at [186, 171] on div "1 Show on Desktop 1 Show on Laptop 1 Show on Tablet 1 Show on Mobile" at bounding box center [114, 235] width 188 height 133
drag, startPoint x: 186, startPoint y: 182, endPoint x: 182, endPoint y: 206, distance: 24.0
click at [186, 185] on div at bounding box center [189, 184] width 37 height 24
click at [181, 212] on div at bounding box center [189, 216] width 37 height 24
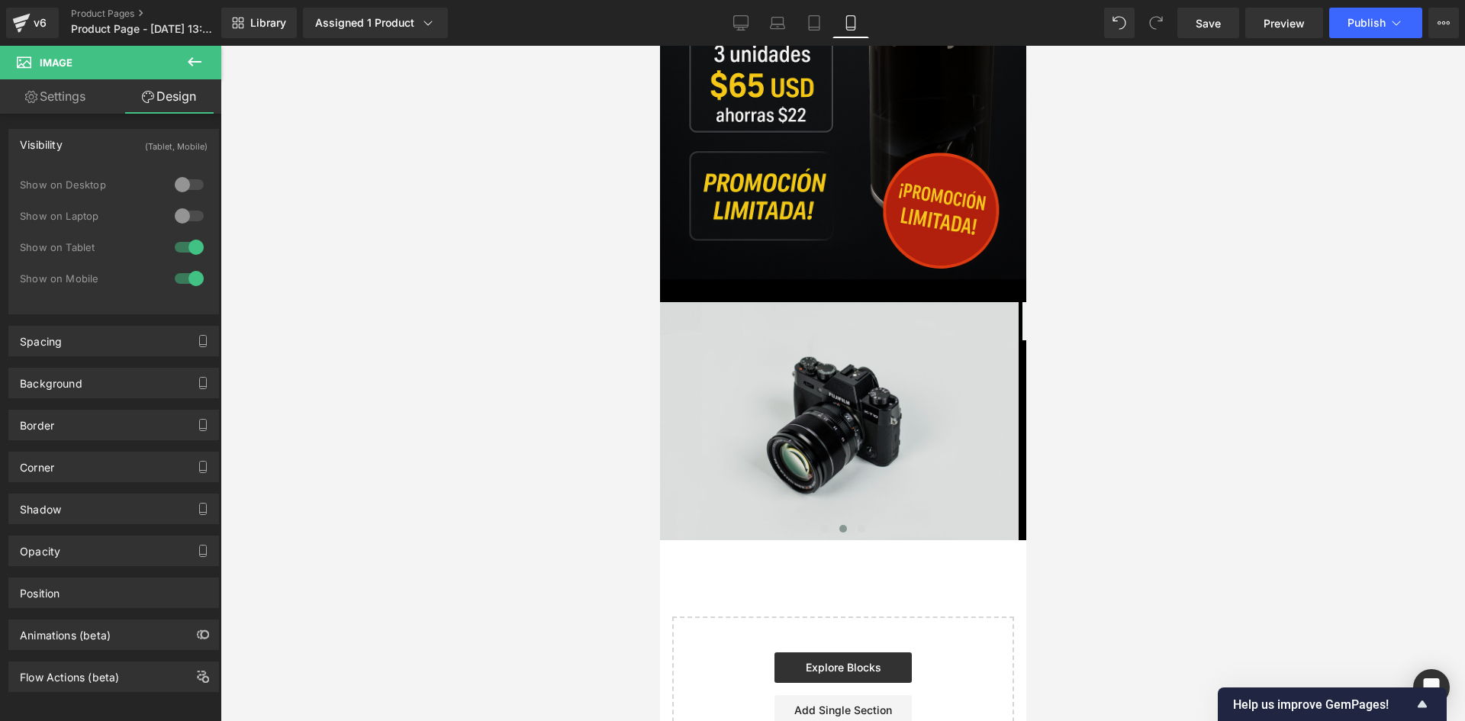
click at [767, 307] on img at bounding box center [838, 420] width 359 height 237
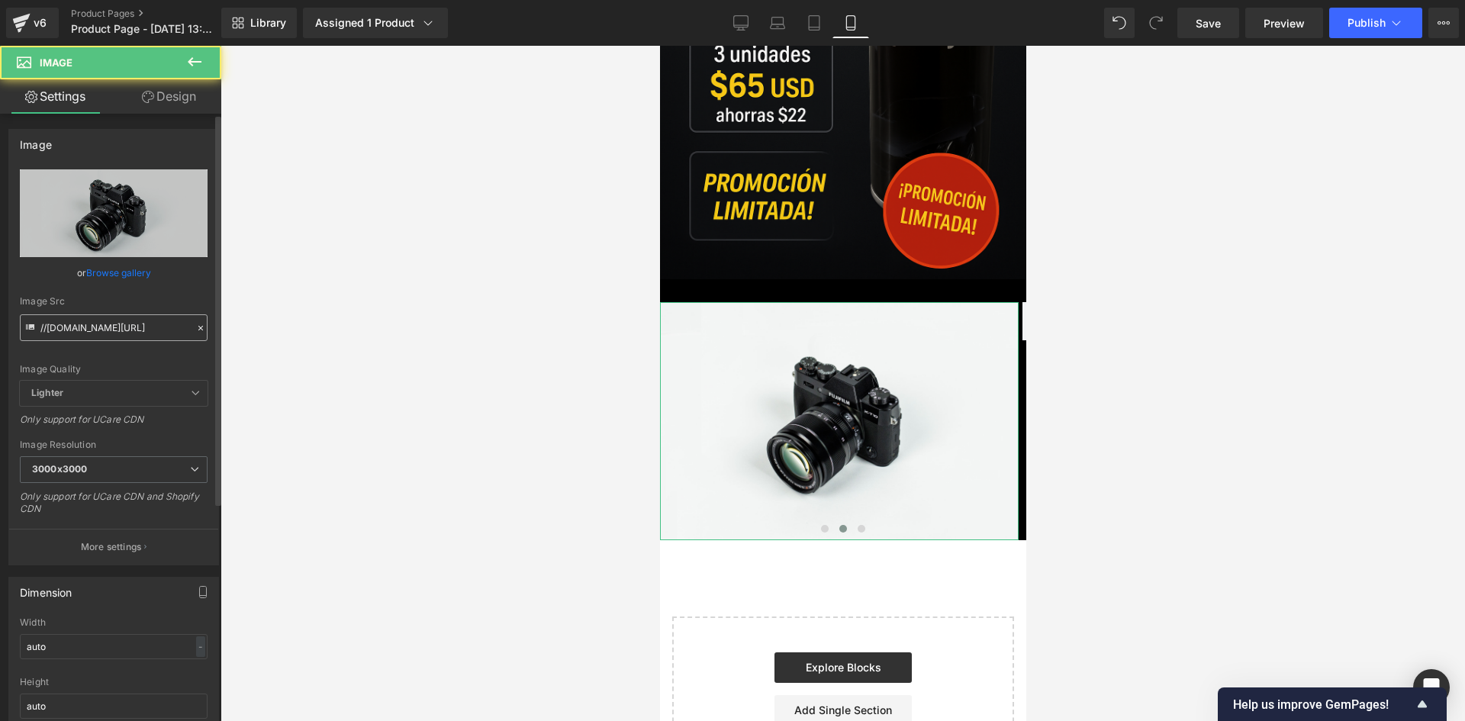
drag, startPoint x: 125, startPoint y: 312, endPoint x: 114, endPoint y: 322, distance: 14.6
click at [122, 312] on div "Image Src //[DOMAIN_NAME][URL]" at bounding box center [114, 318] width 188 height 45
click at [114, 322] on input "//[DOMAIN_NAME][URL]" at bounding box center [114, 327] width 188 height 27
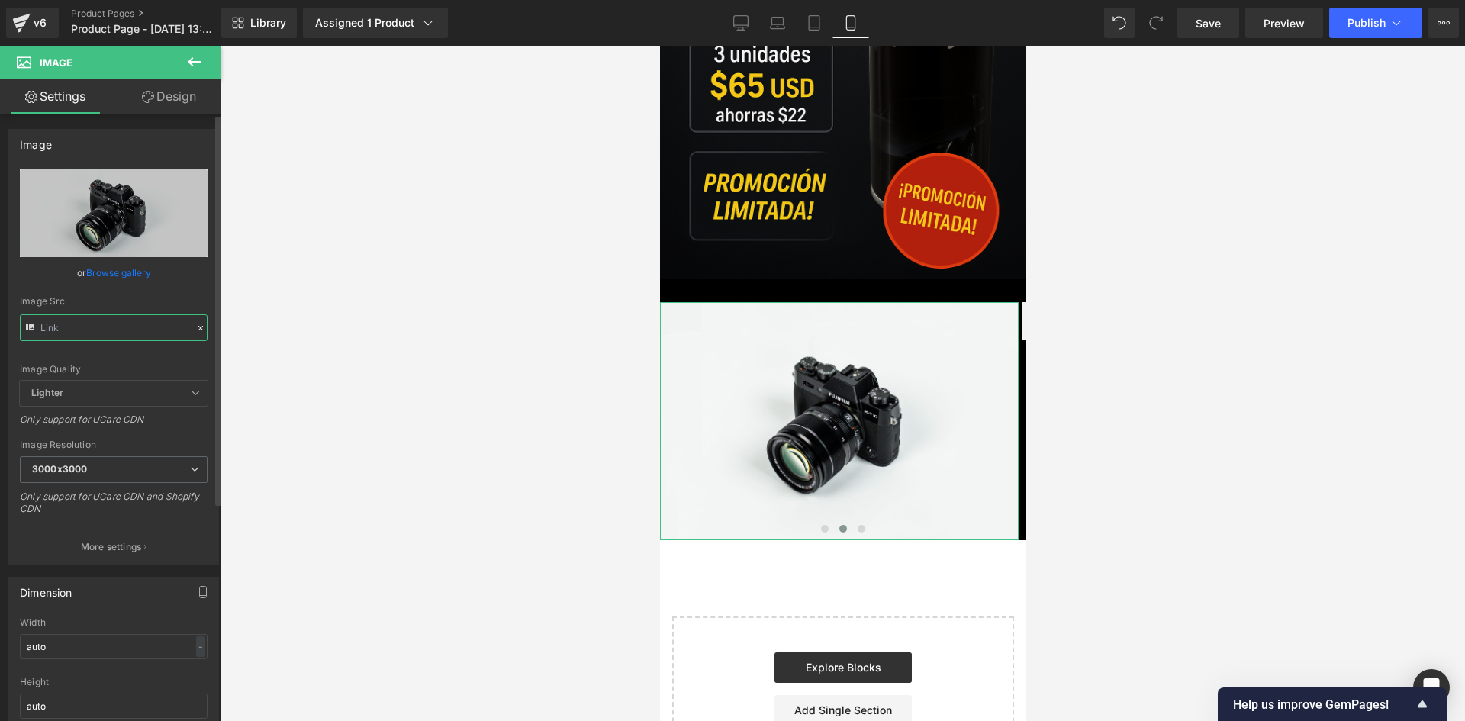
paste input "[URL][DOMAIN_NAME]"
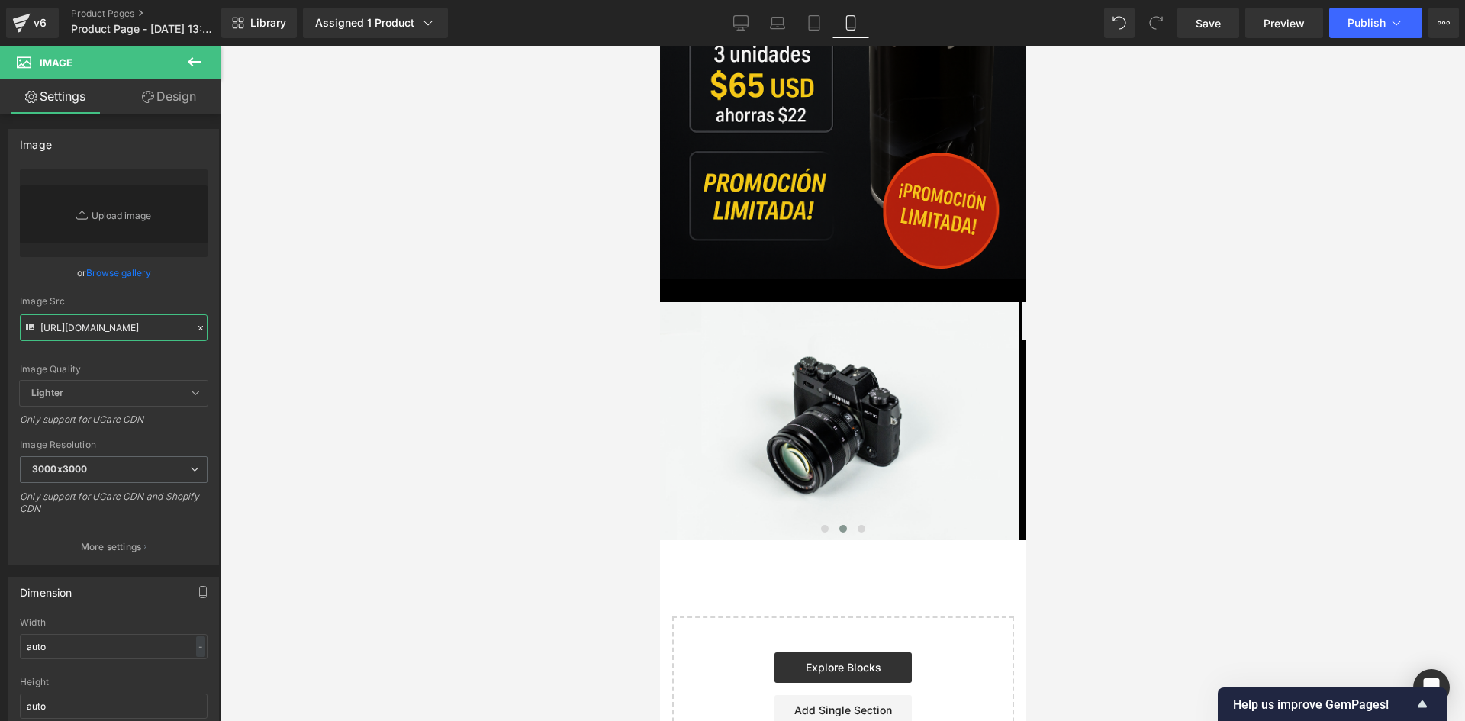
type input "[URL][DOMAIN_NAME]"
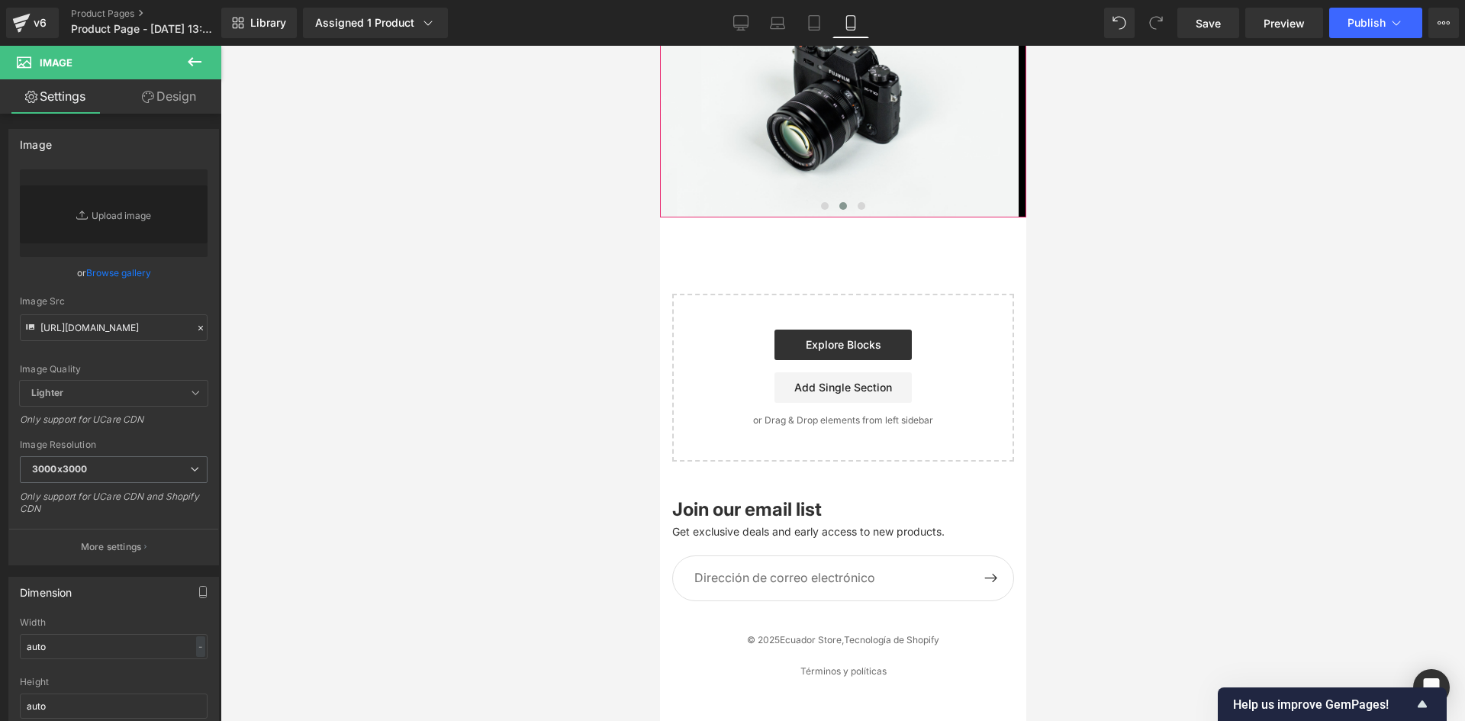
click at [860, 214] on button at bounding box center [860, 205] width 18 height 15
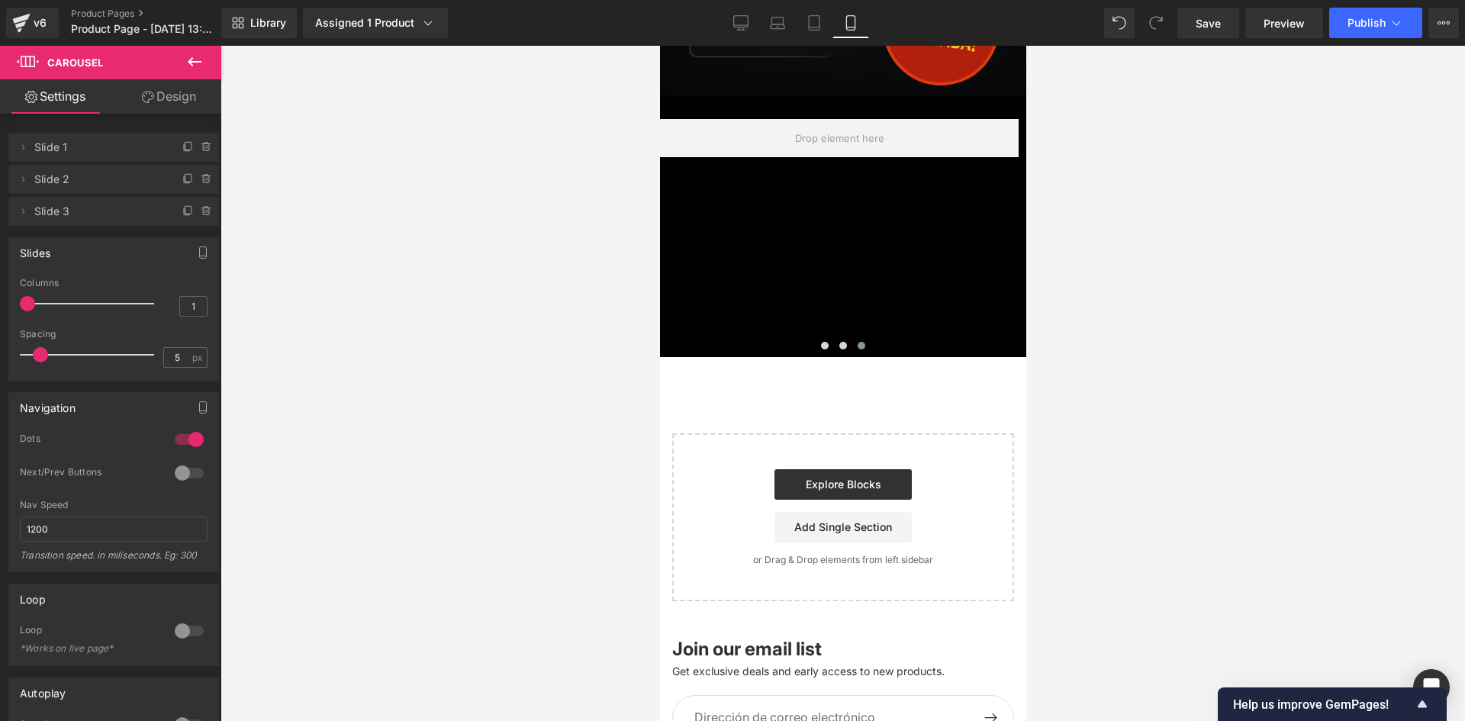
scroll to position [3296, 0]
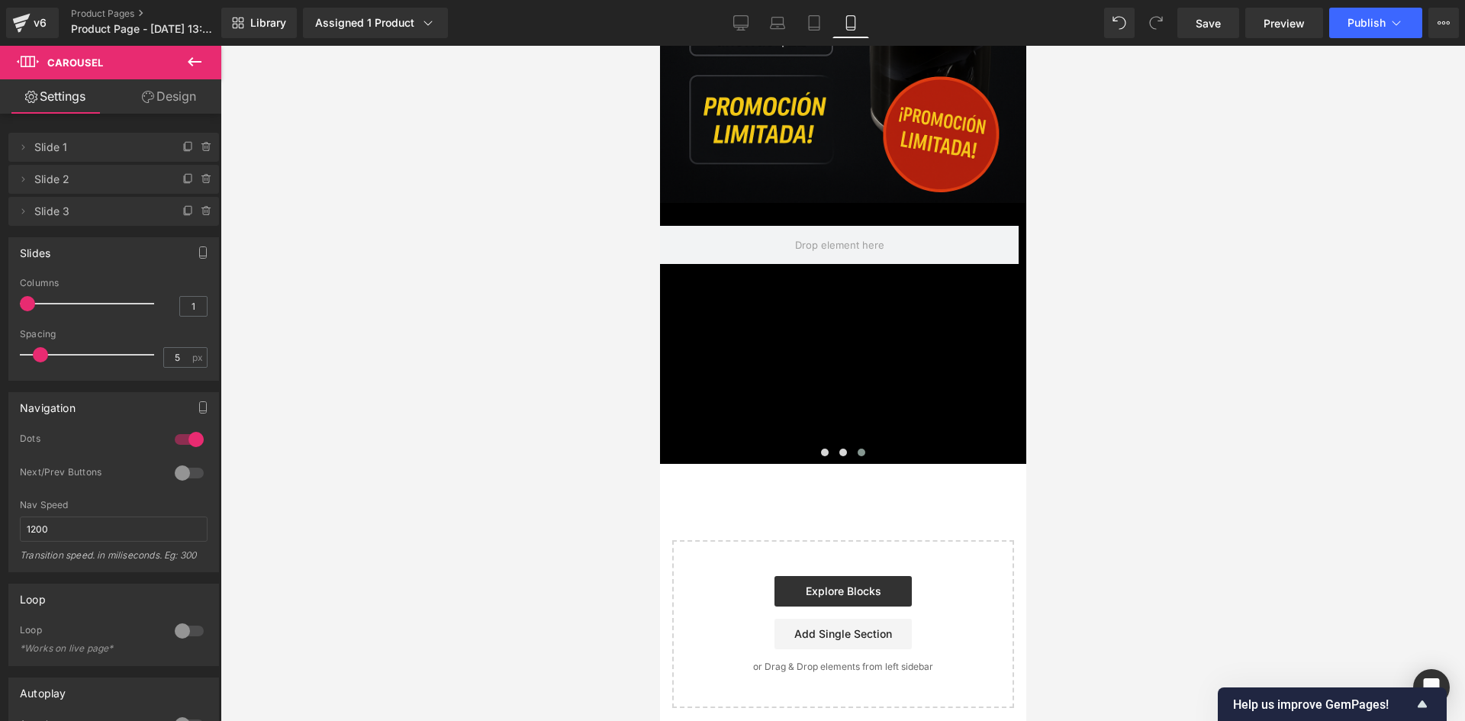
click at [181, 63] on button at bounding box center [194, 63] width 53 height 34
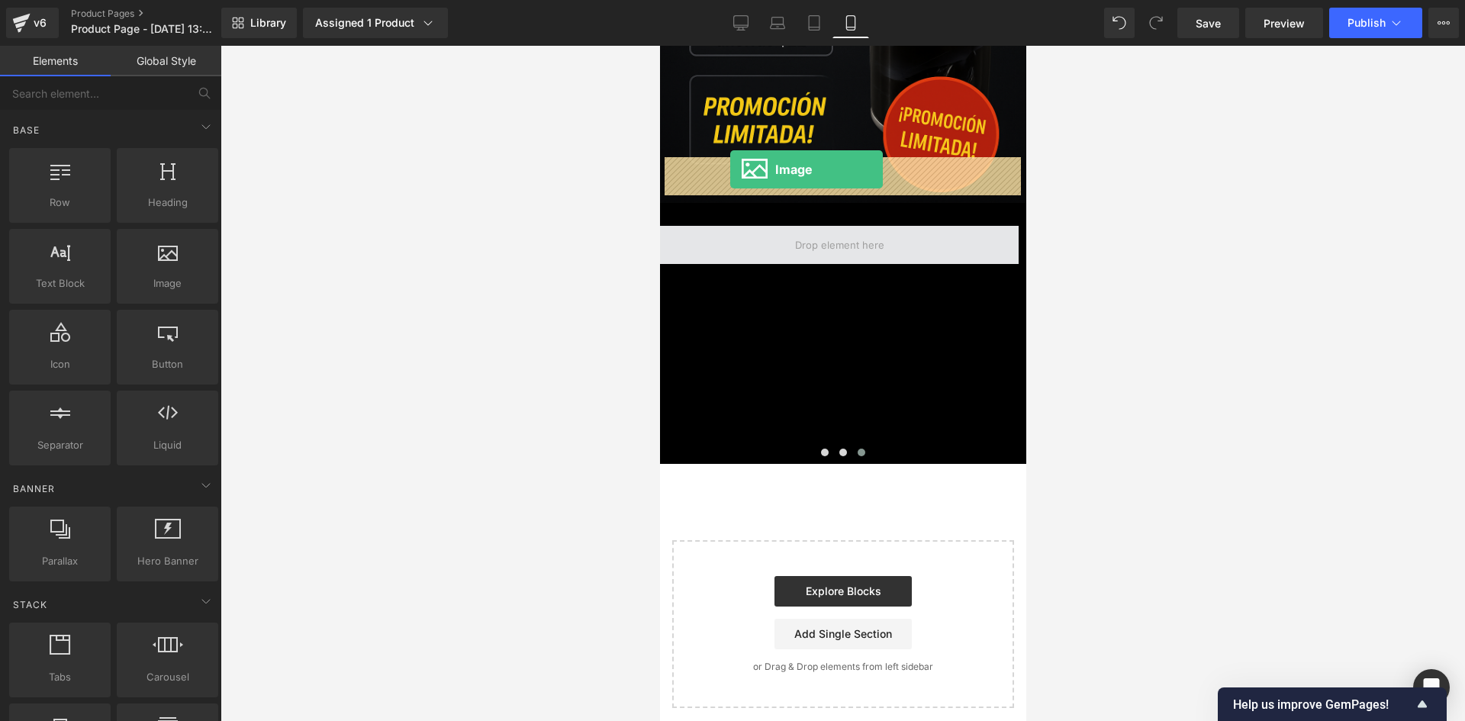
drag, startPoint x: 837, startPoint y: 310, endPoint x: 729, endPoint y: 169, distance: 177.4
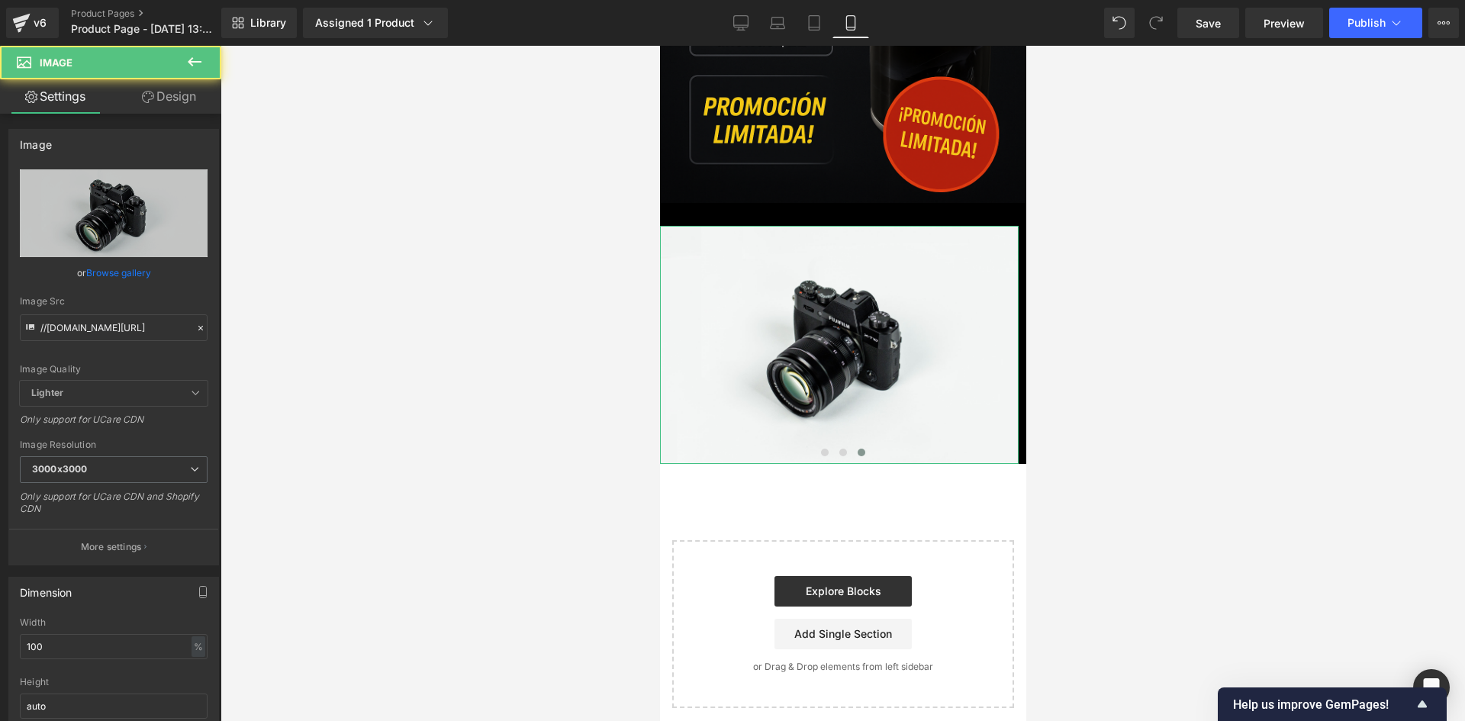
click at [151, 99] on icon at bounding box center [148, 97] width 12 height 12
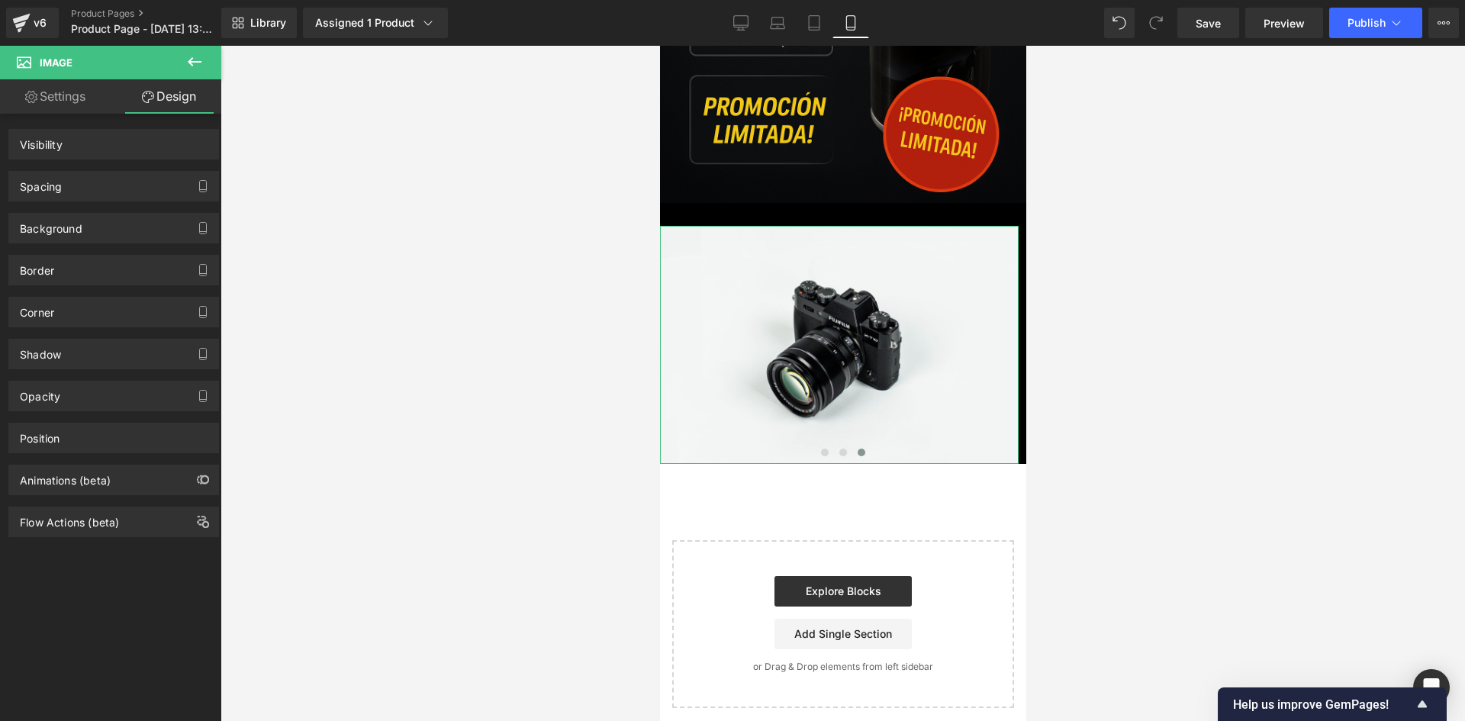
click at [177, 159] on div "Spacing [GEOGRAPHIC_DATA] [GEOGRAPHIC_DATA]" at bounding box center [114, 180] width 228 height 42
click at [173, 143] on div "Visibility (All)" at bounding box center [113, 144] width 209 height 29
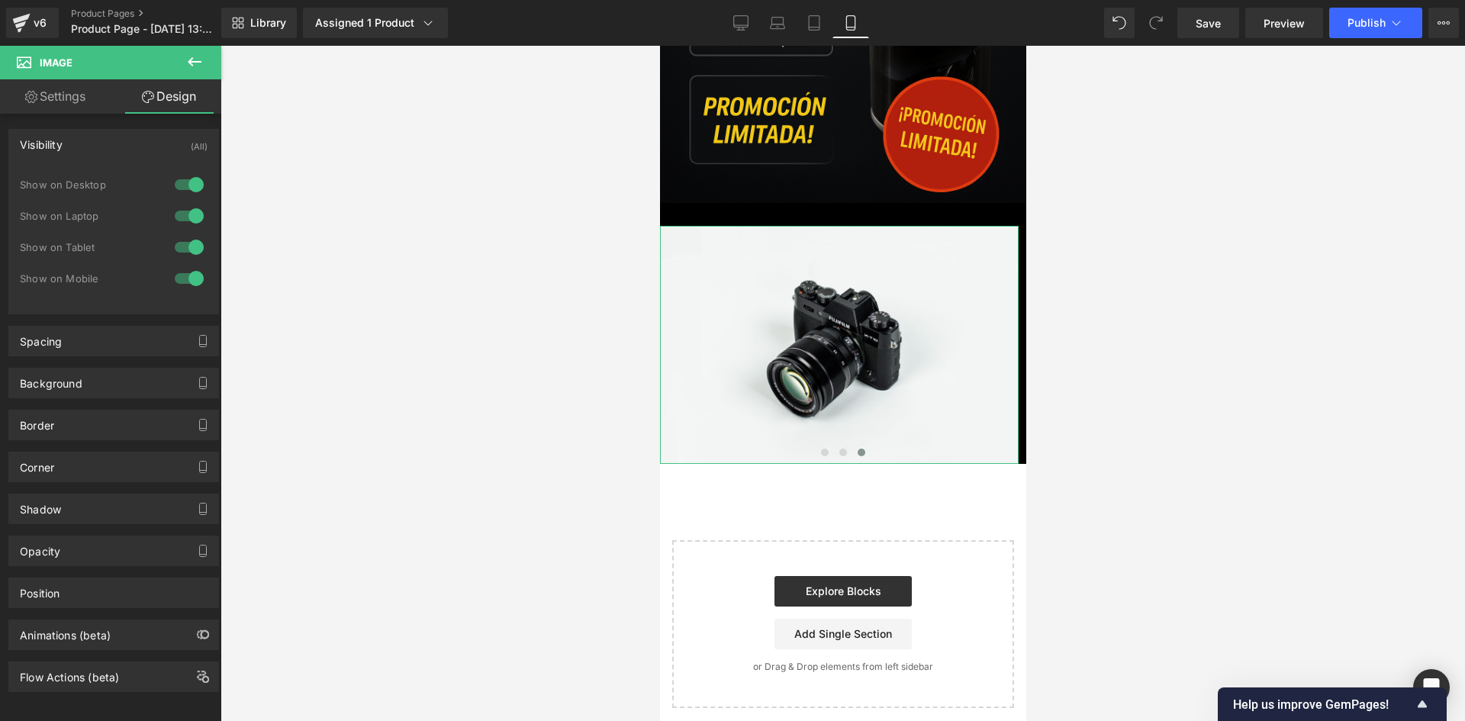
drag, startPoint x: 183, startPoint y: 182, endPoint x: 185, endPoint y: 211, distance: 29.0
click at [183, 184] on div at bounding box center [189, 184] width 37 height 24
click at [184, 216] on div at bounding box center [189, 216] width 37 height 24
drag, startPoint x: 50, startPoint y: 110, endPoint x: 56, endPoint y: 100, distance: 11.6
click at [50, 109] on link "Settings" at bounding box center [55, 96] width 111 height 34
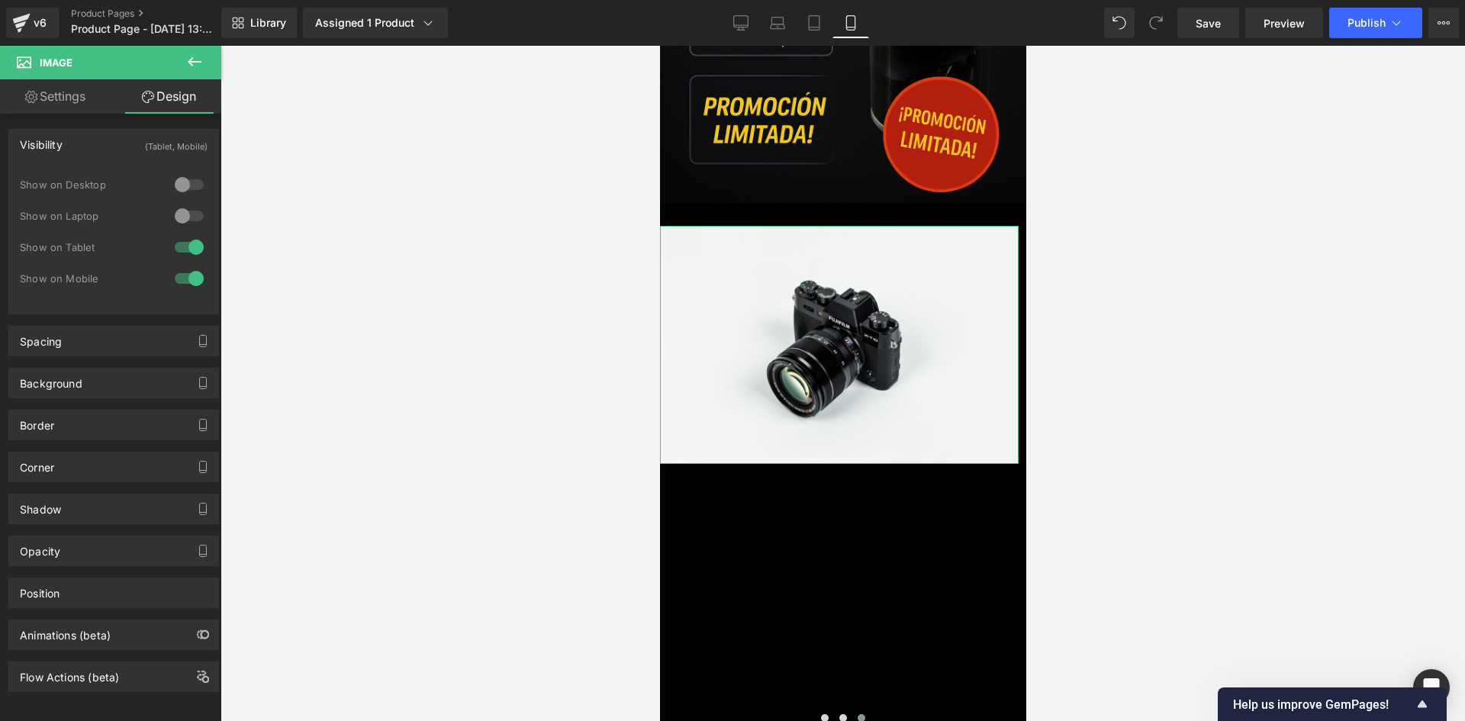
type input "auto"
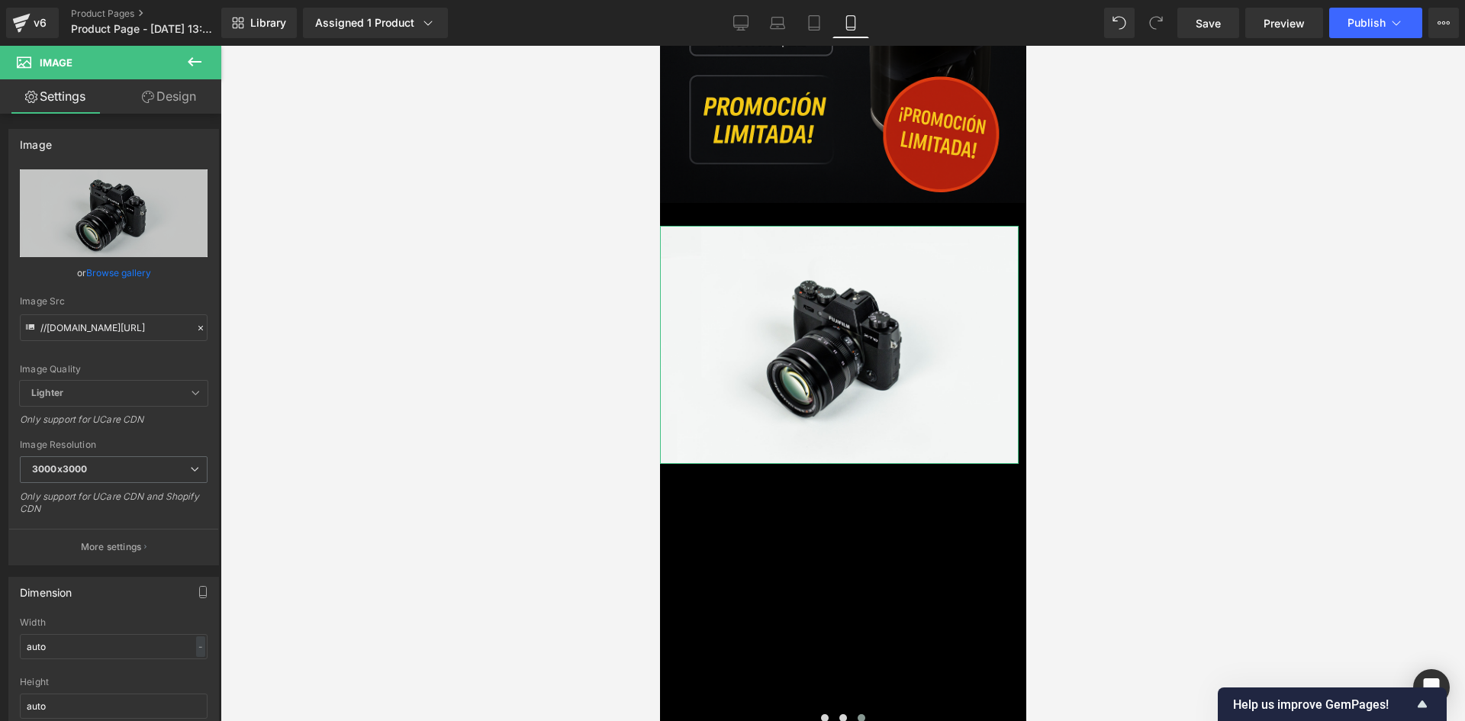
click at [56, 99] on link "Settings" at bounding box center [55, 96] width 111 height 34
click at [107, 319] on input "//[DOMAIN_NAME][URL]" at bounding box center [114, 327] width 188 height 27
paste input "[URL][DOMAIN_NAME]"
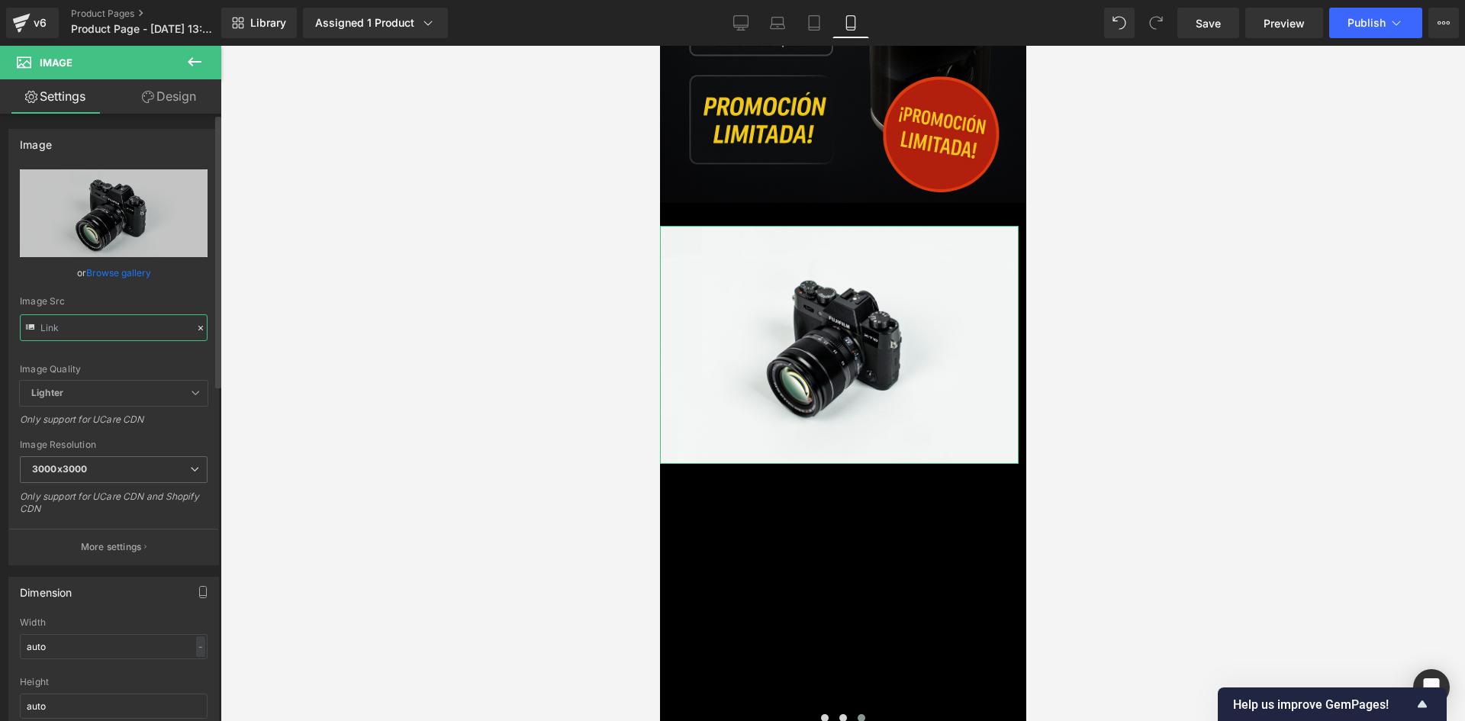
type input "[URL][DOMAIN_NAME]"
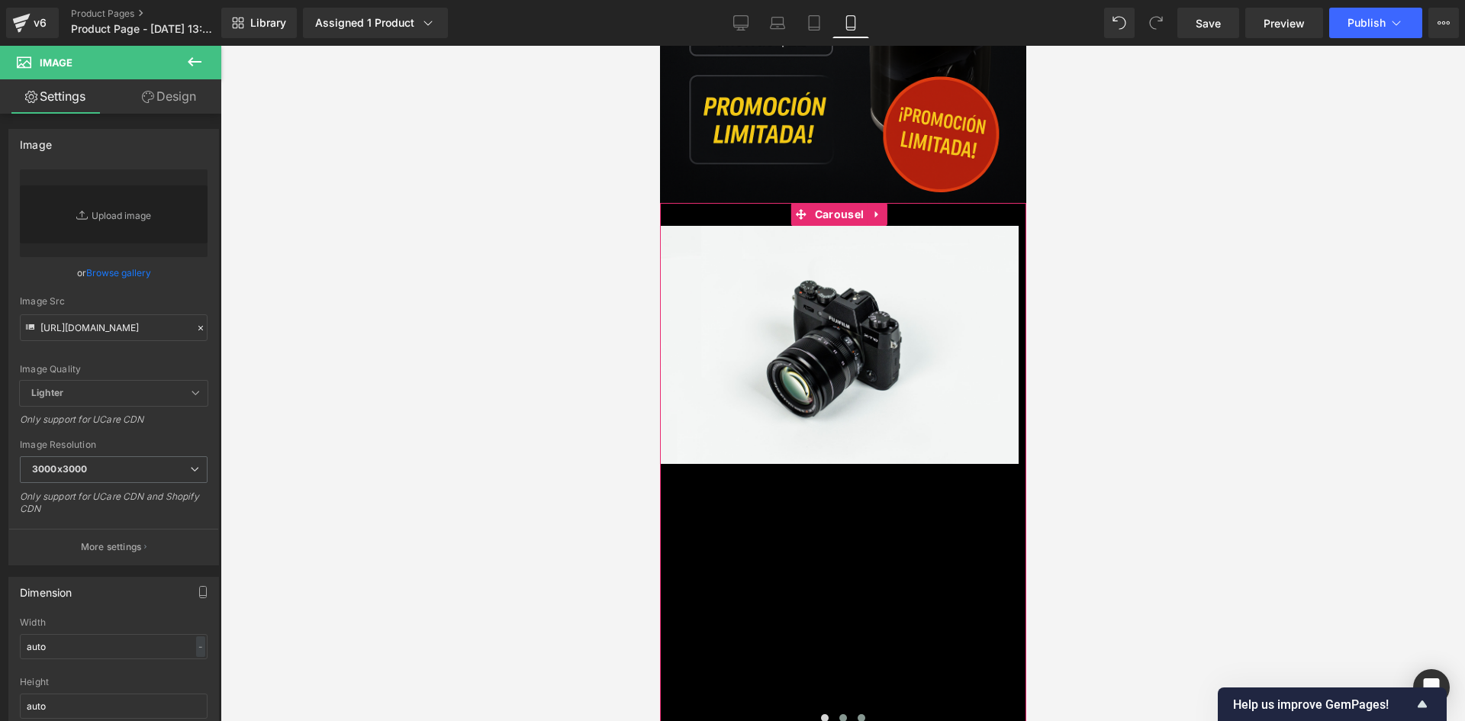
click at [837, 710] on button at bounding box center [842, 717] width 18 height 15
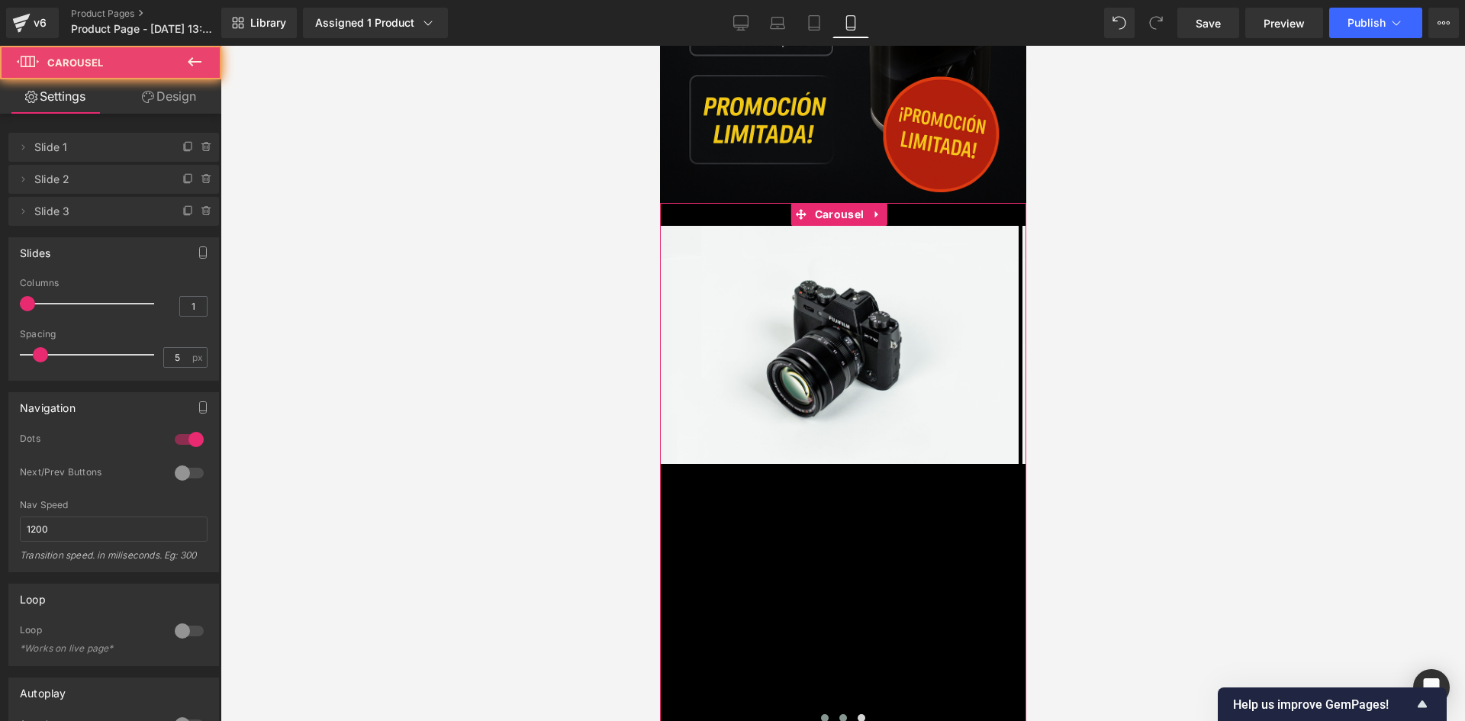
click at [822, 714] on span at bounding box center [824, 718] width 8 height 8
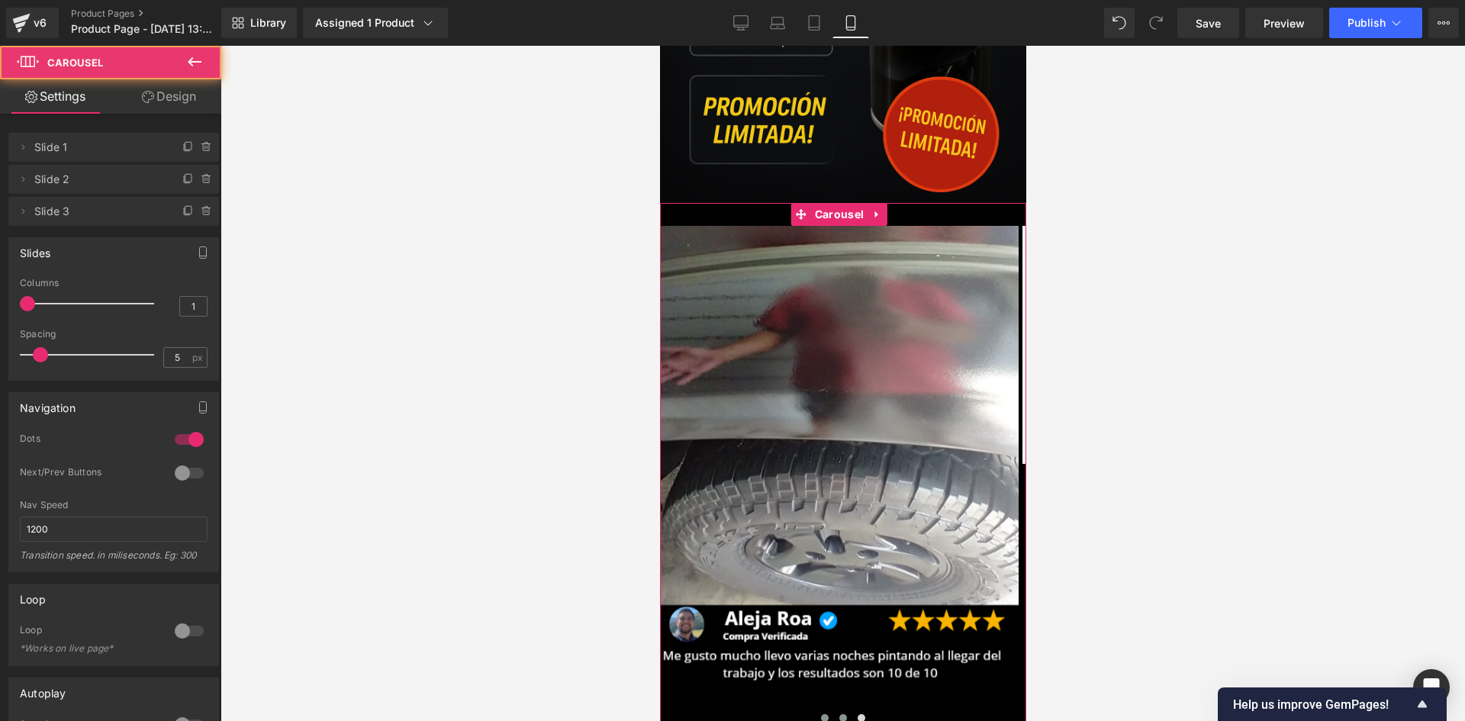
click at [834, 710] on button at bounding box center [842, 717] width 18 height 15
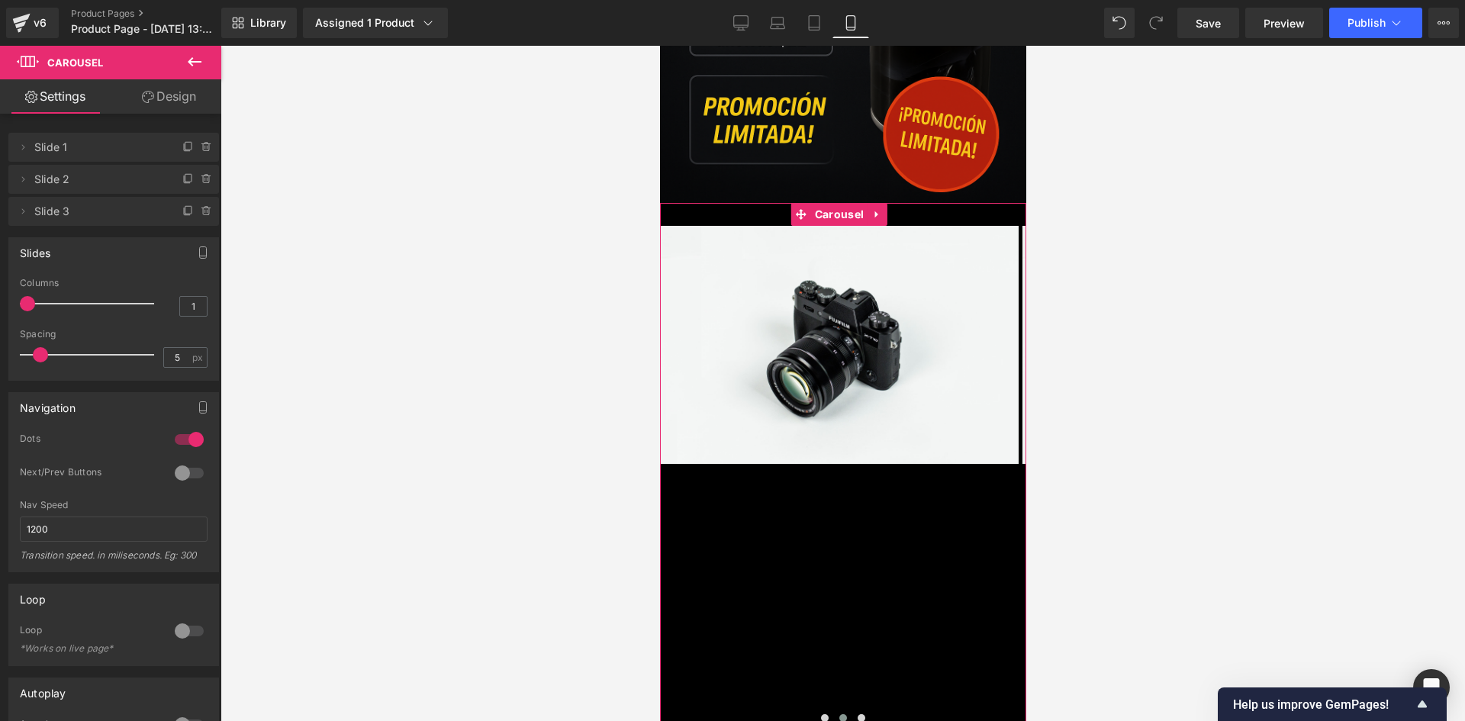
click at [864, 720] on div at bounding box center [842, 727] width 366 height 4
click at [857, 714] on span at bounding box center [861, 718] width 8 height 8
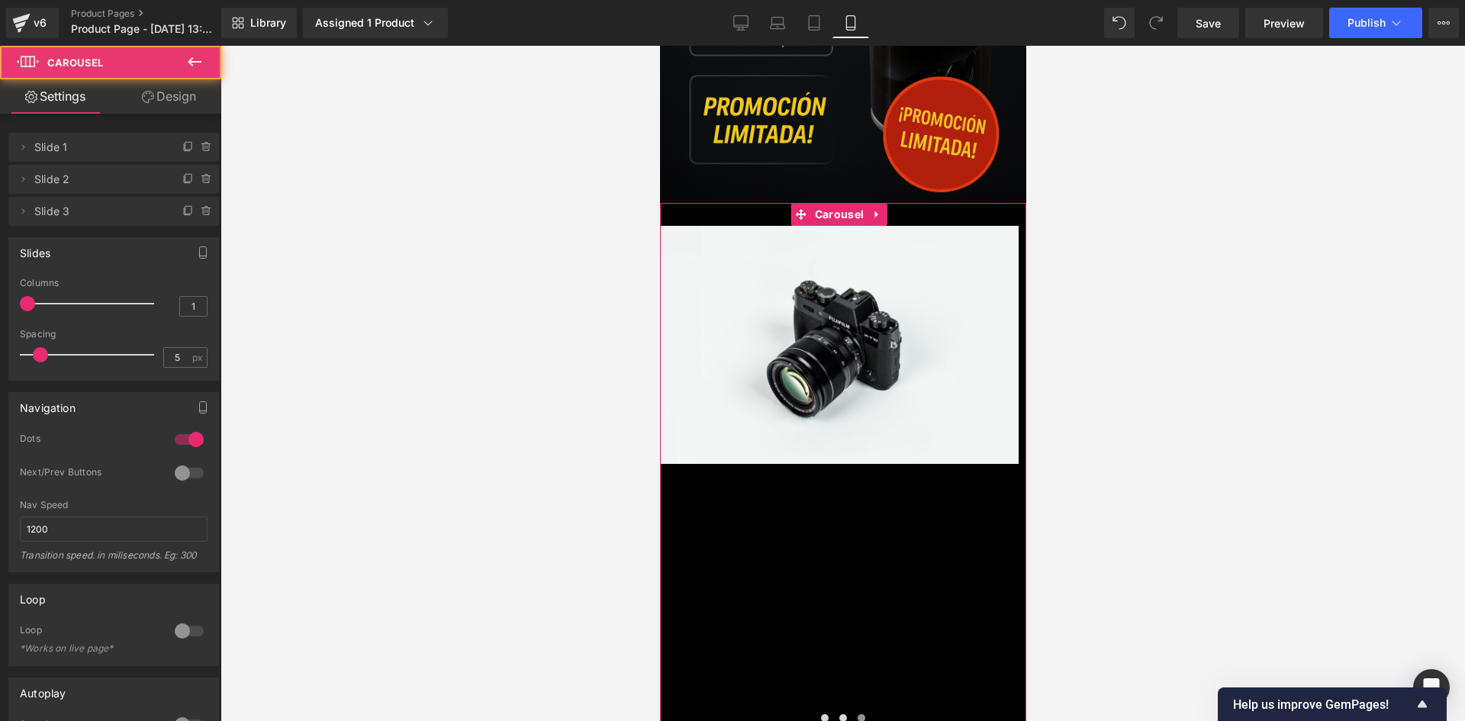
click at [815, 720] on div at bounding box center [842, 727] width 366 height 4
click at [818, 710] on button at bounding box center [824, 717] width 18 height 15
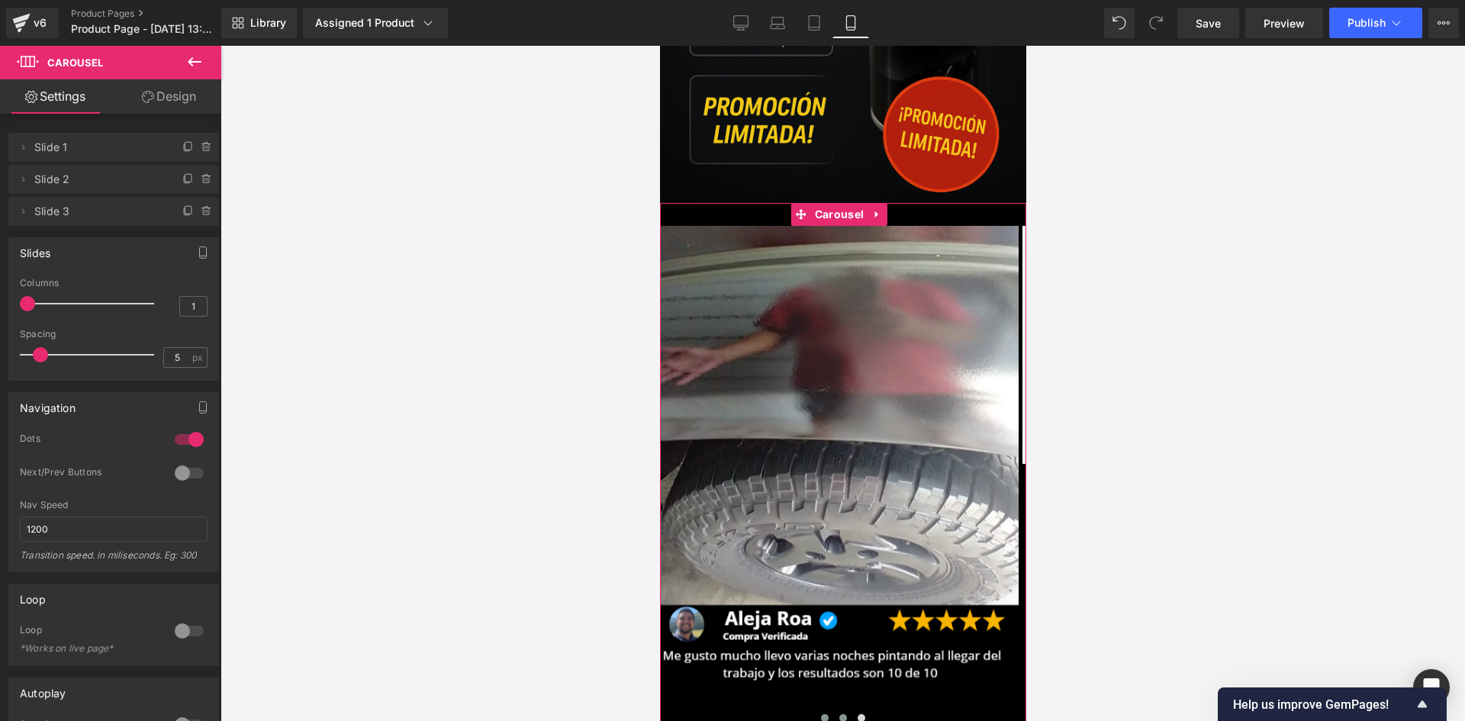
click at [838, 714] on span at bounding box center [842, 718] width 8 height 8
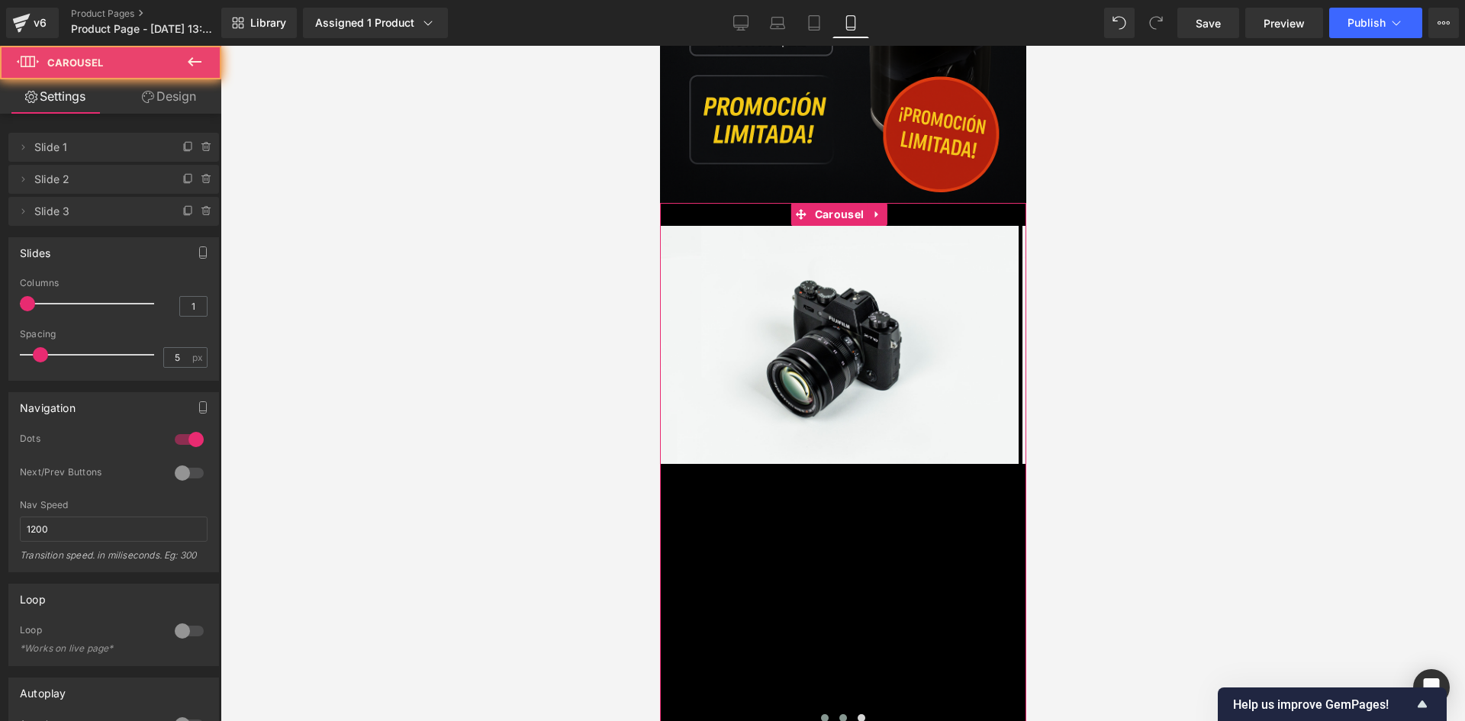
click at [823, 714] on span at bounding box center [824, 718] width 8 height 8
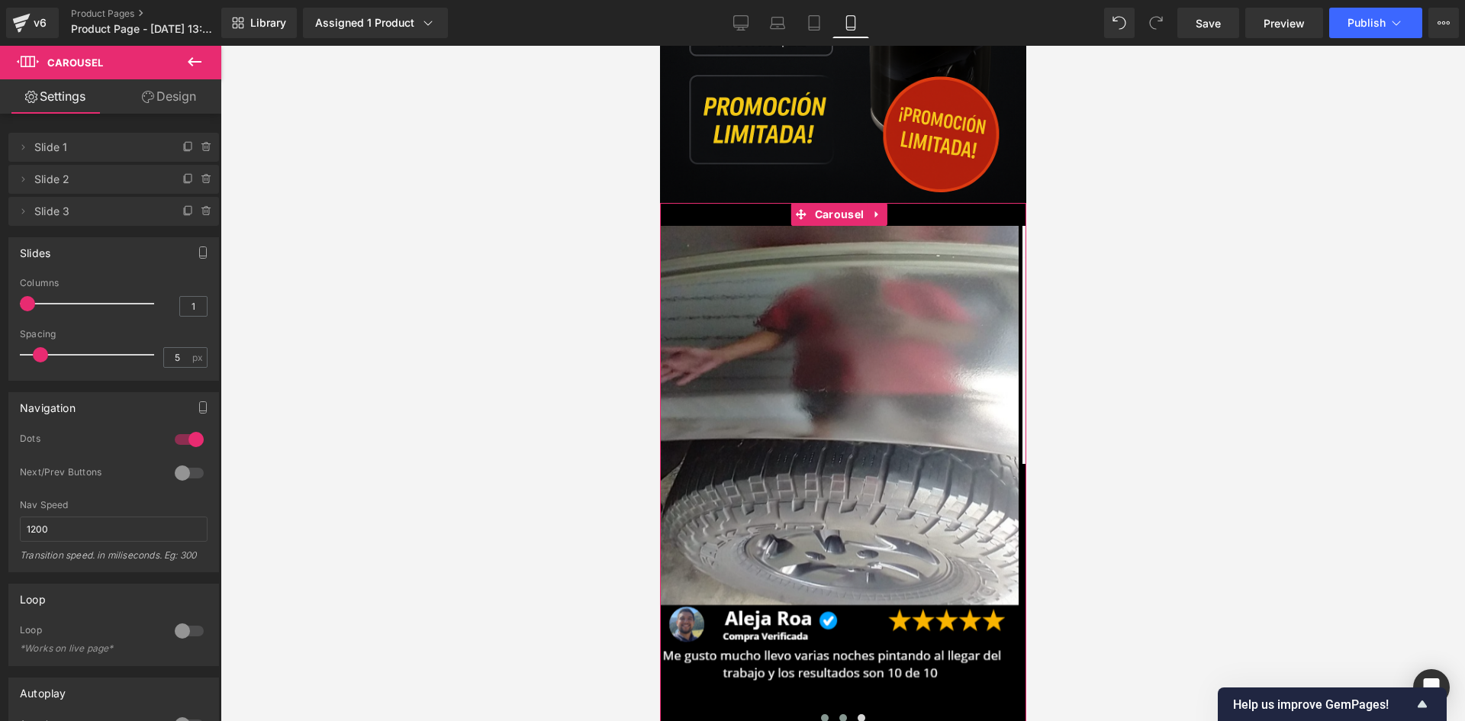
click at [841, 710] on button at bounding box center [842, 717] width 18 height 15
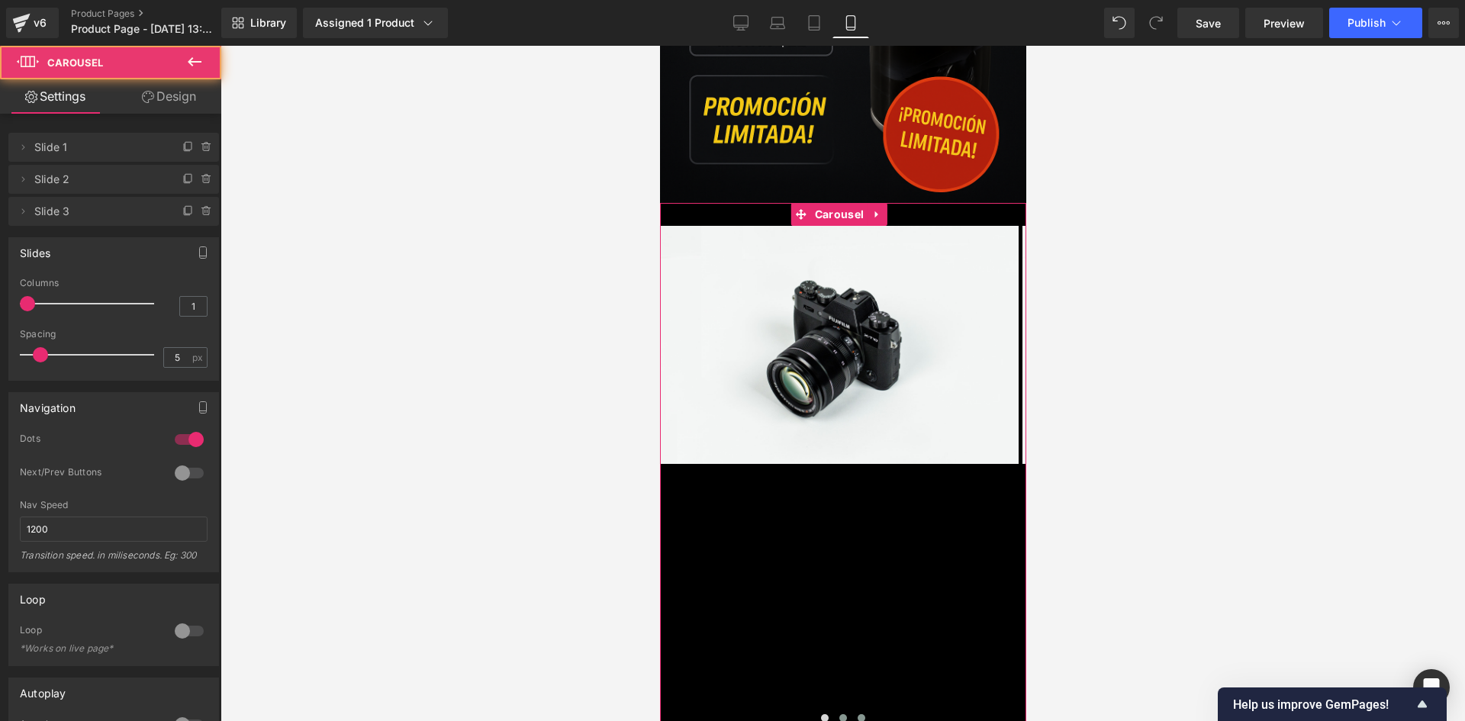
click at [860, 714] on span at bounding box center [861, 718] width 8 height 8
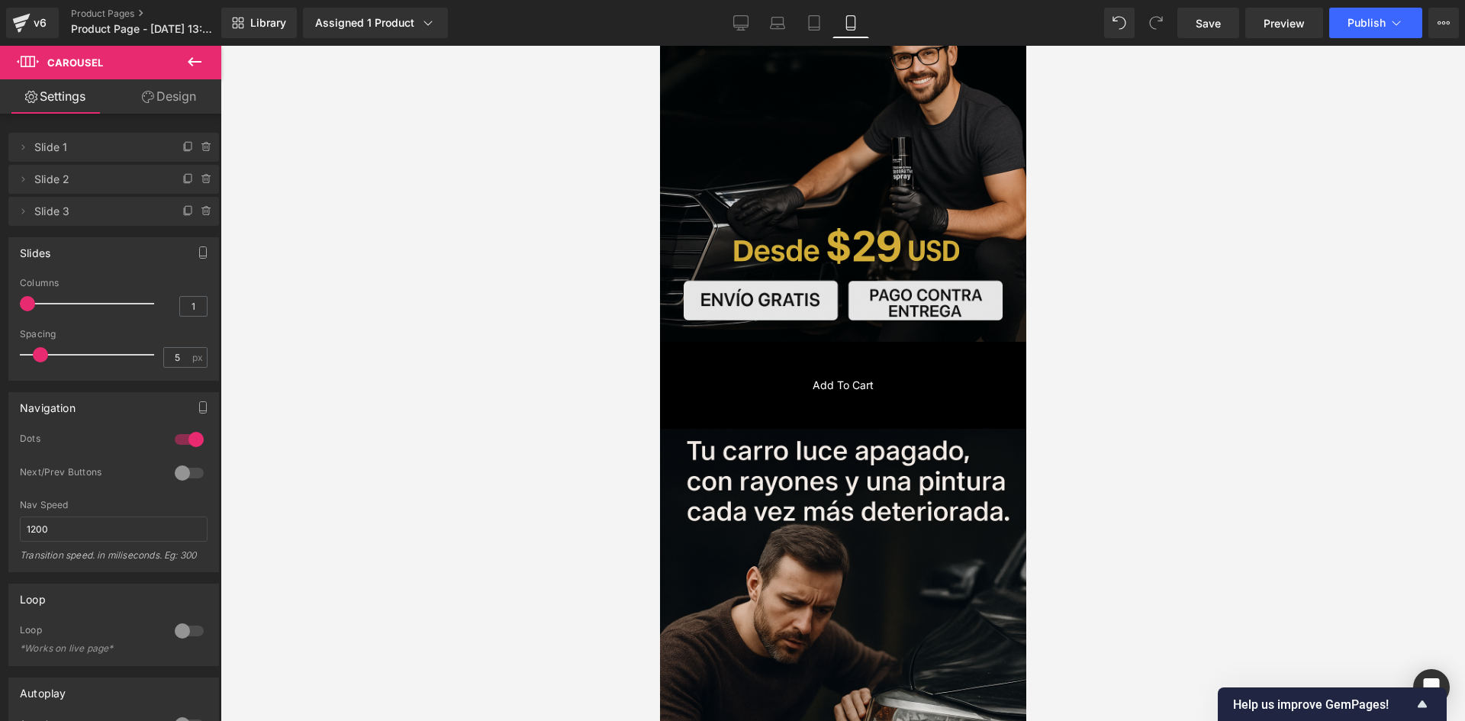
scroll to position [0, 0]
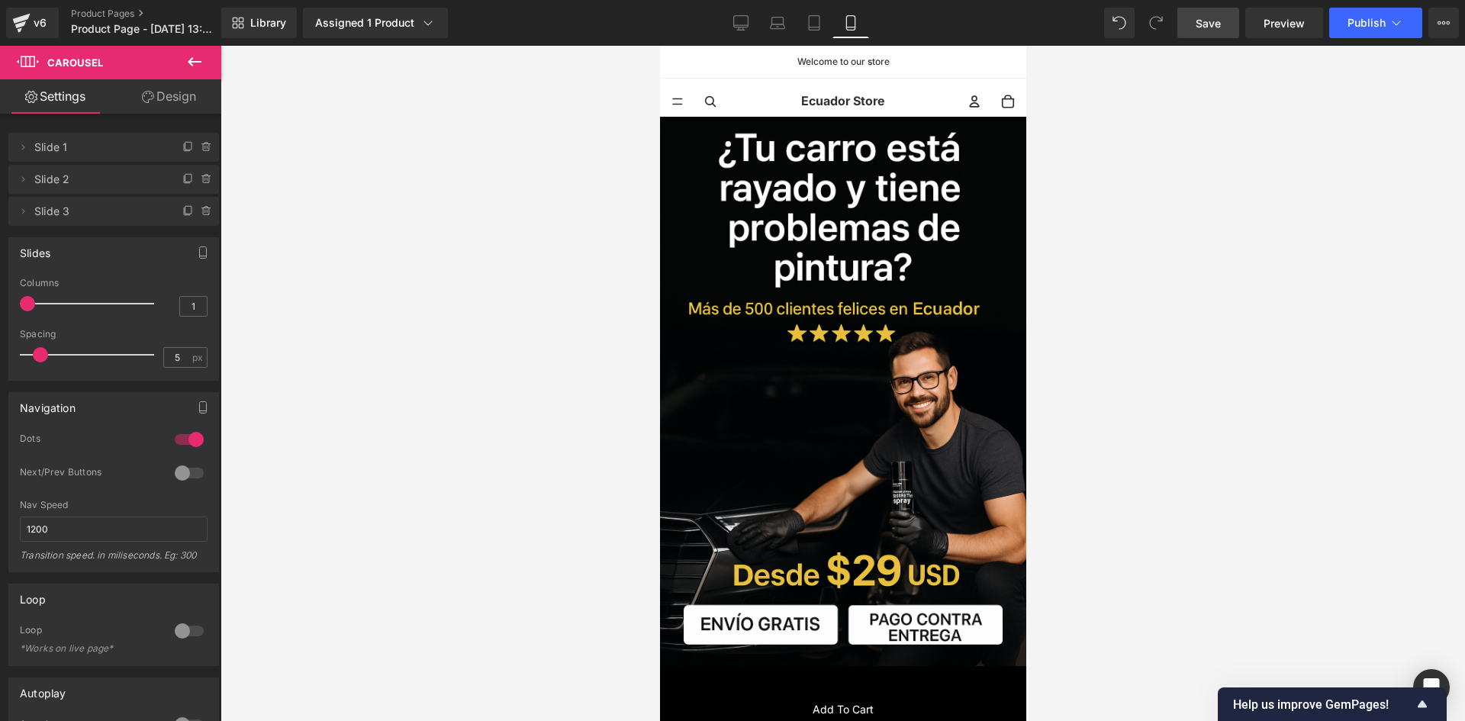
click at [1214, 18] on span "Save" at bounding box center [1207, 23] width 25 height 16
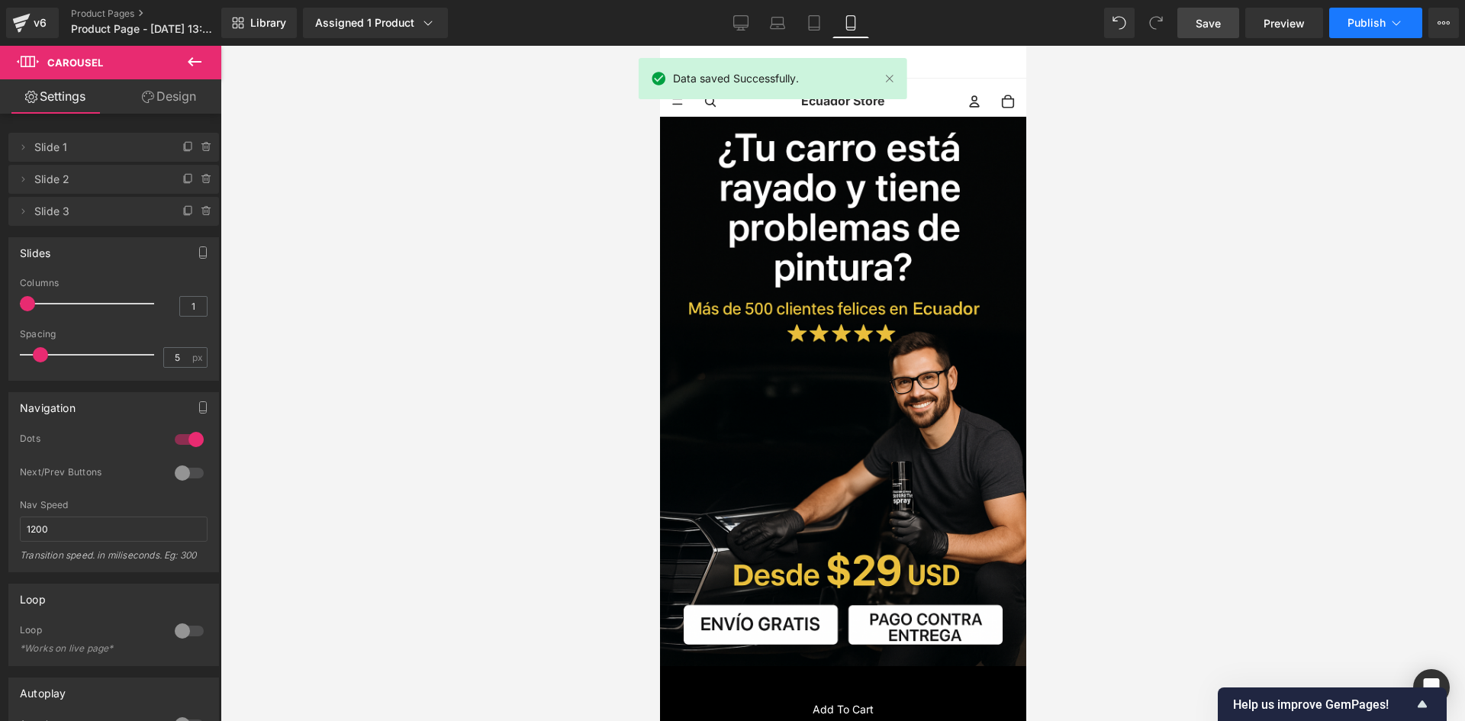
click at [1378, 25] on span "Publish" at bounding box center [1366, 23] width 38 height 12
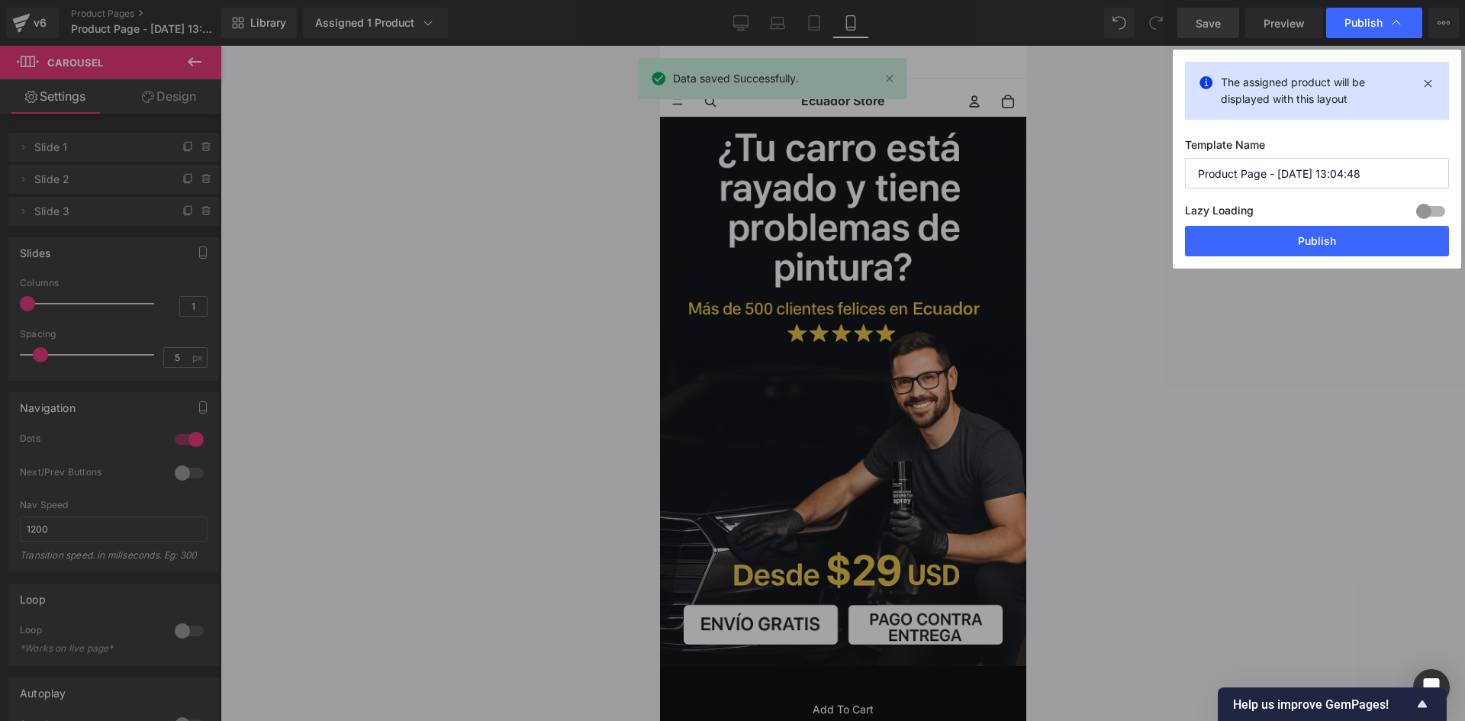
click at [1274, 172] on input "Product Page - [DATE] 13:04:48" at bounding box center [1317, 173] width 264 height 31
type input "Product Page - PINTURA CARRO - [DATE] 13:04:48"
click at [1309, 223] on div "Lazy Loading Build Upgrade plan to unlock" at bounding box center [1317, 213] width 264 height 25
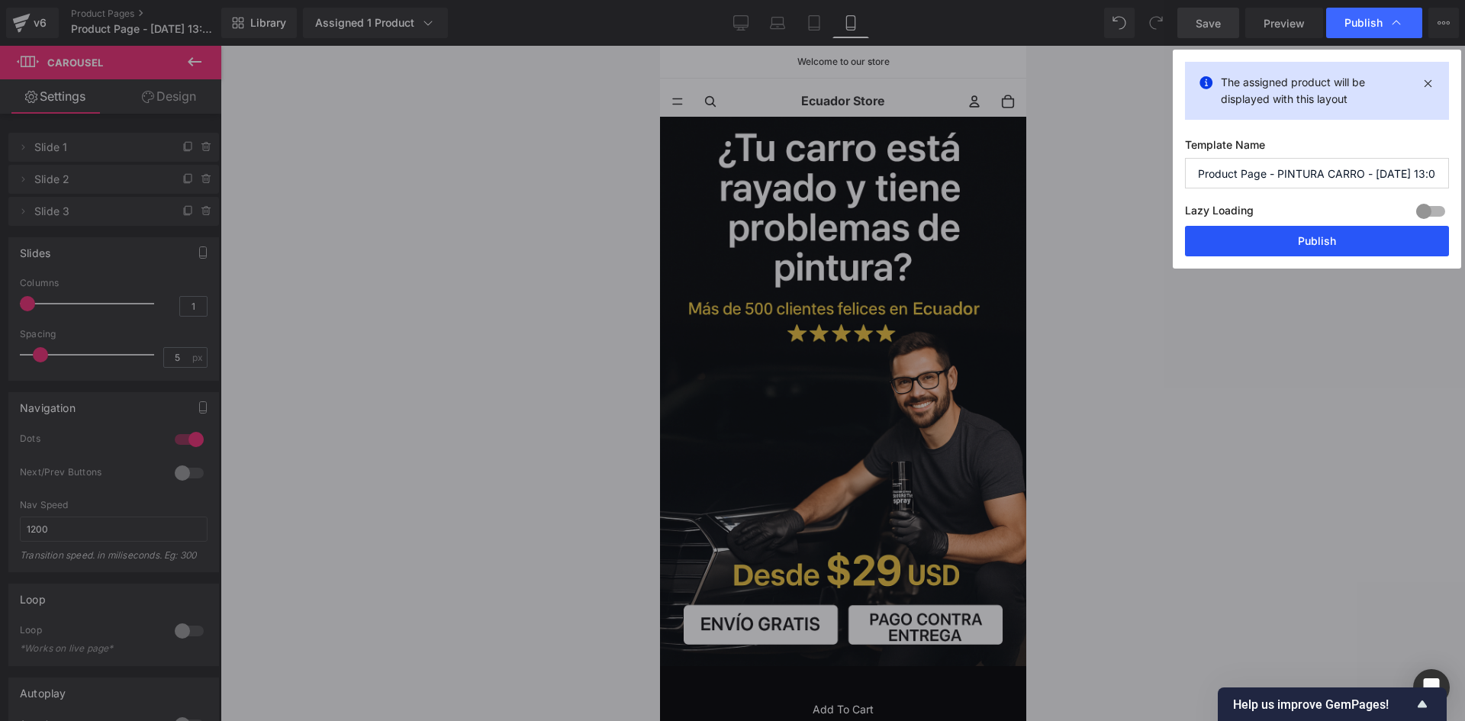
click at [1307, 233] on button "Publish" at bounding box center [1317, 241] width 264 height 31
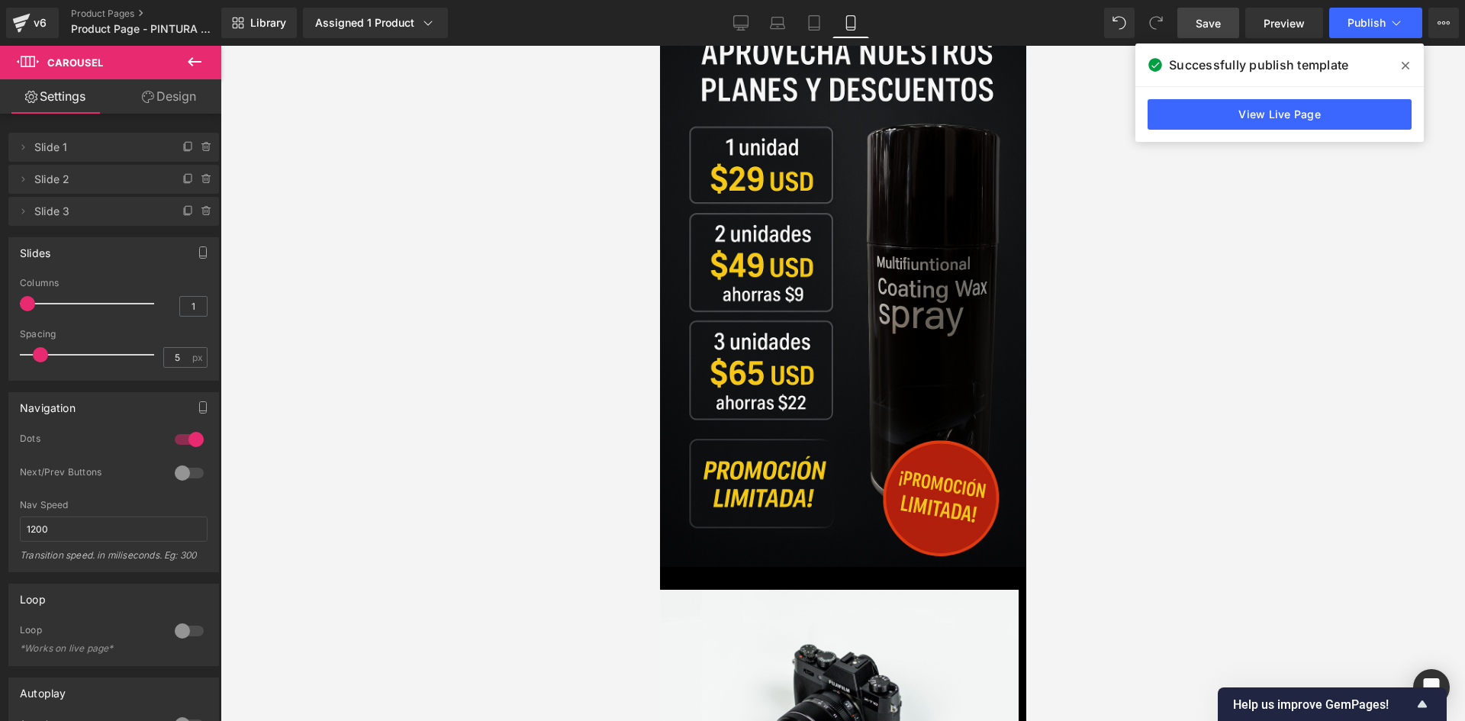
scroll to position [2899, 0]
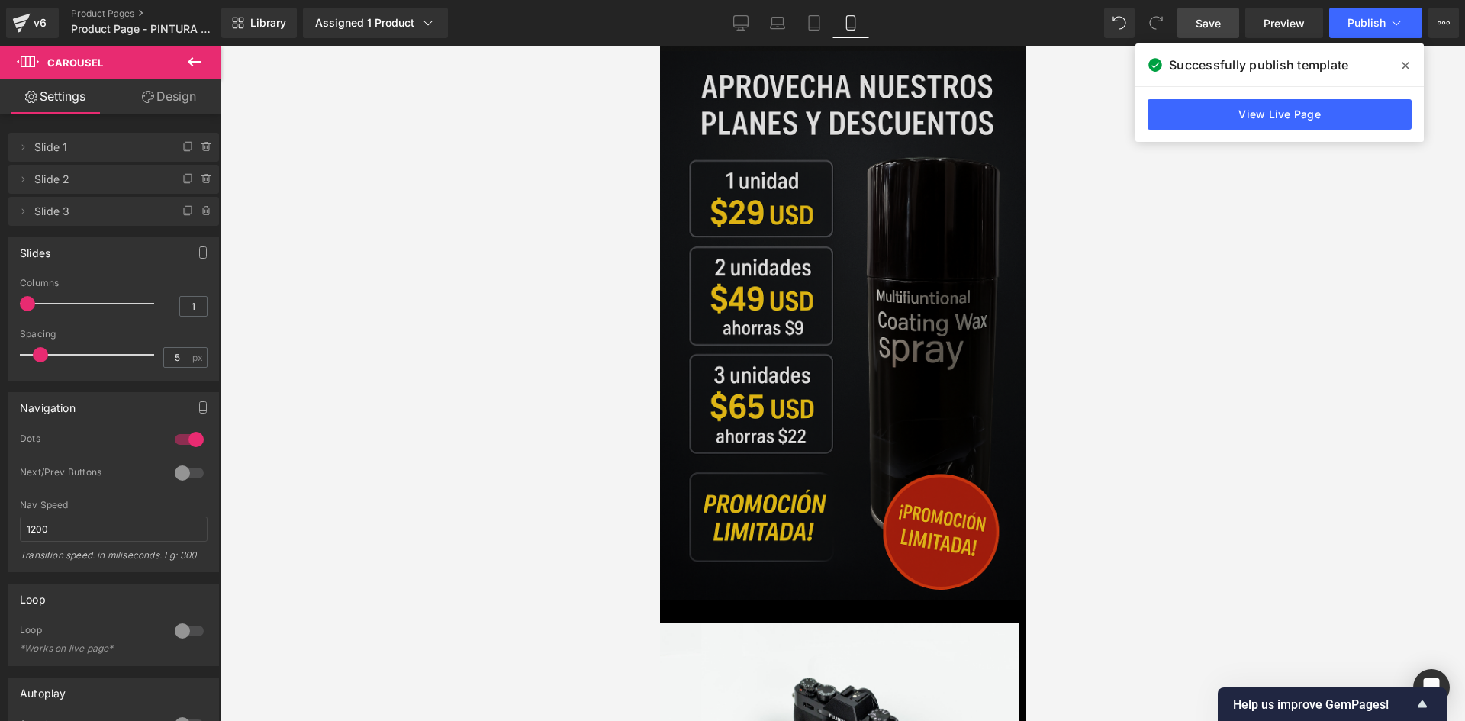
click at [824, 290] on img at bounding box center [842, 325] width 366 height 549
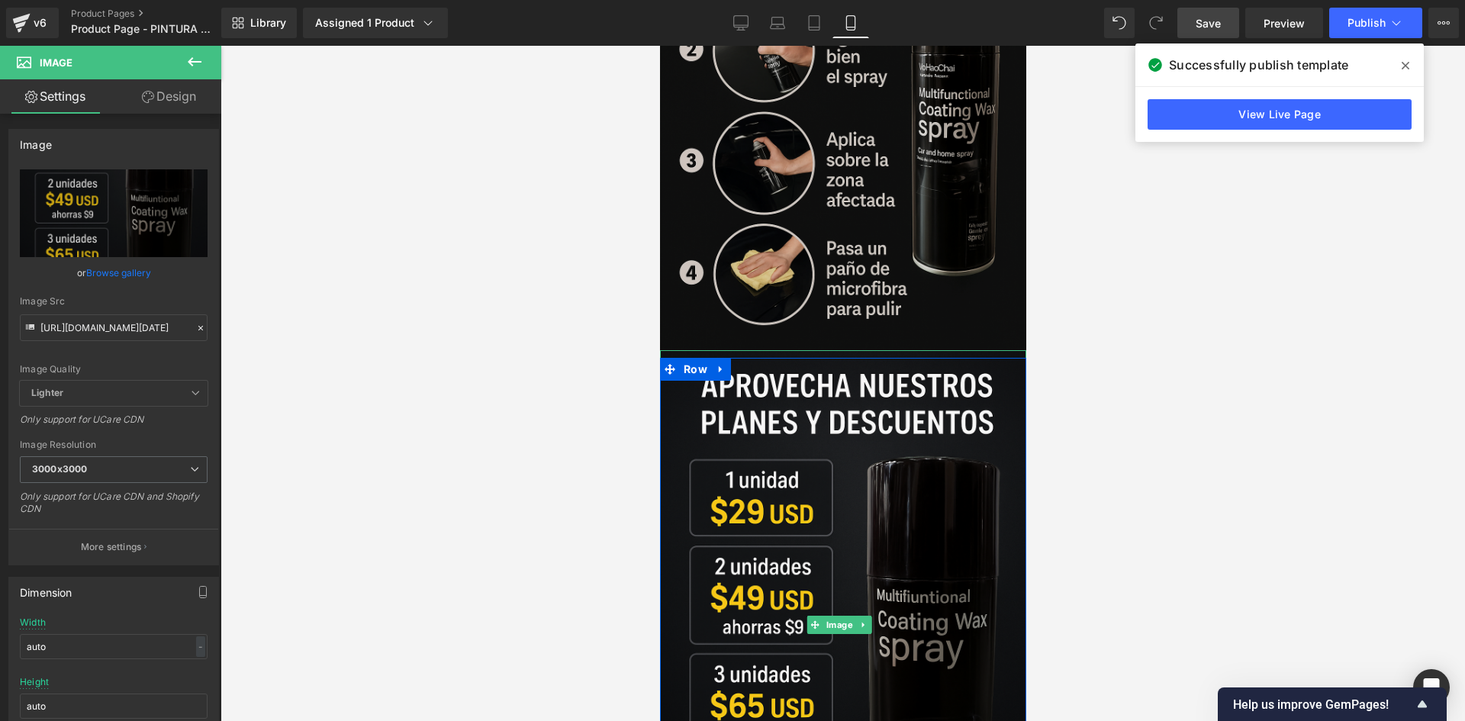
scroll to position [2594, 0]
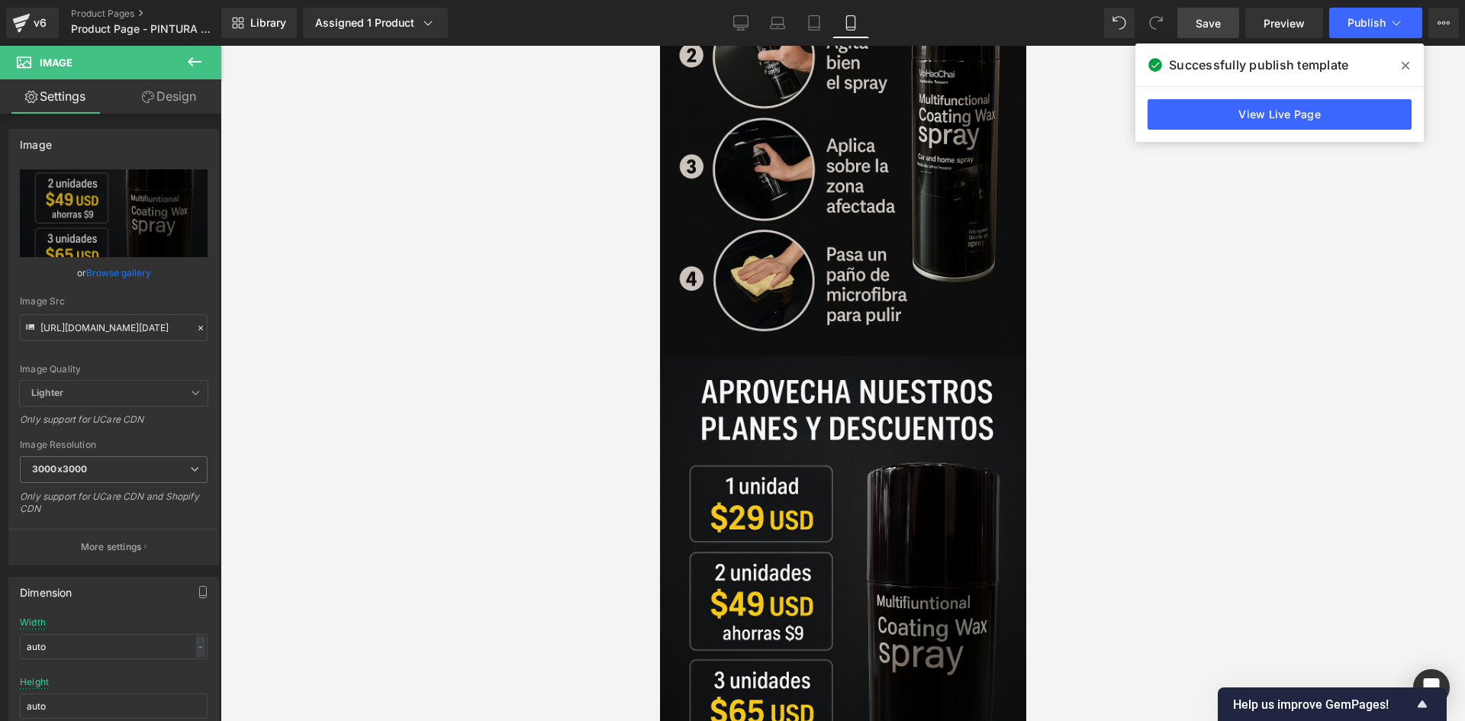
click at [803, 88] on img at bounding box center [842, 81] width 366 height 549
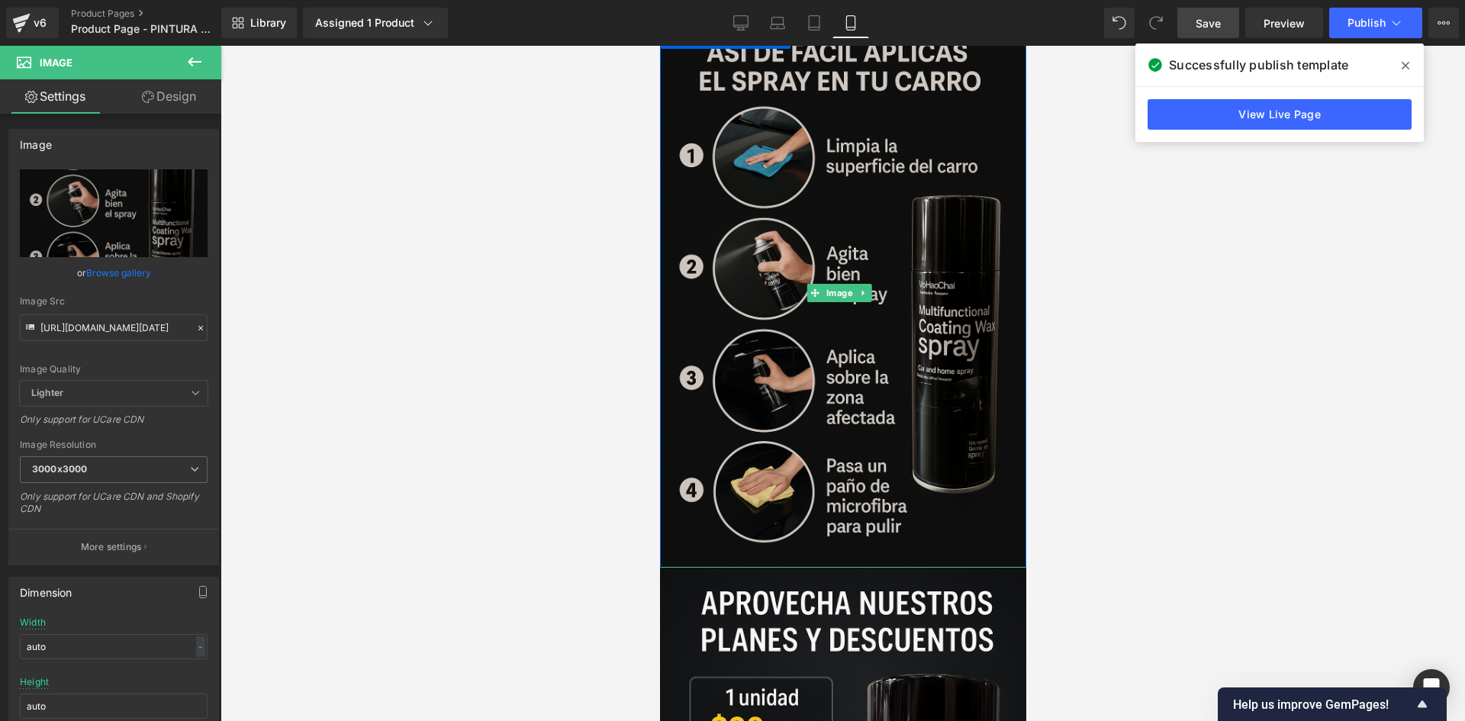
scroll to position [2365, 0]
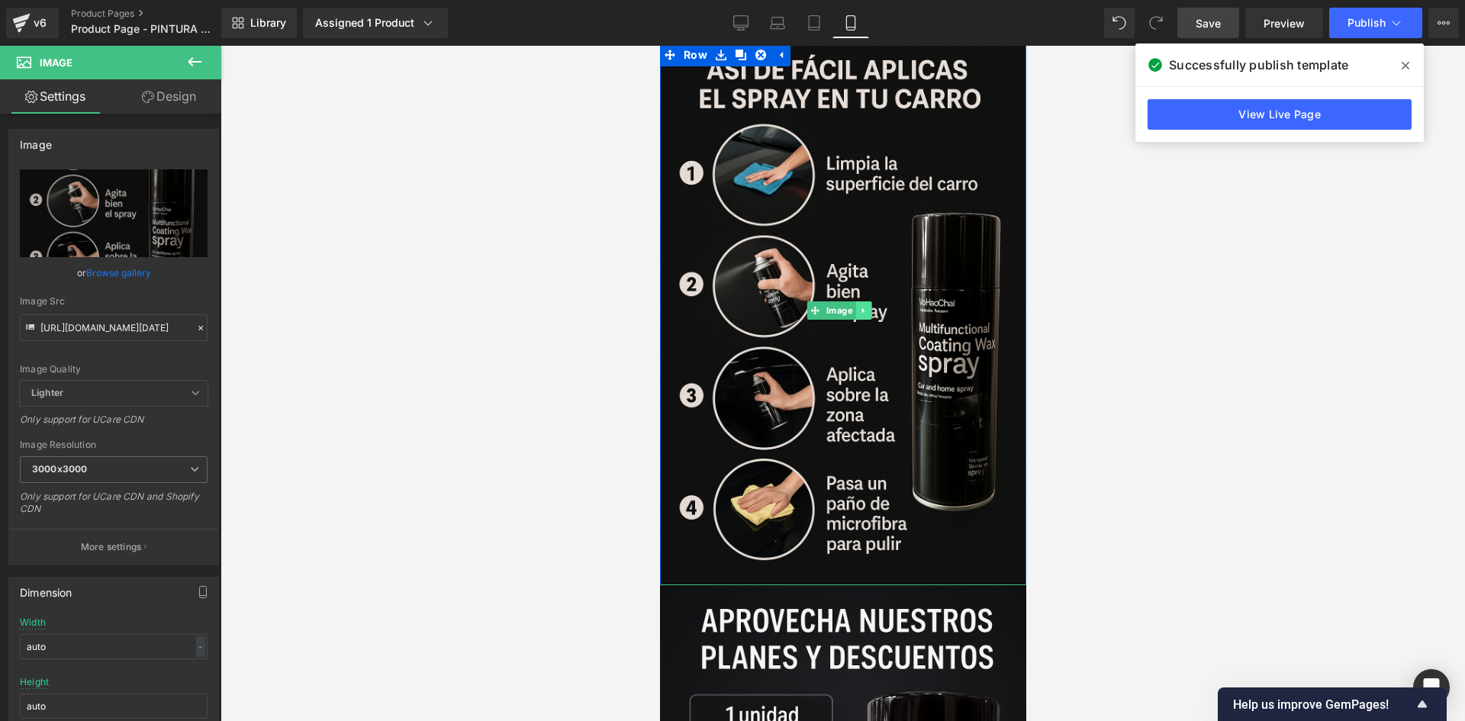
click at [859, 306] on icon at bounding box center [862, 310] width 8 height 9
click at [855, 307] on icon at bounding box center [855, 311] width 8 height 8
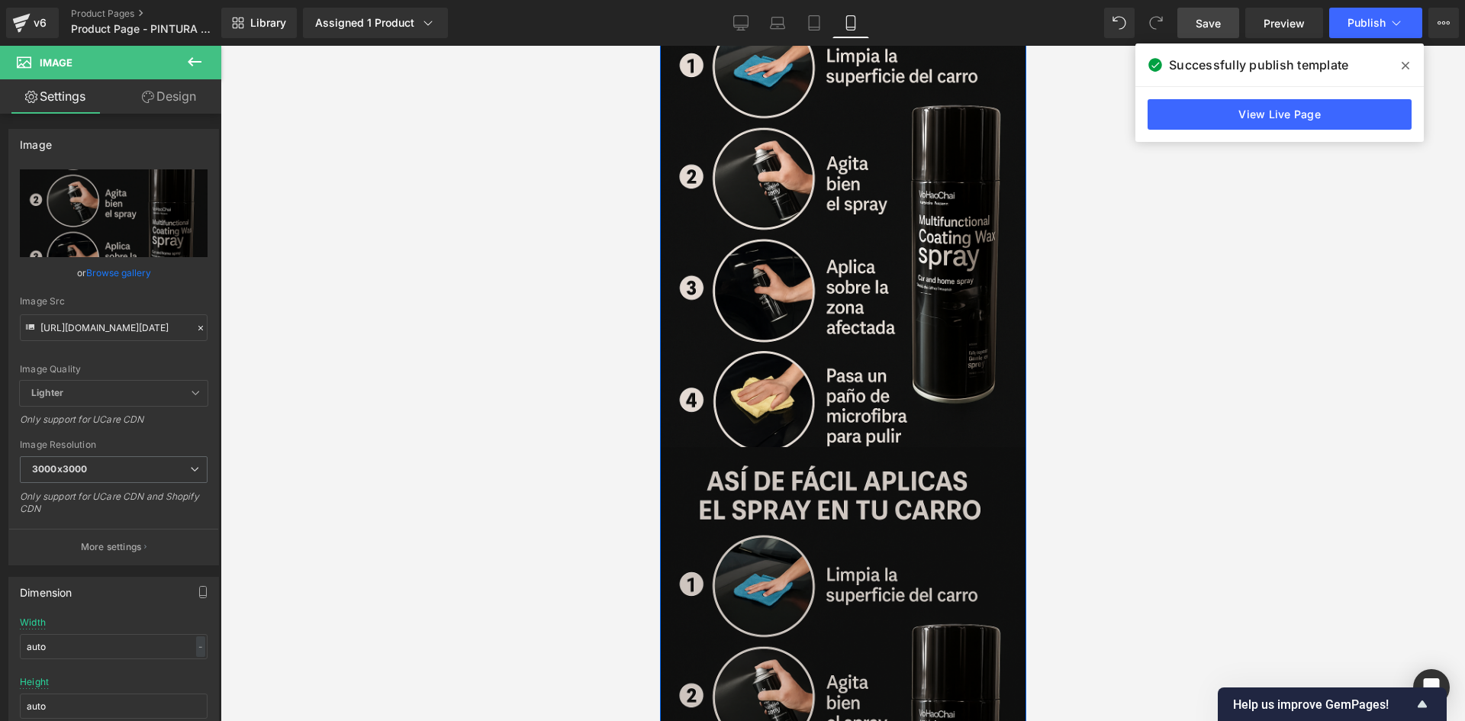
scroll to position [2746, 0]
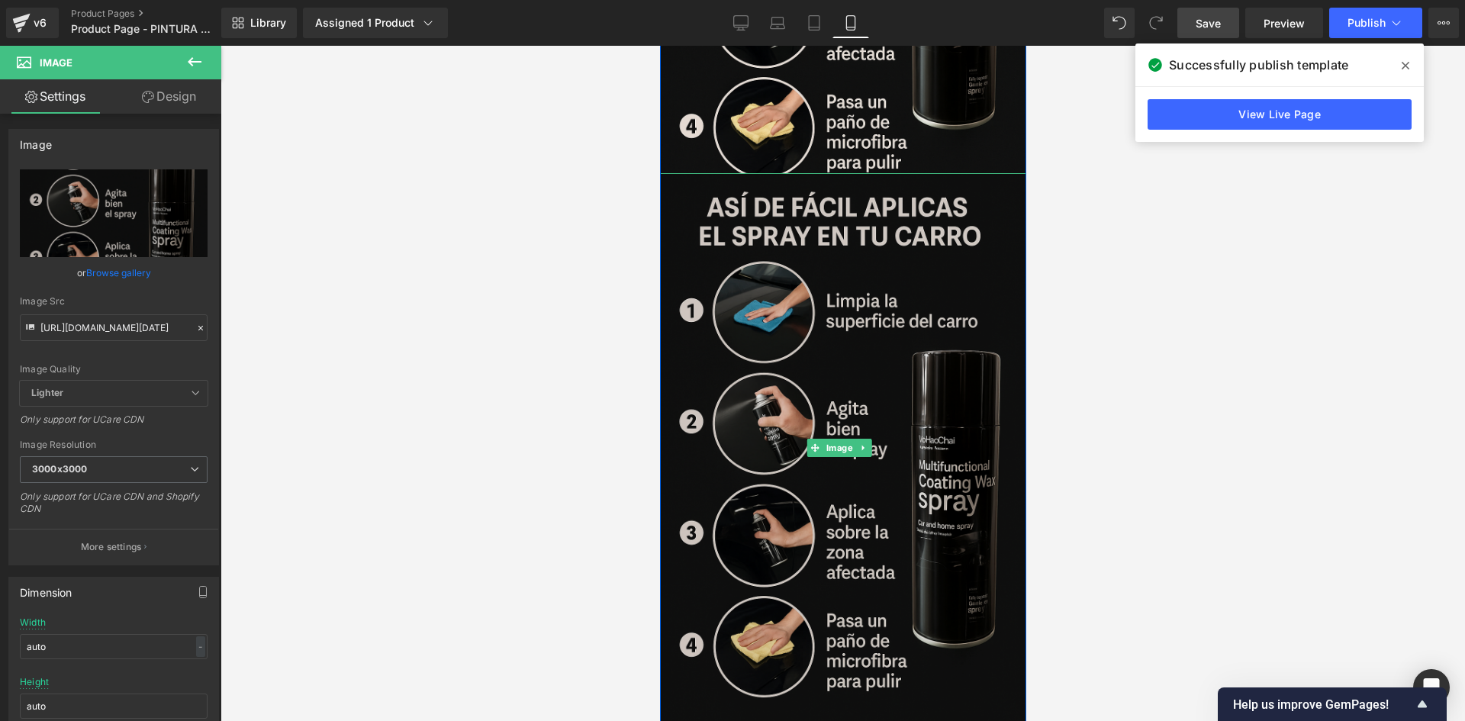
click at [803, 407] on img at bounding box center [842, 447] width 366 height 549
click at [876, 366] on img at bounding box center [842, 447] width 366 height 549
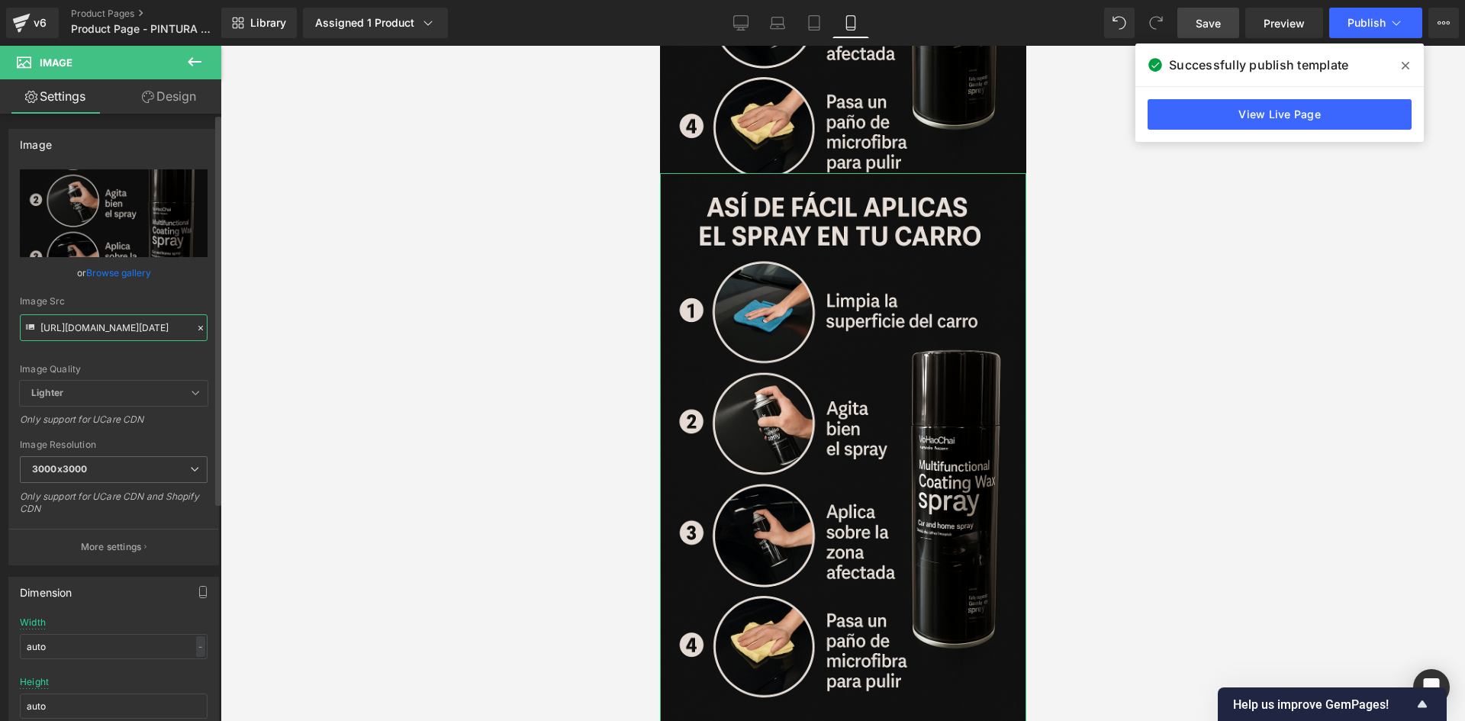
click at [139, 316] on input "[URL][DOMAIN_NAME][DATE]" at bounding box center [114, 327] width 188 height 27
click at [140, 316] on input "[URL][DOMAIN_NAME][DATE]" at bounding box center [114, 327] width 188 height 27
paste input "[URL][DOMAIN_NAME][DATE]"
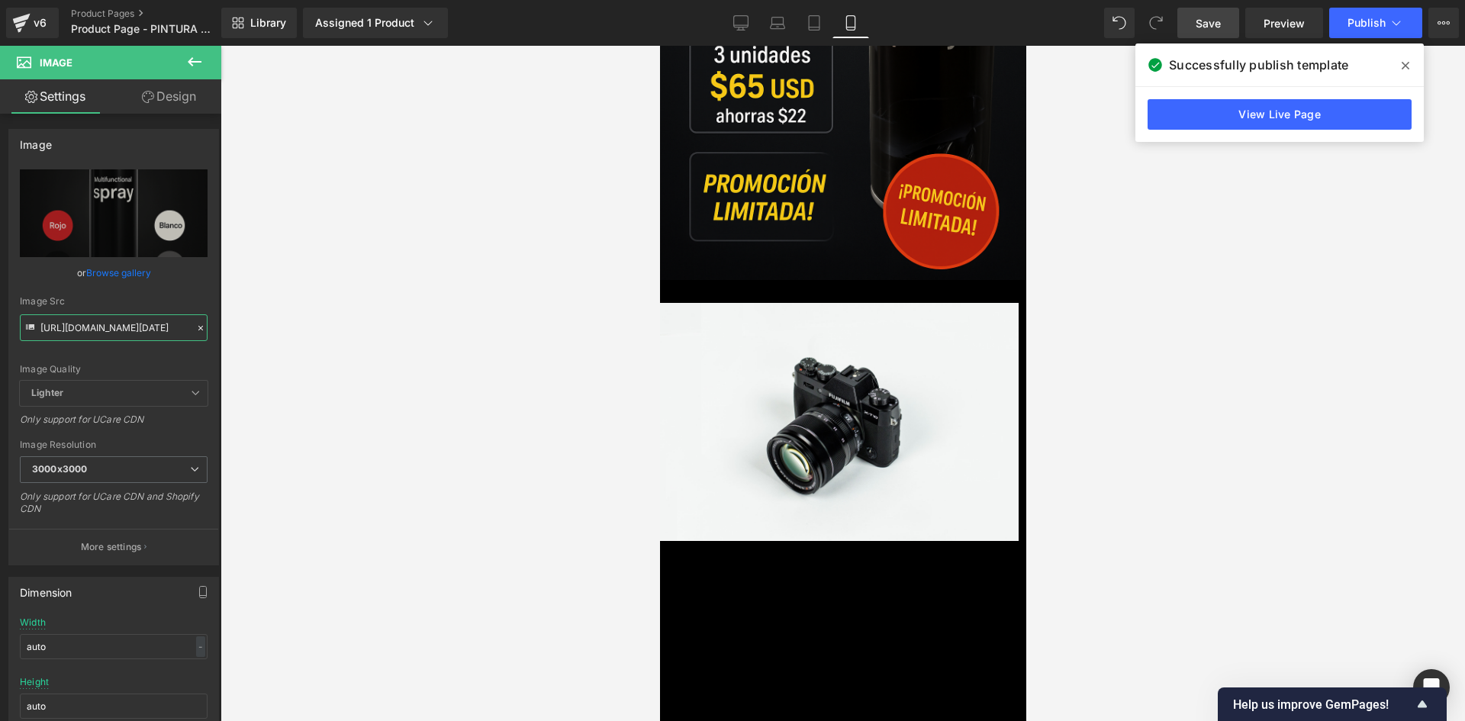
scroll to position [4119, 0]
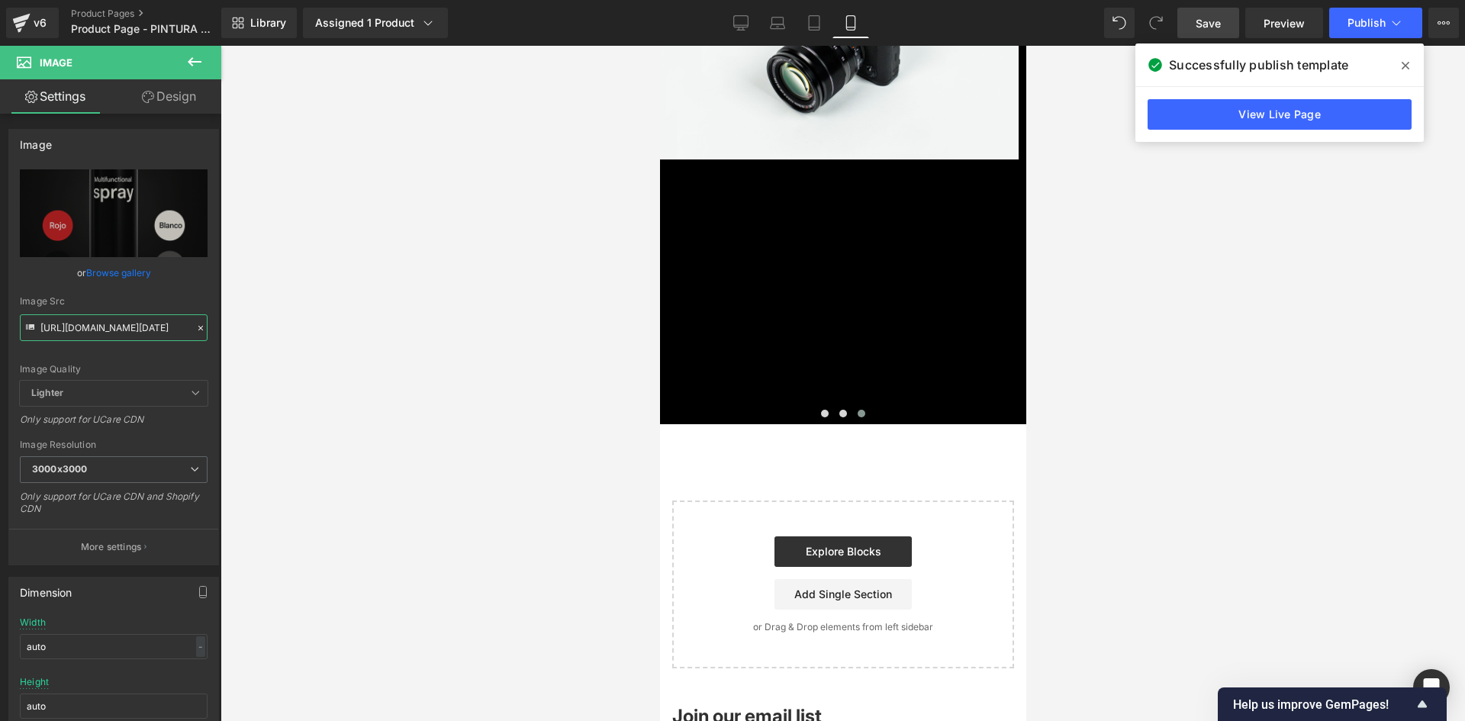
type input "[URL][DOMAIN_NAME][DATE]"
click at [1201, 19] on span "Save" at bounding box center [1207, 23] width 25 height 16
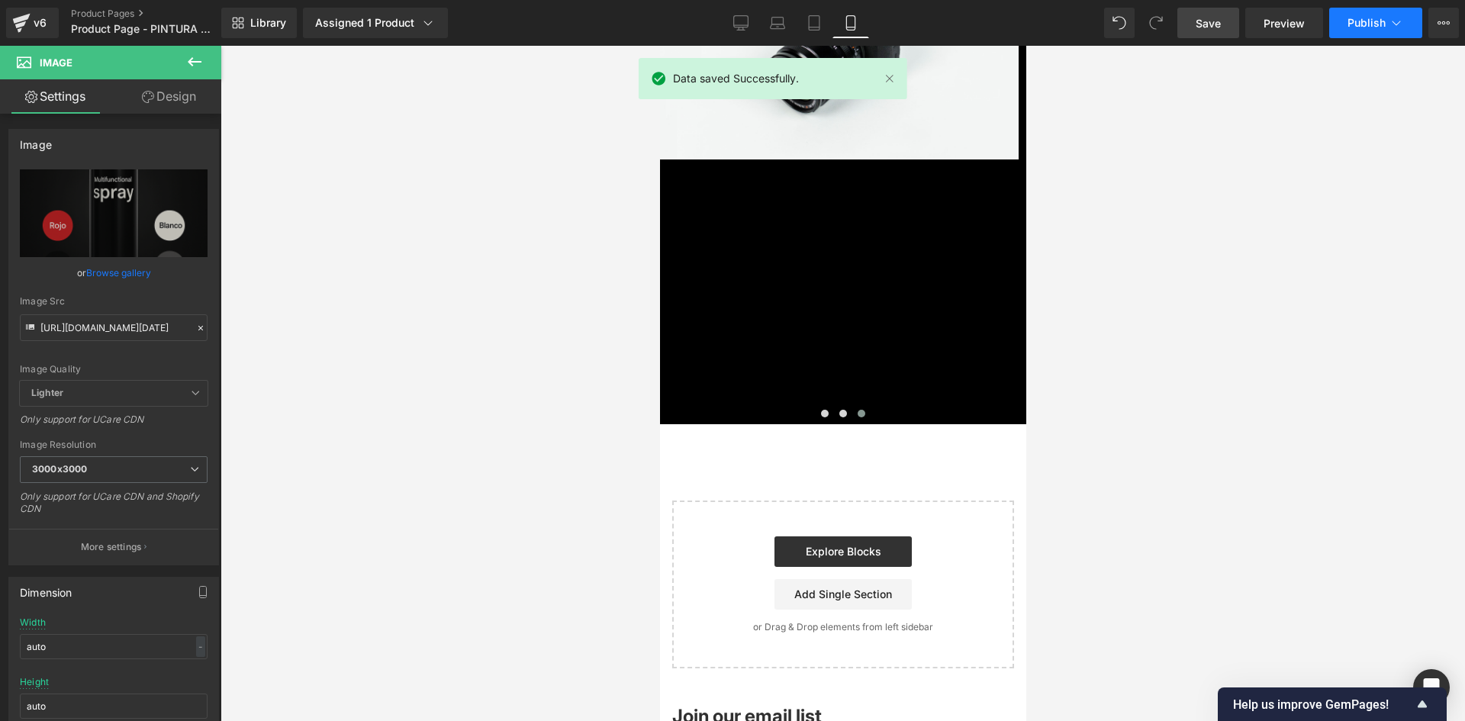
click at [1368, 17] on span "Publish" at bounding box center [1366, 23] width 38 height 12
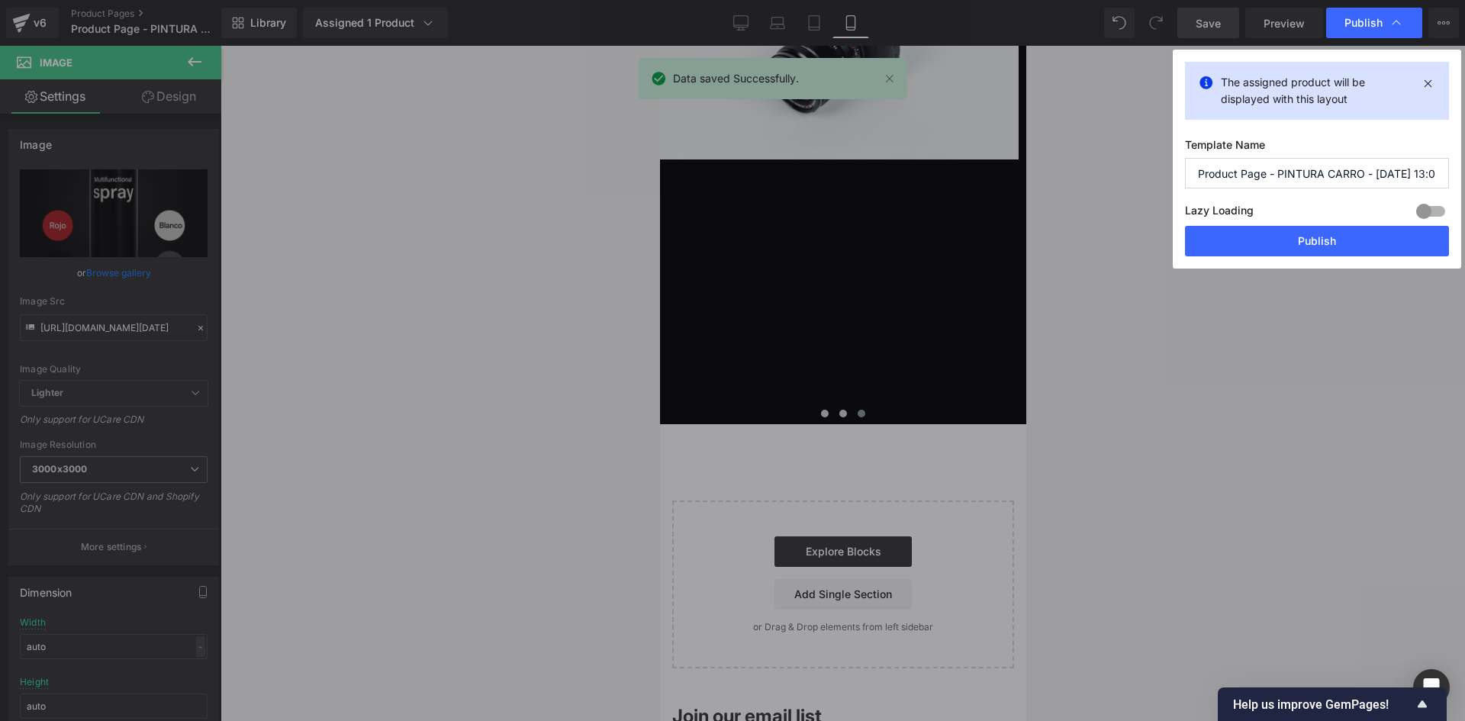
click at [1251, 257] on div "The assigned product will be displayed with this layout Template Name Product P…" at bounding box center [1317, 159] width 288 height 219
click at [1263, 236] on button "Publish" at bounding box center [1317, 241] width 264 height 31
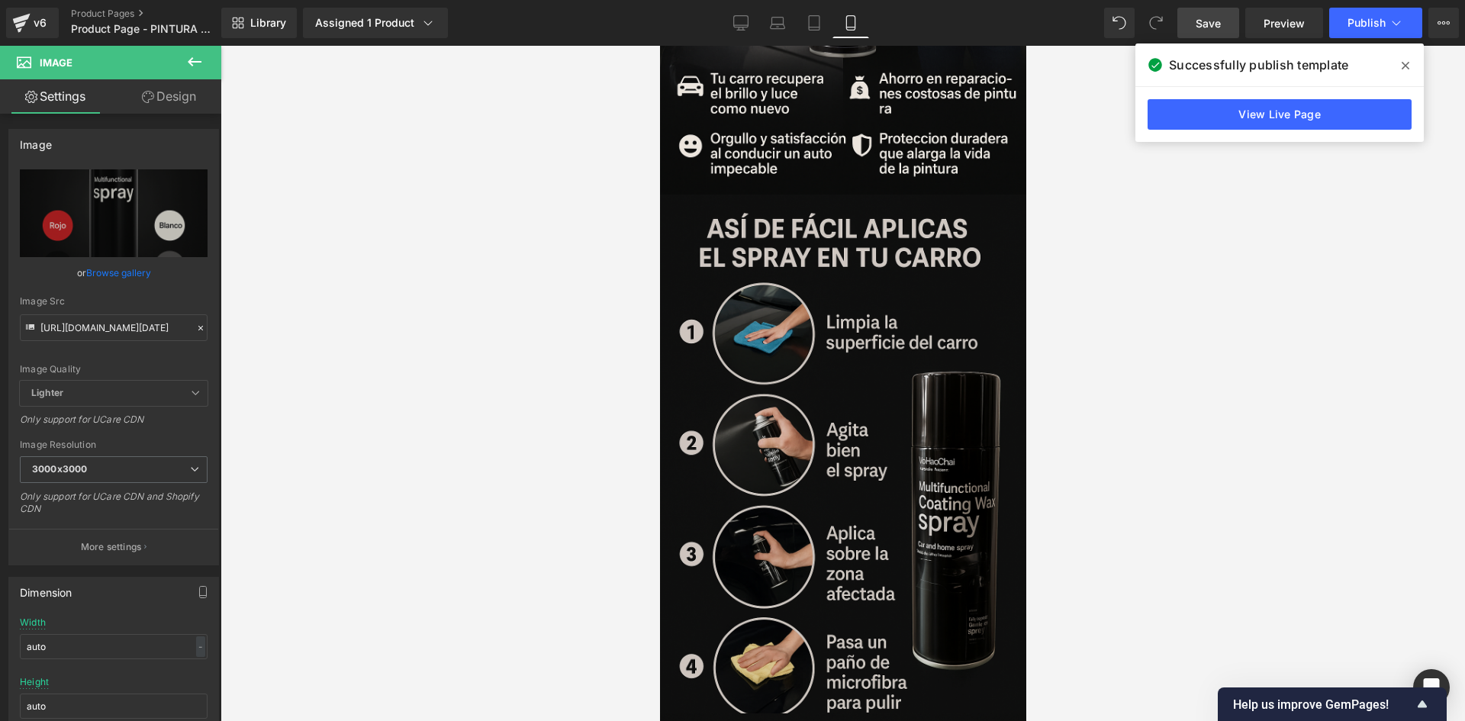
scroll to position [1907, 0]
